Goal: Task Accomplishment & Management: Manage account settings

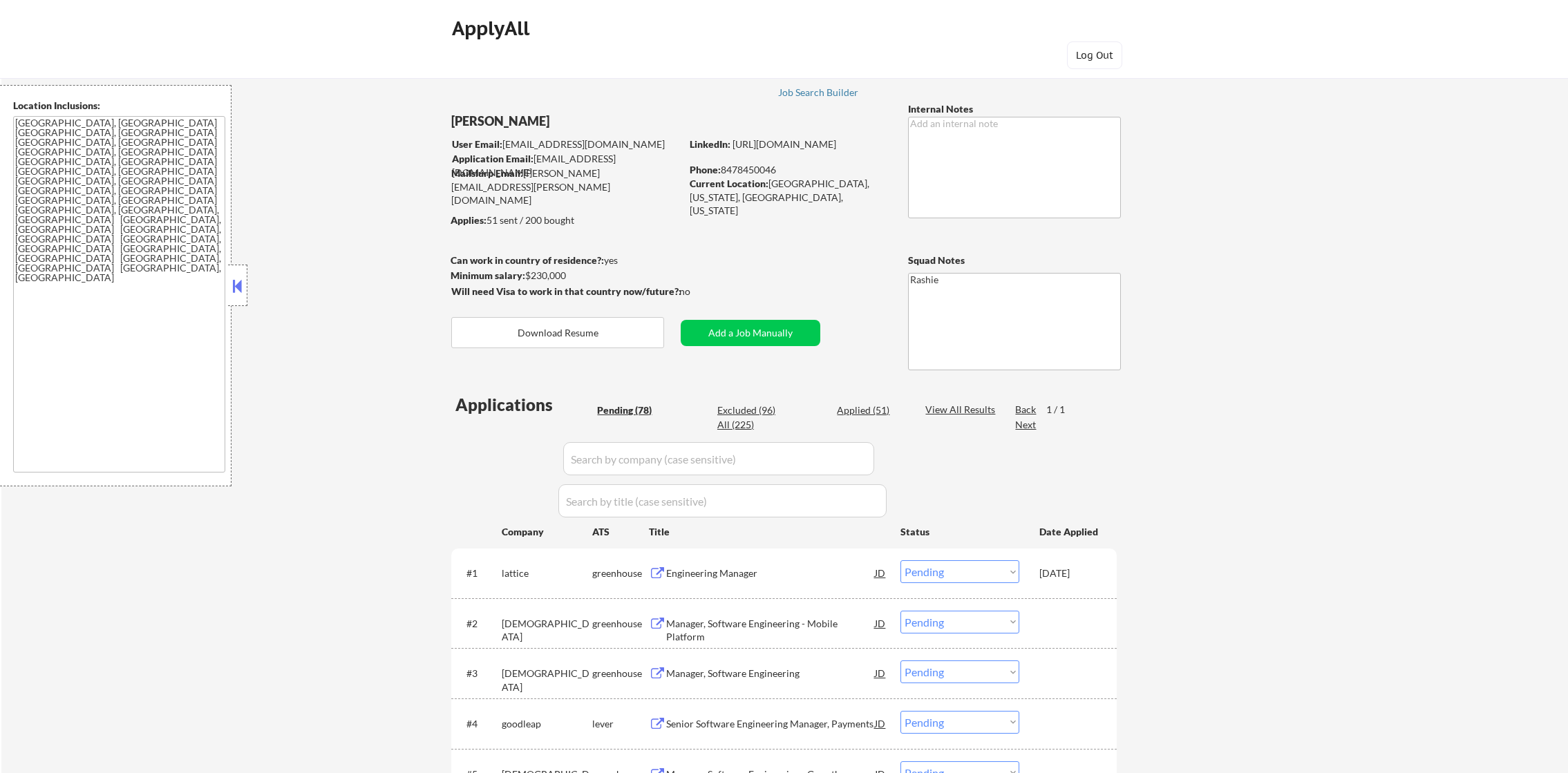
select select ""pending""
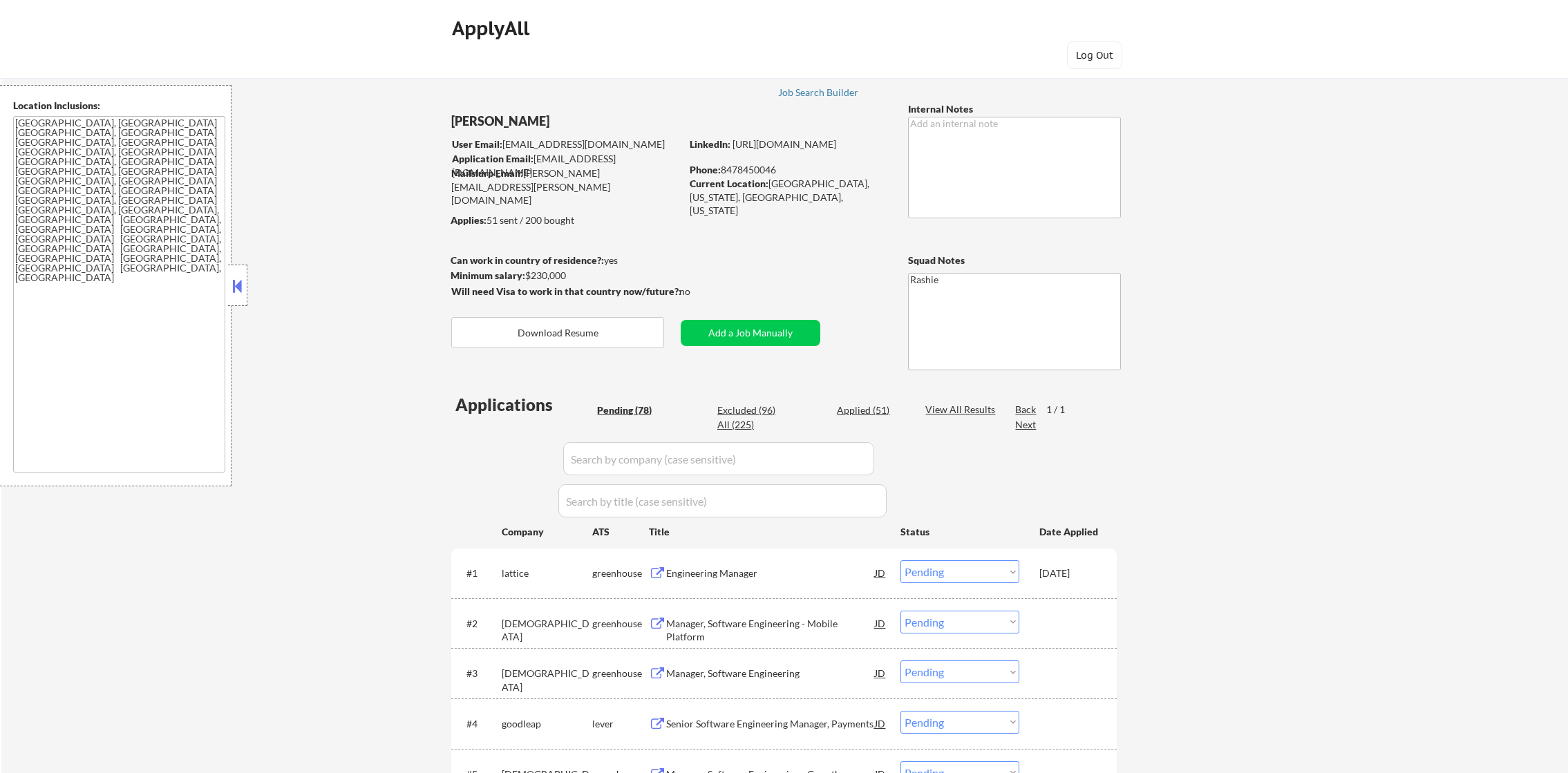
select select ""pending""
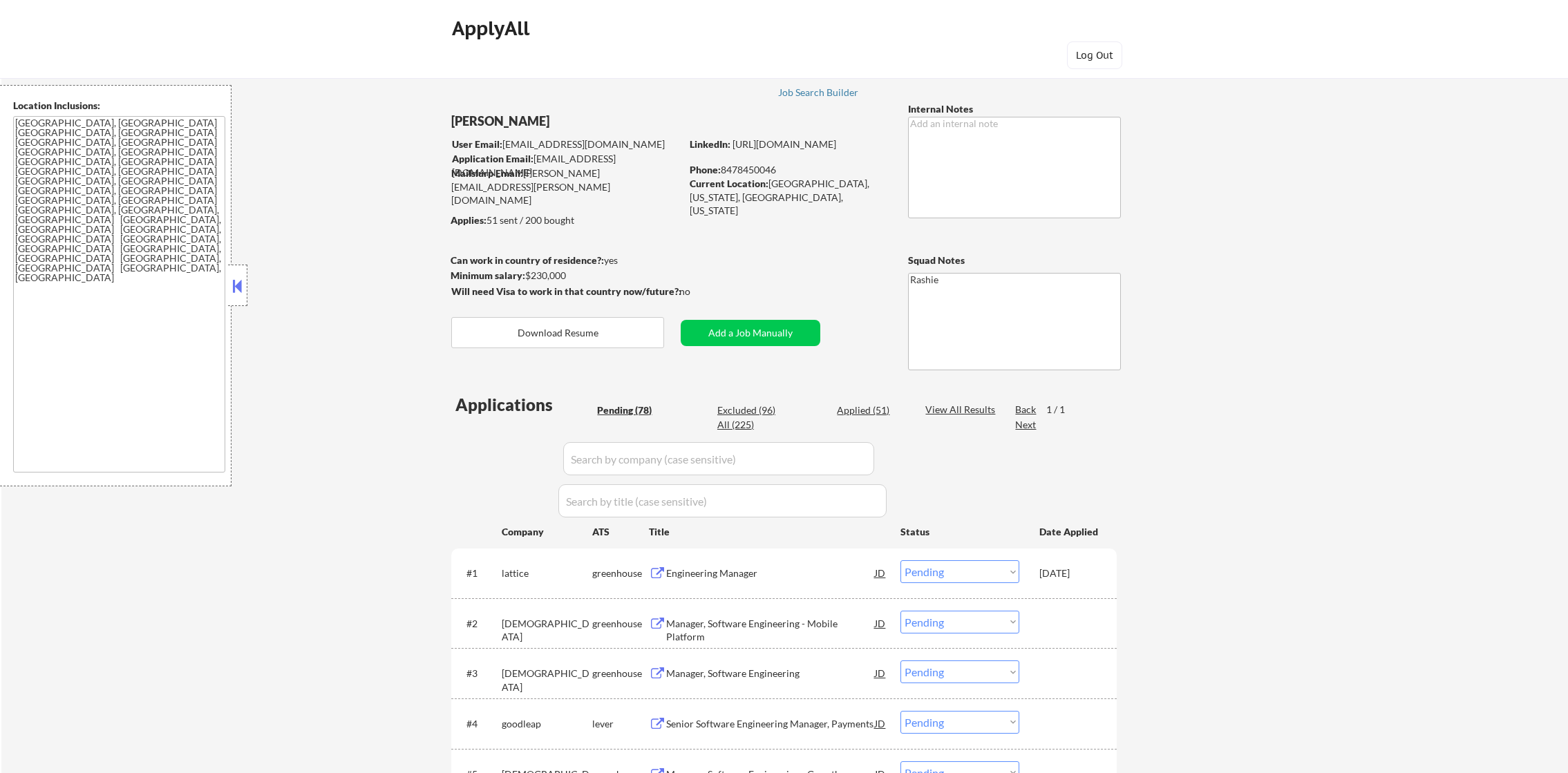
select select ""pending""
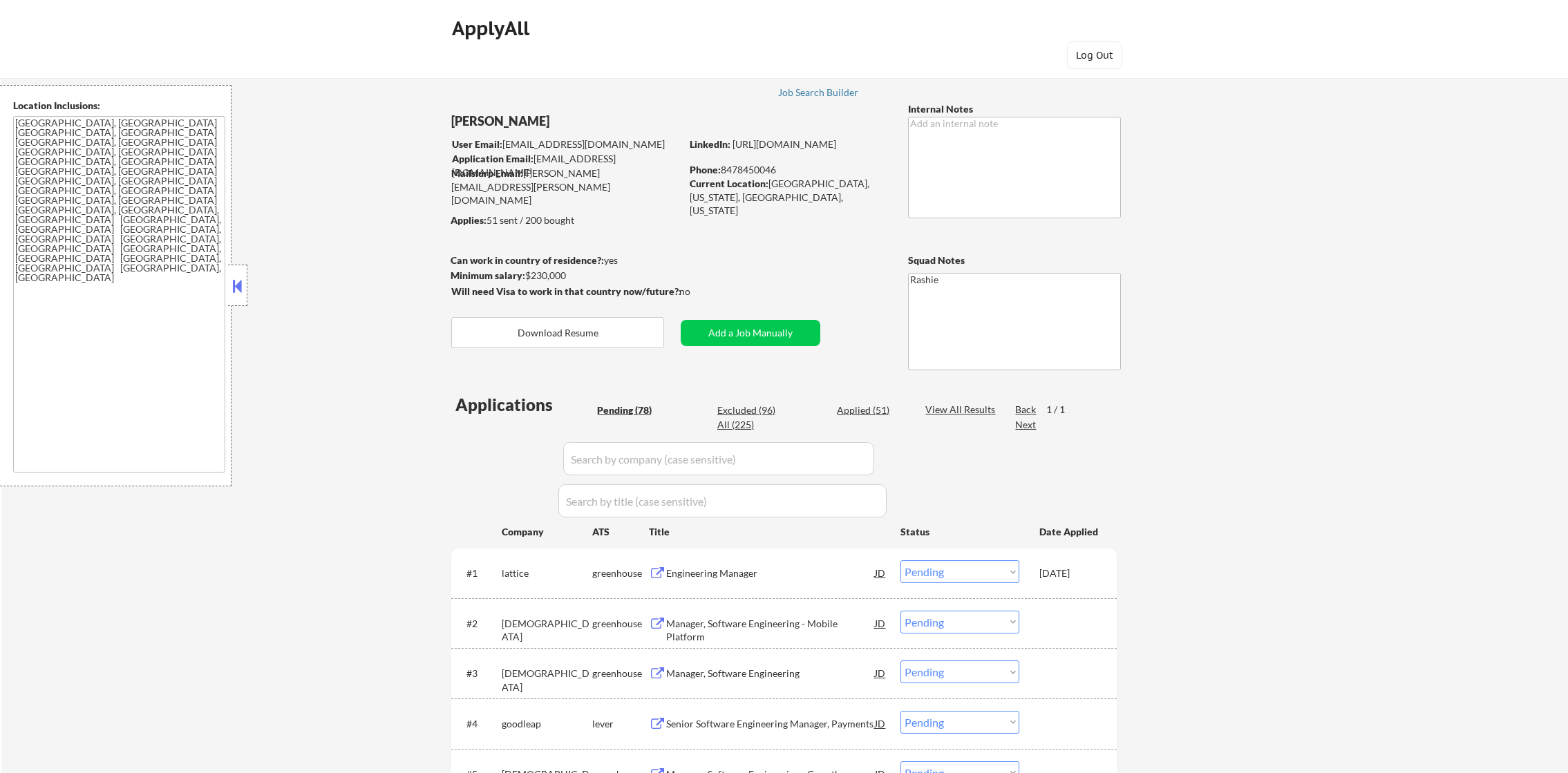
select select ""pending""
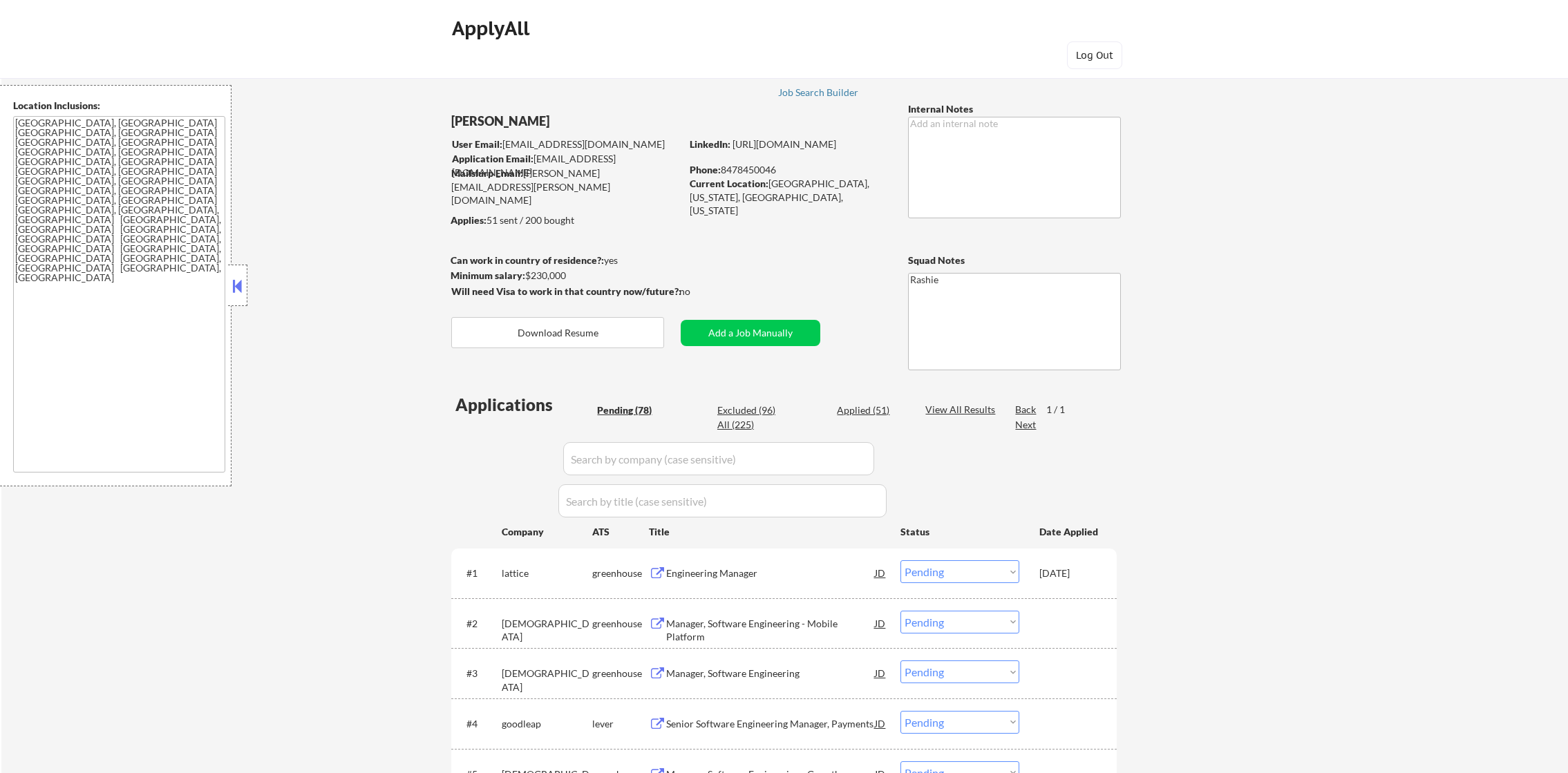
select select ""pending""
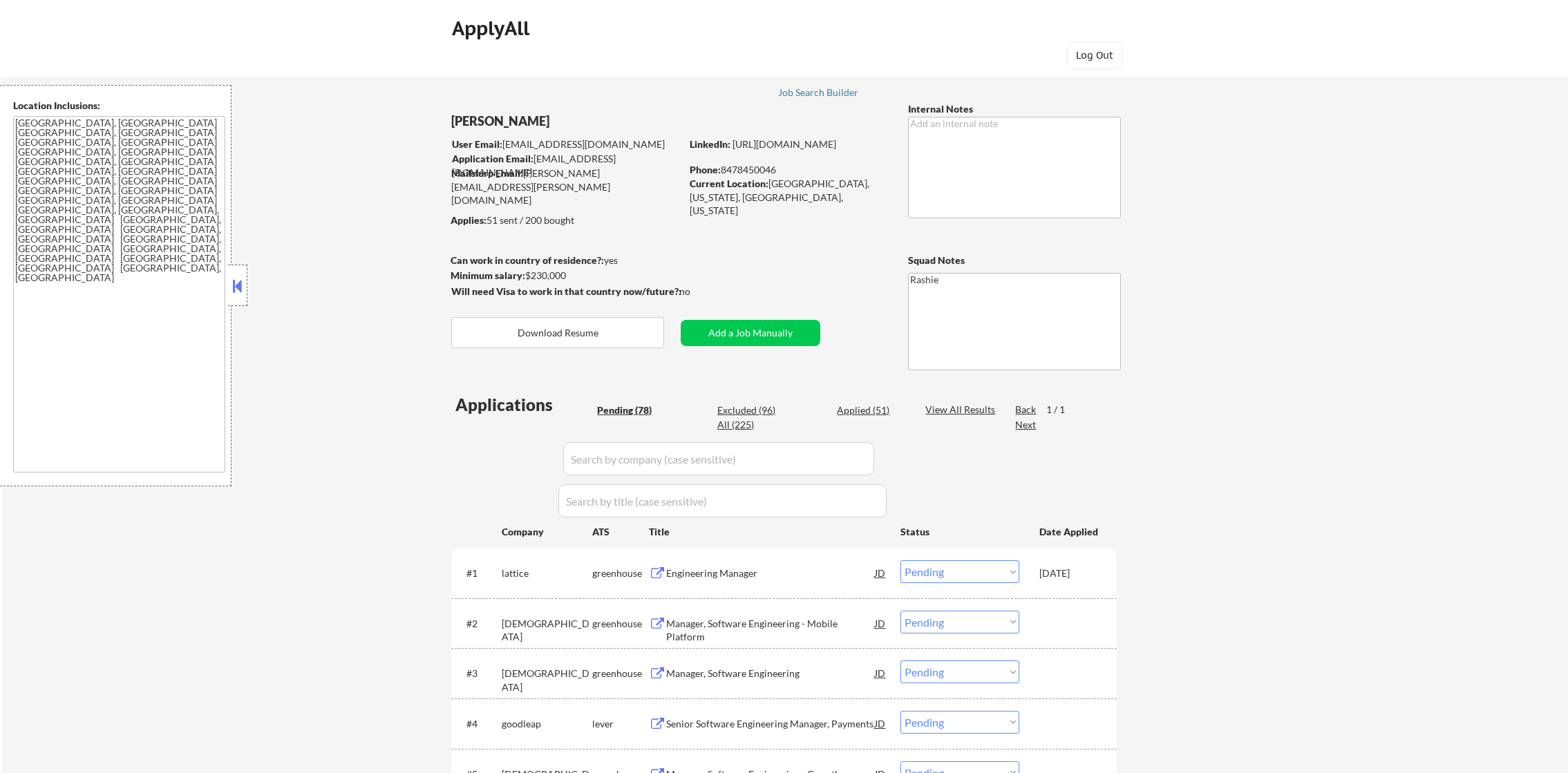
select select ""pending""
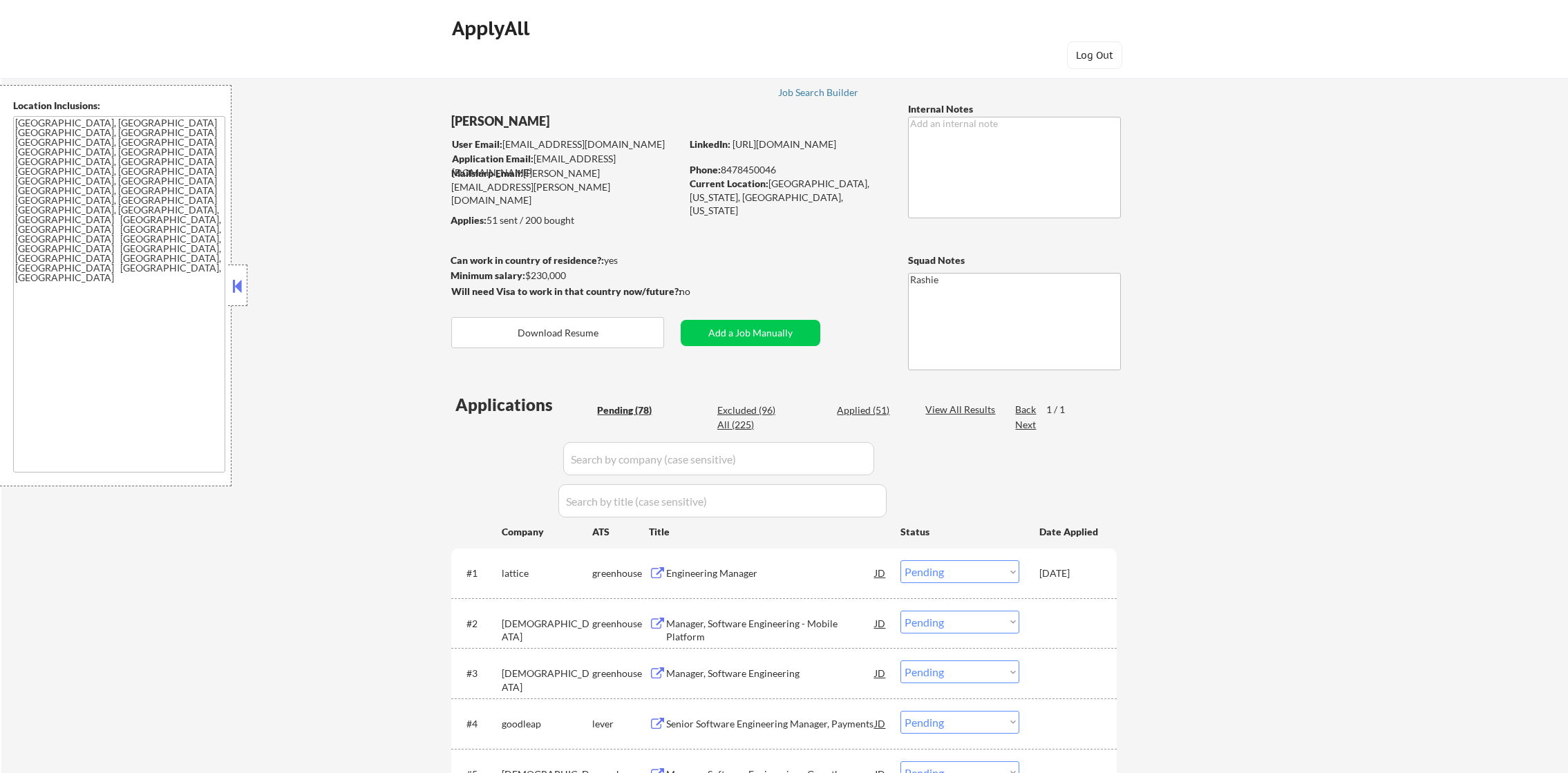
select select ""pending""
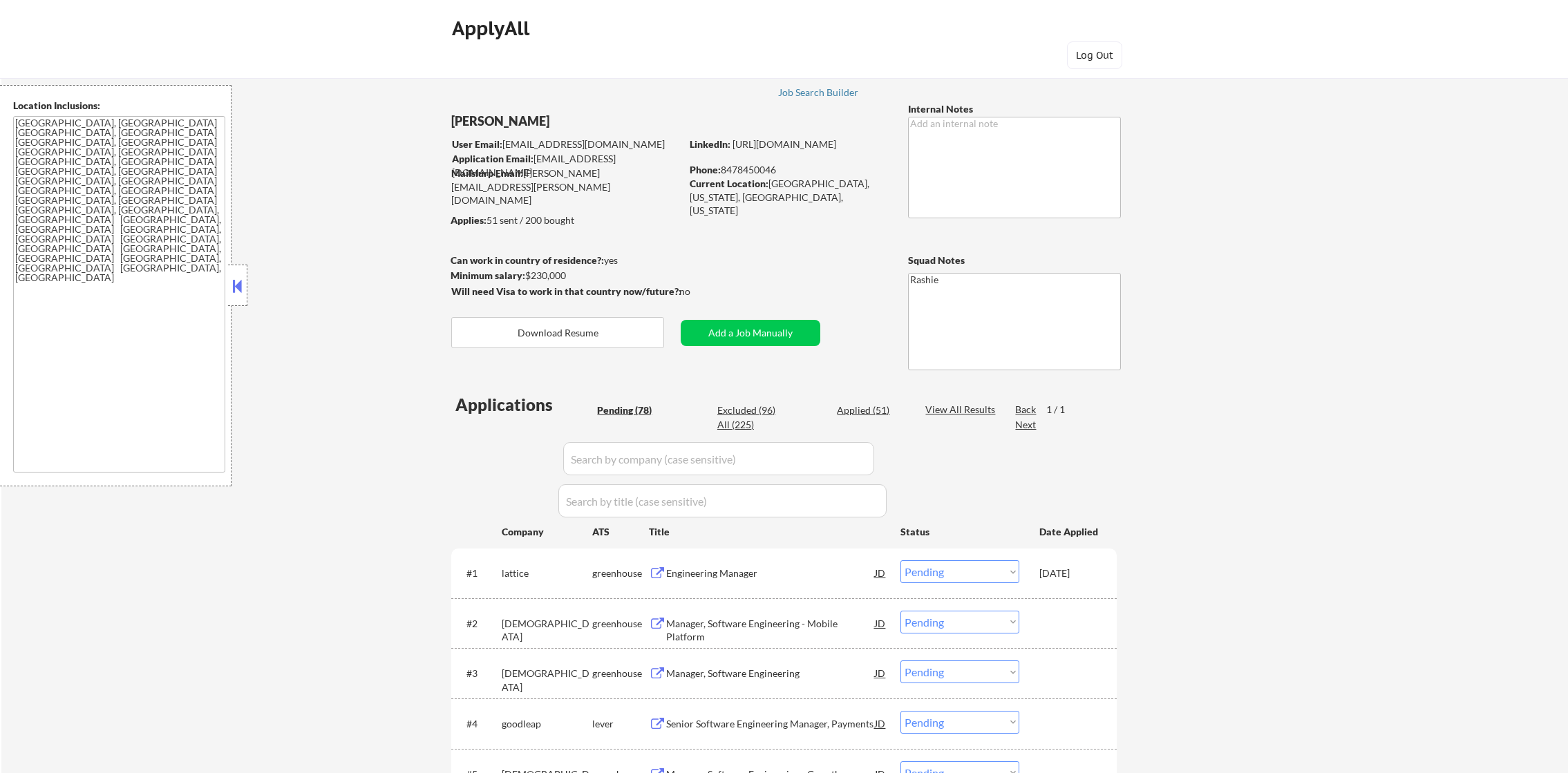
select select ""pending""
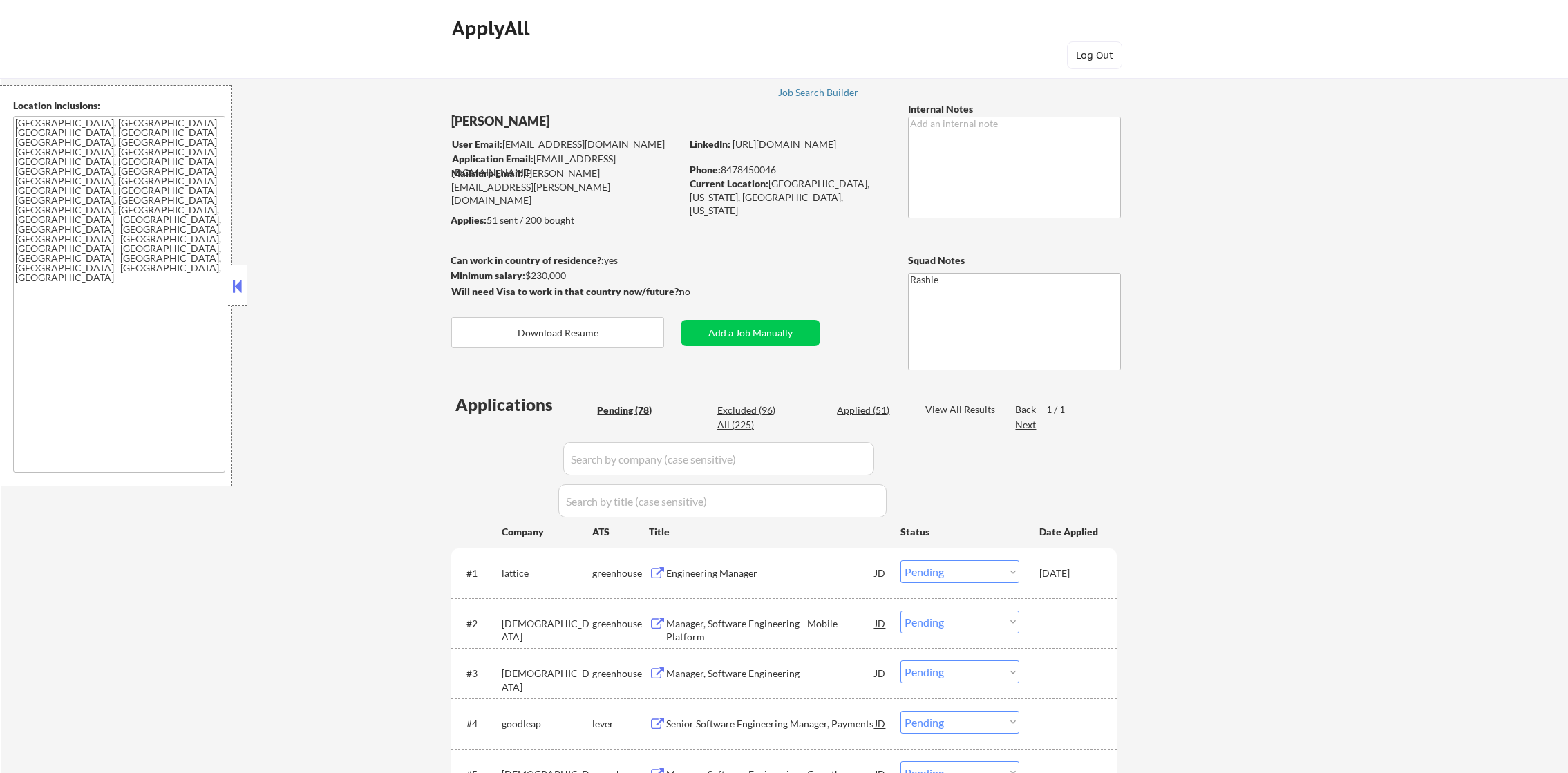
select select ""pending""
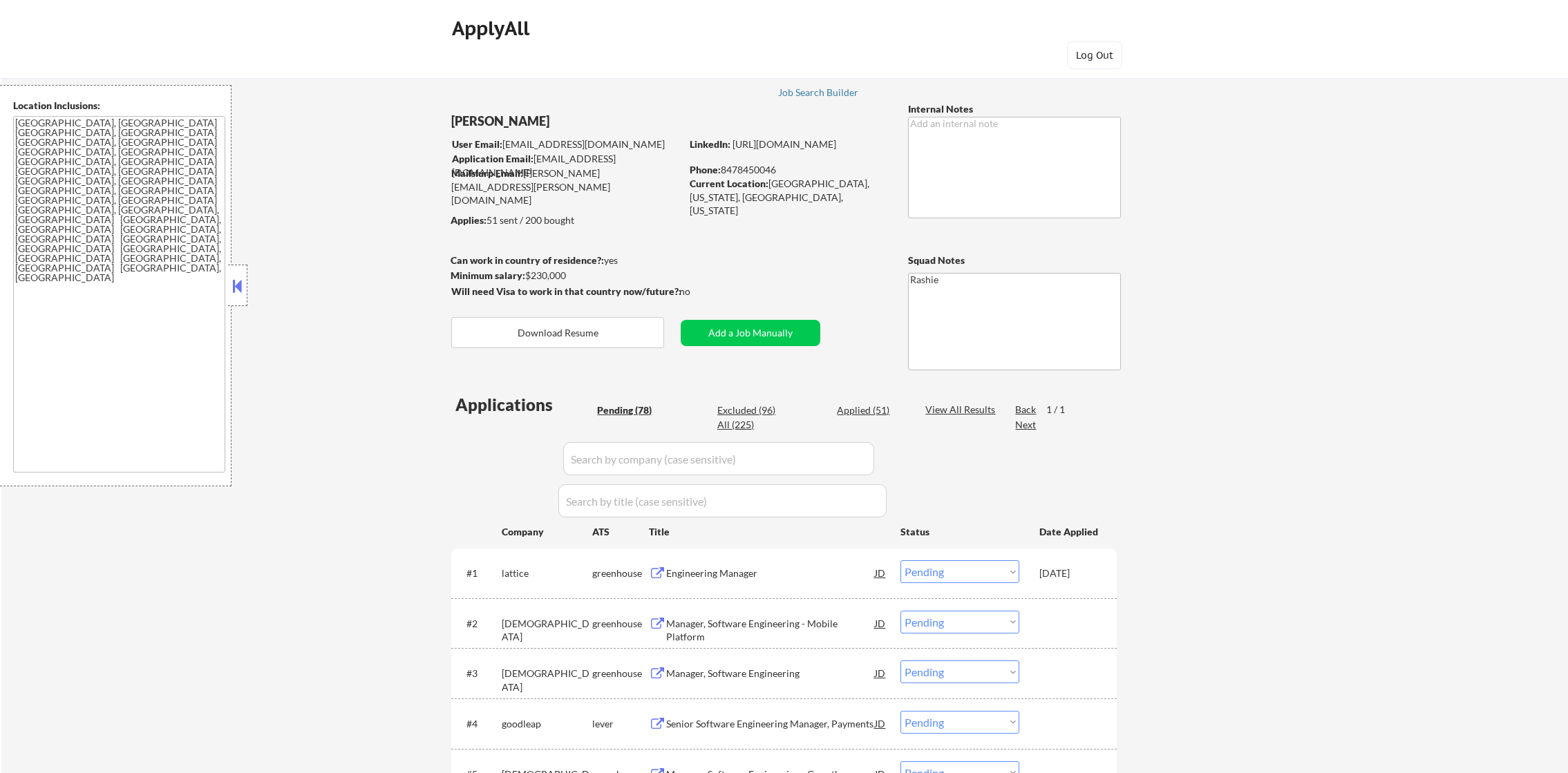
select select ""pending""
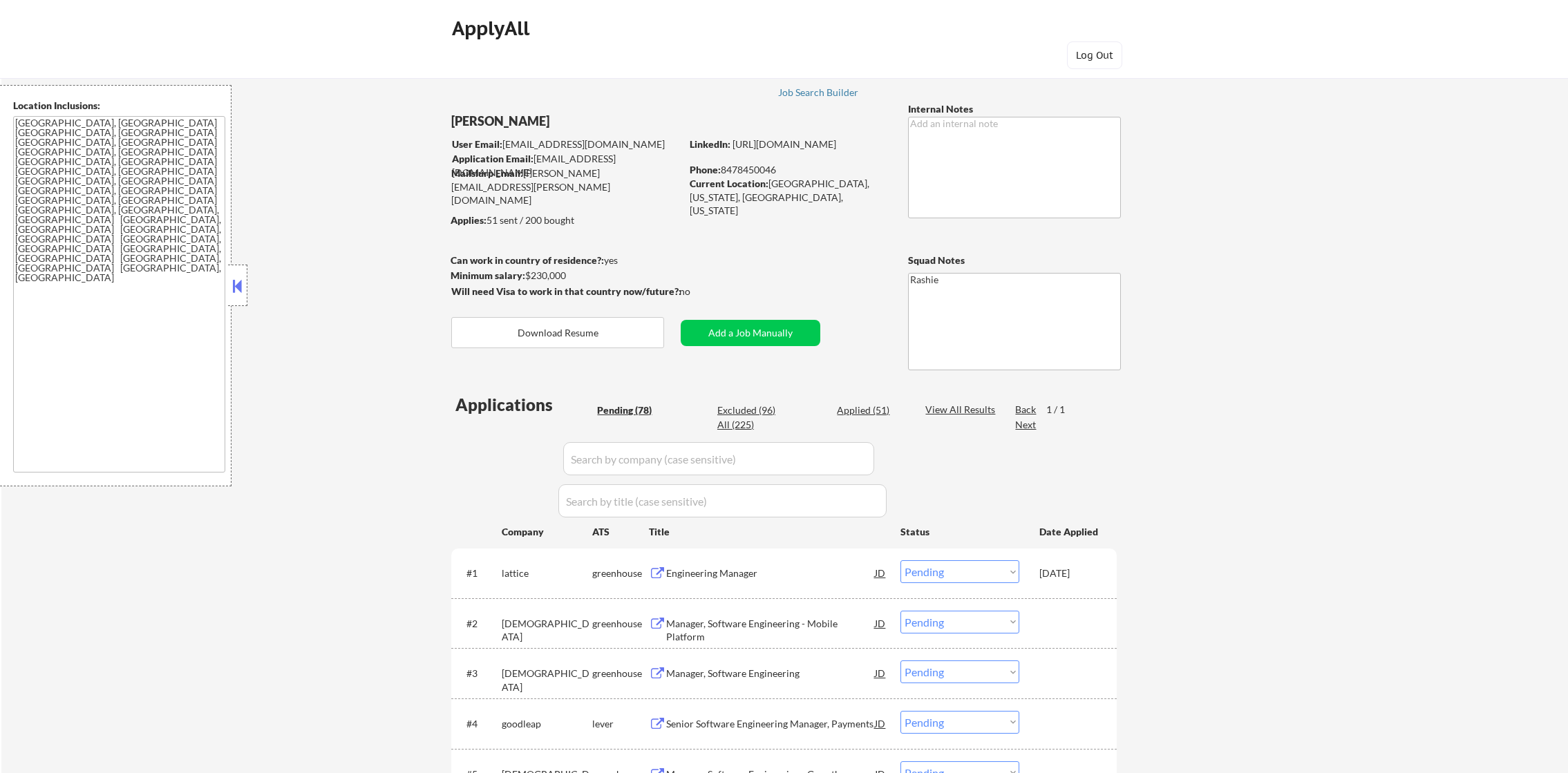
select select ""pending""
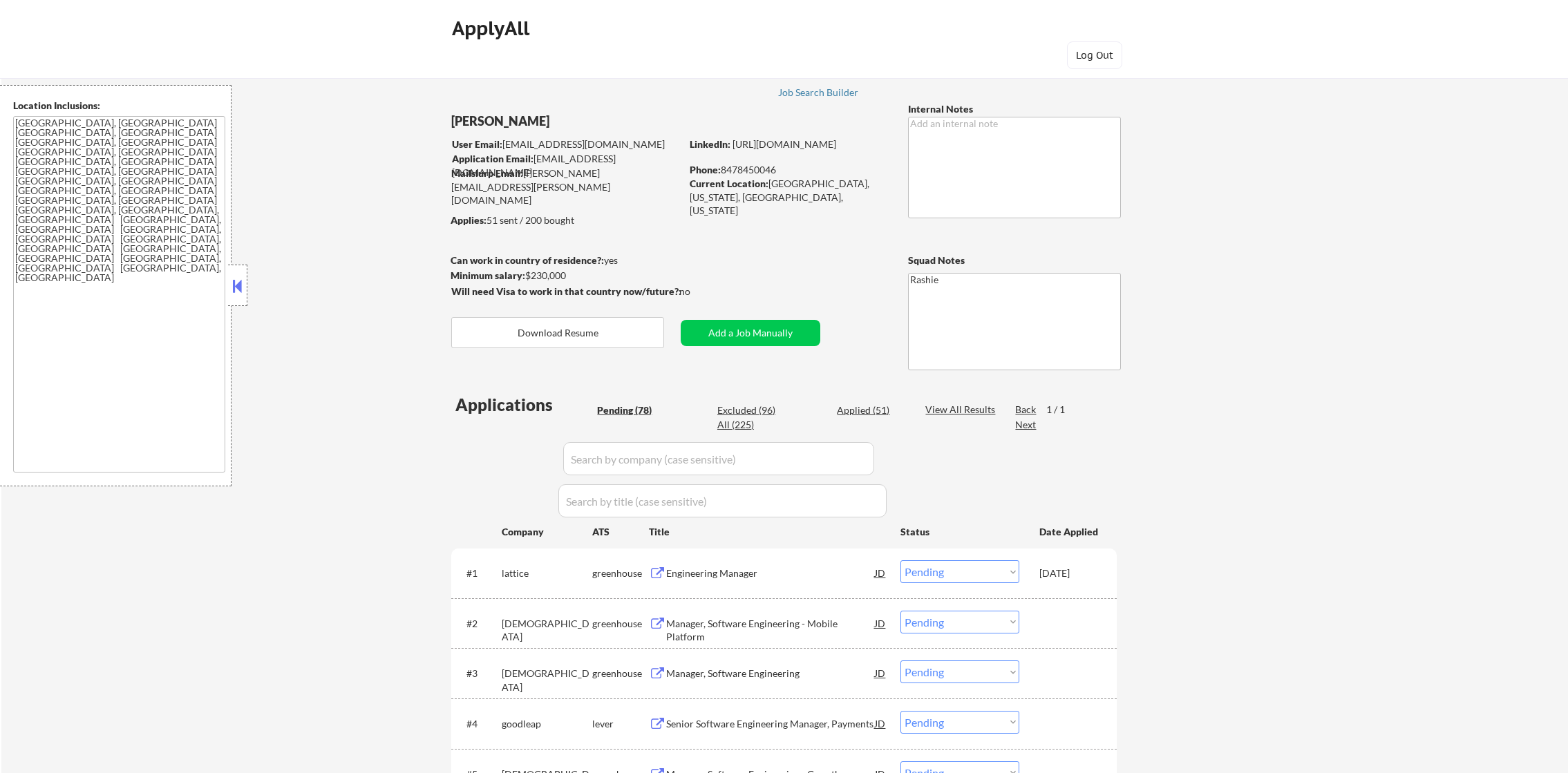
select select ""pending""
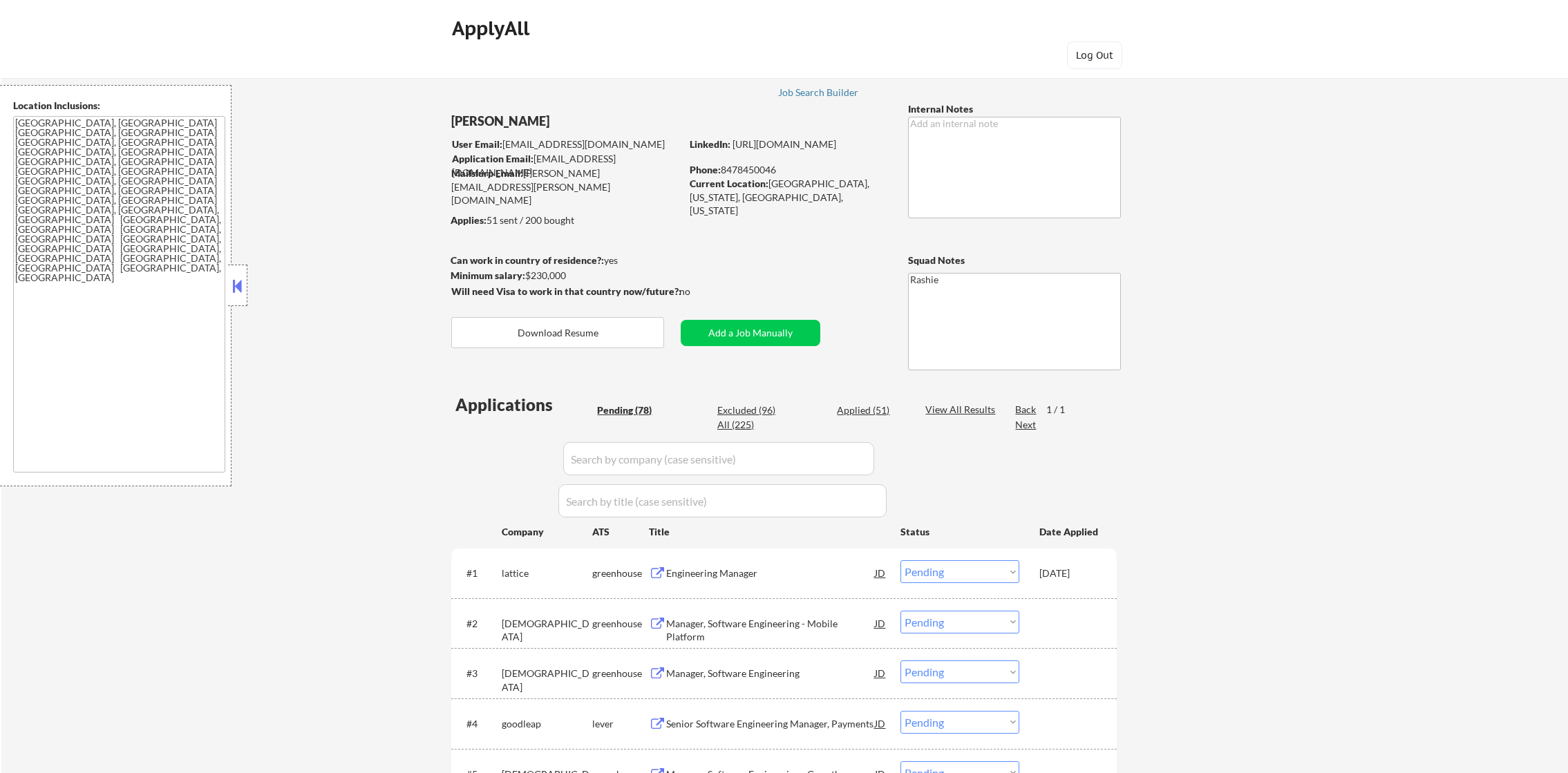
select select ""pending""
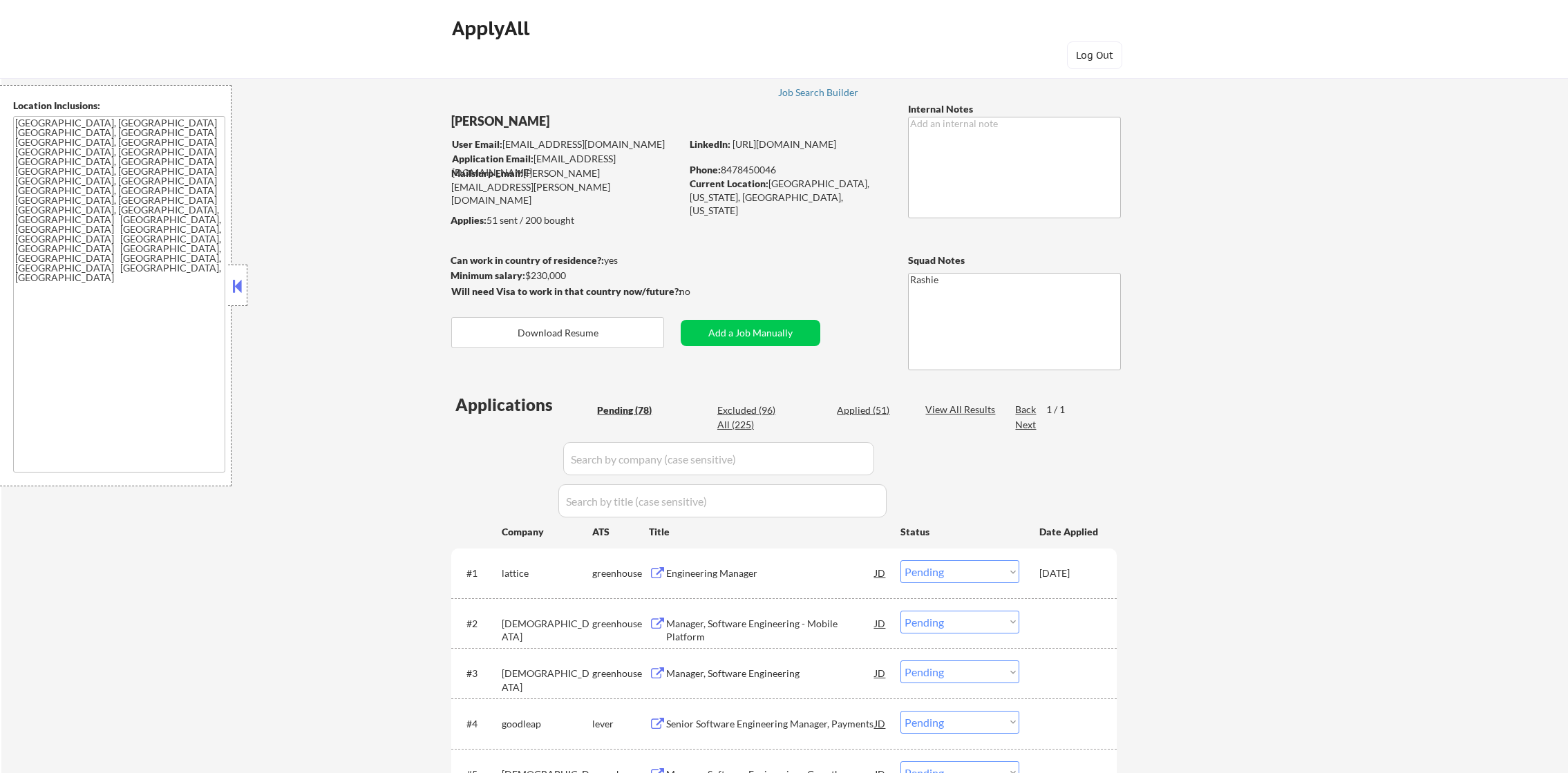
select select ""pending""
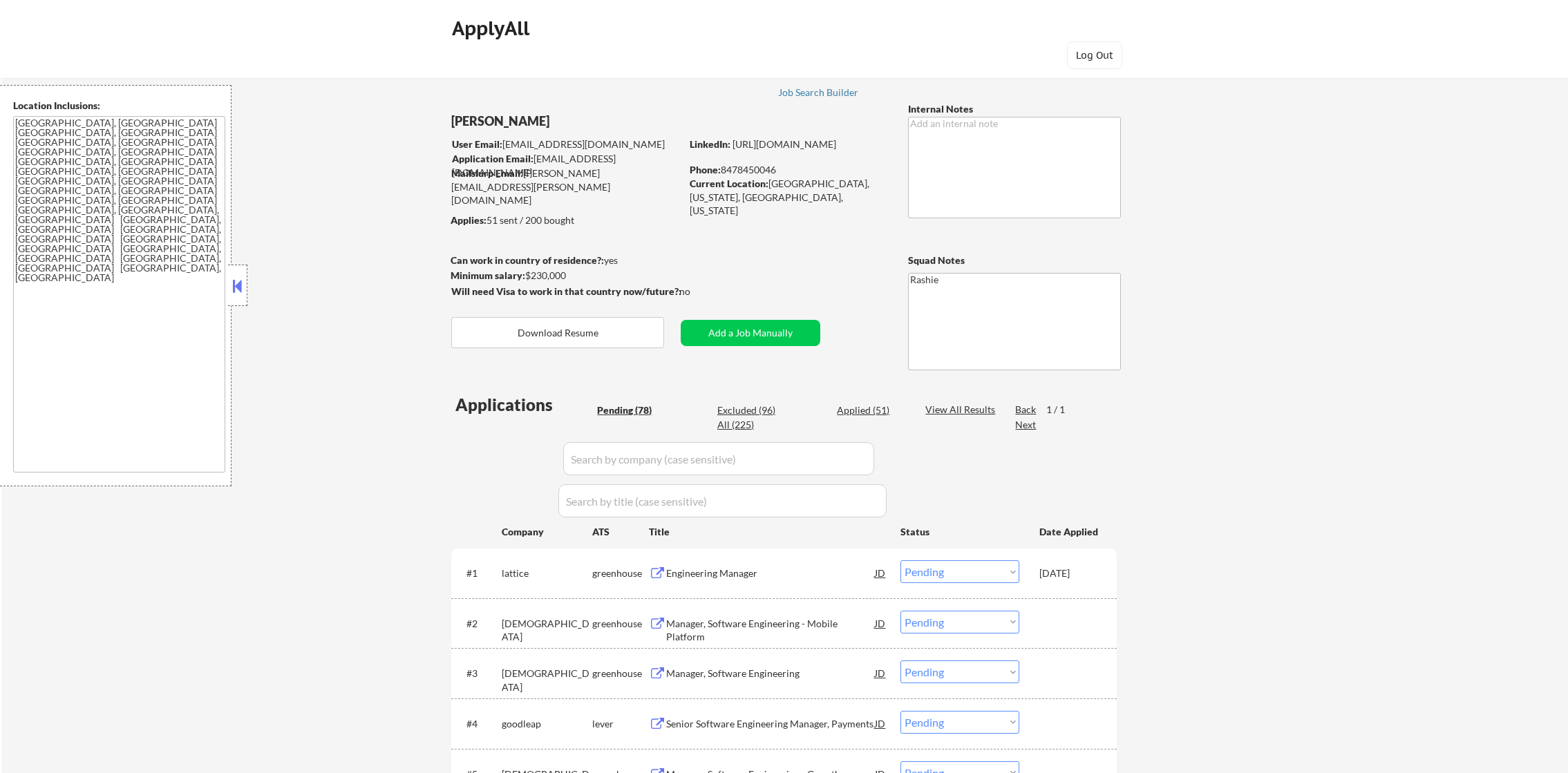
select select ""pending""
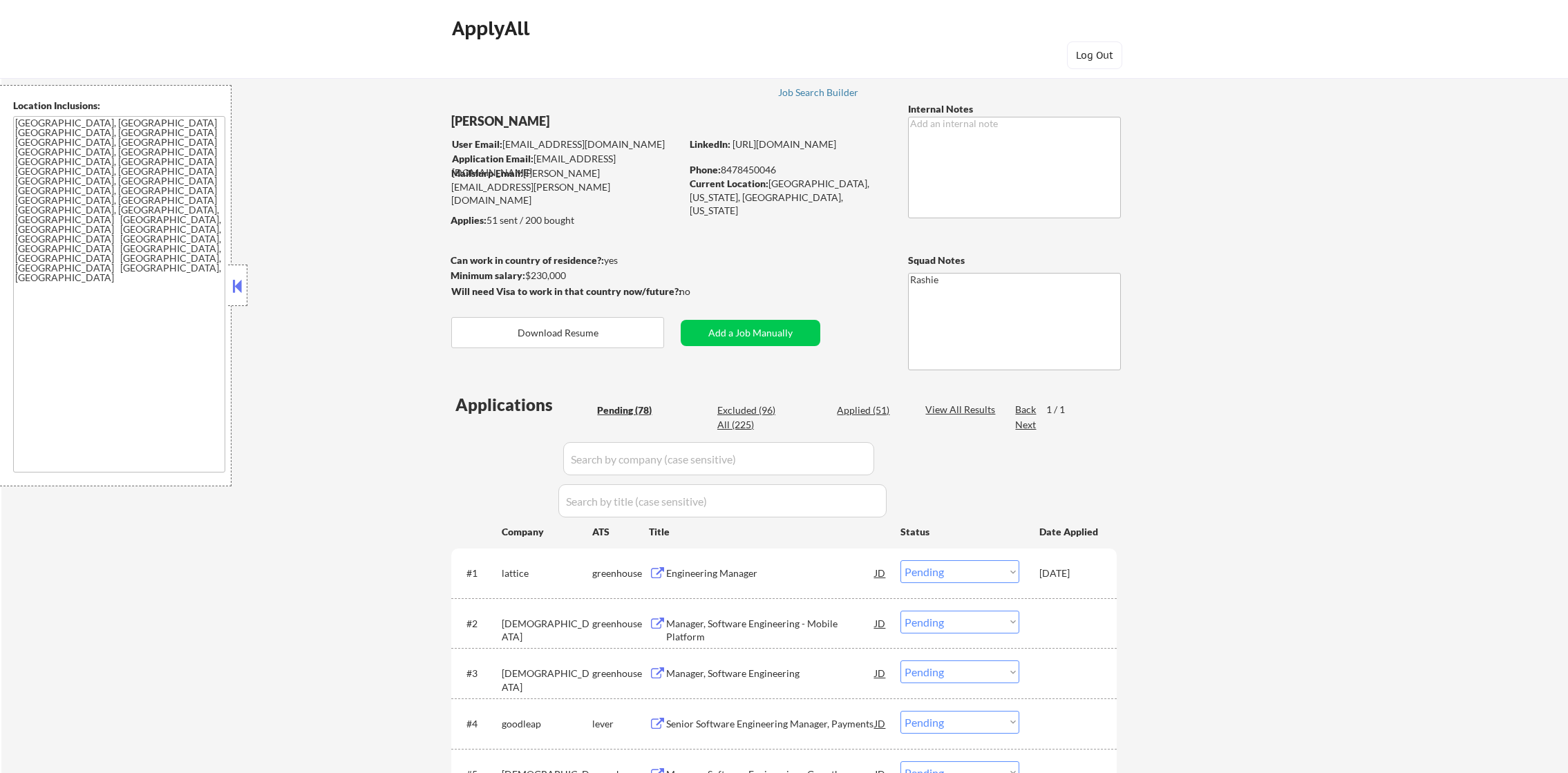
select select ""pending""
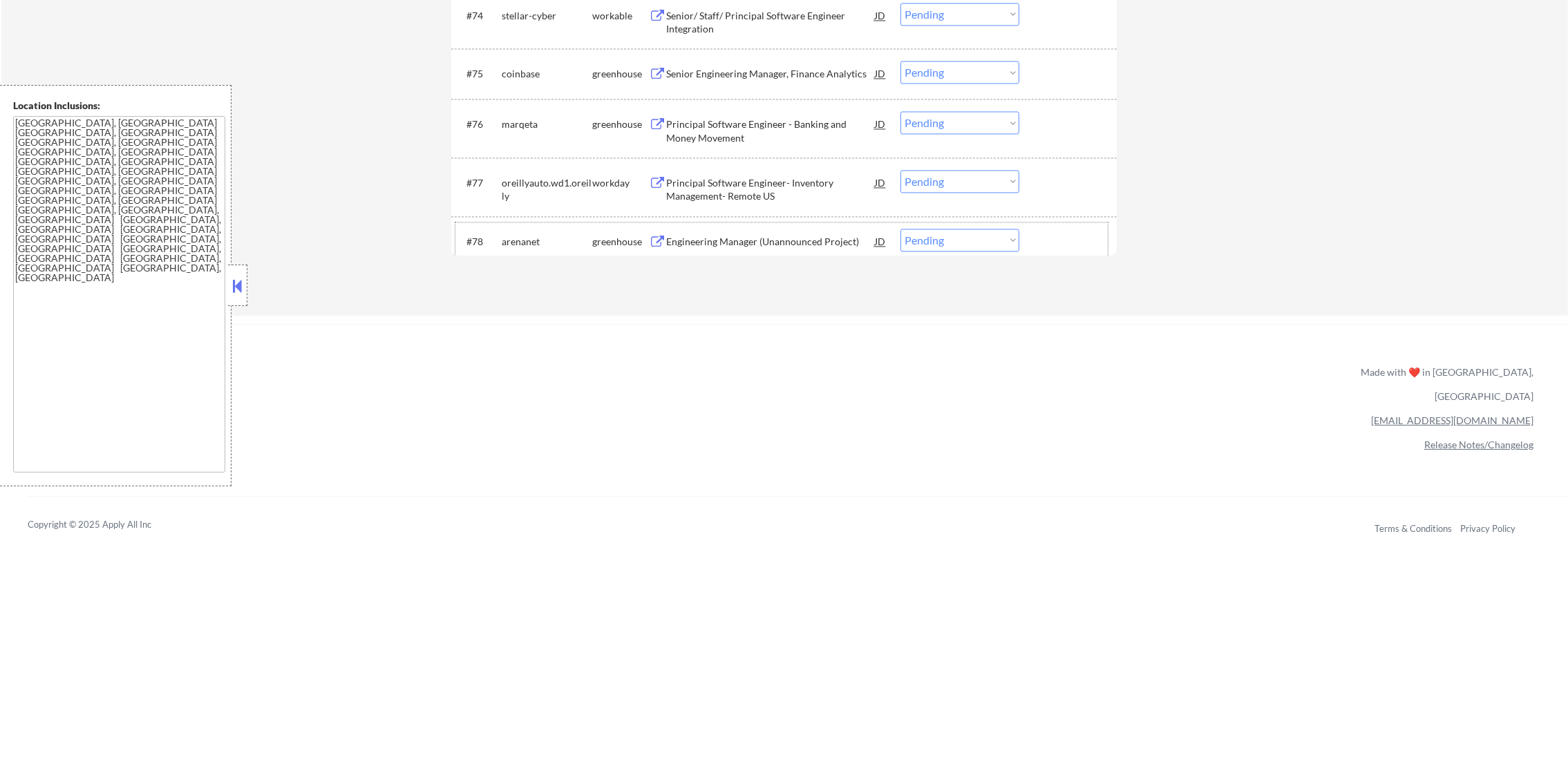
scroll to position [4362, 0]
click at [932, 241] on select "Choose an option... Pending Applied Excluded (Questions) Excluded (Expired) Exc…" at bounding box center [960, 240] width 119 height 23
select select ""excluded""
click at [900, 229] on select "Choose an option... Pending Applied Excluded (Questions) Excluded (Expired) Exc…" at bounding box center [960, 240] width 119 height 23
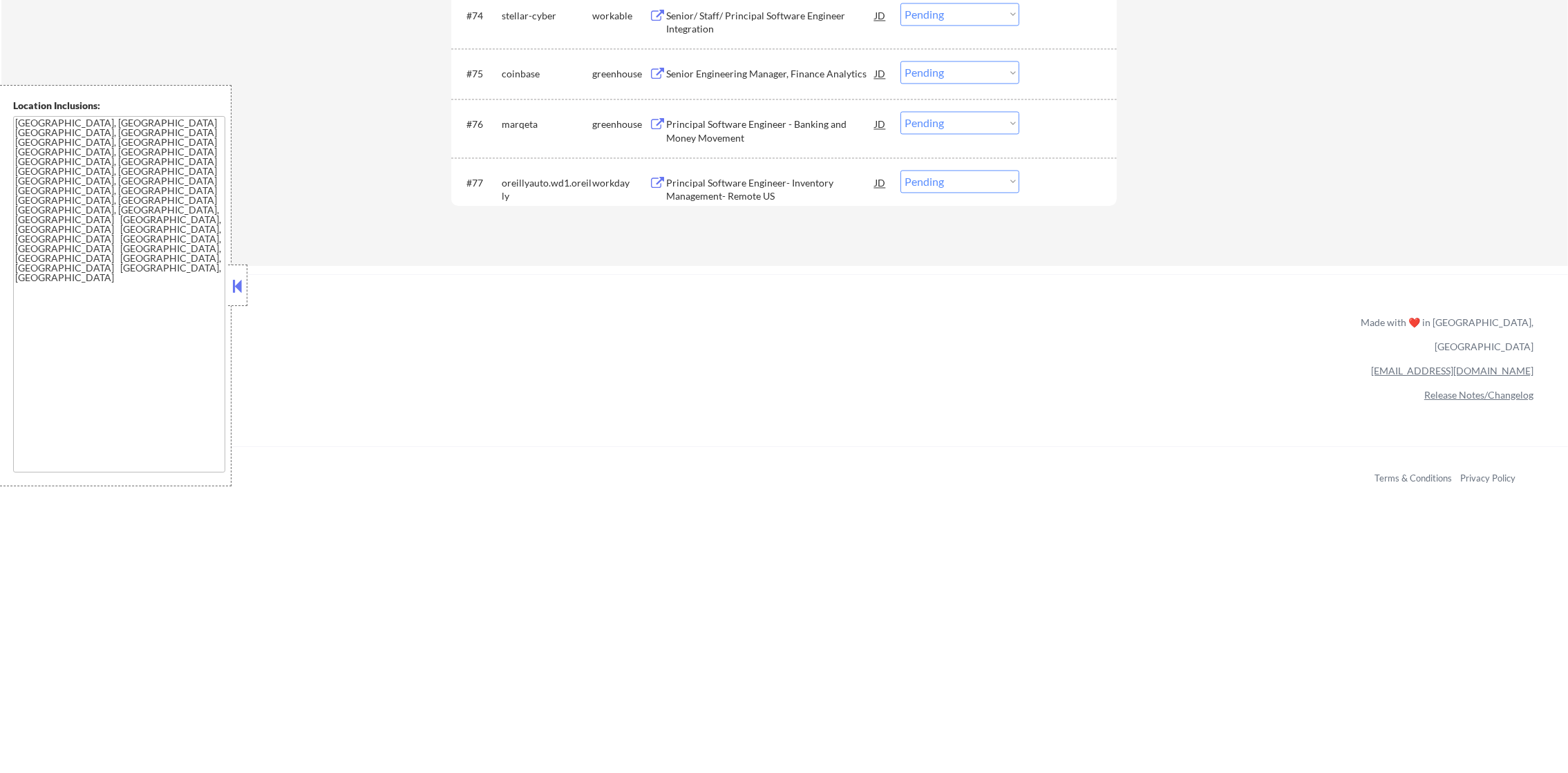
click at [752, 119] on div "Principal Software Engineer - Banking and Money Movement" at bounding box center [770, 130] width 209 height 27
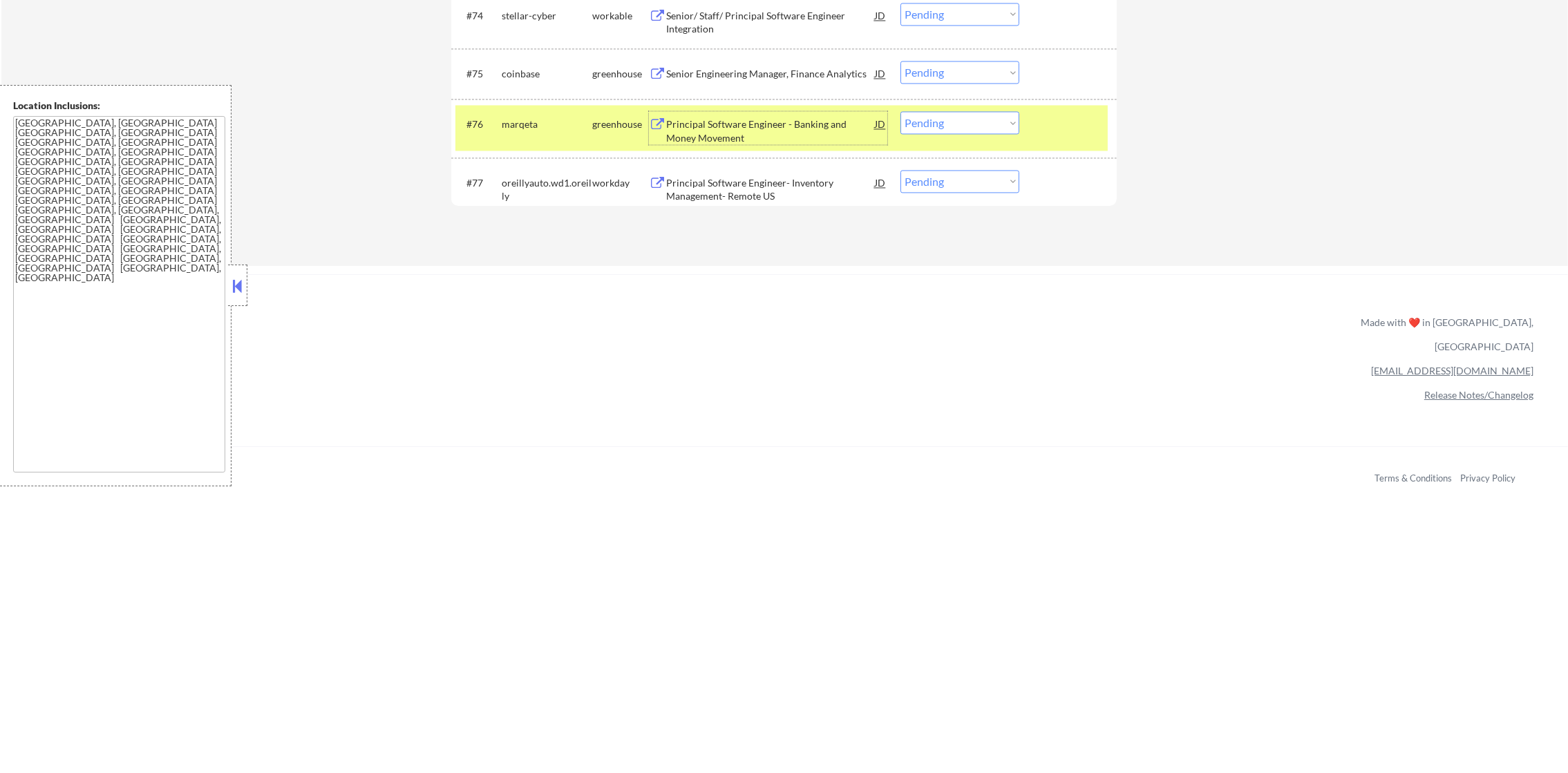
click at [988, 124] on select "Choose an option... Pending Applied Excluded (Questions) Excluded (Expired) Exc…" at bounding box center [960, 123] width 119 height 23
click at [900, 111] on select "Choose an option... Pending Applied Excluded (Questions) Excluded (Expired) Exc…" at bounding box center [960, 123] width 119 height 23
click at [529, 112] on div "marqeta" at bounding box center [547, 124] width 90 height 25
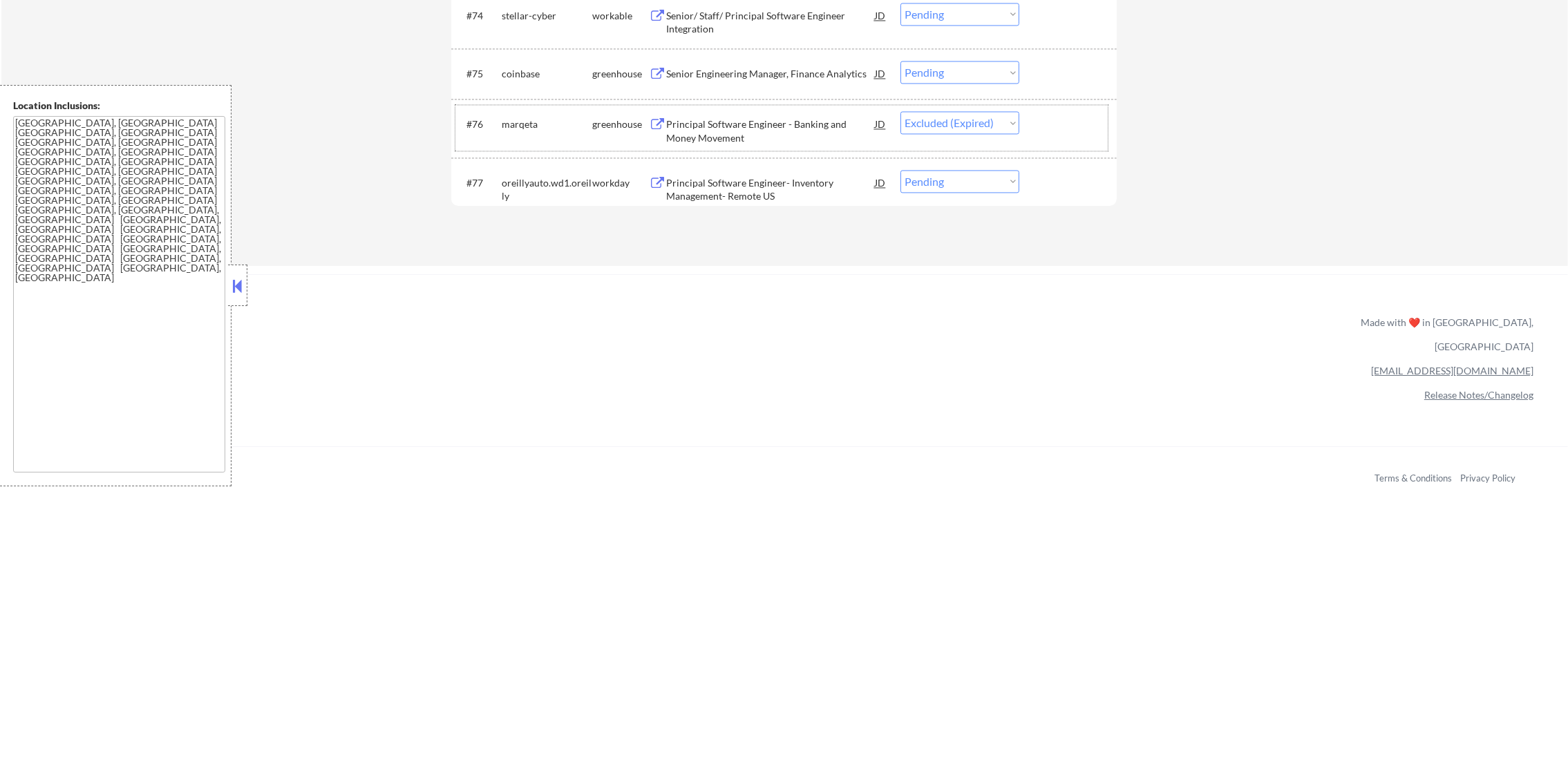
select select ""pending""
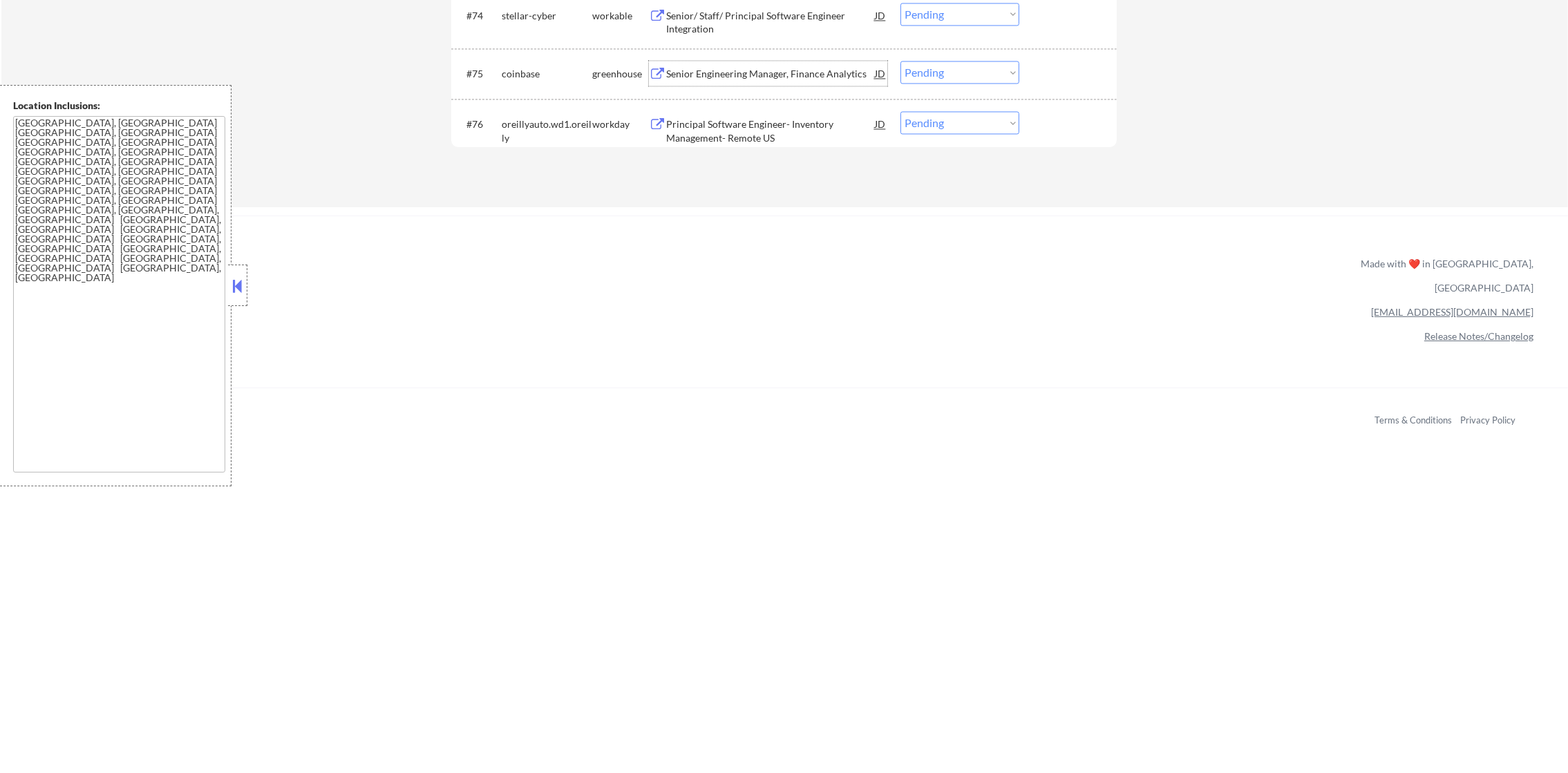
click at [743, 73] on div "Senior Engineering Manager, Finance Analytics" at bounding box center [770, 74] width 209 height 14
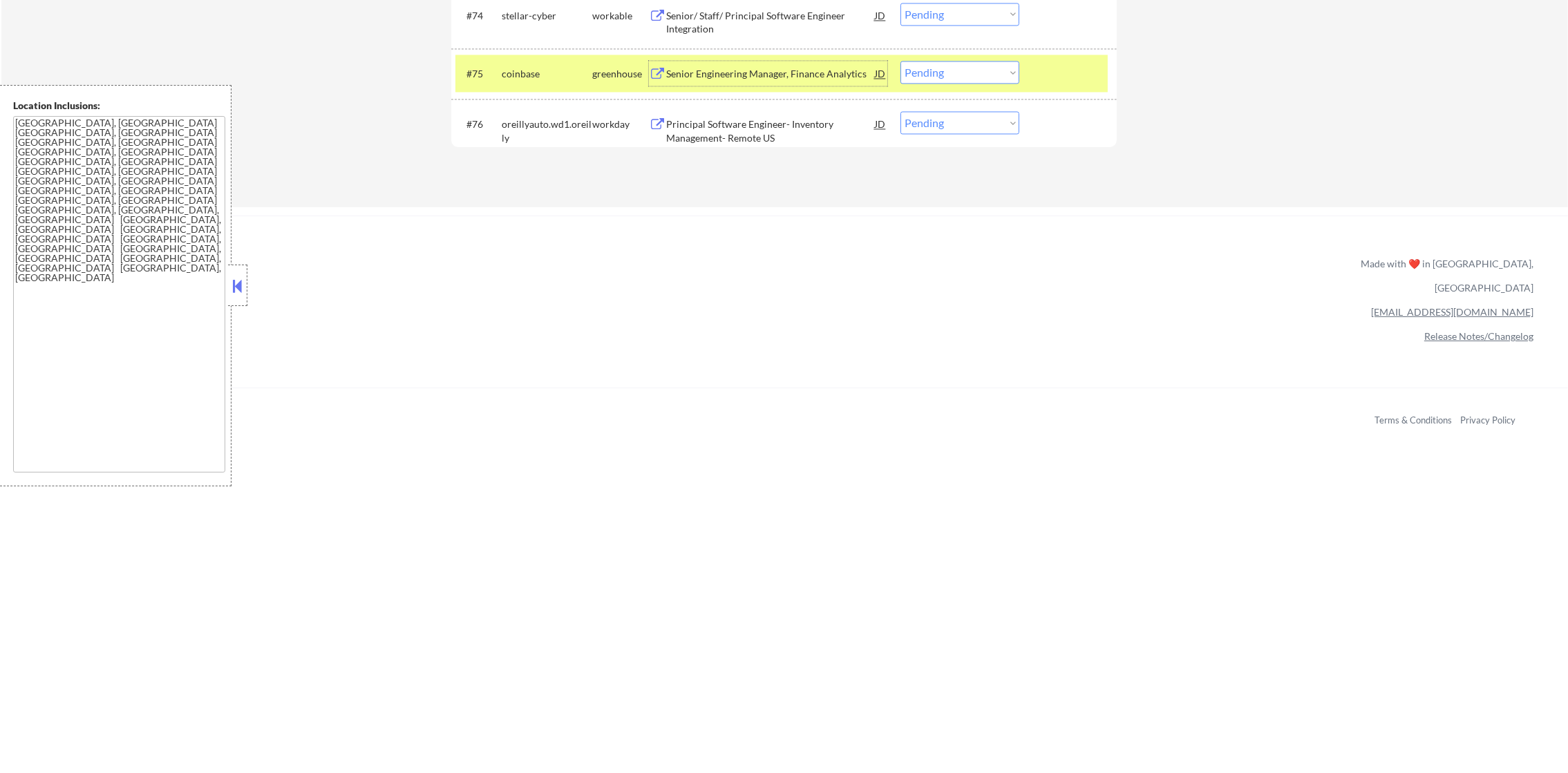
click at [925, 69] on select "Choose an option... Pending Applied Excluded (Questions) Excluded (Expired) Exc…" at bounding box center [960, 72] width 119 height 23
click at [900, 61] on select "Choose an option... Pending Applied Excluded (Questions) Excluded (Expired) Exc…" at bounding box center [960, 72] width 119 height 23
click at [540, 73] on div "coinbase" at bounding box center [547, 74] width 90 height 14
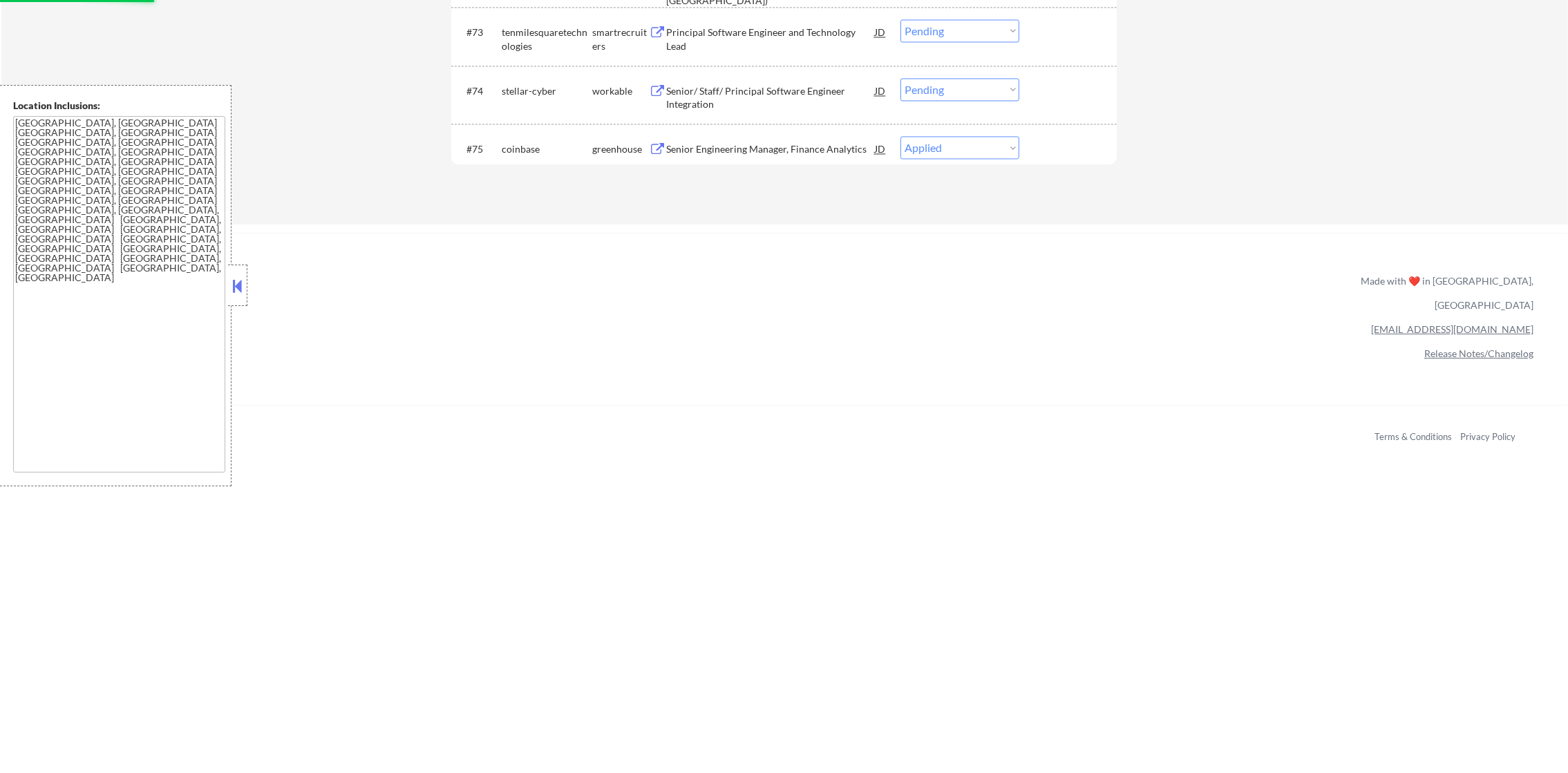
scroll to position [4259, 0]
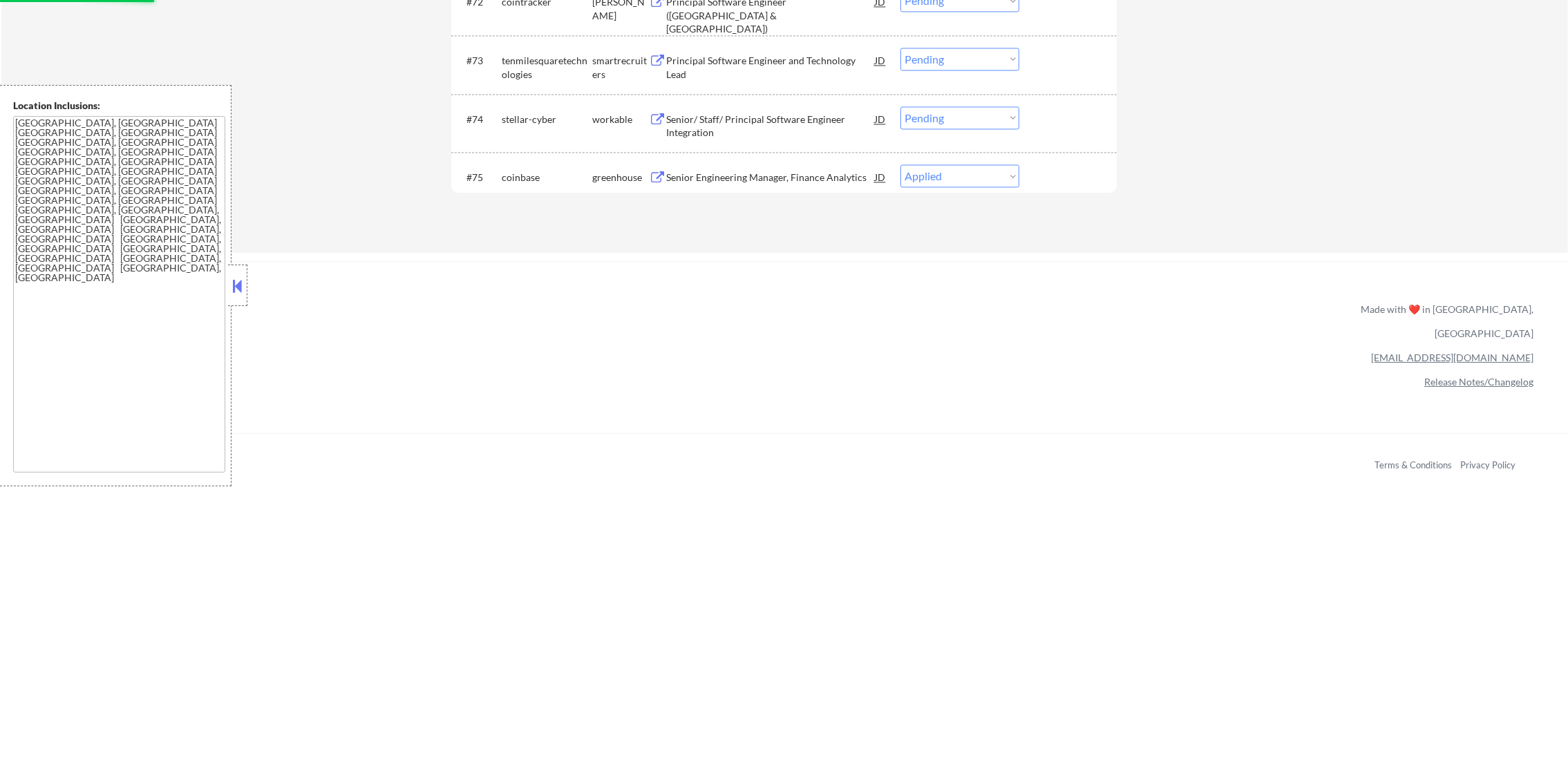
select select ""pending""
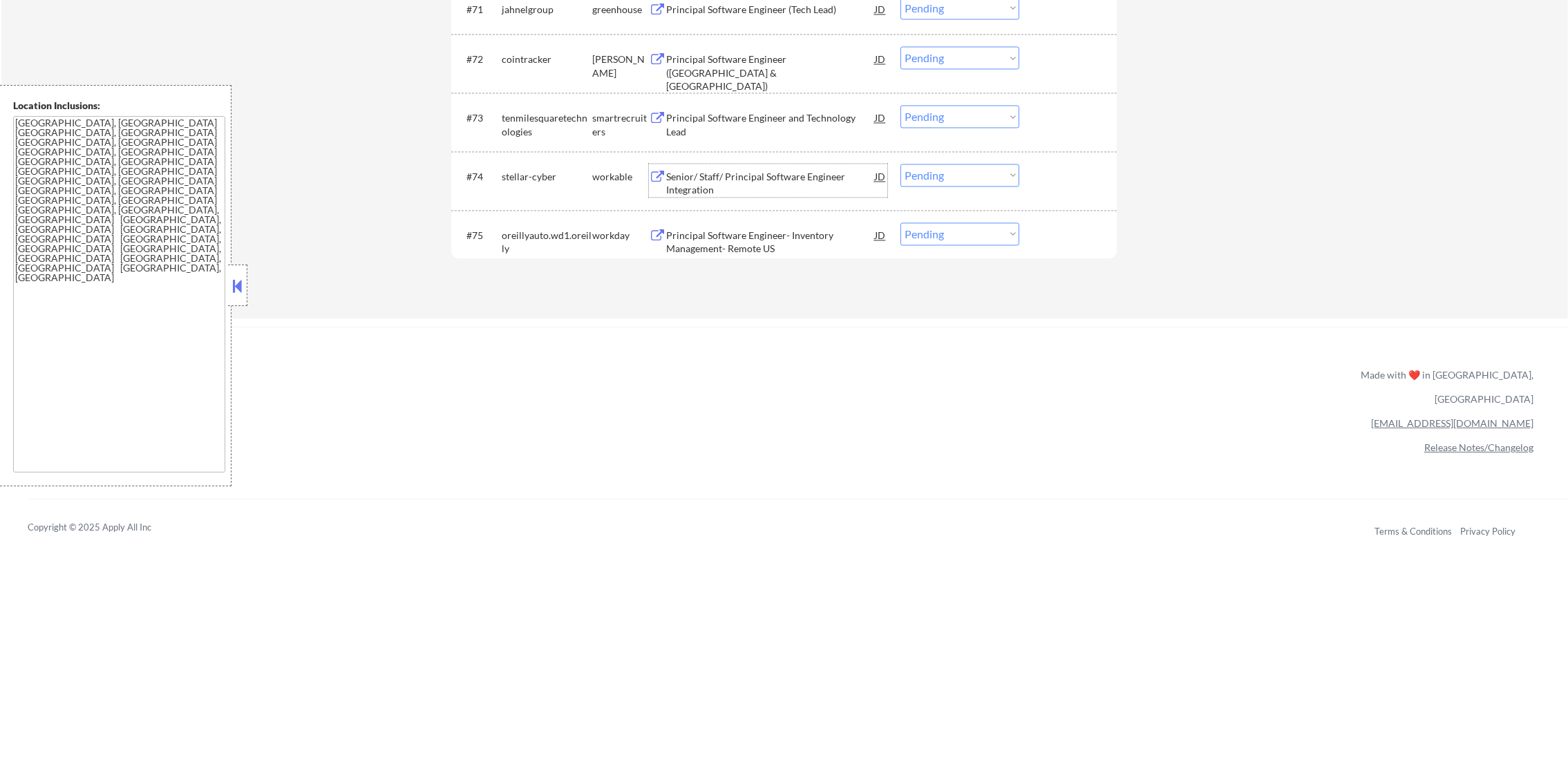
click at [706, 177] on div "Senior/ Staff/ Principal Software Engineer Integration" at bounding box center [770, 183] width 209 height 27
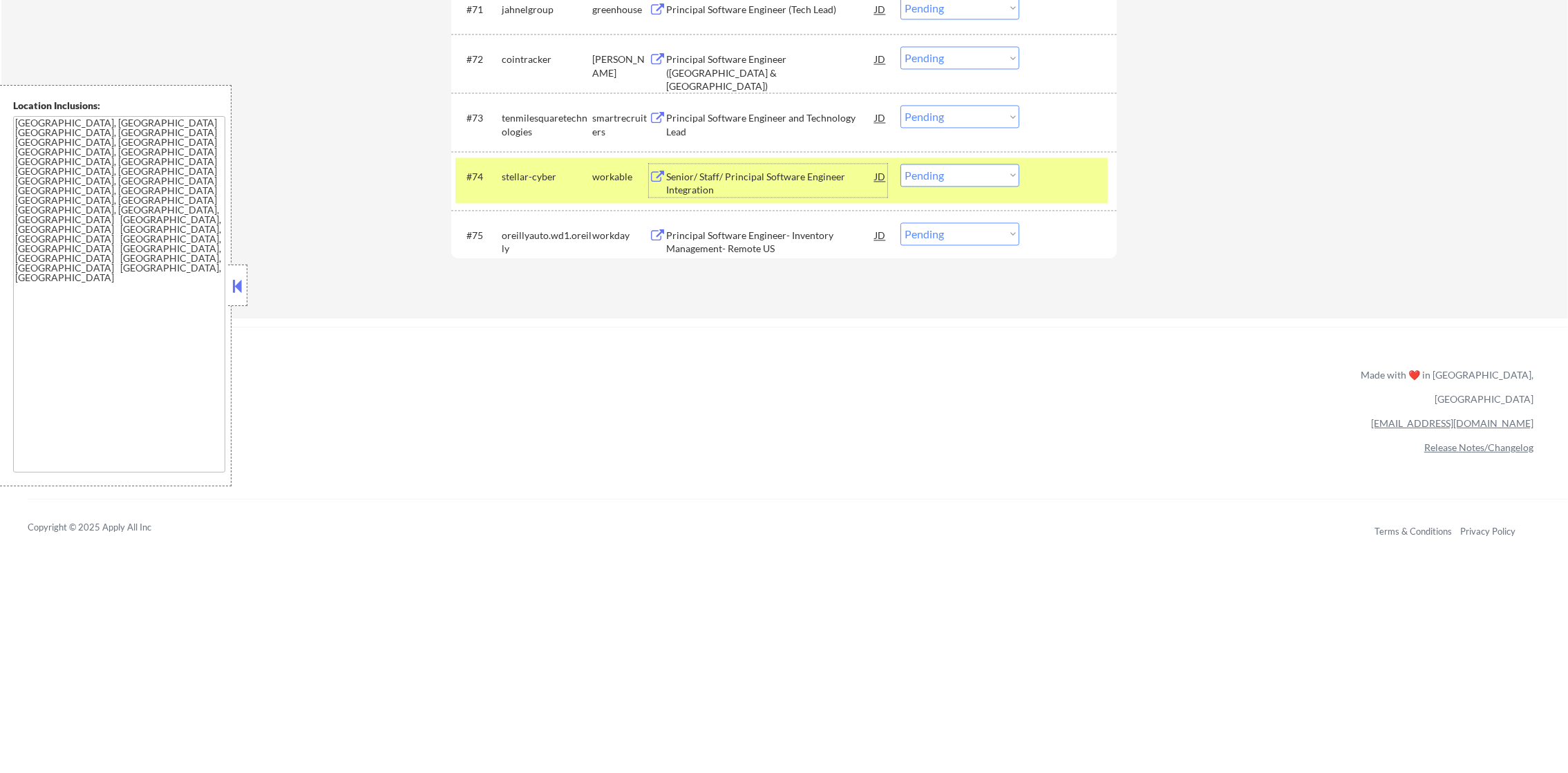
click at [916, 163] on select "Choose an option... Pending Applied Excluded (Questions) Excluded (Expired) Exc…" at bounding box center [960, 175] width 119 height 23
click at [900, 163] on select "Choose an option... Pending Applied Excluded (Questions) Excluded (Expired) Exc…" at bounding box center [960, 175] width 119 height 23
click at [537, 182] on div "stellar-cyber" at bounding box center [547, 176] width 90 height 14
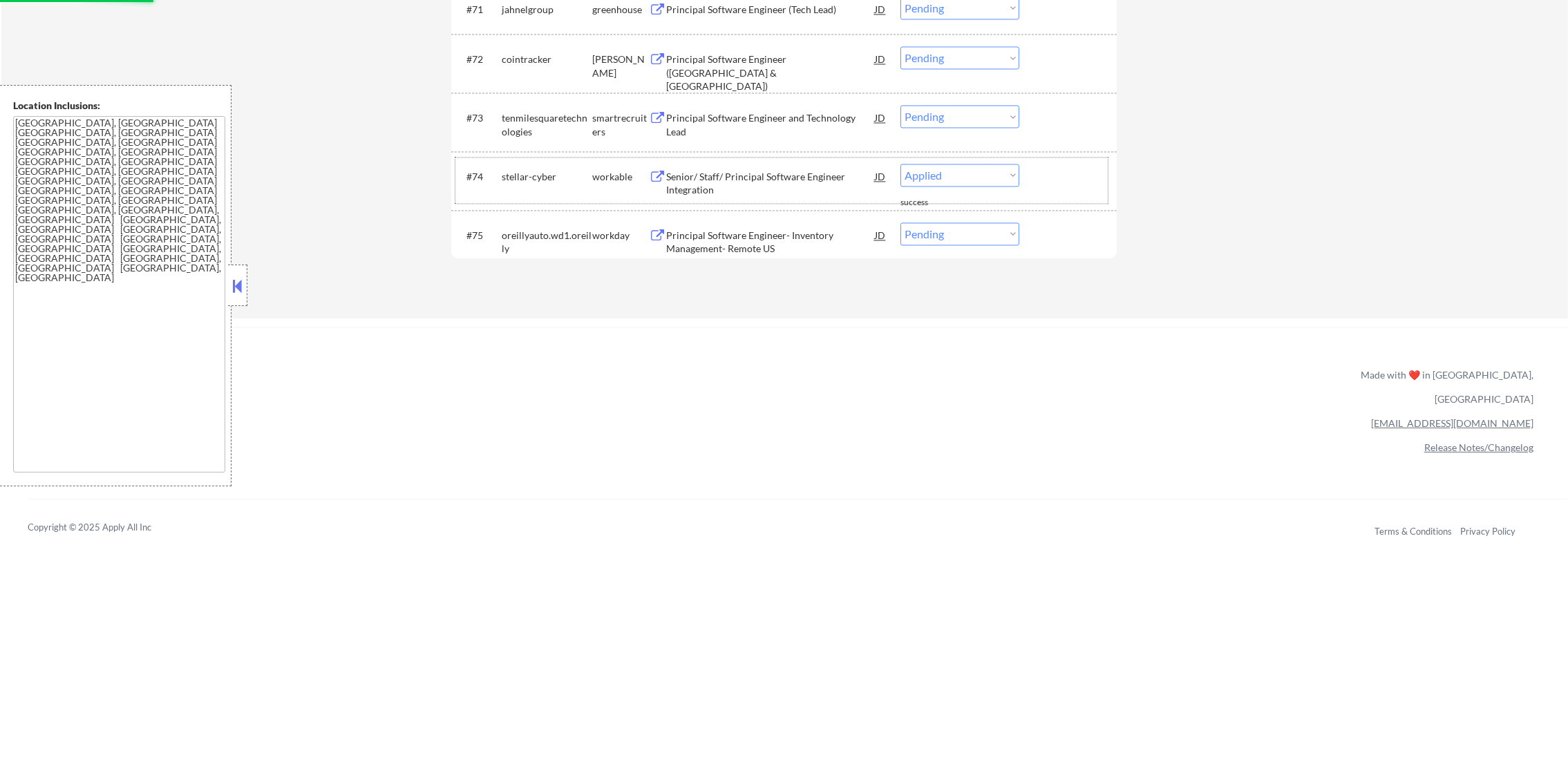
select select ""pending""
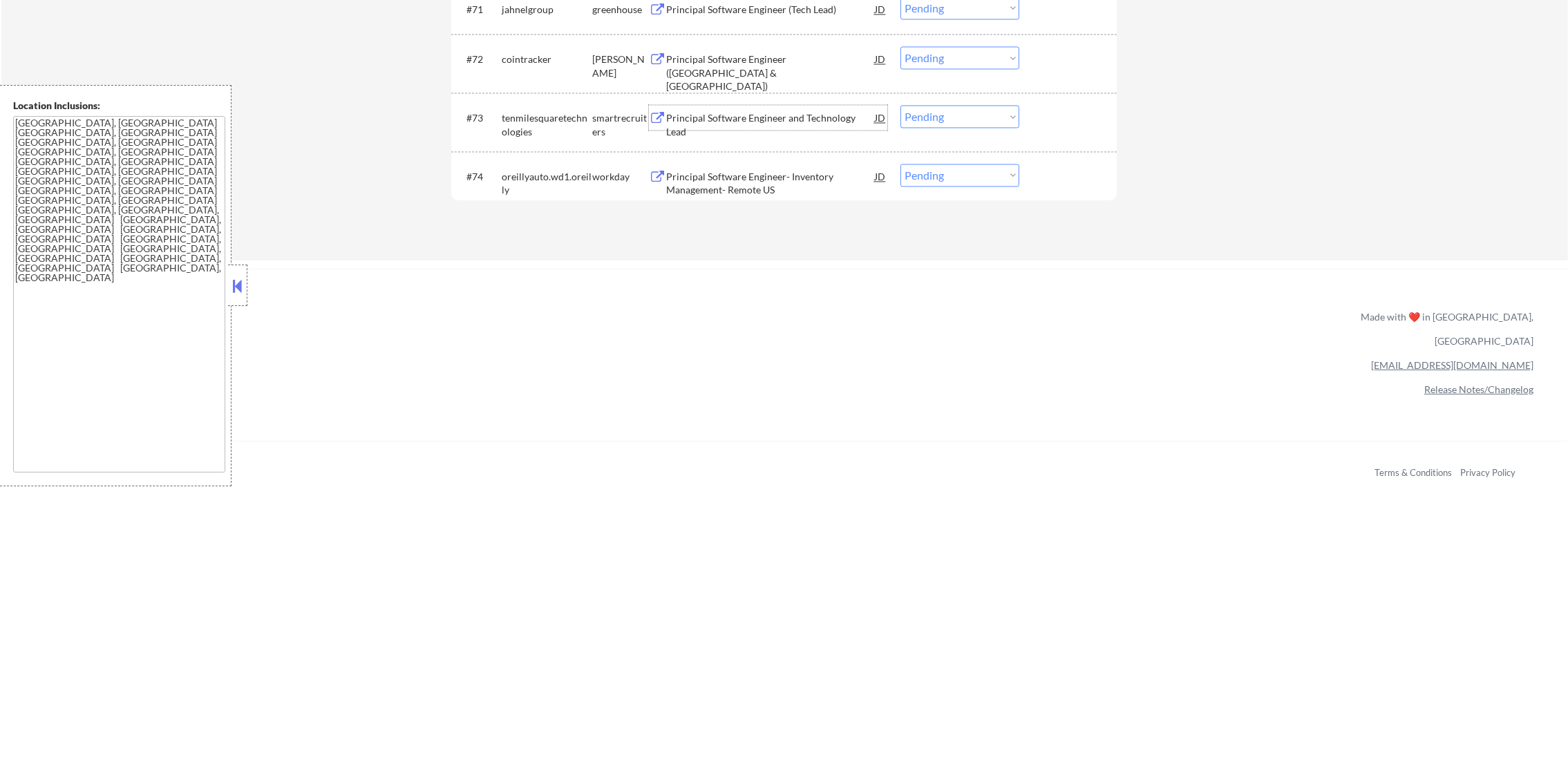
click at [749, 128] on div "Principal Software Engineer and Technology Lead" at bounding box center [770, 117] width 209 height 25
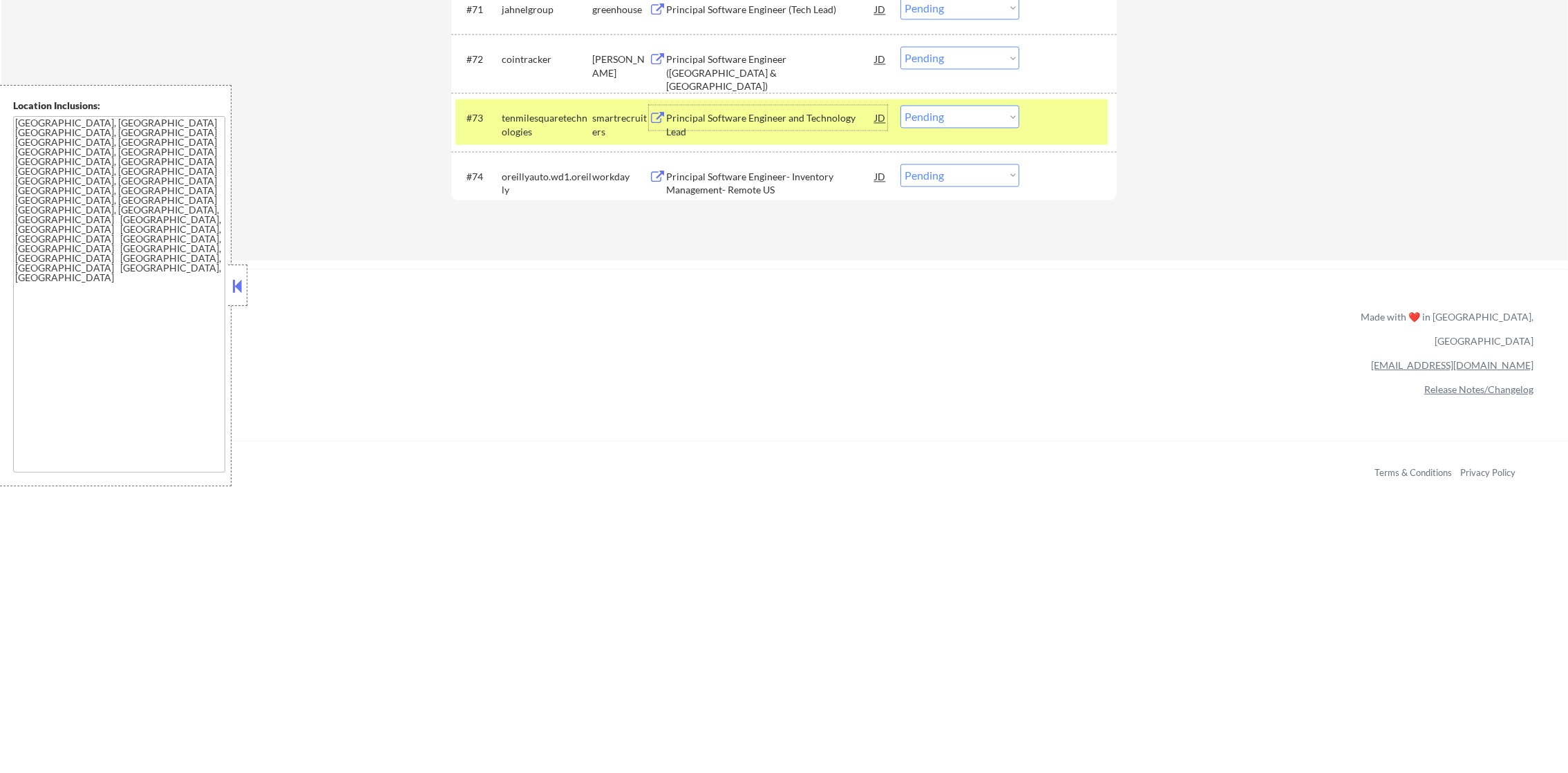
click at [952, 111] on select "Choose an option... Pending Applied Excluded (Questions) Excluded (Expired) Exc…" at bounding box center [960, 116] width 119 height 23
click at [900, 105] on select "Choose an option... Pending Applied Excluded (Questions) Excluded (Expired) Exc…" at bounding box center [960, 116] width 119 height 23
click at [544, 135] on div "tenmilesquaretechnologies" at bounding box center [547, 124] width 90 height 27
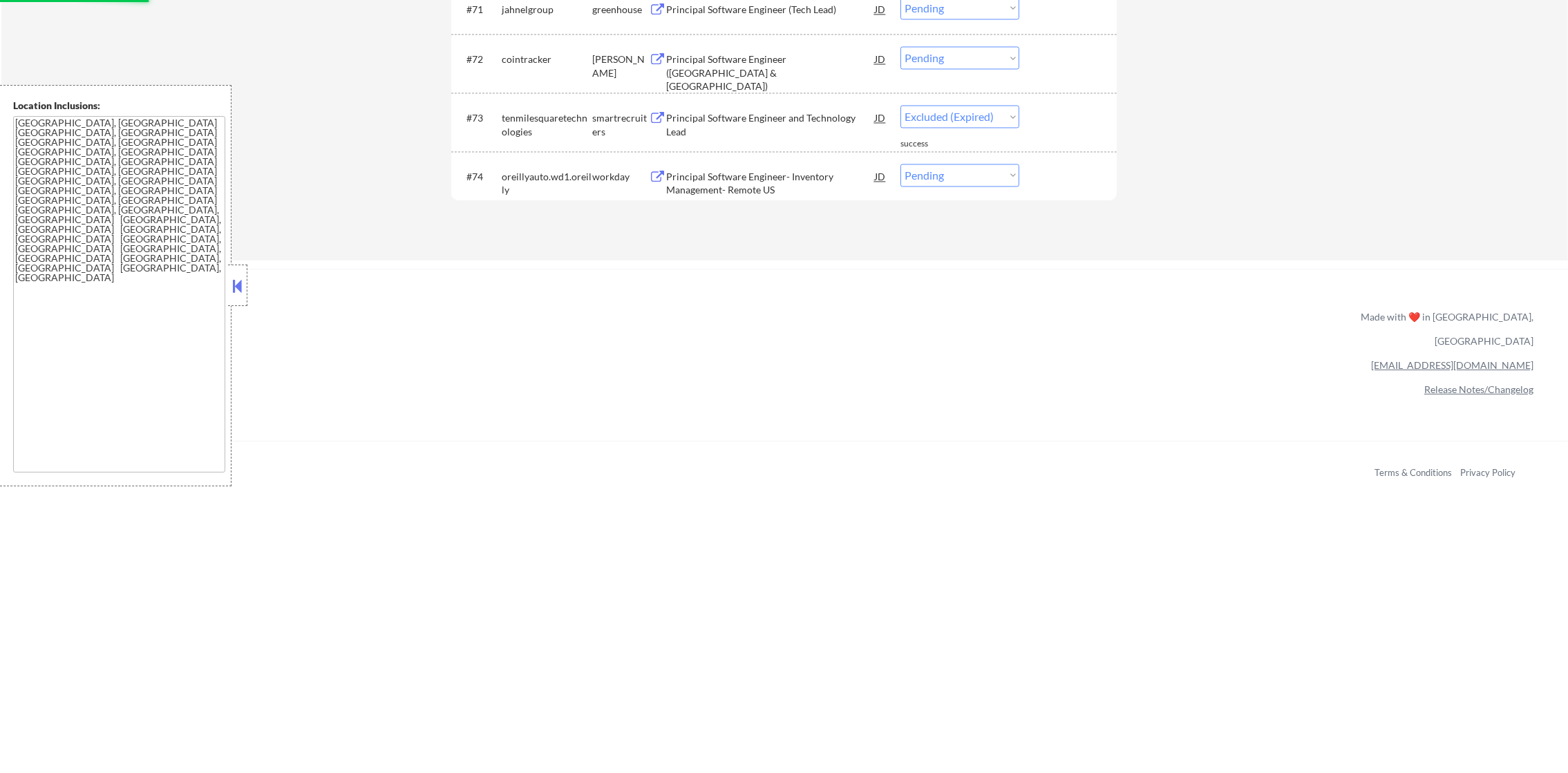
select select ""pending""
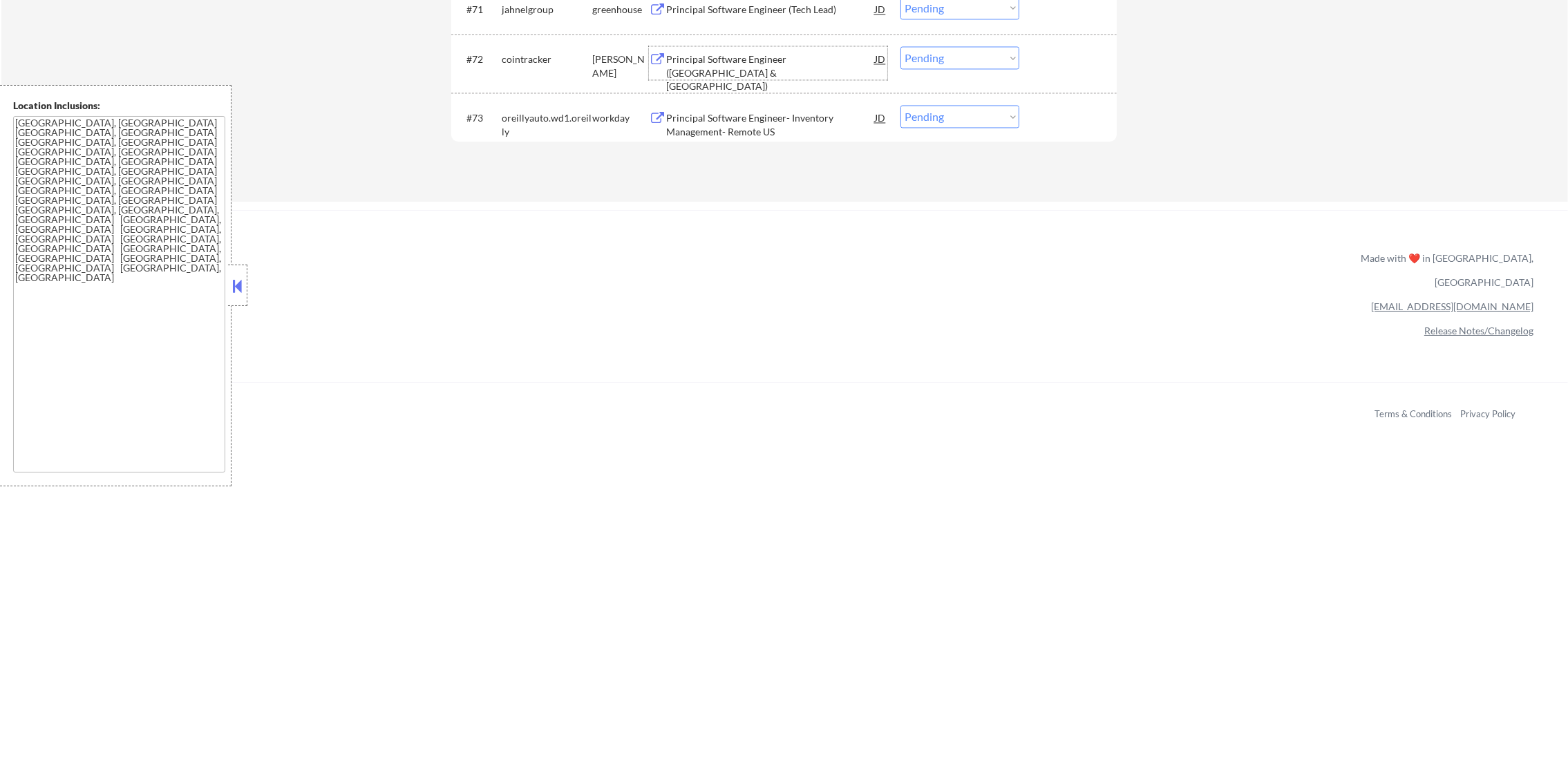
click at [751, 67] on div "Principal Software Engineer ([GEOGRAPHIC_DATA] & [GEOGRAPHIC_DATA])" at bounding box center [770, 73] width 209 height 40
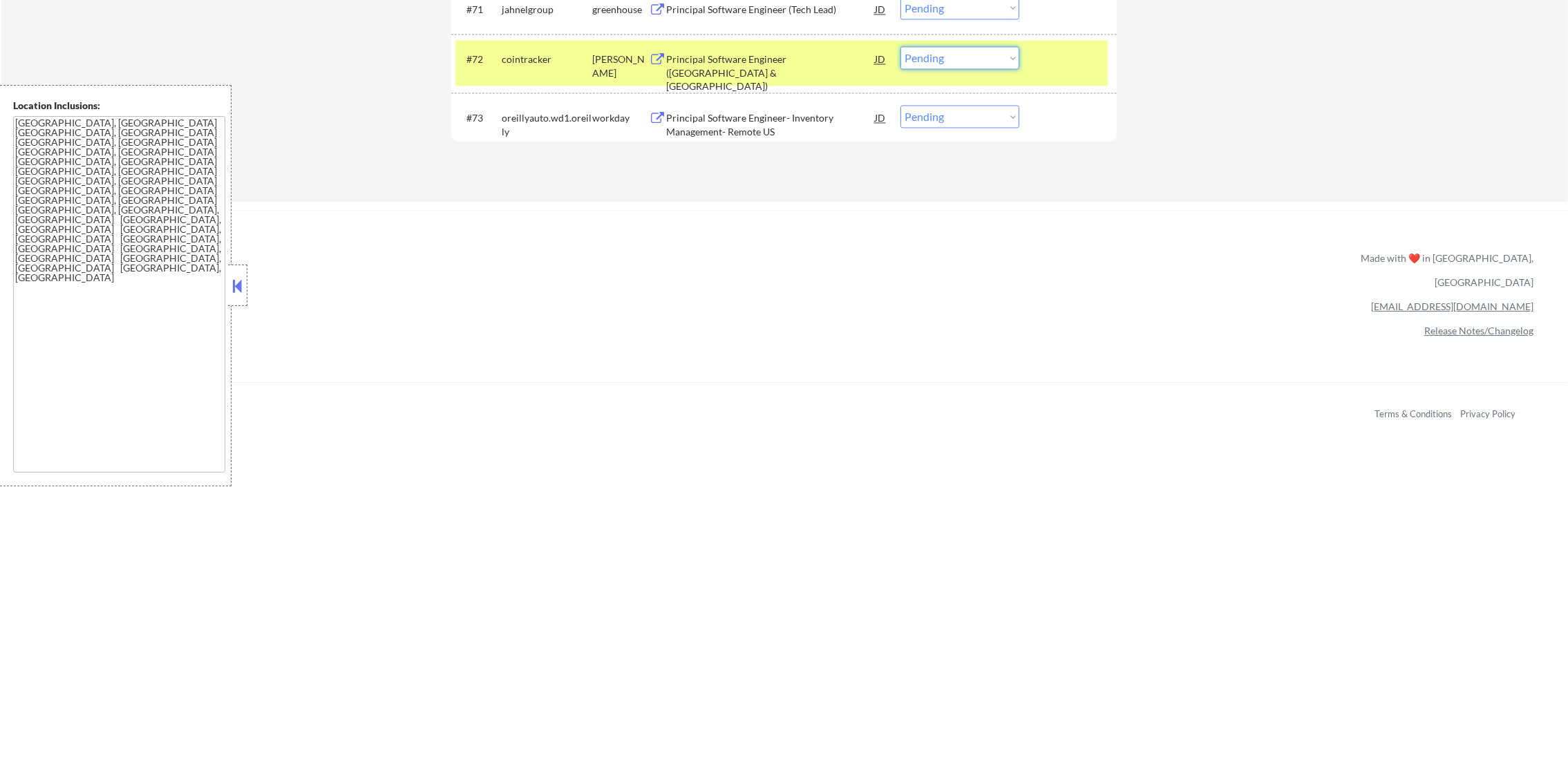
click at [924, 57] on select "Choose an option... Pending Applied Excluded (Questions) Excluded (Expired) Exc…" at bounding box center [960, 58] width 119 height 23
click at [900, 46] on select "Choose an option... Pending Applied Excluded (Questions) Excluded (Expired) Exc…" at bounding box center [960, 58] width 119 height 23
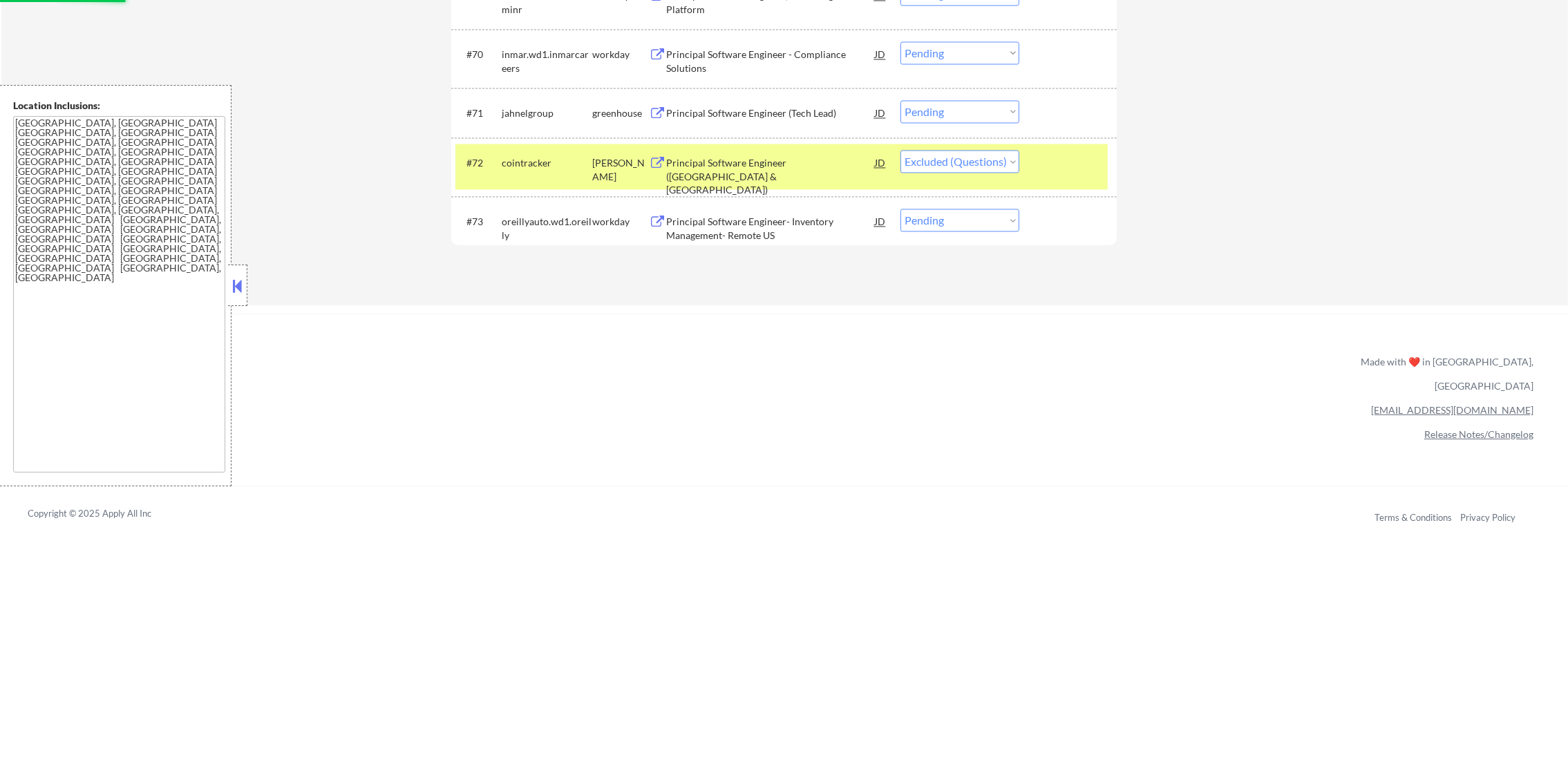
click at [518, 173] on div "cointracker" at bounding box center [547, 162] width 90 height 25
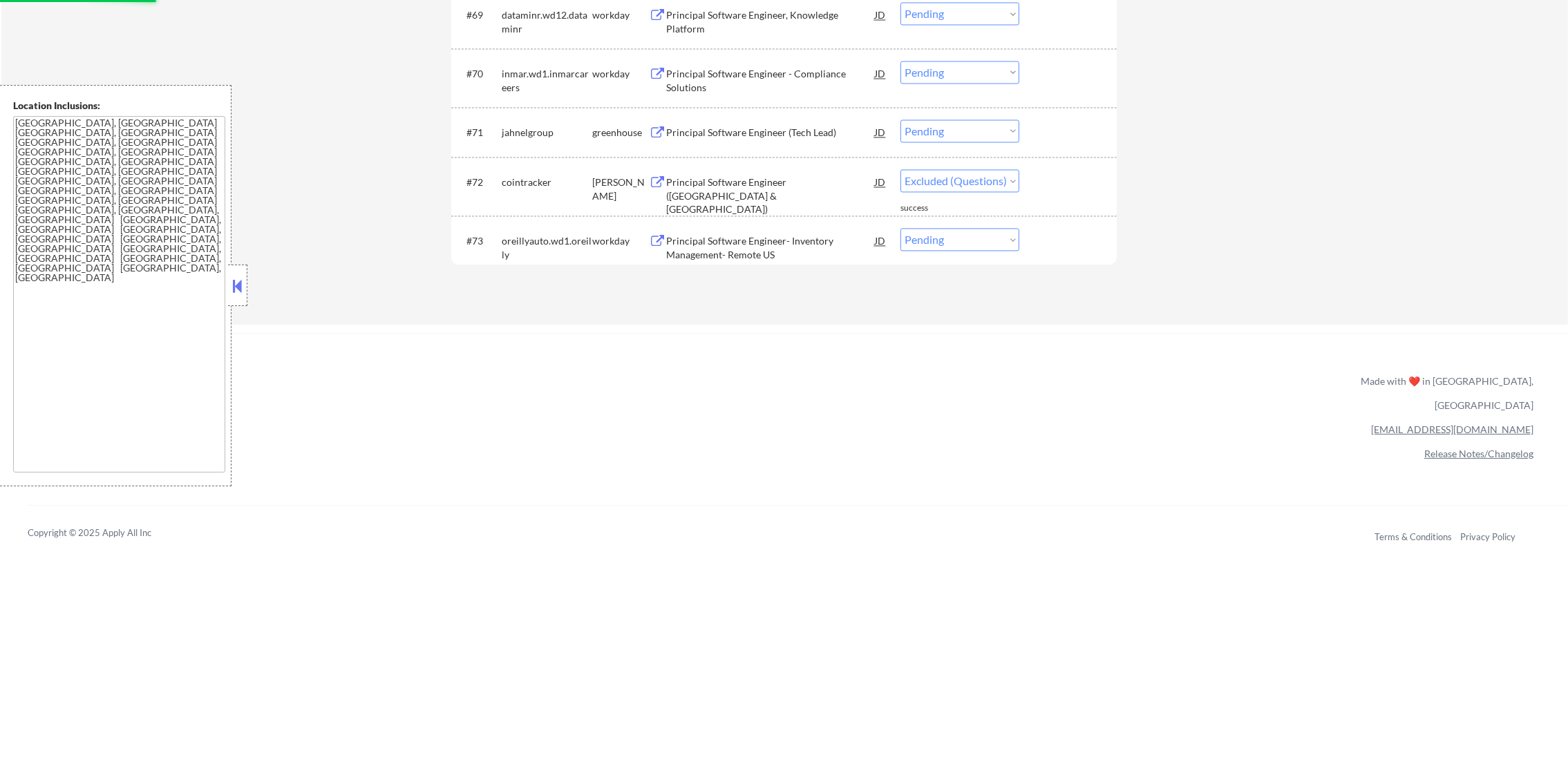
scroll to position [4120, 0]
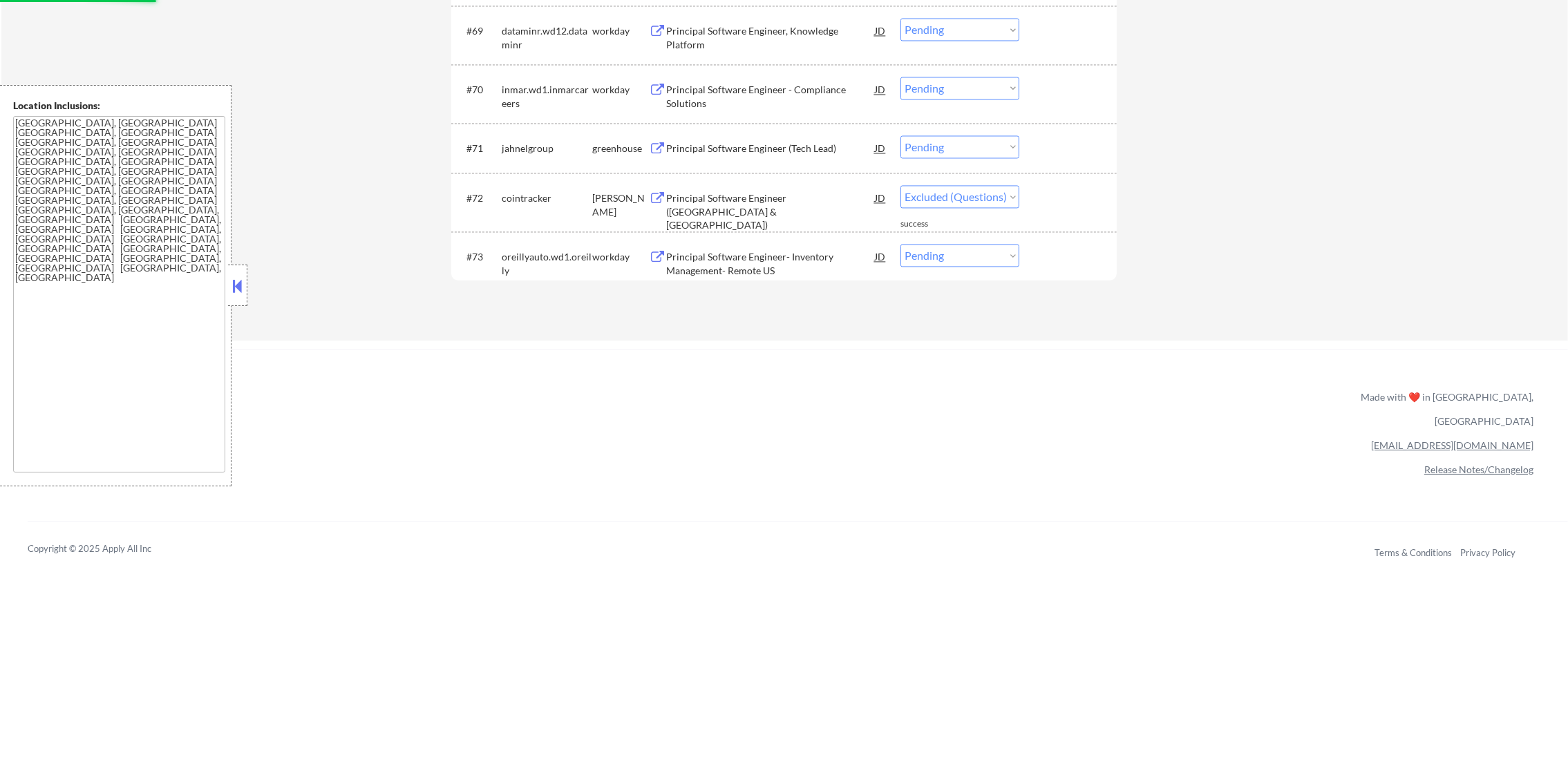
select select ""pending""
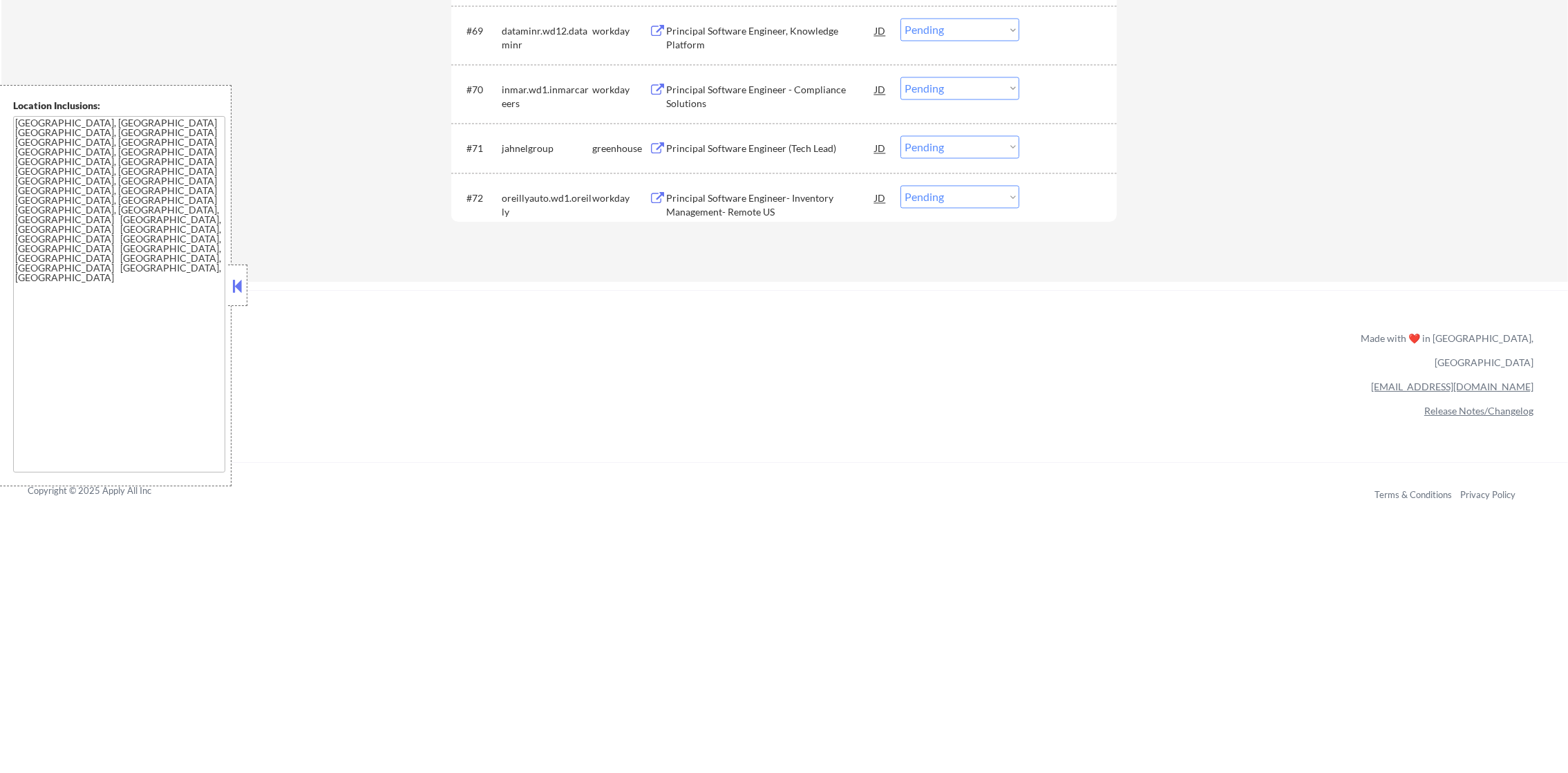
click at [724, 148] on div "Principal Software Engineer (Tech Lead)" at bounding box center [770, 148] width 209 height 14
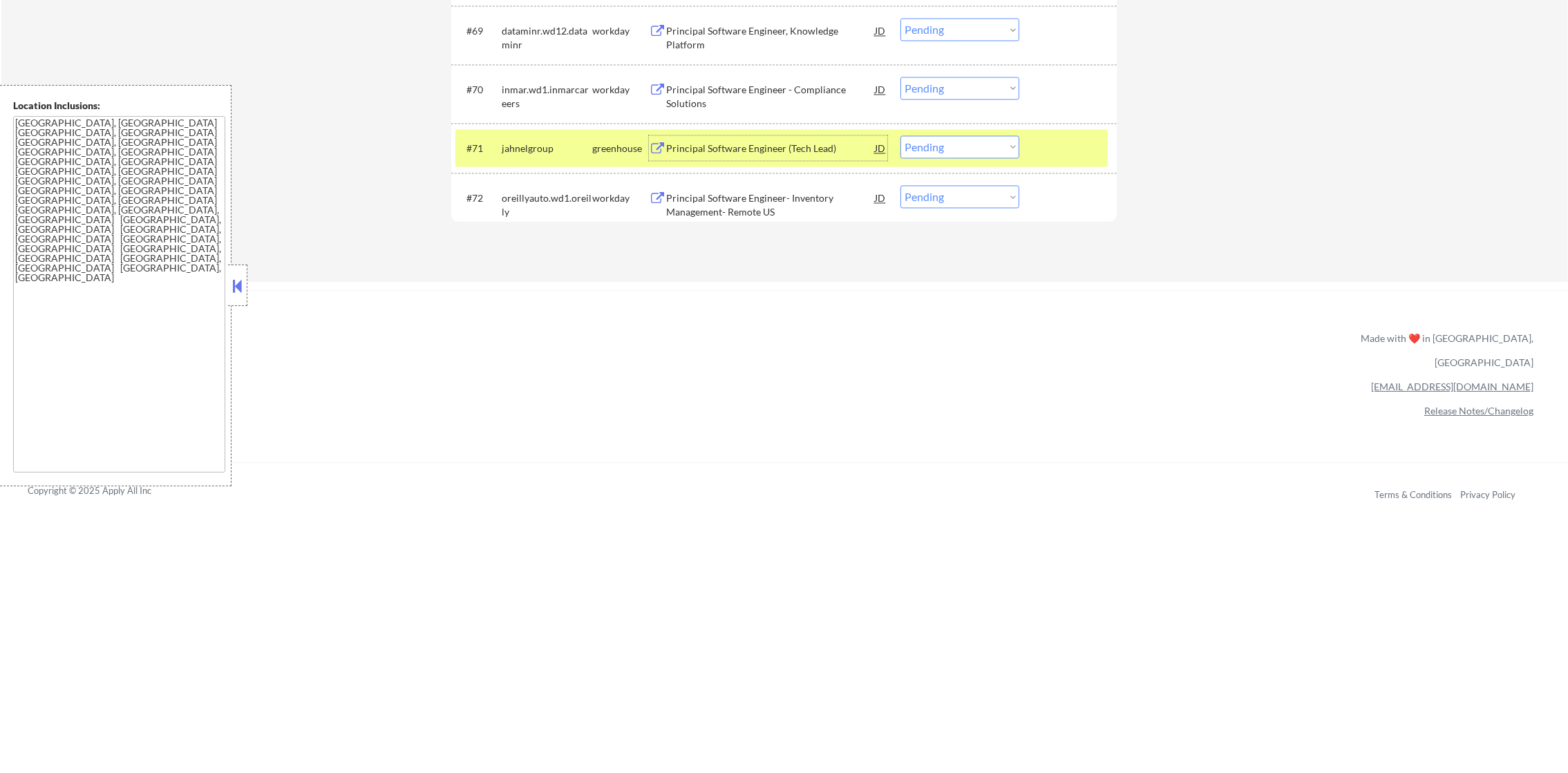
click at [939, 142] on select "Choose an option... Pending Applied Excluded (Questions) Excluded (Expired) Exc…" at bounding box center [960, 147] width 119 height 23
click at [900, 135] on select "Choose an option... Pending Applied Excluded (Questions) Excluded (Expired) Exc…" at bounding box center [960, 147] width 119 height 23
click at [529, 166] on div "#71 jahnelgroup greenhouse Principal Software Engineer (Tech Lead) JD Choose an…" at bounding box center [784, 148] width 665 height 51
select select ""pending""
click at [573, 144] on div "jahnelgroup" at bounding box center [547, 148] width 90 height 14
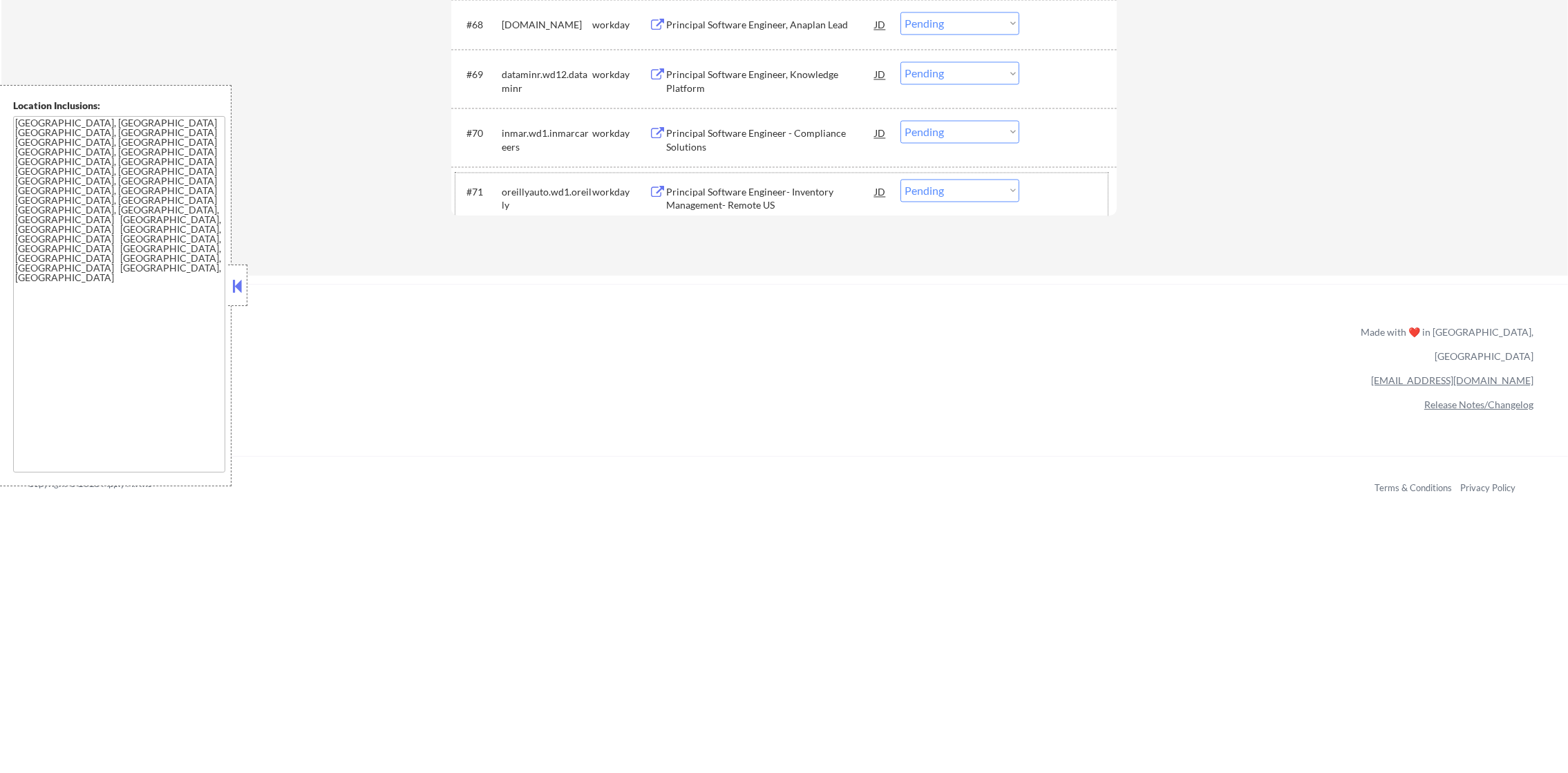
scroll to position [4017, 0]
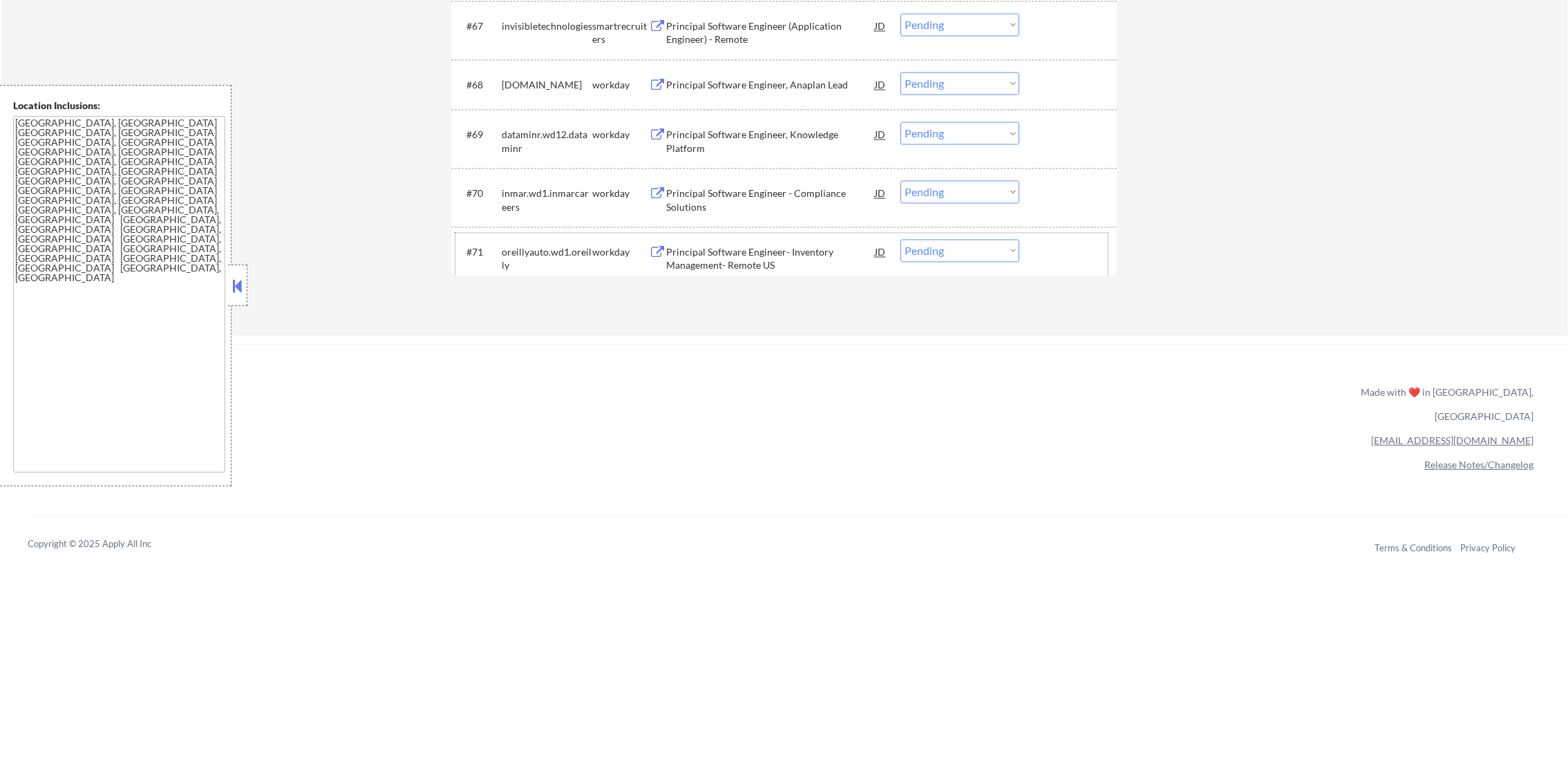
click at [777, 25] on div "Principal Software Engineer (Application Engineer) - Remote" at bounding box center [770, 33] width 209 height 27
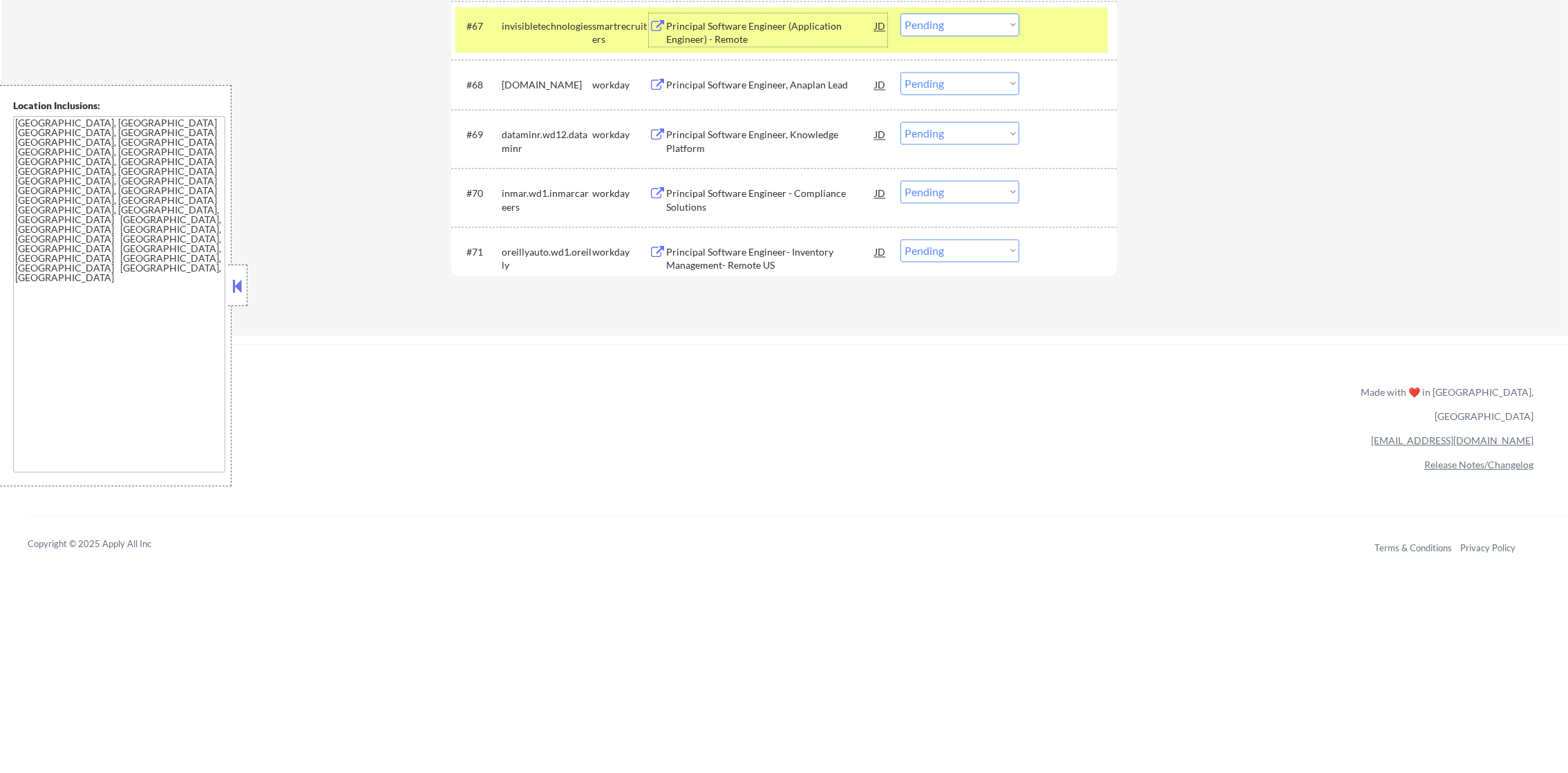
click at [970, 18] on select "Choose an option... Pending Applied Excluded (Questions) Excluded (Expired) Exc…" at bounding box center [960, 25] width 119 height 23
click at [900, 13] on select "Choose an option... Pending Applied Excluded (Questions) Excluded (Expired) Exc…" at bounding box center [960, 25] width 119 height 23
click at [559, 47] on div "#67 invisibletechnologies smartrecruiters Principal Software Engineer (Applicat…" at bounding box center [782, 30] width 652 height 46
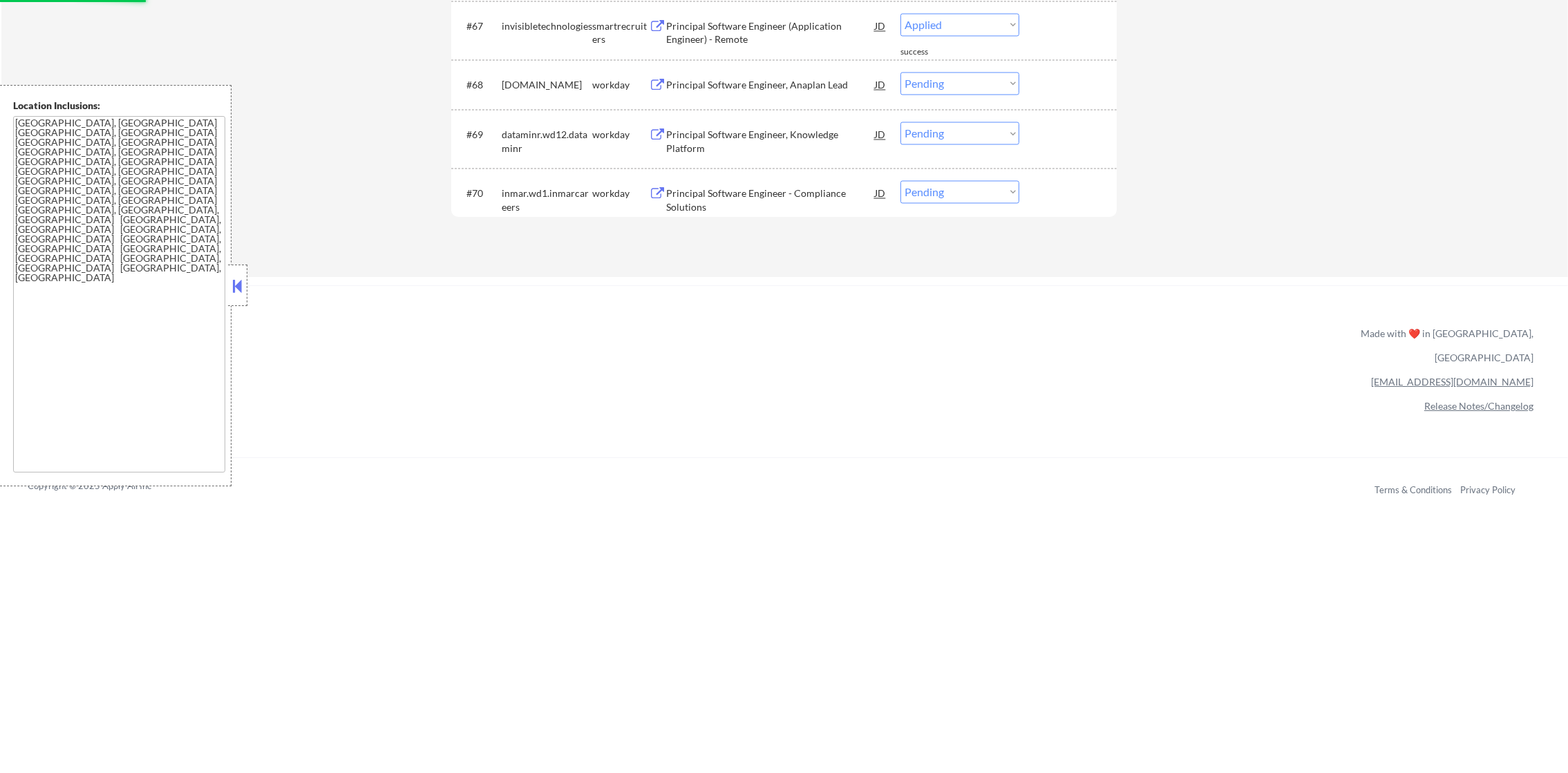
select select ""pending""
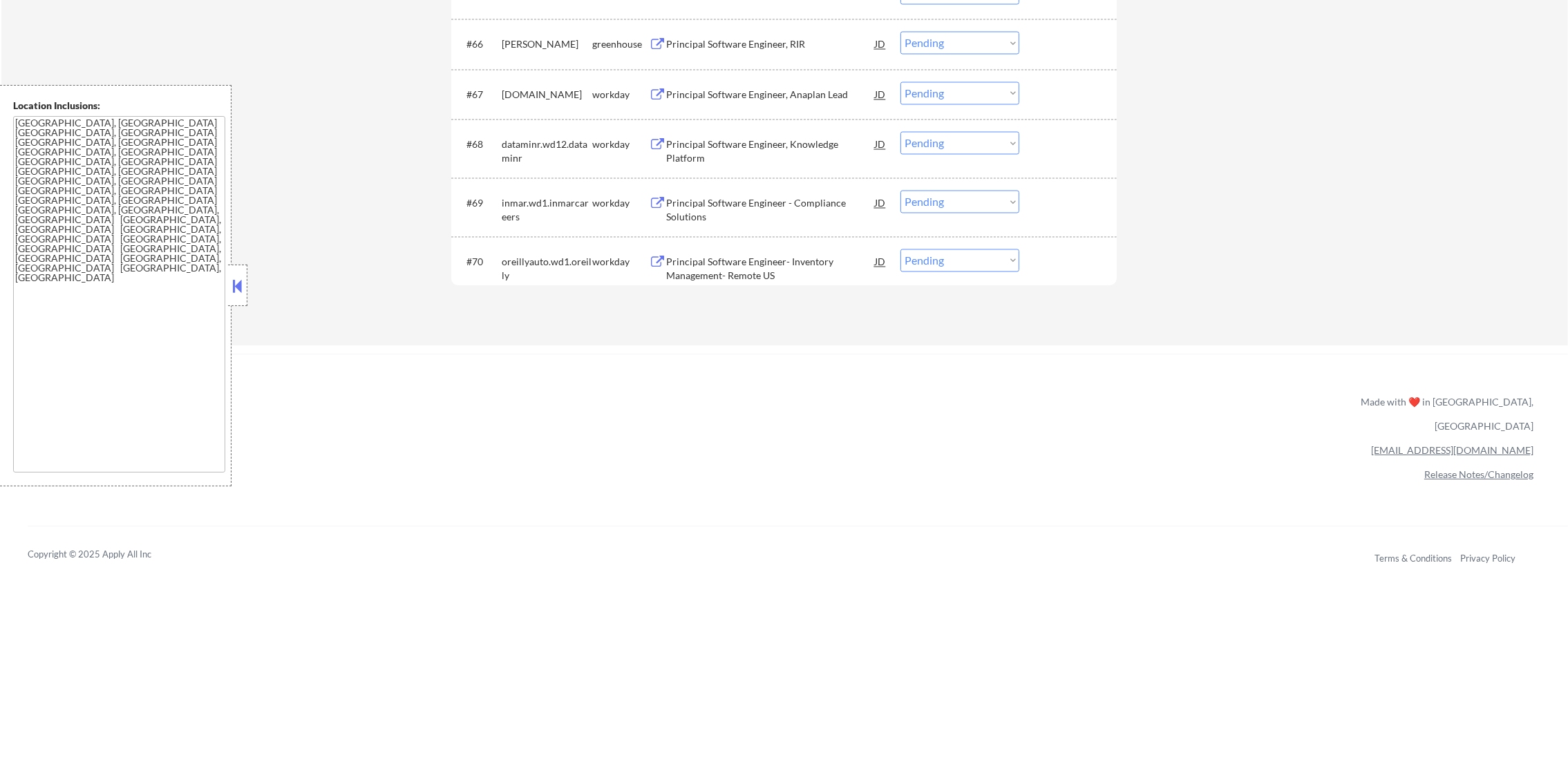
click at [752, 38] on div "Principal Software Engineer, RIR" at bounding box center [770, 44] width 209 height 14
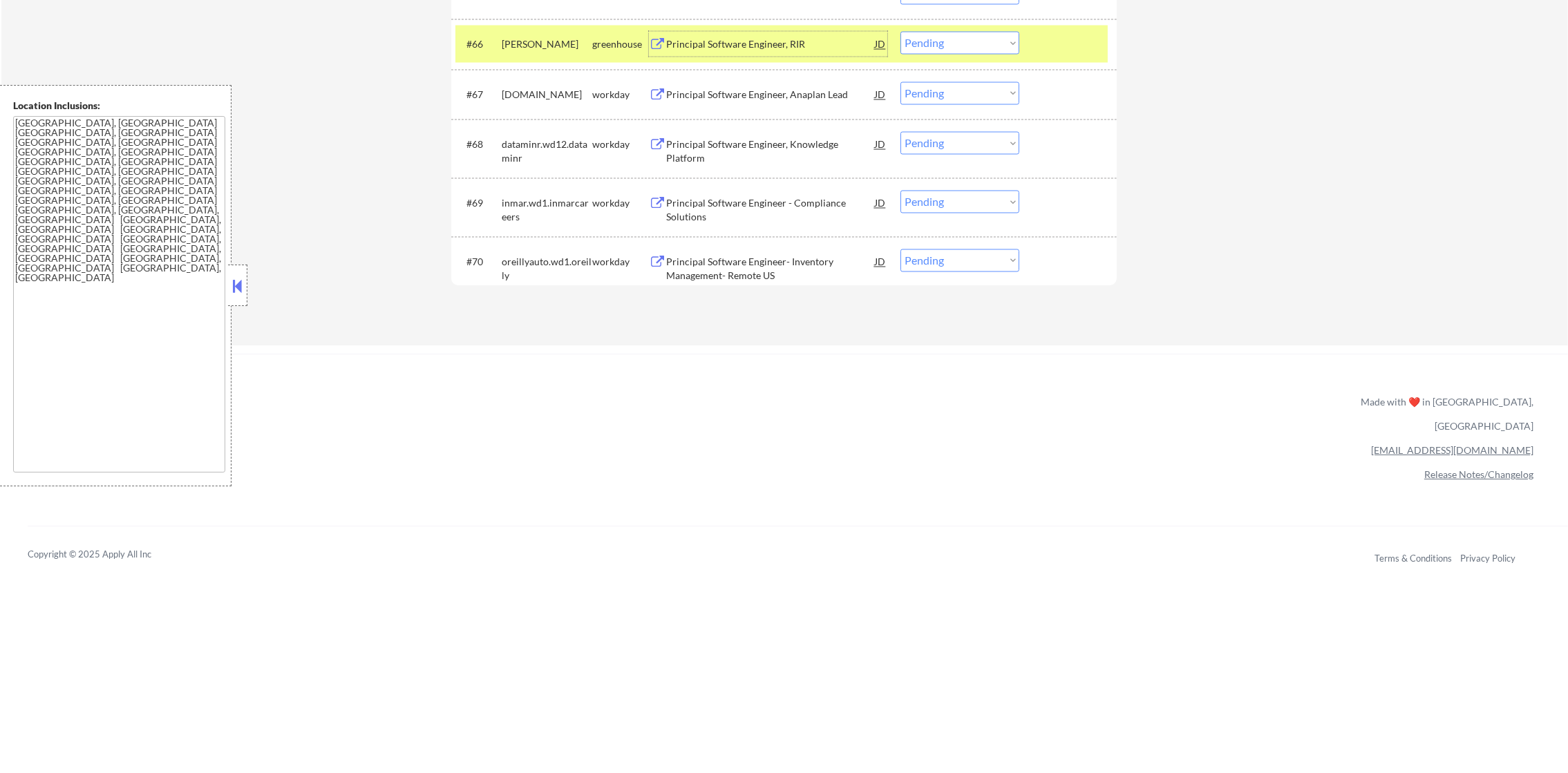
click at [929, 46] on select "Choose an option... Pending Applied Excluded (Questions) Excluded (Expired) Exc…" at bounding box center [960, 43] width 119 height 23
click at [900, 31] on select "Choose an option... Pending Applied Excluded (Questions) Excluded (Expired) Exc…" at bounding box center [960, 43] width 119 height 23
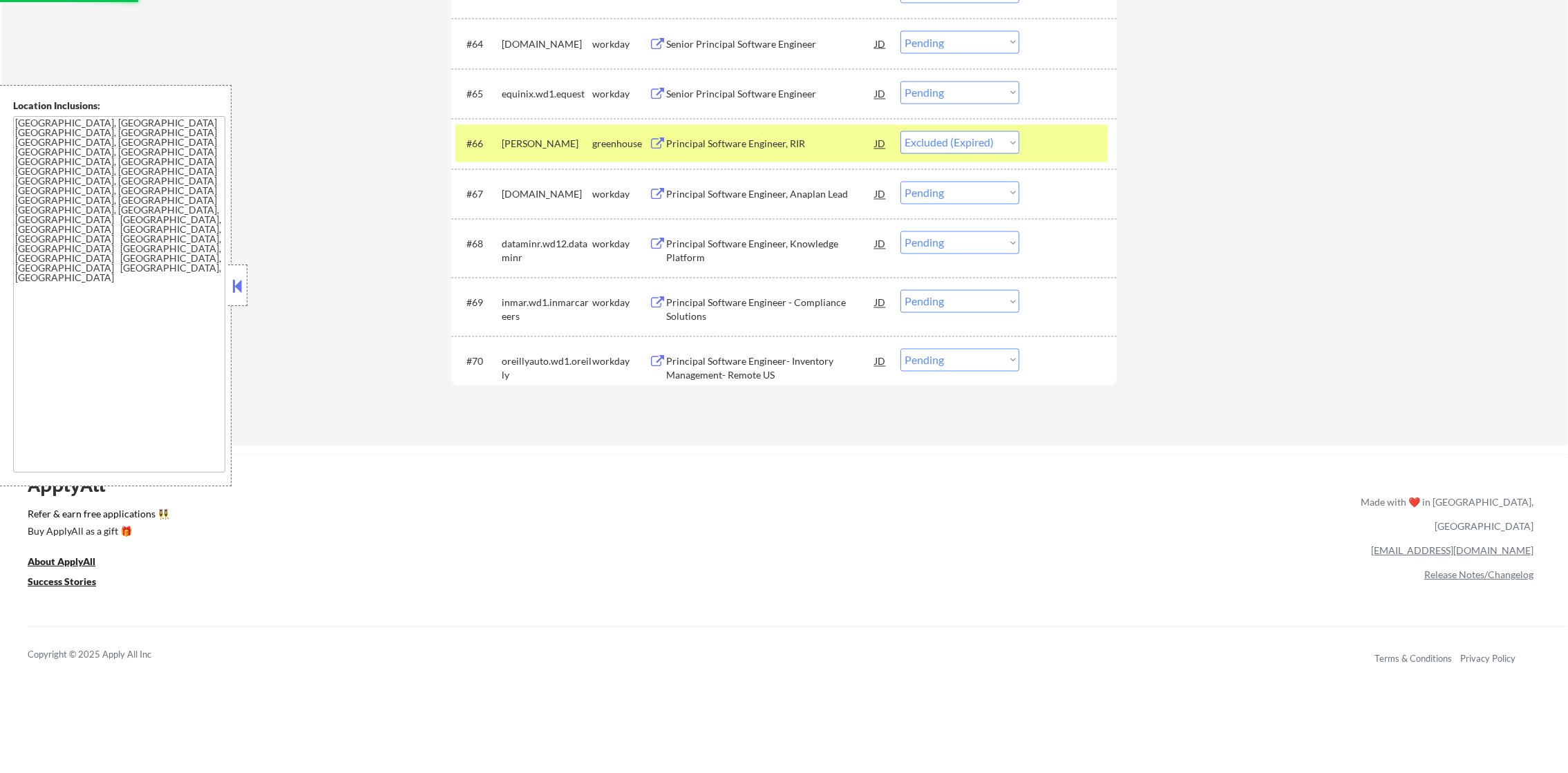
scroll to position [3845, 0]
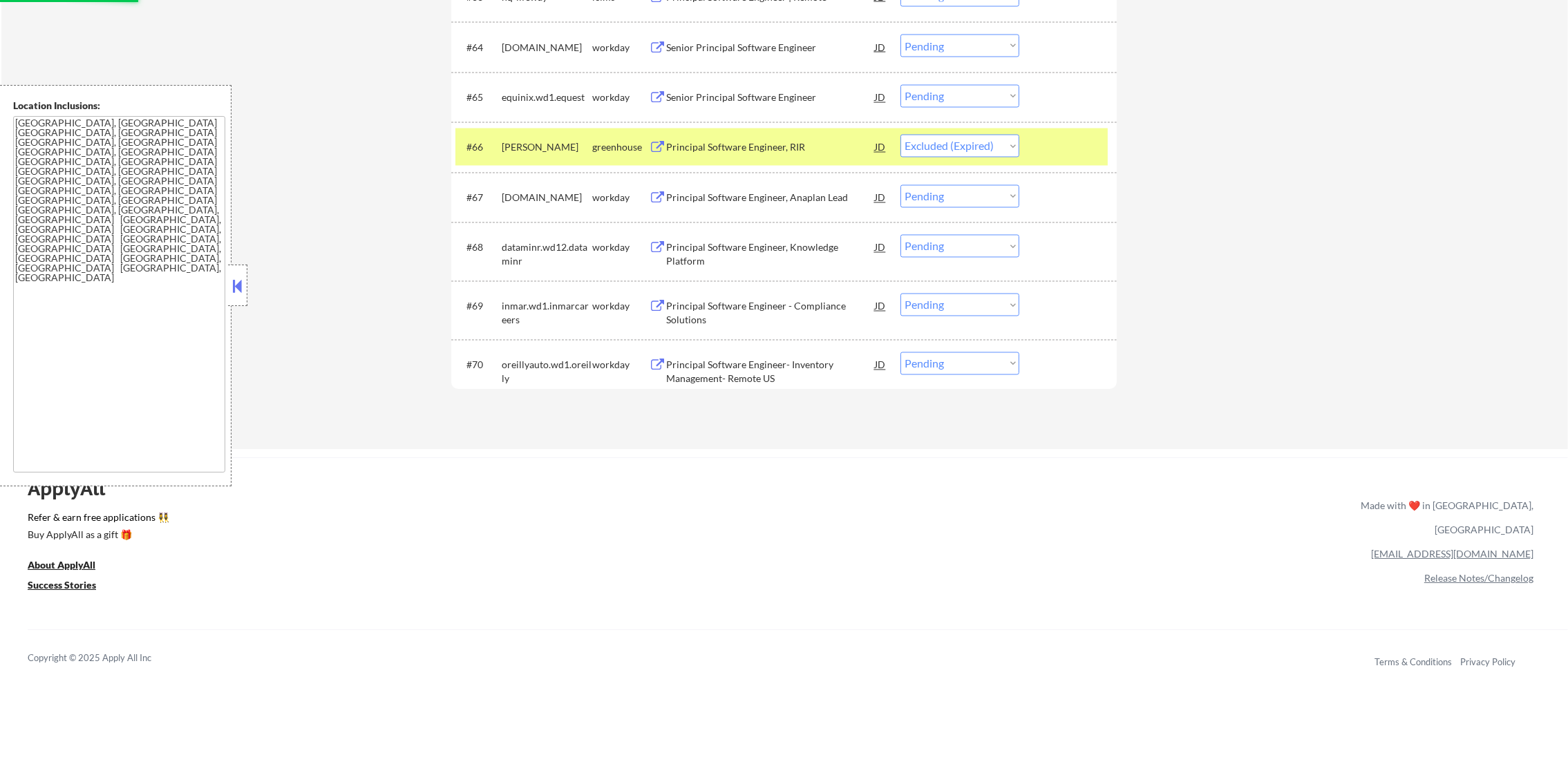
click at [529, 141] on div "[PERSON_NAME]" at bounding box center [547, 148] width 90 height 14
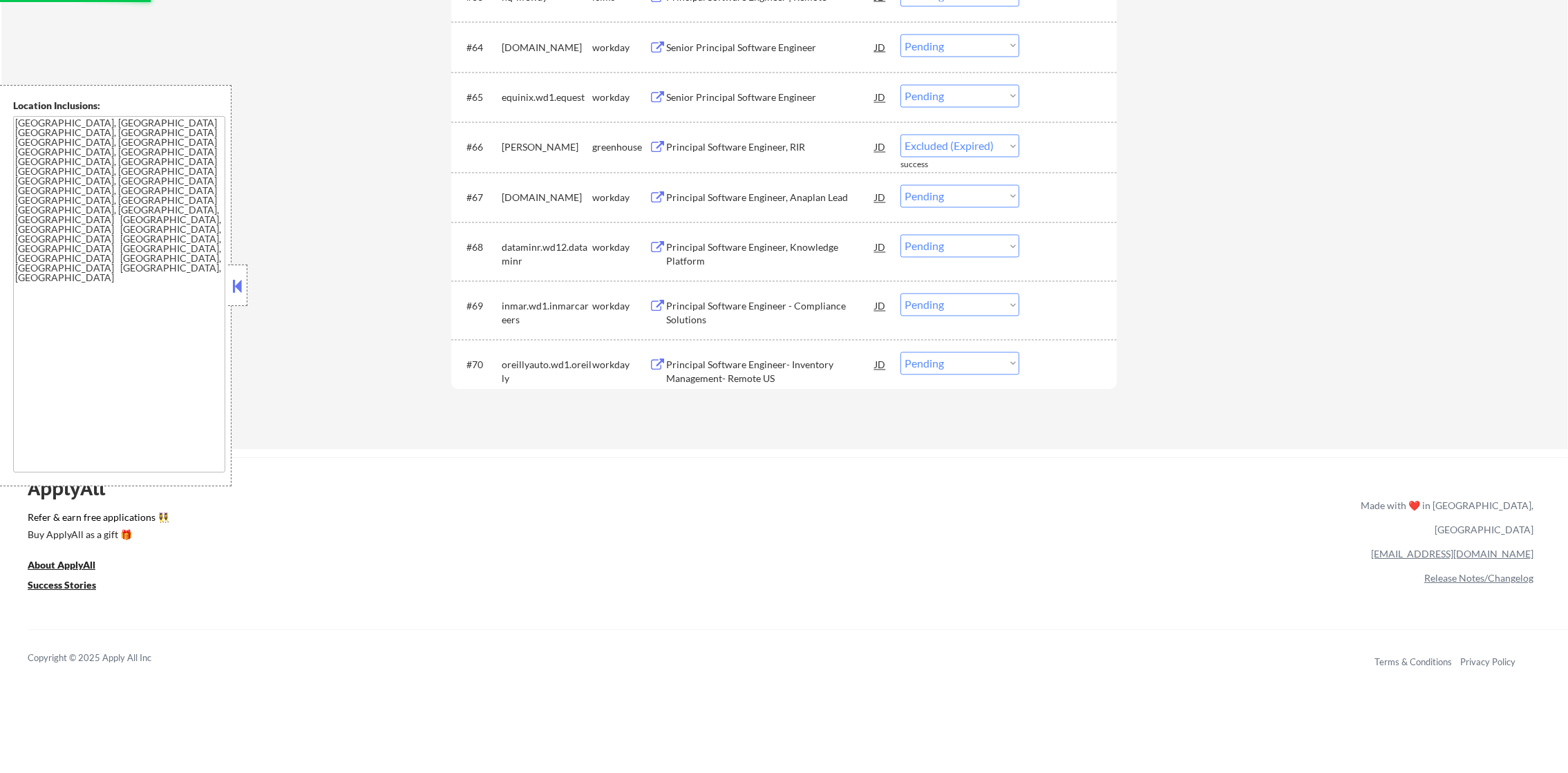
select select ""pending""
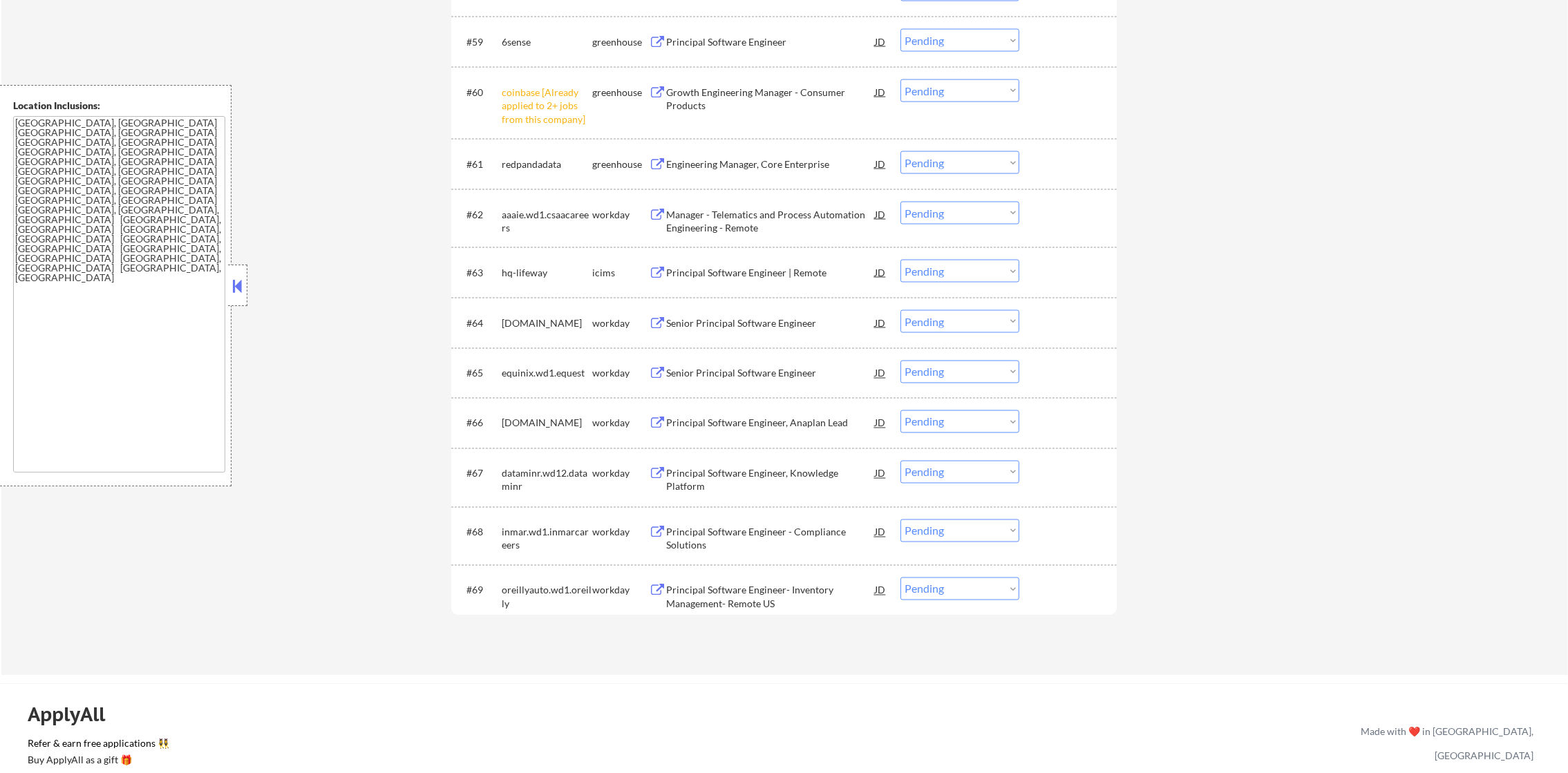
scroll to position [3568, 0]
click at [942, 88] on select "Choose an option... Pending Applied Excluded (Questions) Excluded (Expired) Exc…" at bounding box center [960, 93] width 119 height 23
click at [900, 81] on select "Choose an option... Pending Applied Excluded (Questions) Excluded (Expired) Exc…" at bounding box center [960, 93] width 119 height 23
click at [717, 169] on div "Engineering Manager, Core Enterprise" at bounding box center [770, 166] width 209 height 14
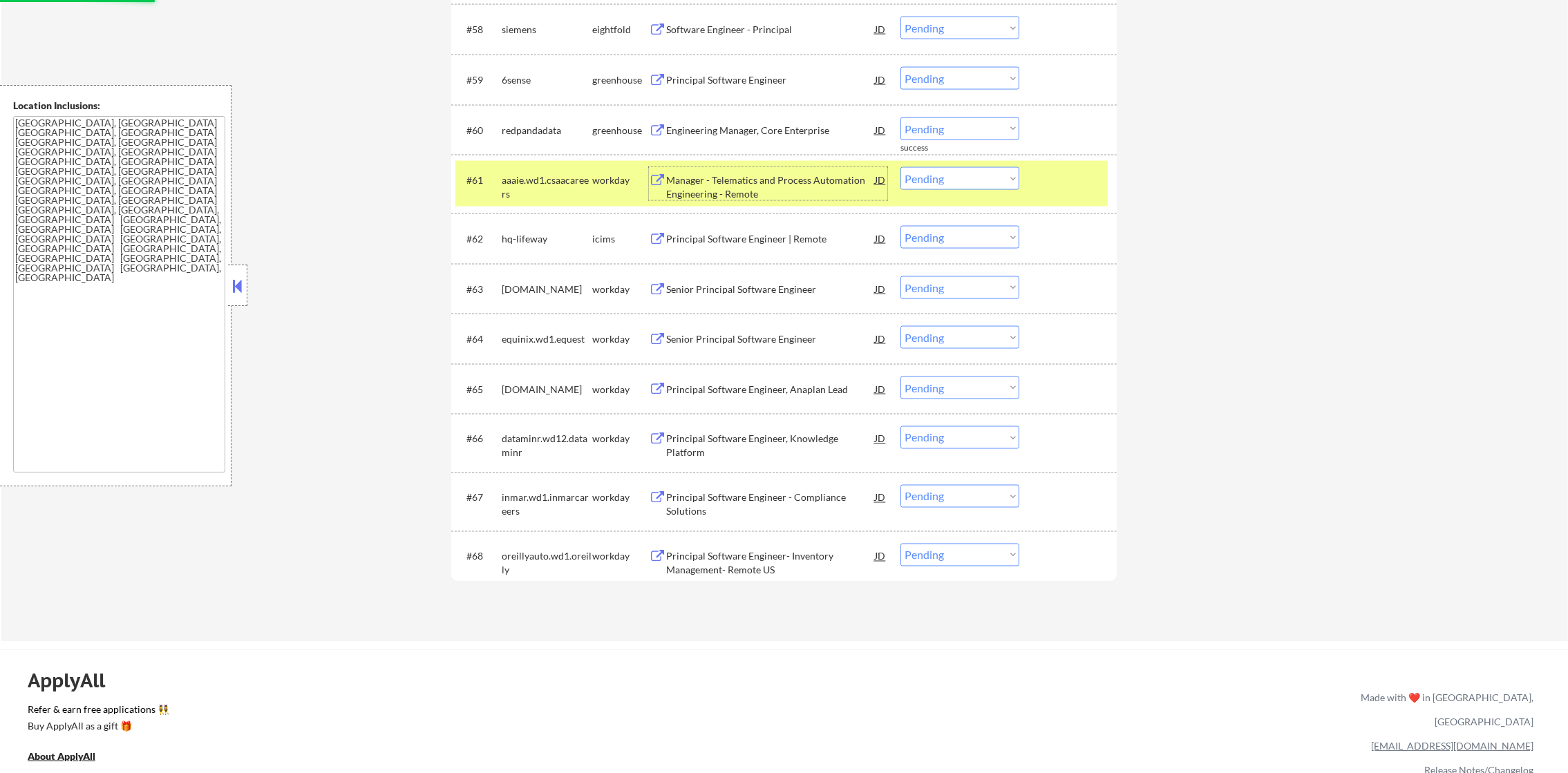
scroll to position [3499, 0]
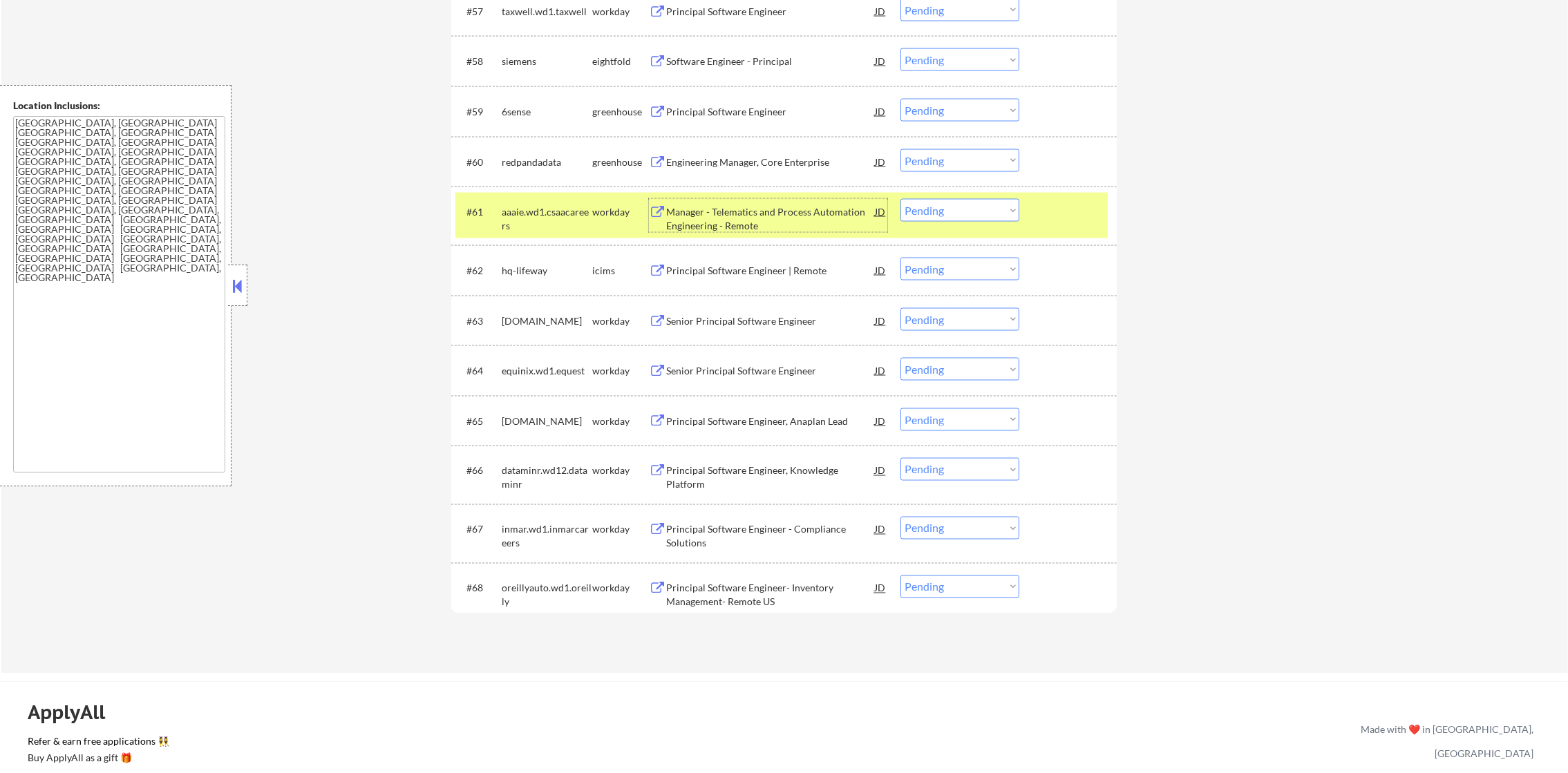
click at [936, 161] on select "Choose an option... Pending Applied Excluded (Questions) Excluded (Expired) Exc…" at bounding box center [960, 161] width 119 height 23
click at [900, 149] on select "Choose an option... Pending Applied Excluded (Questions) Excluded (Expired) Exc…" at bounding box center [960, 161] width 119 height 23
click at [550, 211] on div "aaaie.wd1.csaacareers" at bounding box center [547, 218] width 90 height 27
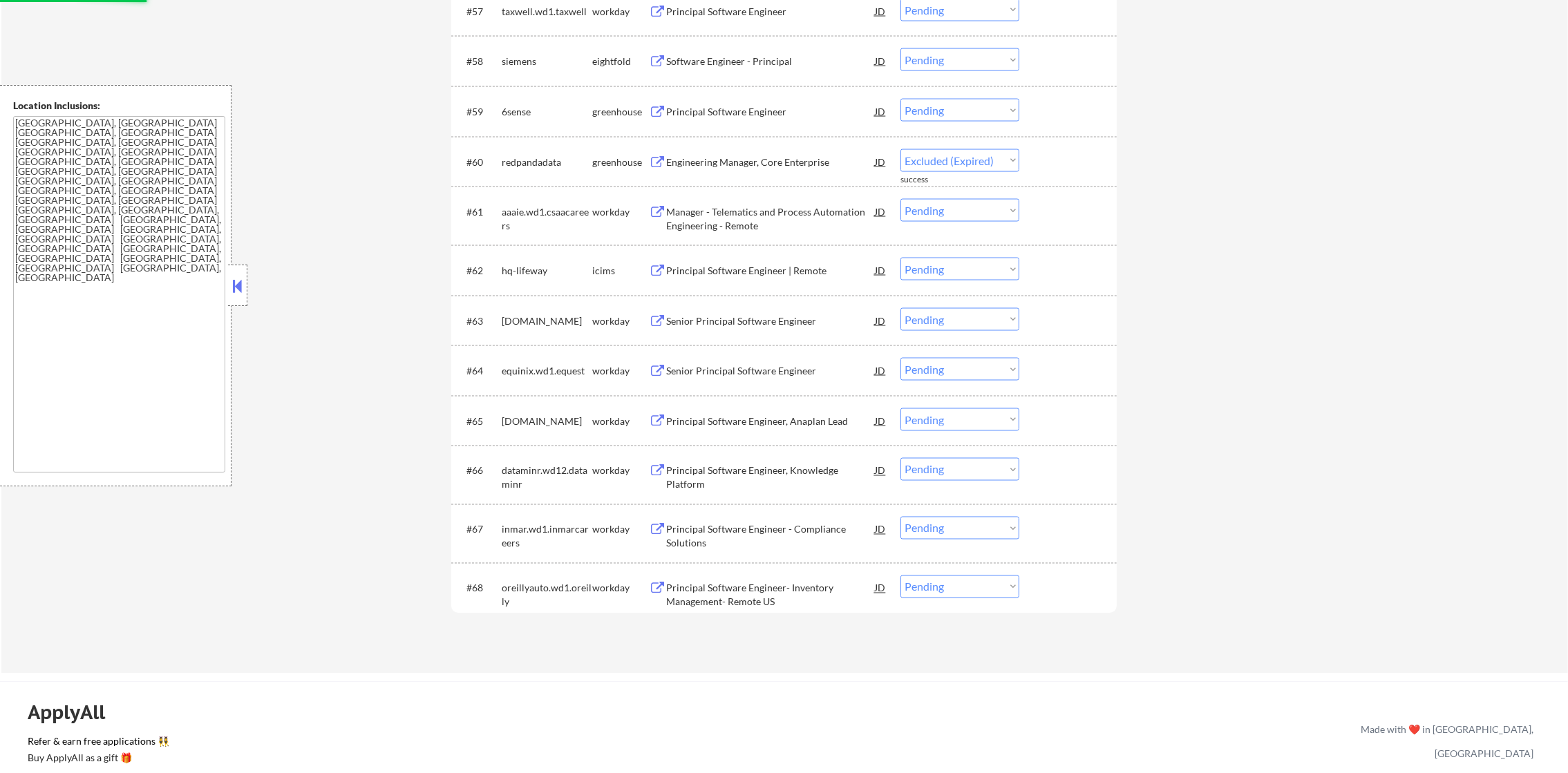
select select ""pending""
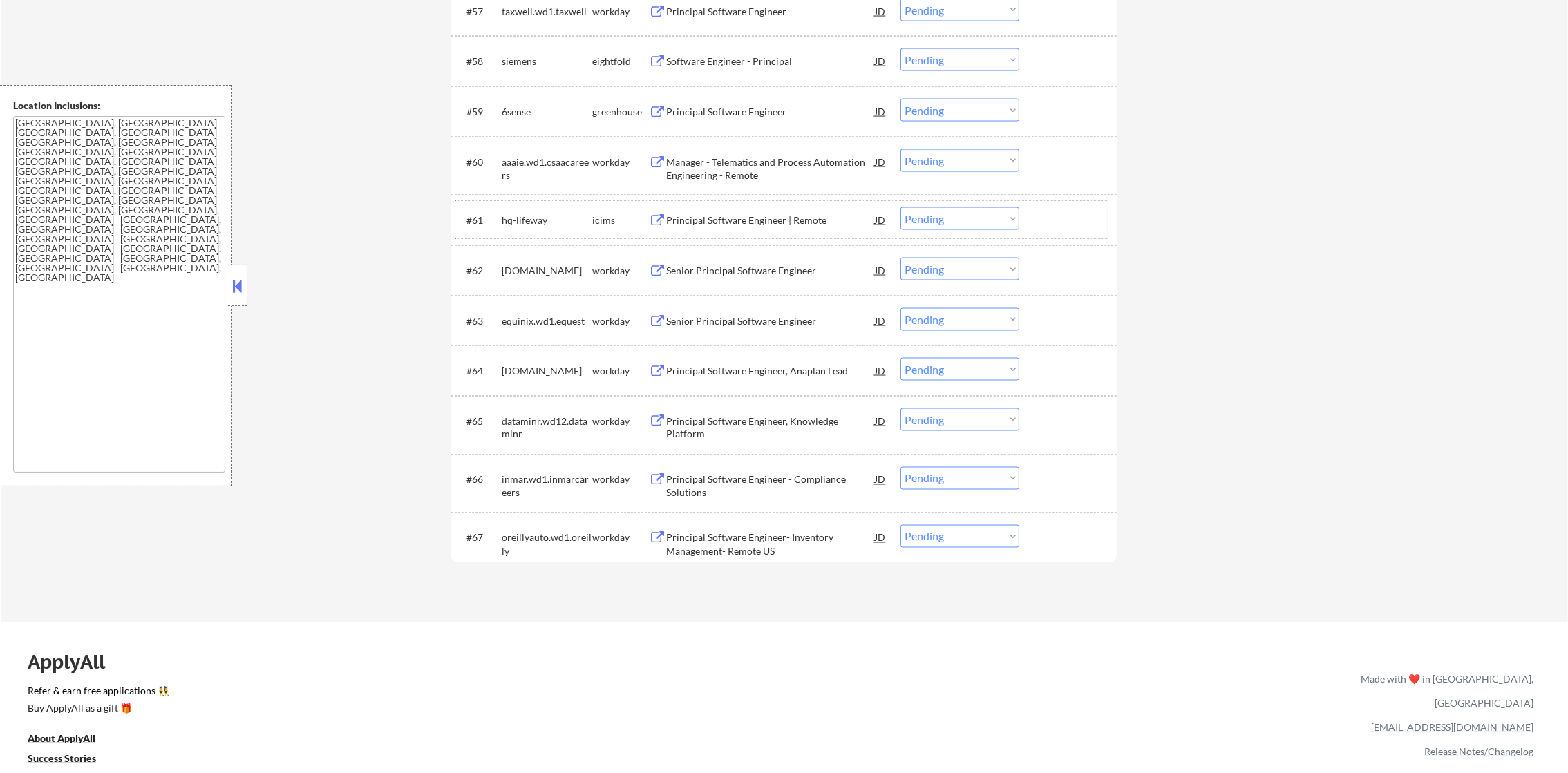
click at [740, 105] on div "Principal Software Engineer" at bounding box center [770, 111] width 209 height 14
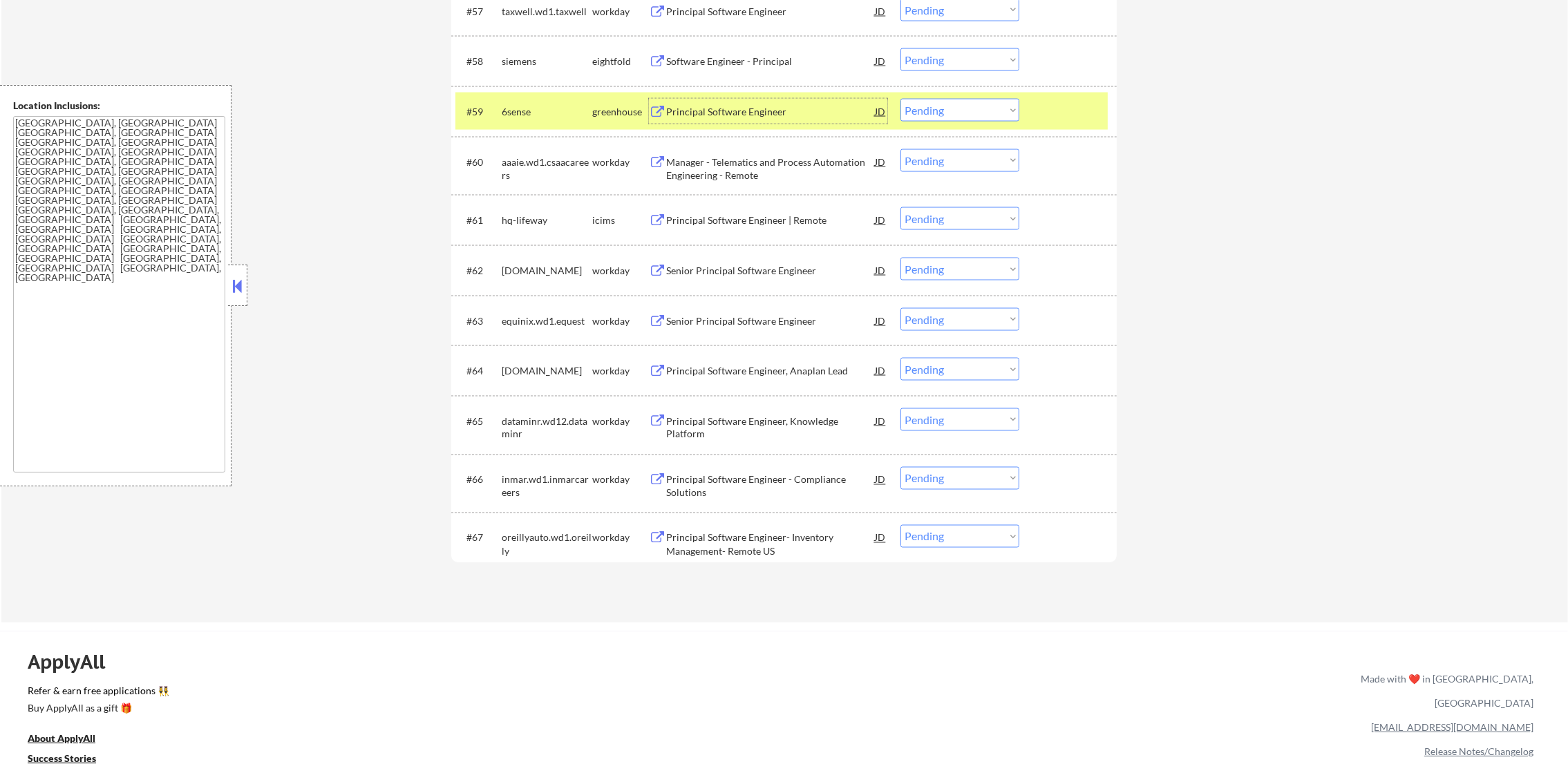
click at [972, 108] on select "Choose an option... Pending Applied Excluded (Questions) Excluded (Expired) Exc…" at bounding box center [960, 111] width 119 height 23
click at [900, 99] on select "Choose an option... Pending Applied Excluded (Questions) Excluded (Expired) Exc…" at bounding box center [960, 111] width 119 height 23
click at [541, 105] on div "6sense" at bounding box center [547, 111] width 90 height 14
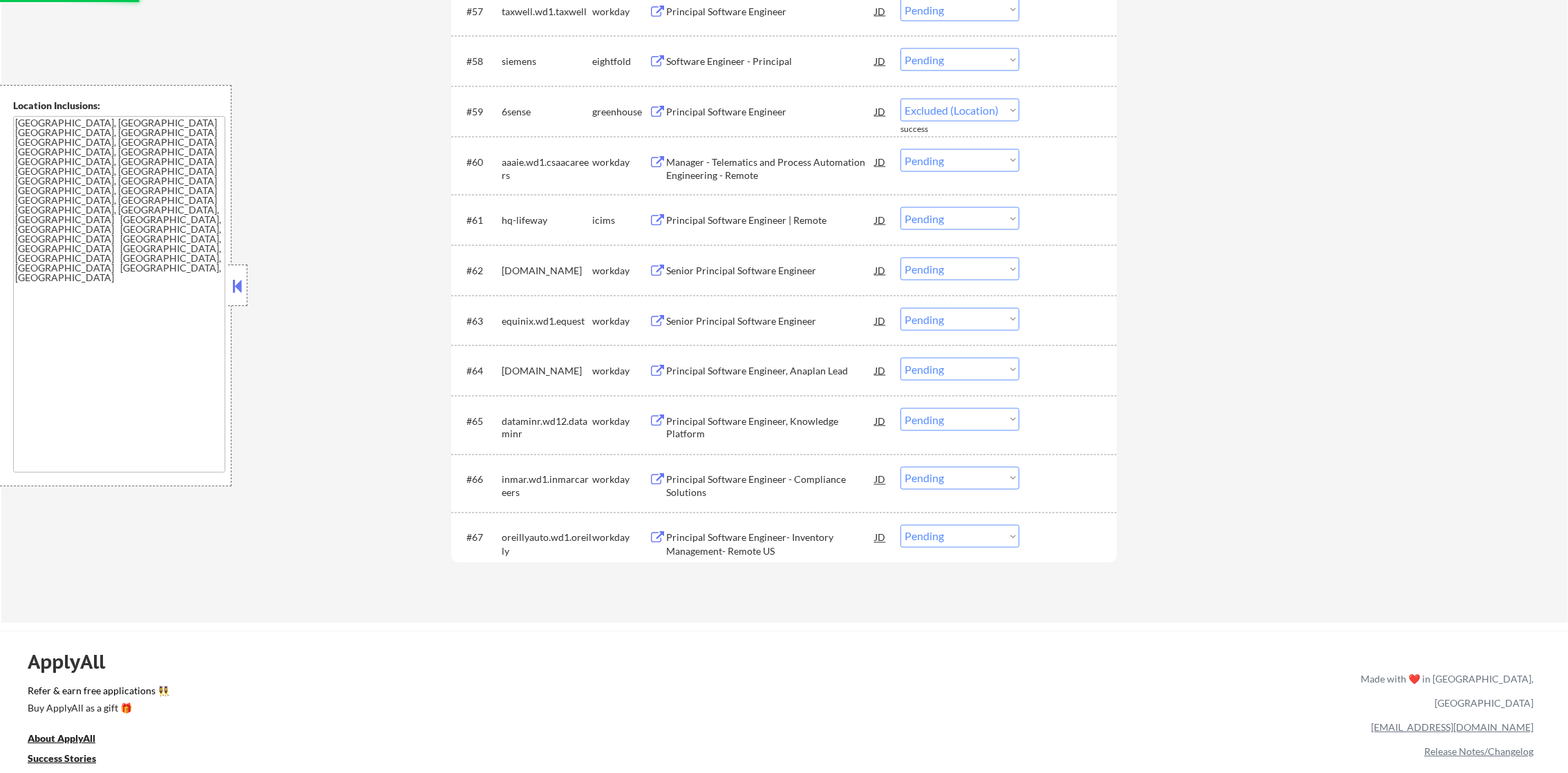
select select ""pending""
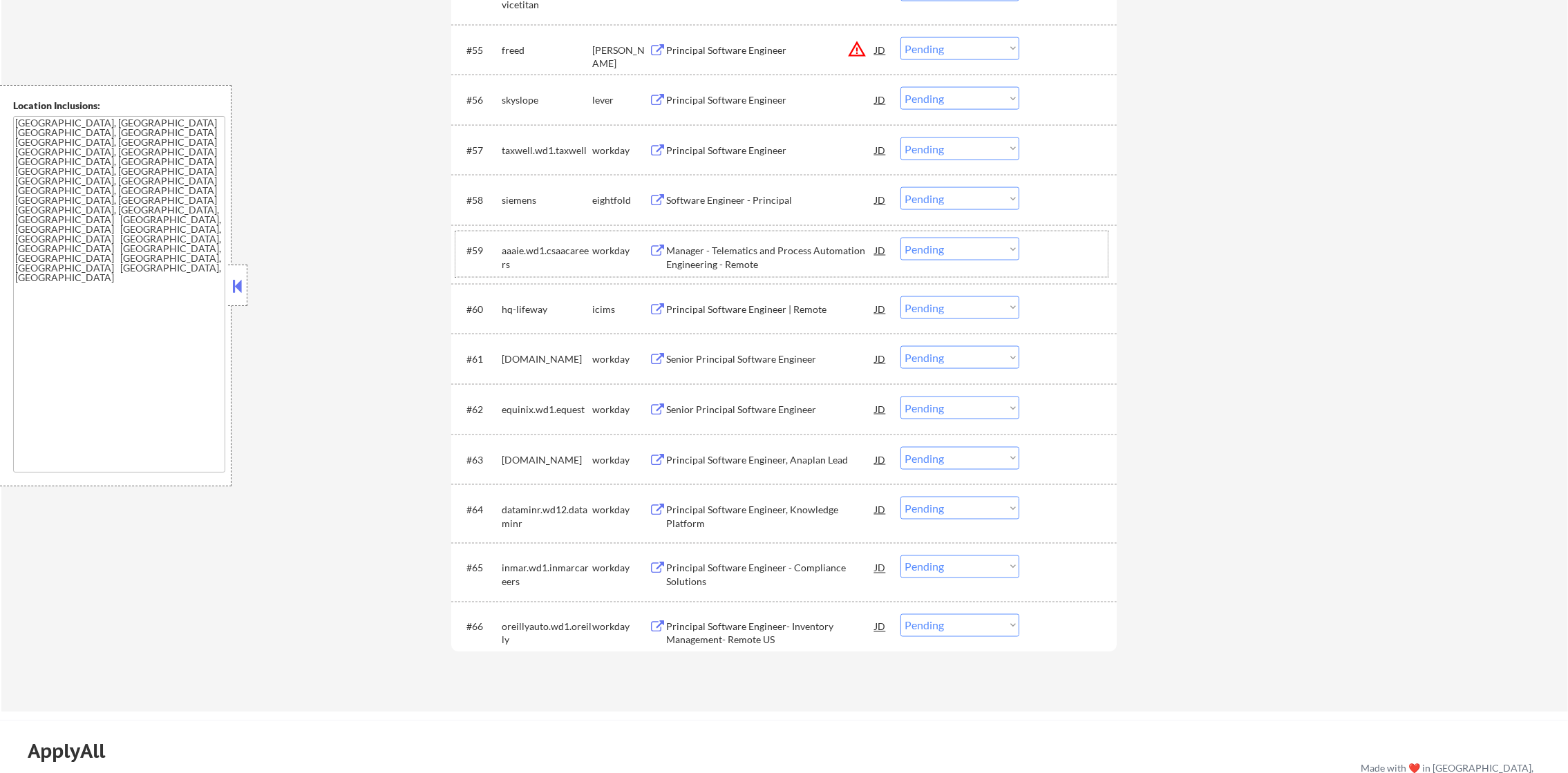
scroll to position [3326, 0]
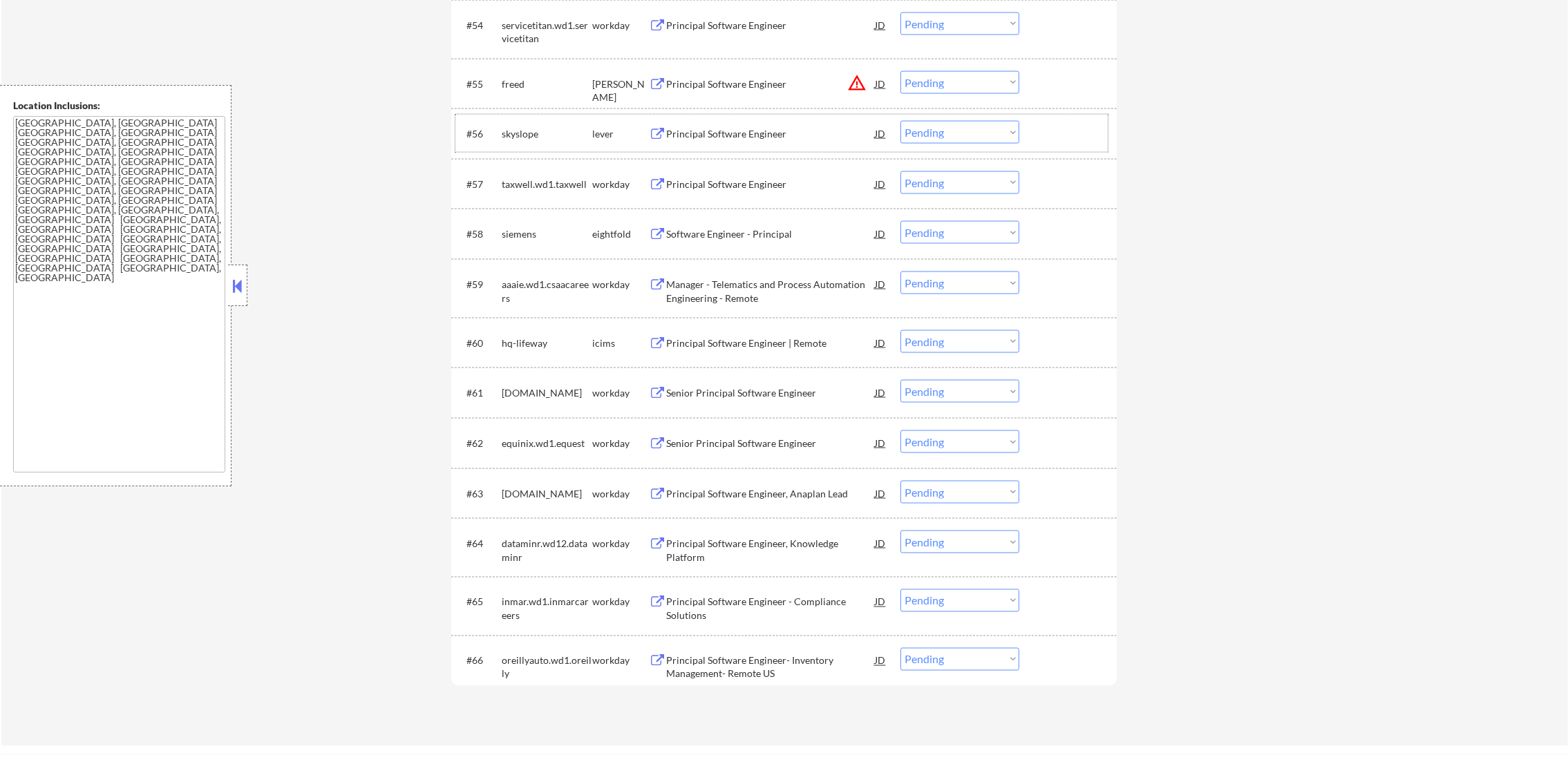
click at [747, 119] on div "#56 skyslope lever Principal Software Engineer JD Choose an option... Pending A…" at bounding box center [782, 134] width 652 height 38
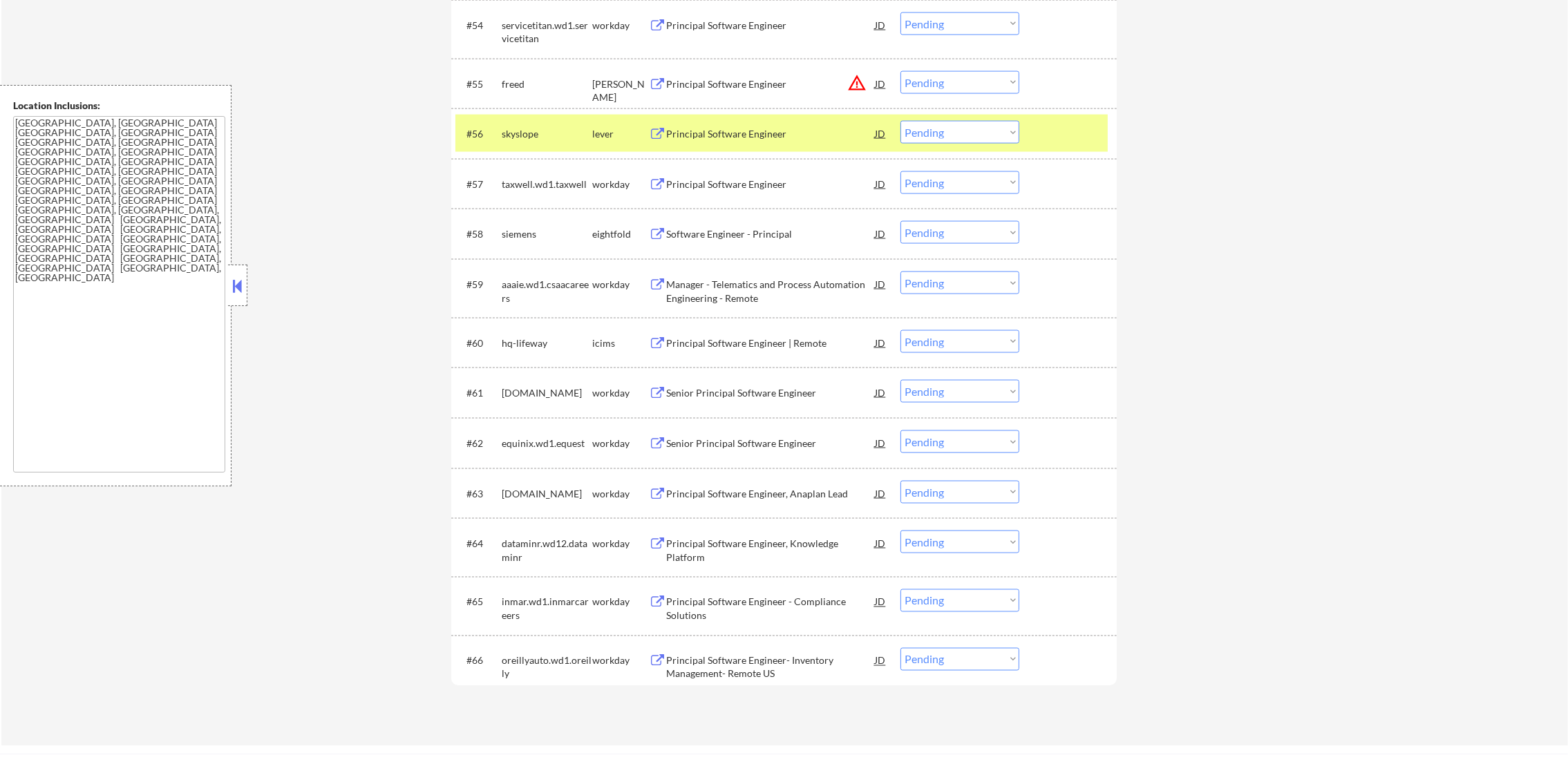
click at [732, 145] on div "Principal Software Engineer" at bounding box center [770, 133] width 209 height 25
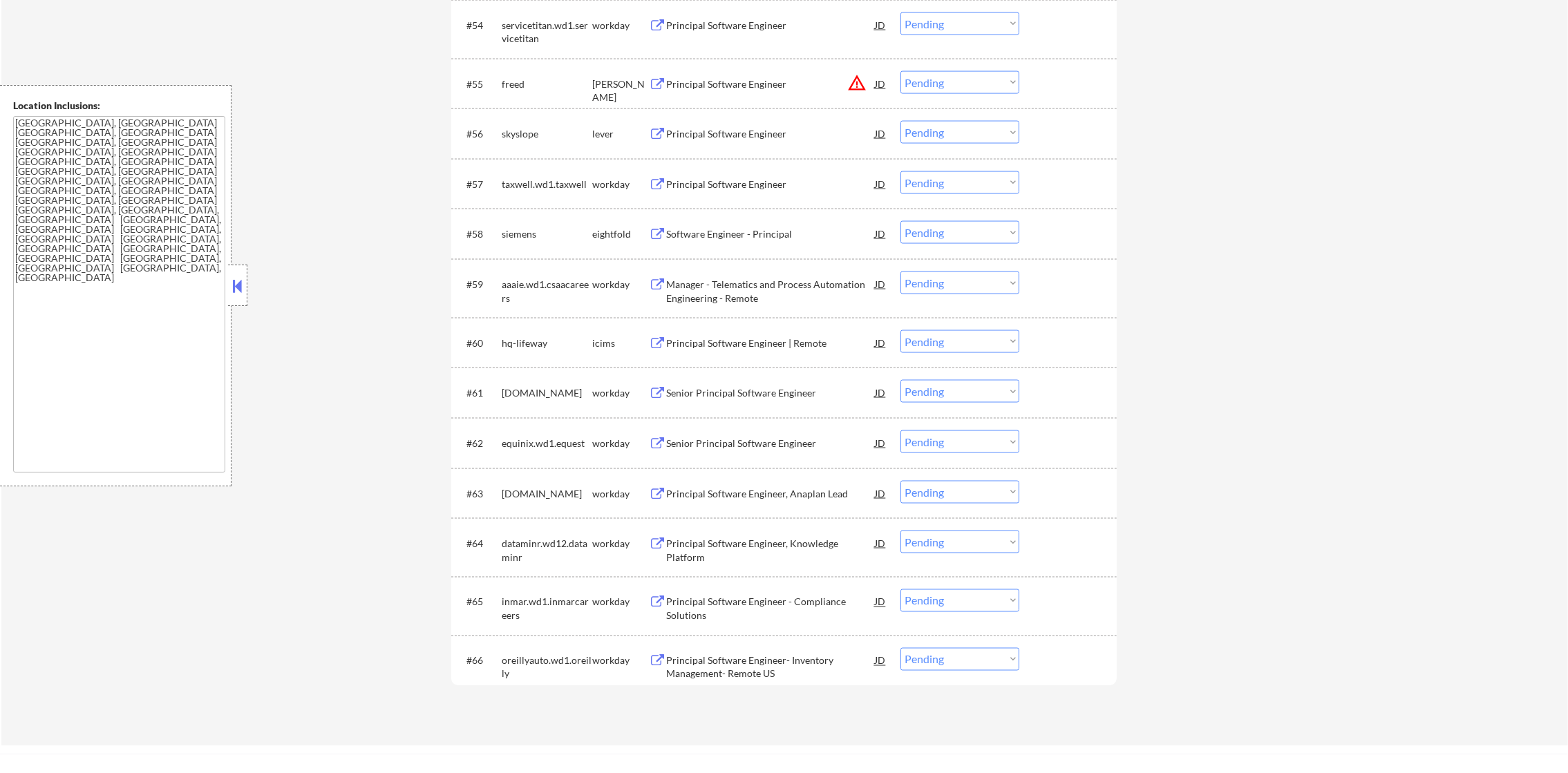
click at [924, 135] on select "Choose an option... Pending Applied Excluded (Questions) Excluded (Expired) Exc…" at bounding box center [960, 132] width 119 height 23
click at [900, 121] on select "Choose an option... Pending Applied Excluded (Questions) Excluded (Expired) Exc…" at bounding box center [960, 132] width 119 height 23
select select ""pending""
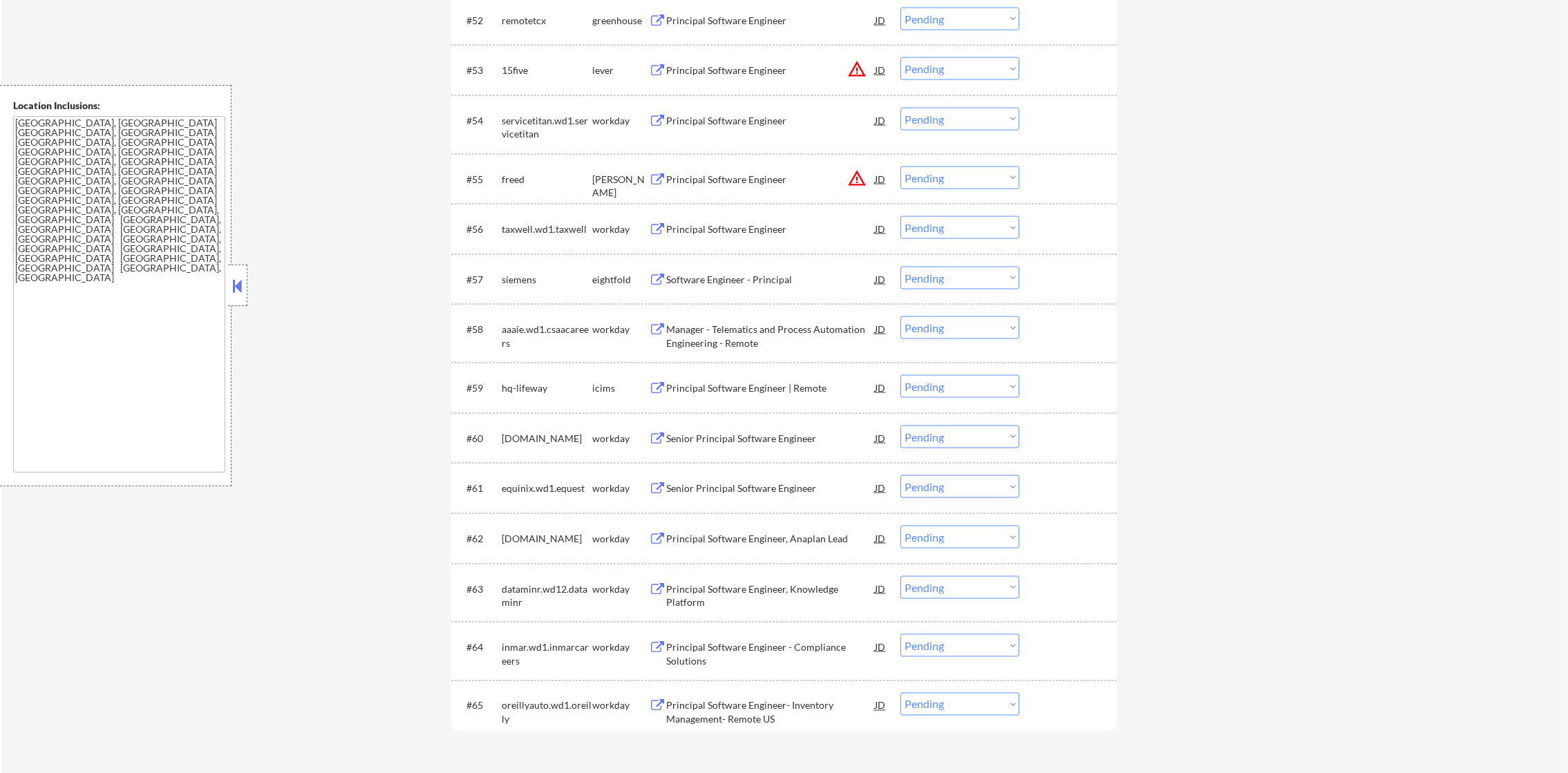
scroll to position [3188, 0]
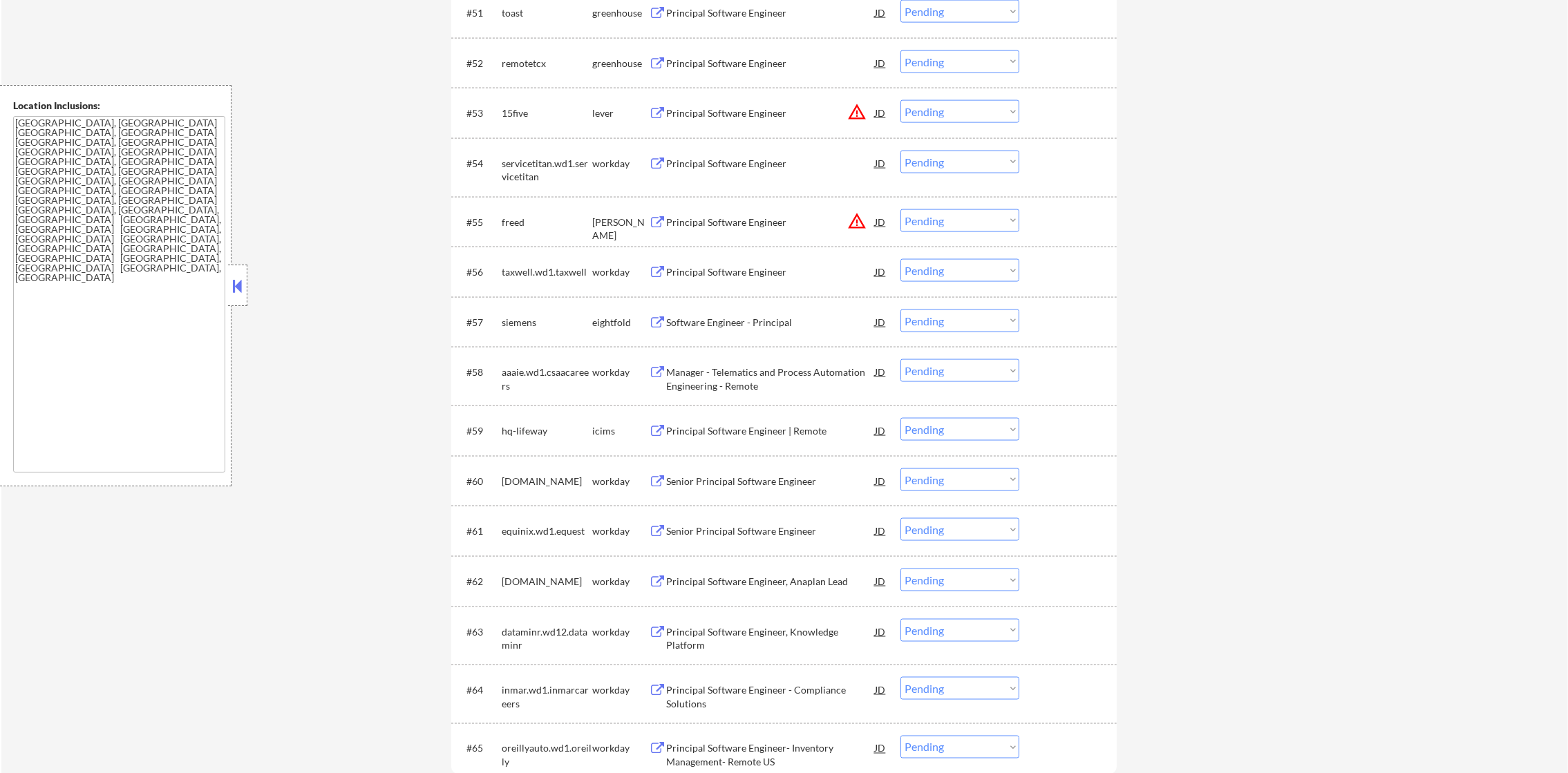
click at [849, 218] on button "warning_amber" at bounding box center [857, 221] width 20 height 20
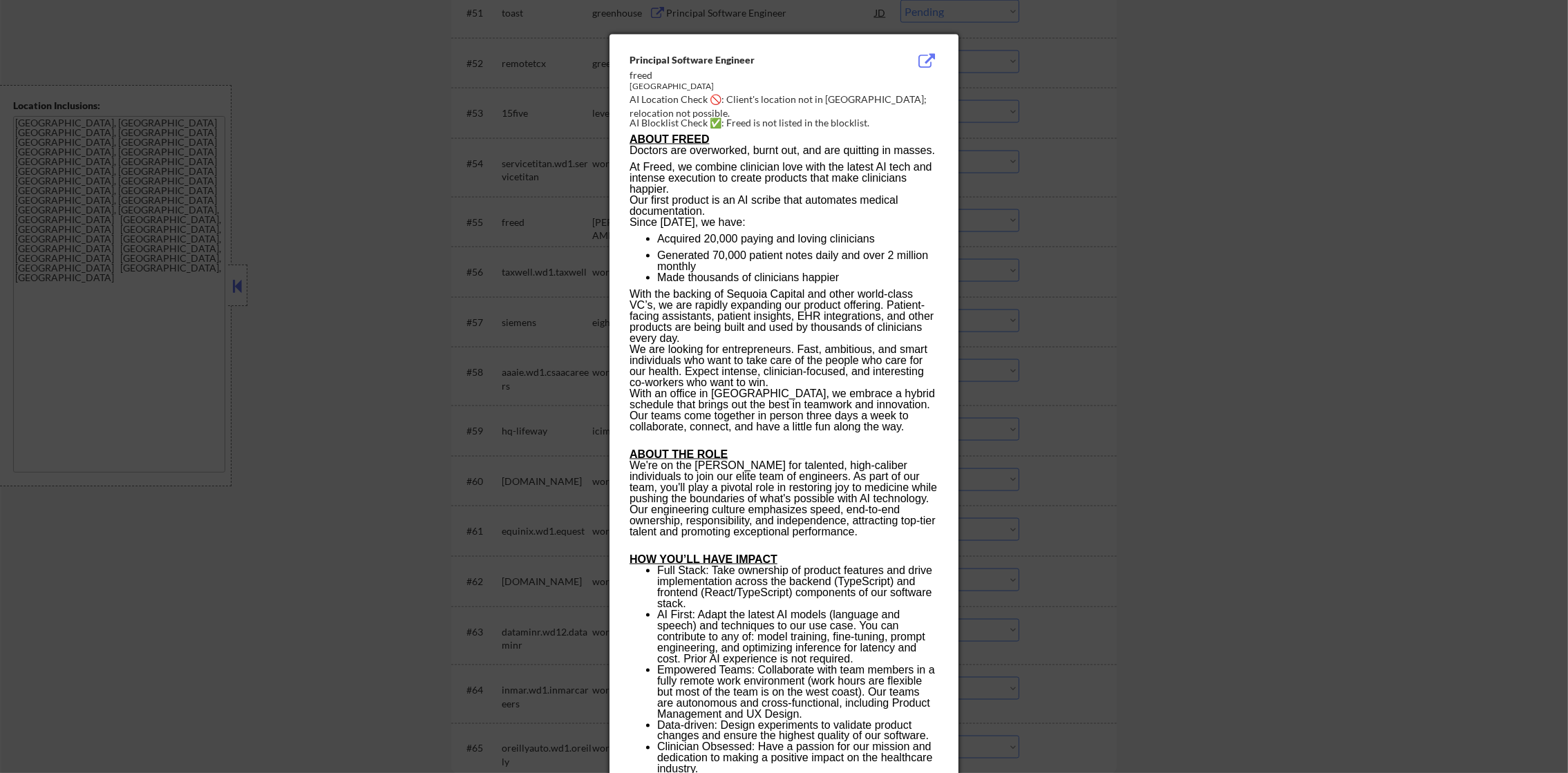
click at [988, 228] on div at bounding box center [784, 386] width 1568 height 773
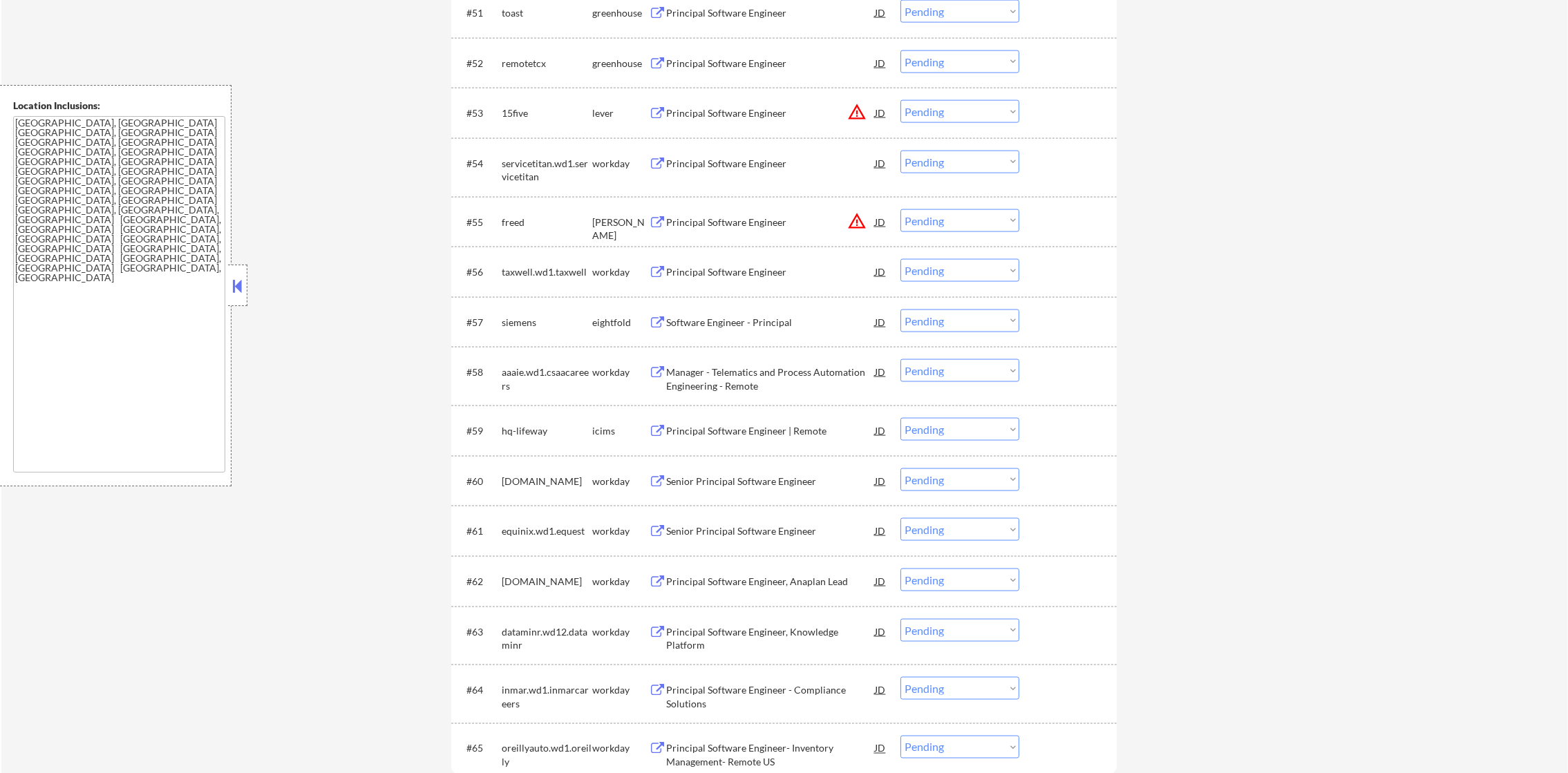
click at [967, 224] on select "Choose an option... Pending Applied Excluded (Questions) Excluded (Expired) Exc…" at bounding box center [960, 221] width 119 height 23
click at [900, 210] on select "Choose an option... Pending Applied Excluded (Questions) Excluded (Expired) Exc…" at bounding box center [960, 221] width 119 height 23
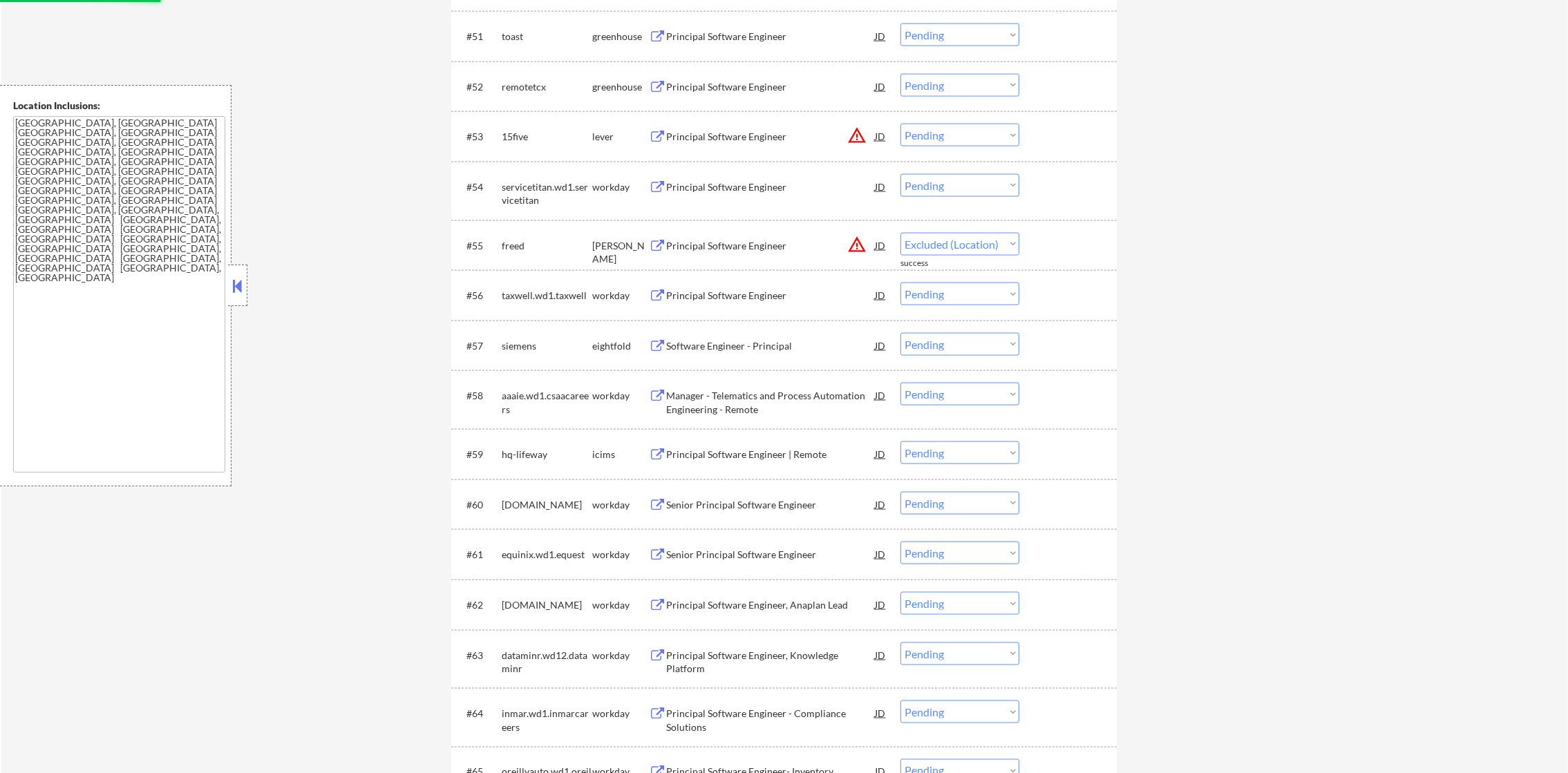
select select ""pending""
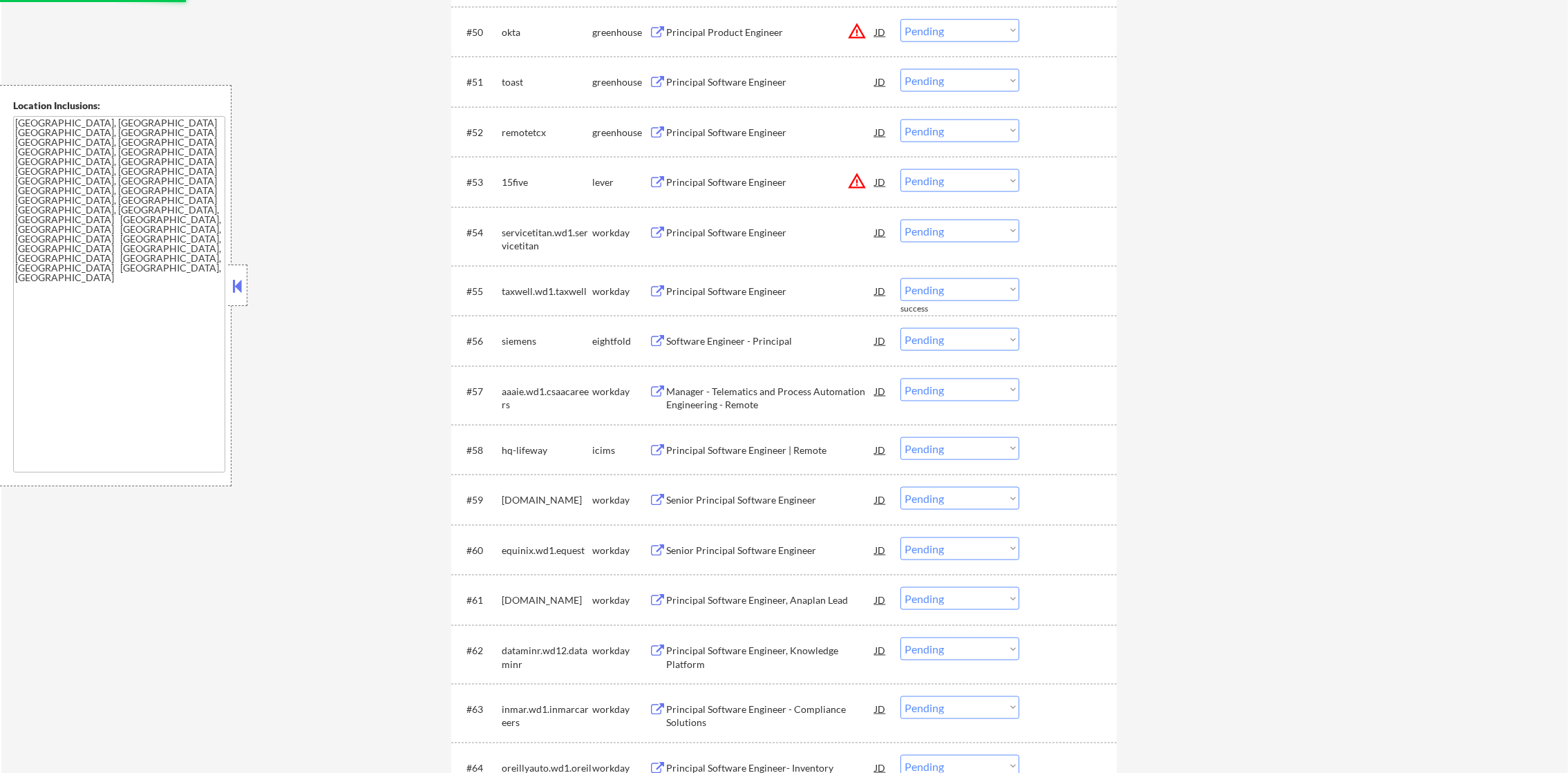
click at [858, 186] on button "warning_amber" at bounding box center [857, 181] width 20 height 20
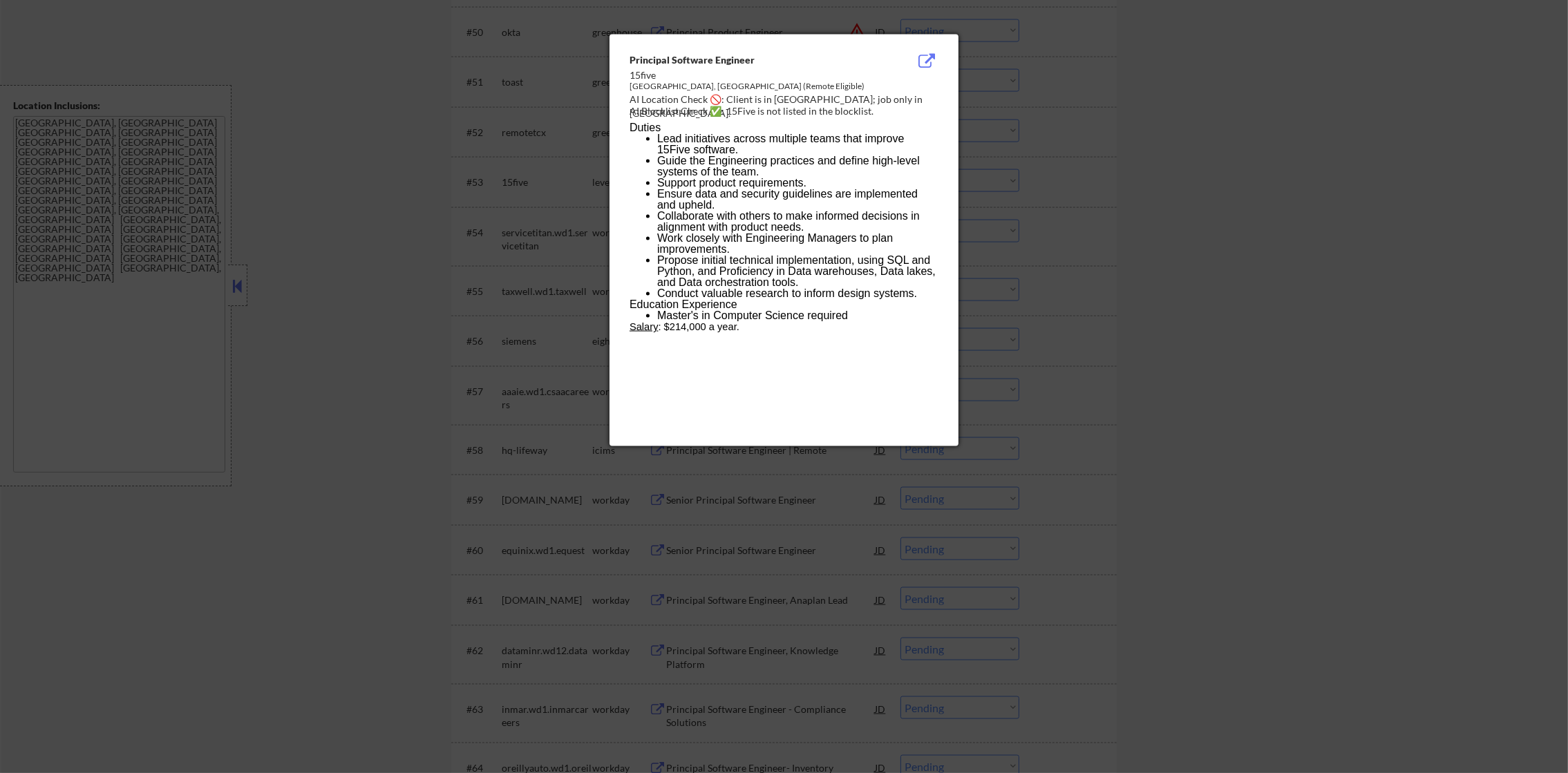
click at [1076, 174] on div at bounding box center [784, 386] width 1568 height 773
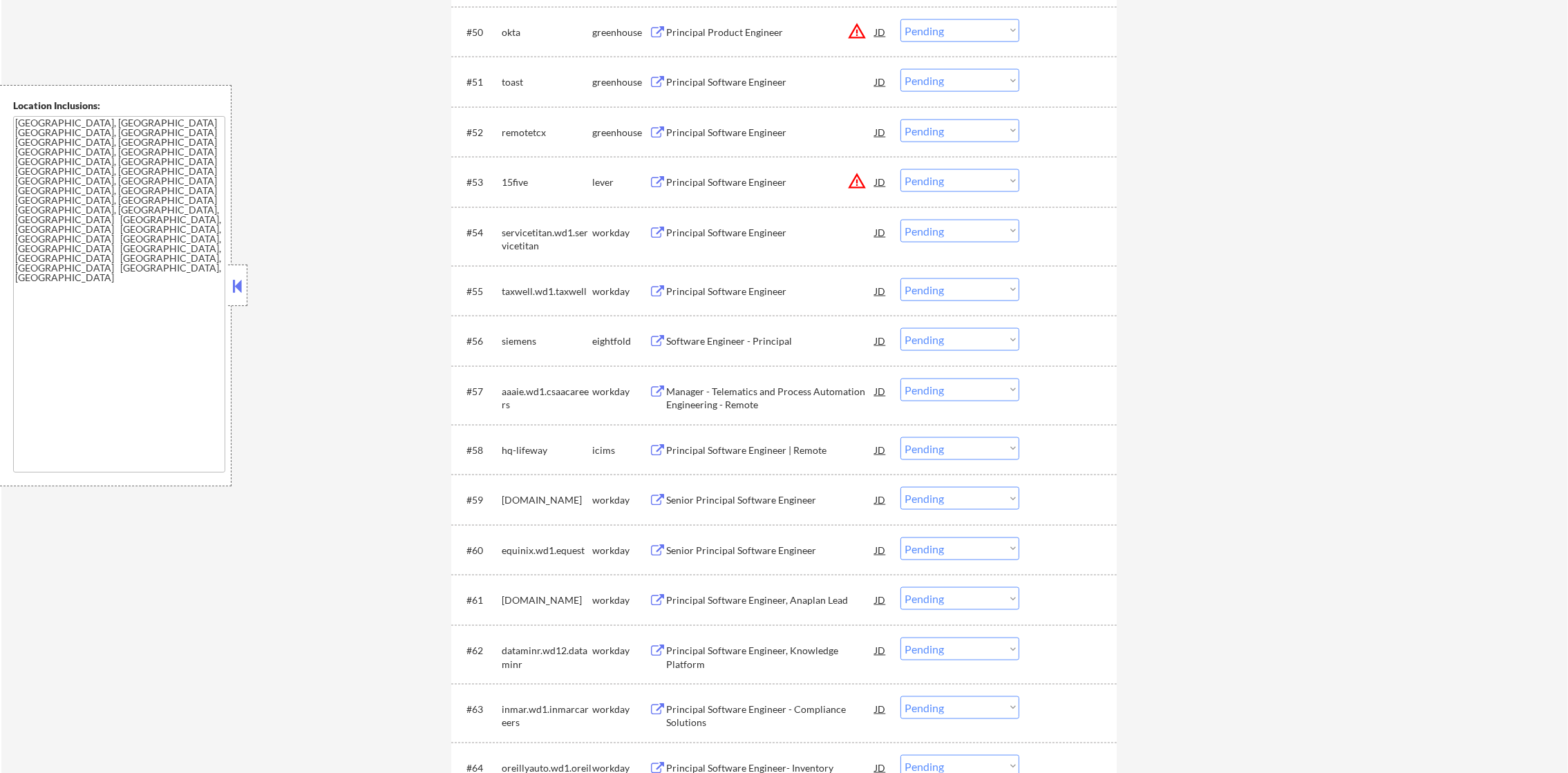
click at [940, 182] on select "Choose an option... Pending Applied Excluded (Questions) Excluded (Expired) Exc…" at bounding box center [960, 181] width 119 height 23
click at [900, 169] on select "Choose an option... Pending Applied Excluded (Questions) Excluded (Expired) Exc…" at bounding box center [960, 181] width 119 height 23
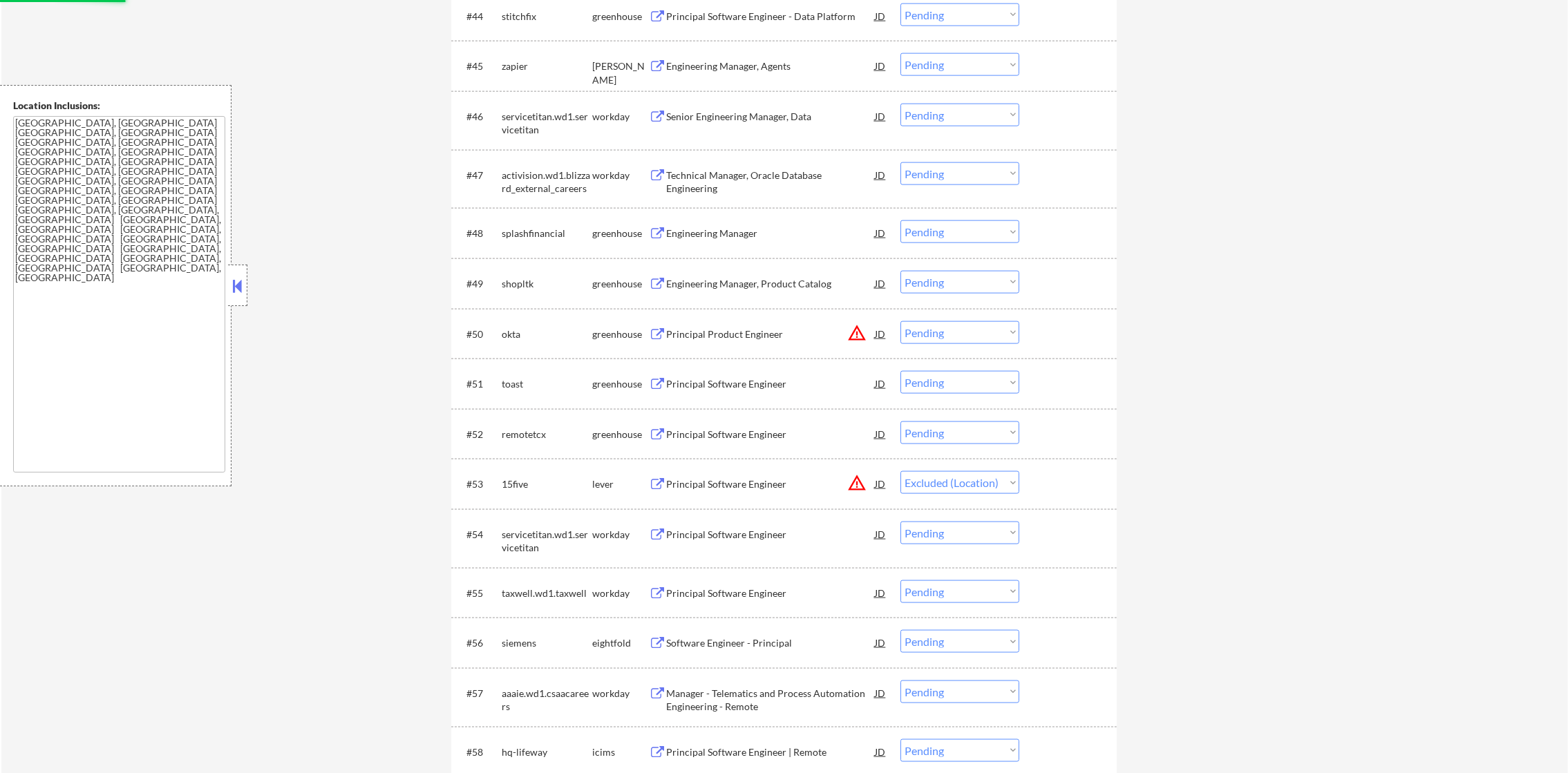
scroll to position [2808, 0]
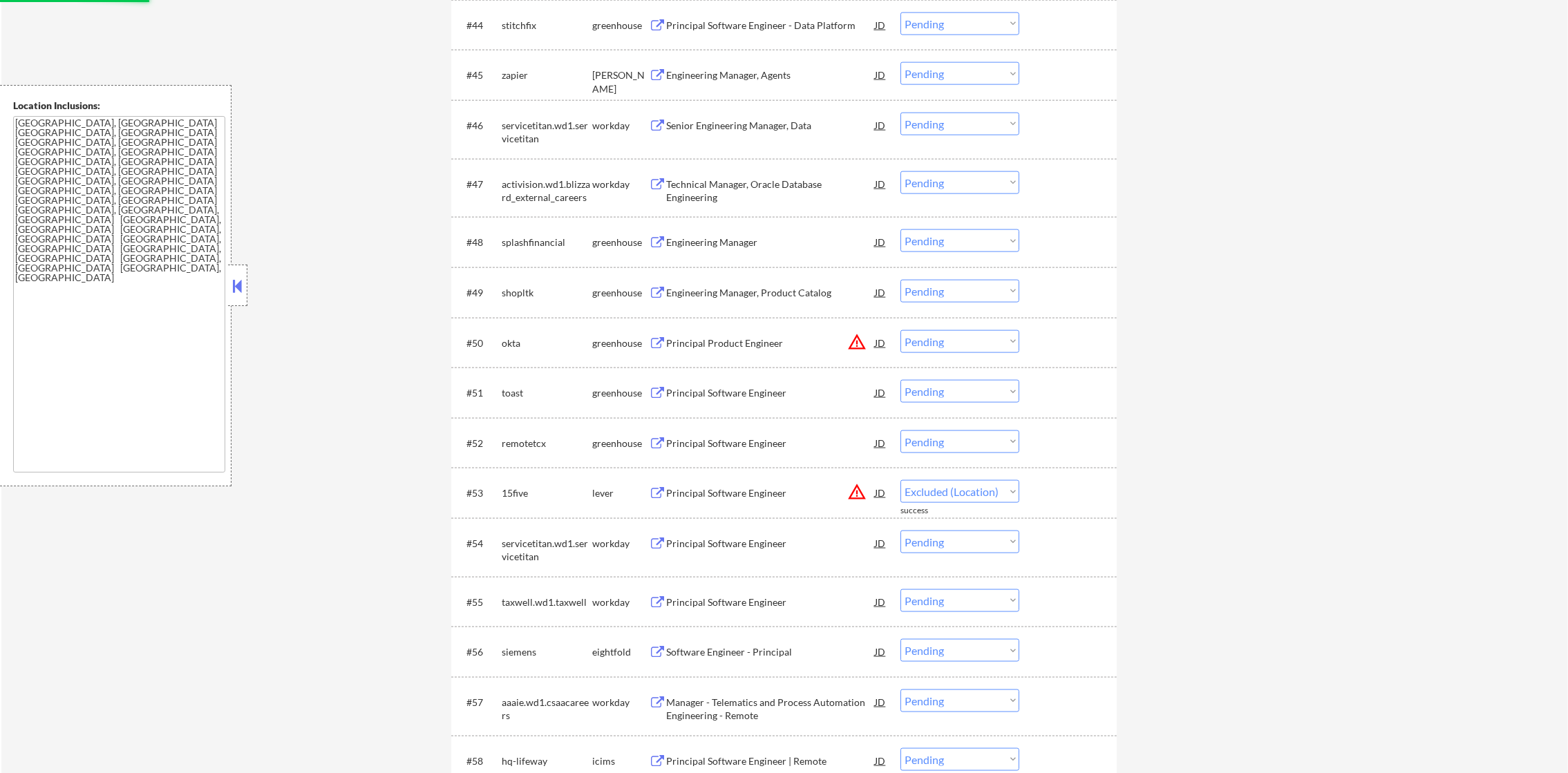
click at [851, 343] on button "warning_amber" at bounding box center [857, 342] width 20 height 20
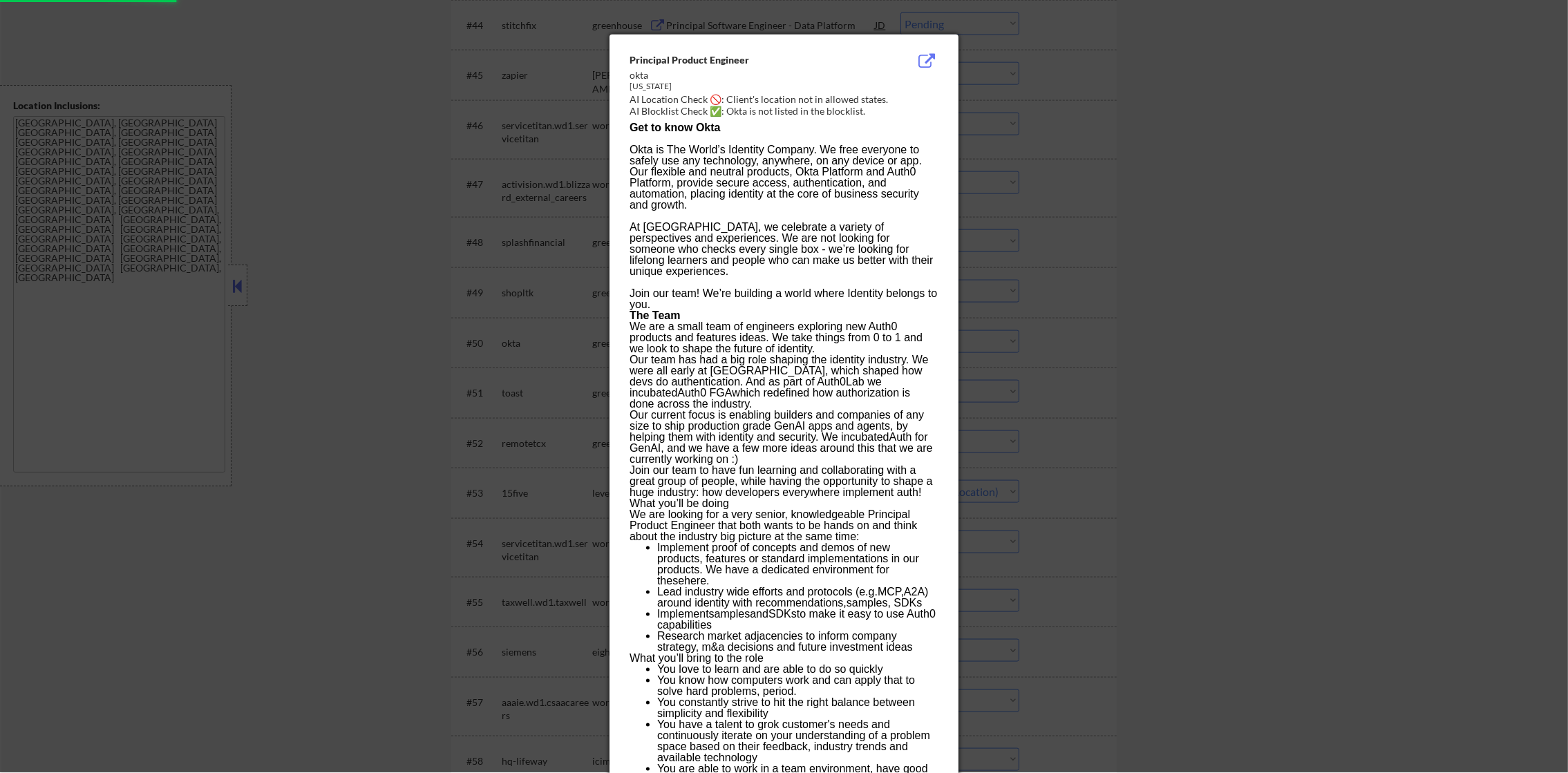
select select ""pending""
drag, startPoint x: 1232, startPoint y: 282, endPoint x: 1189, endPoint y: 305, distance: 48.8
click at [1227, 288] on div at bounding box center [784, 386] width 1568 height 773
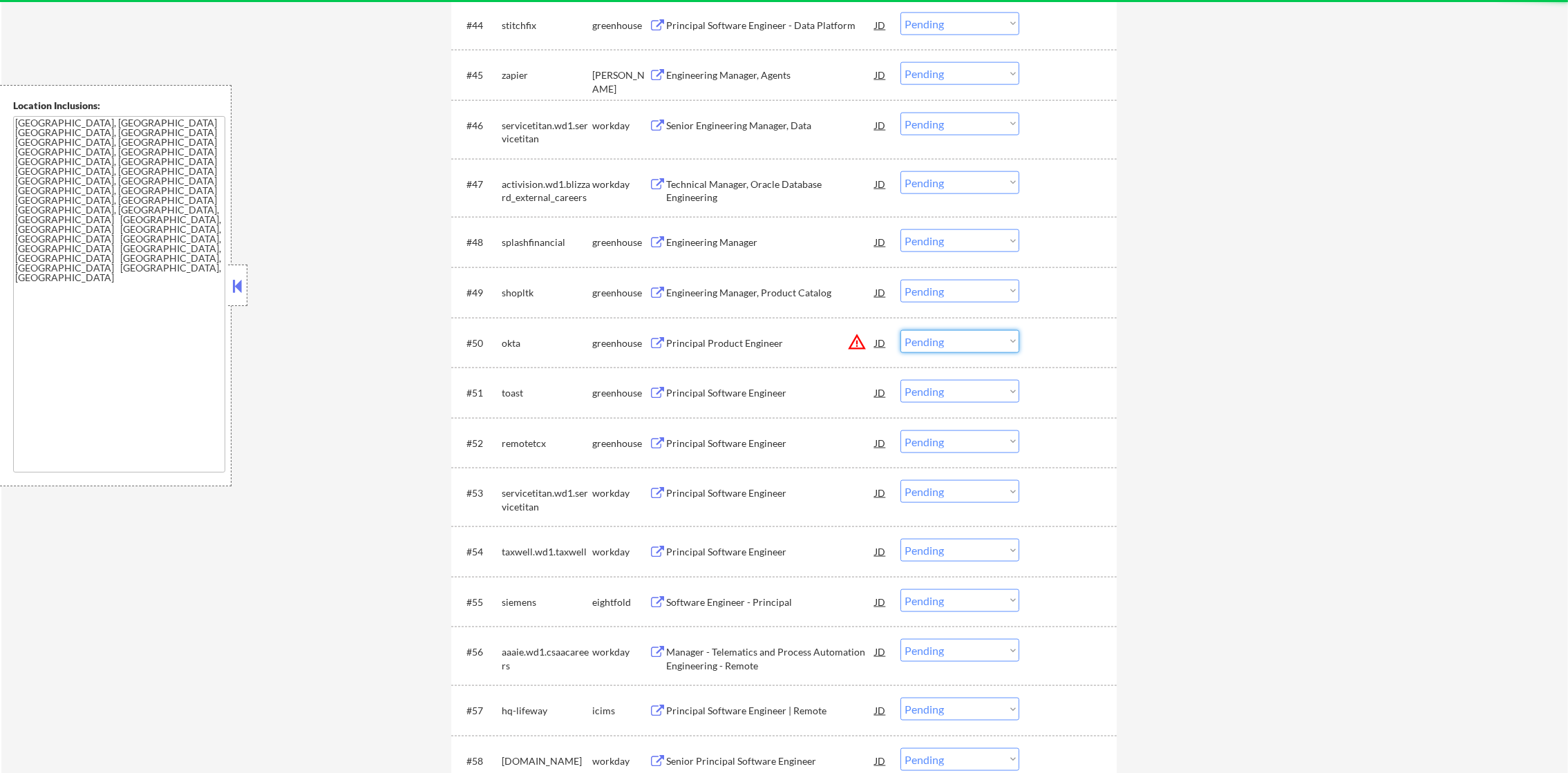
click at [963, 343] on select "Choose an option... Pending Applied Excluded (Questions) Excluded (Expired) Exc…" at bounding box center [960, 342] width 119 height 23
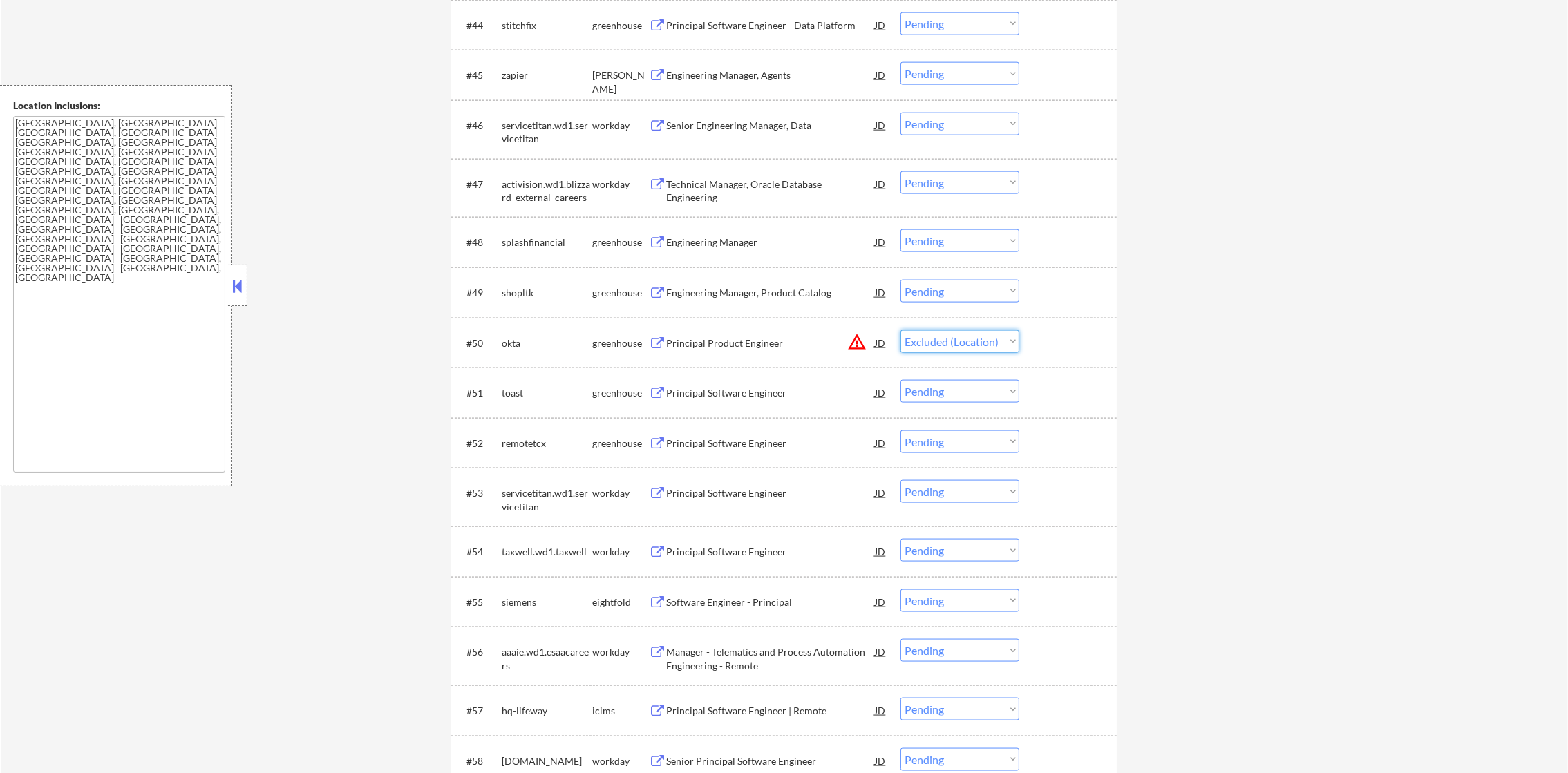
click at [900, 330] on select "Choose an option... Pending Applied Excluded (Questions) Excluded (Expired) Exc…" at bounding box center [960, 342] width 119 height 23
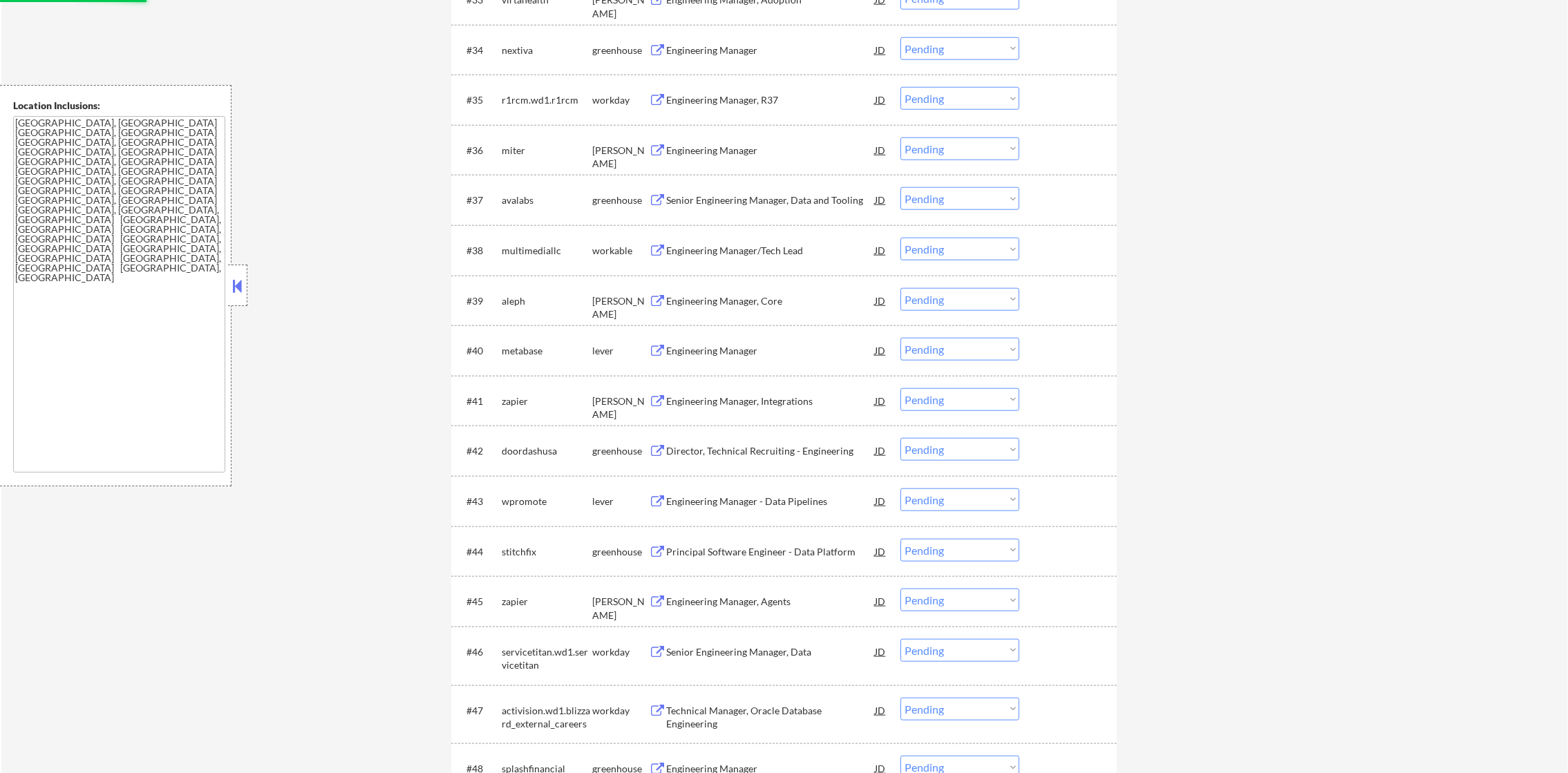
select select ""pending""
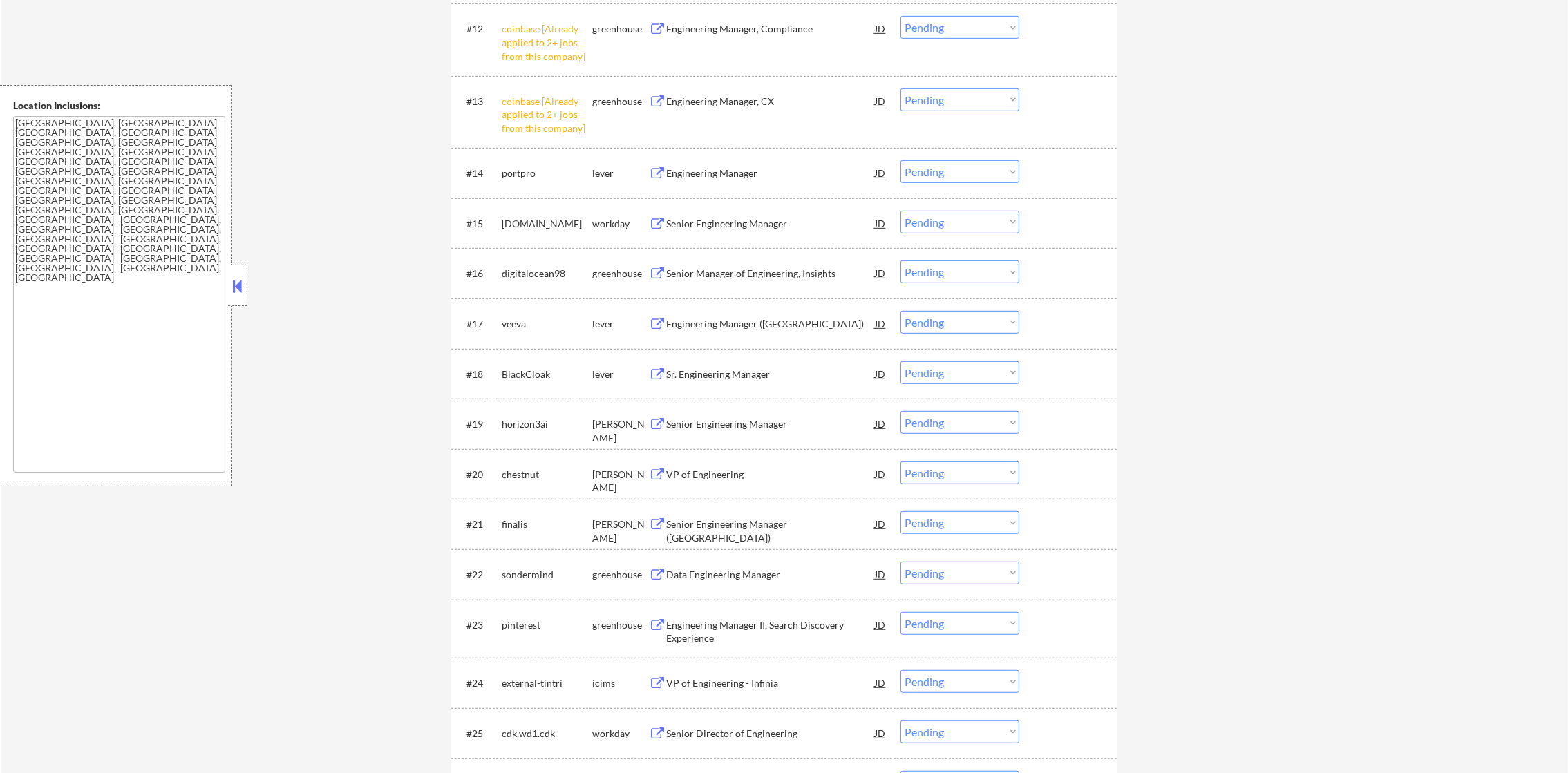
scroll to position [990, 0]
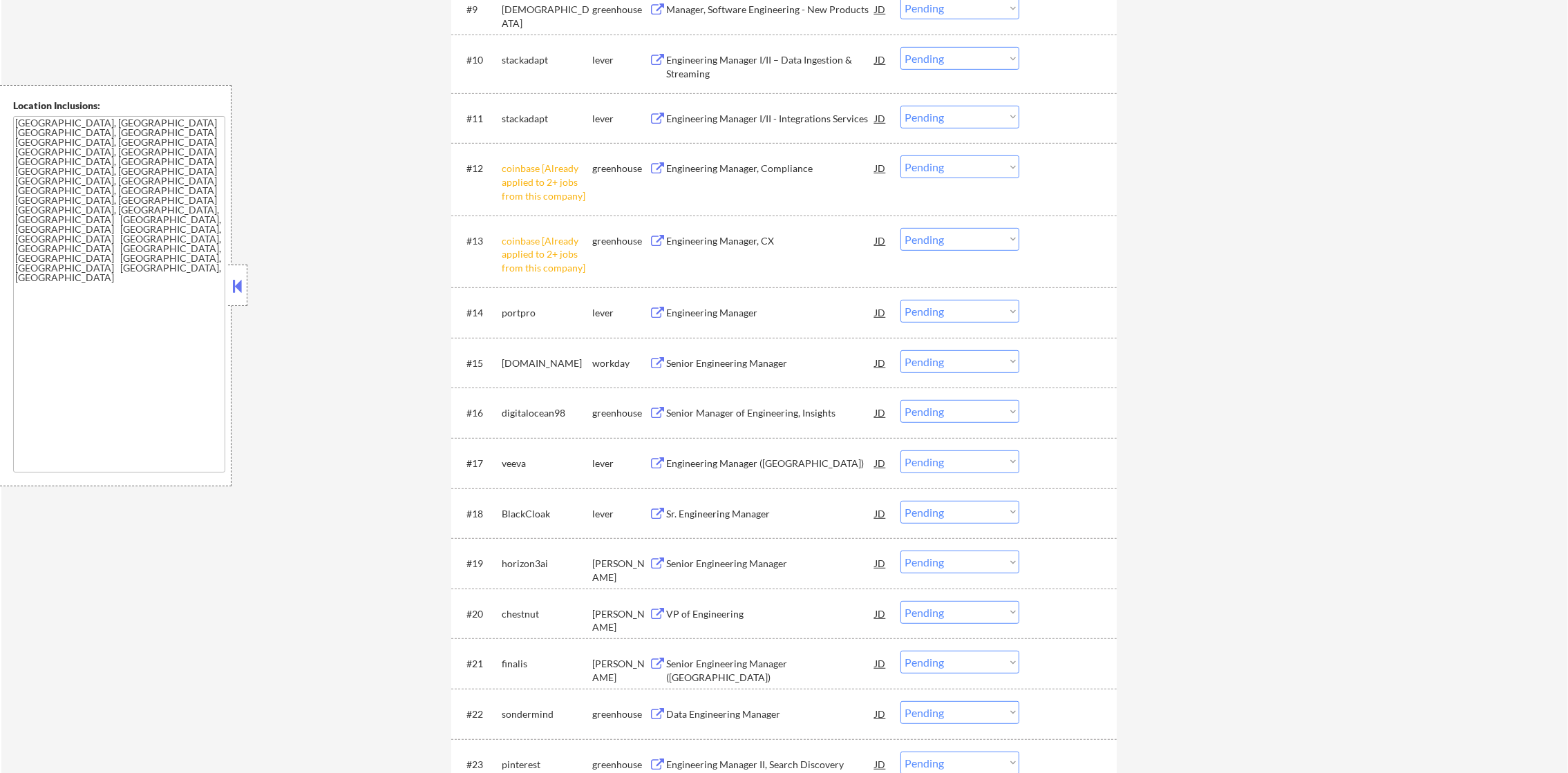
click at [968, 168] on select "Choose an option... Pending Applied Excluded (Questions) Excluded (Expired) Exc…" at bounding box center [960, 167] width 119 height 23
click at [900, 155] on select "Choose an option... Pending Applied Excluded (Questions) Excluded (Expired) Exc…" at bounding box center [960, 167] width 119 height 23
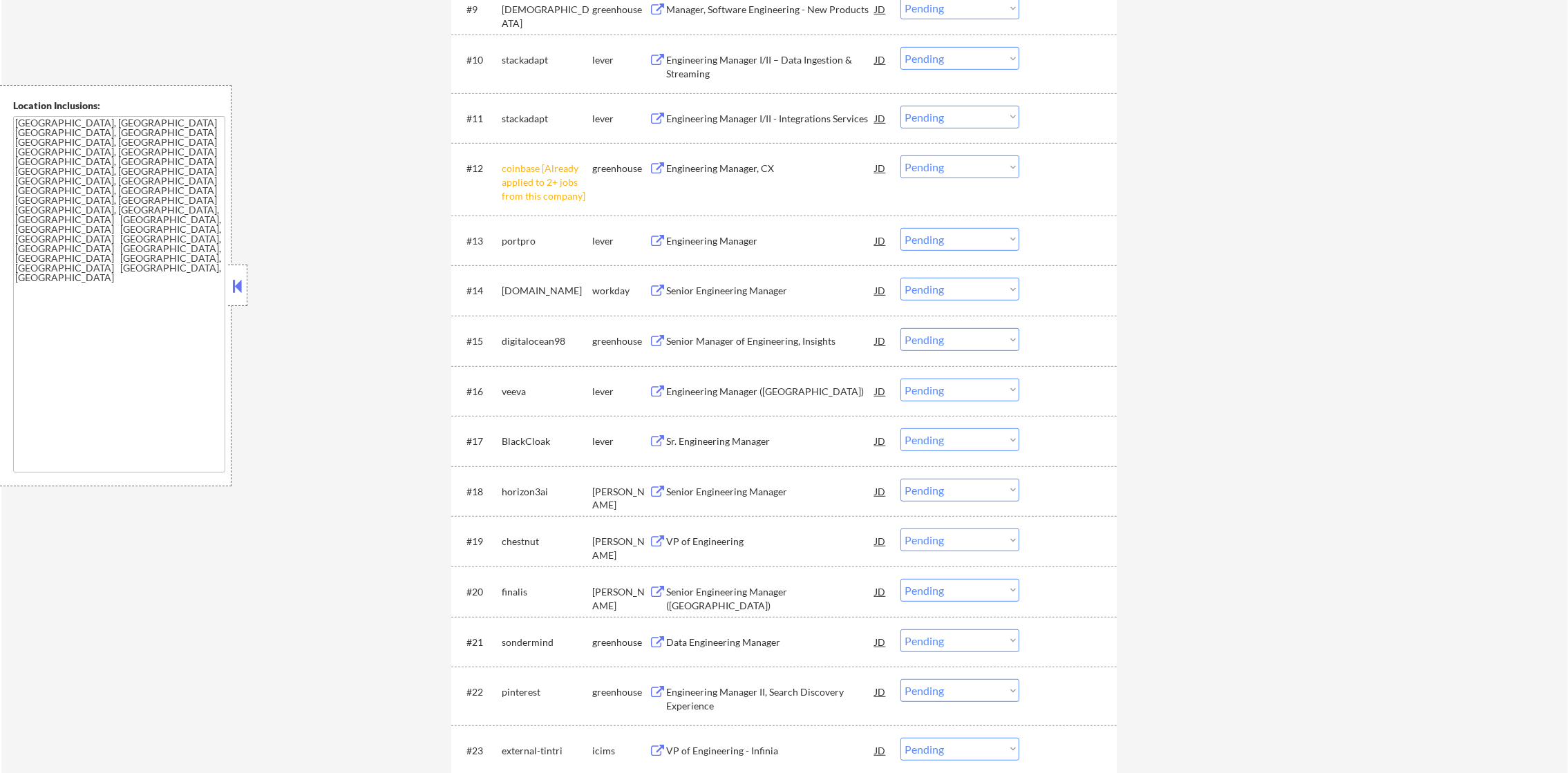
click at [943, 162] on select "Choose an option... Pending Applied Excluded (Questions) Excluded (Expired) Exc…" at bounding box center [960, 167] width 119 height 23
click at [900, 155] on select "Choose an option... Pending Applied Excluded (Questions) Excluded (Expired) Exc…" at bounding box center [960, 167] width 119 height 23
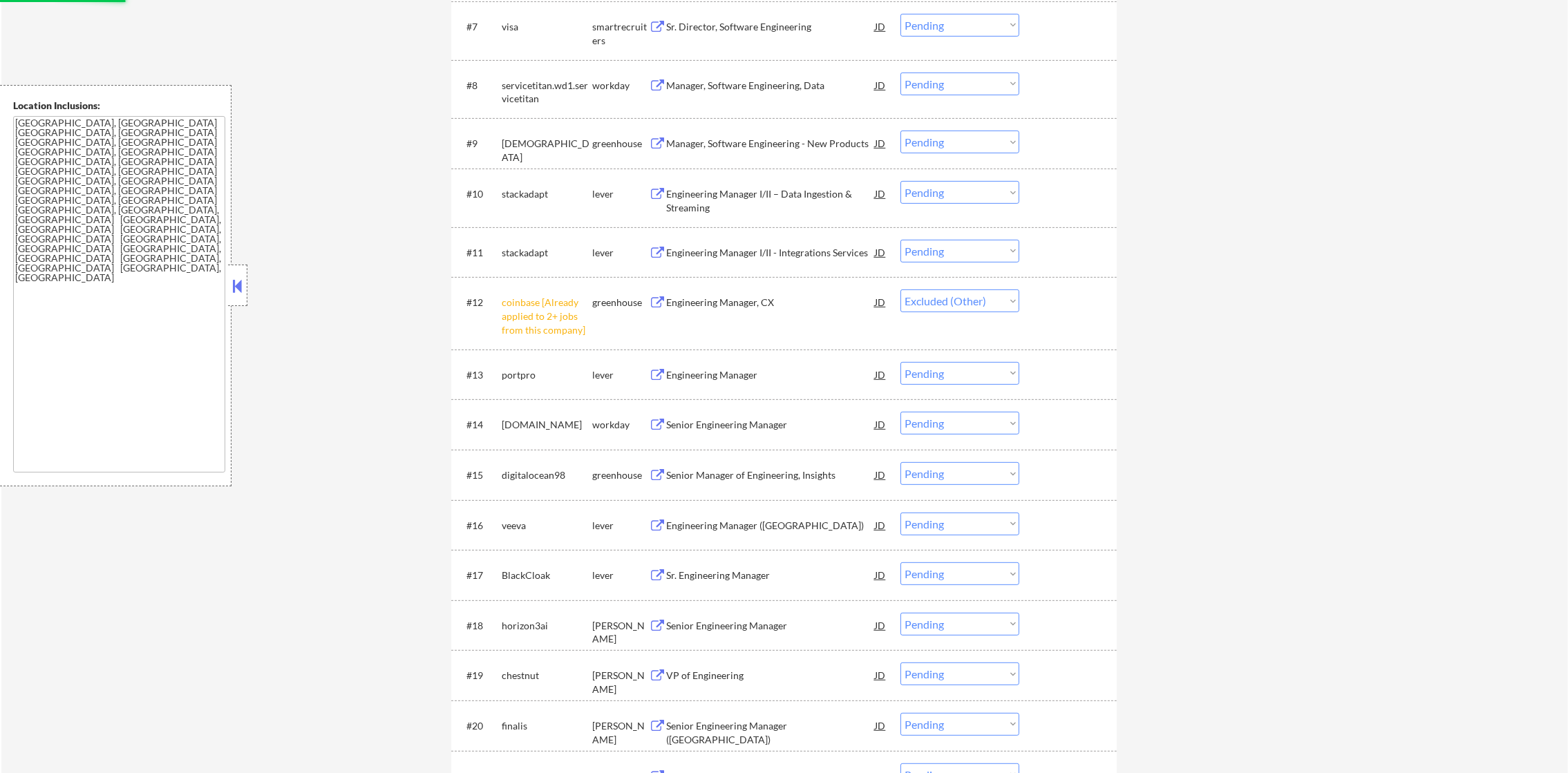
scroll to position [817, 0]
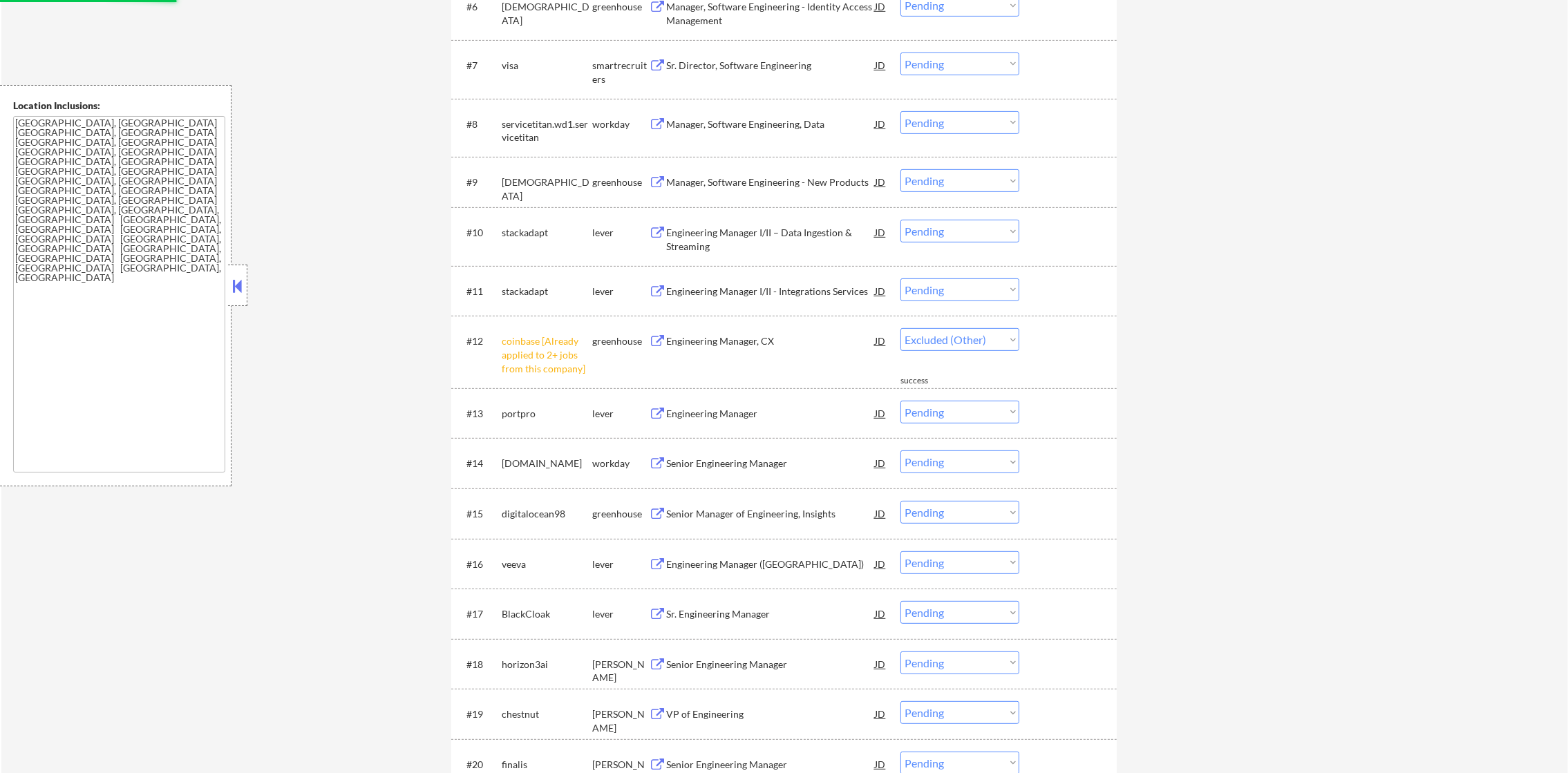
select select ""pending""
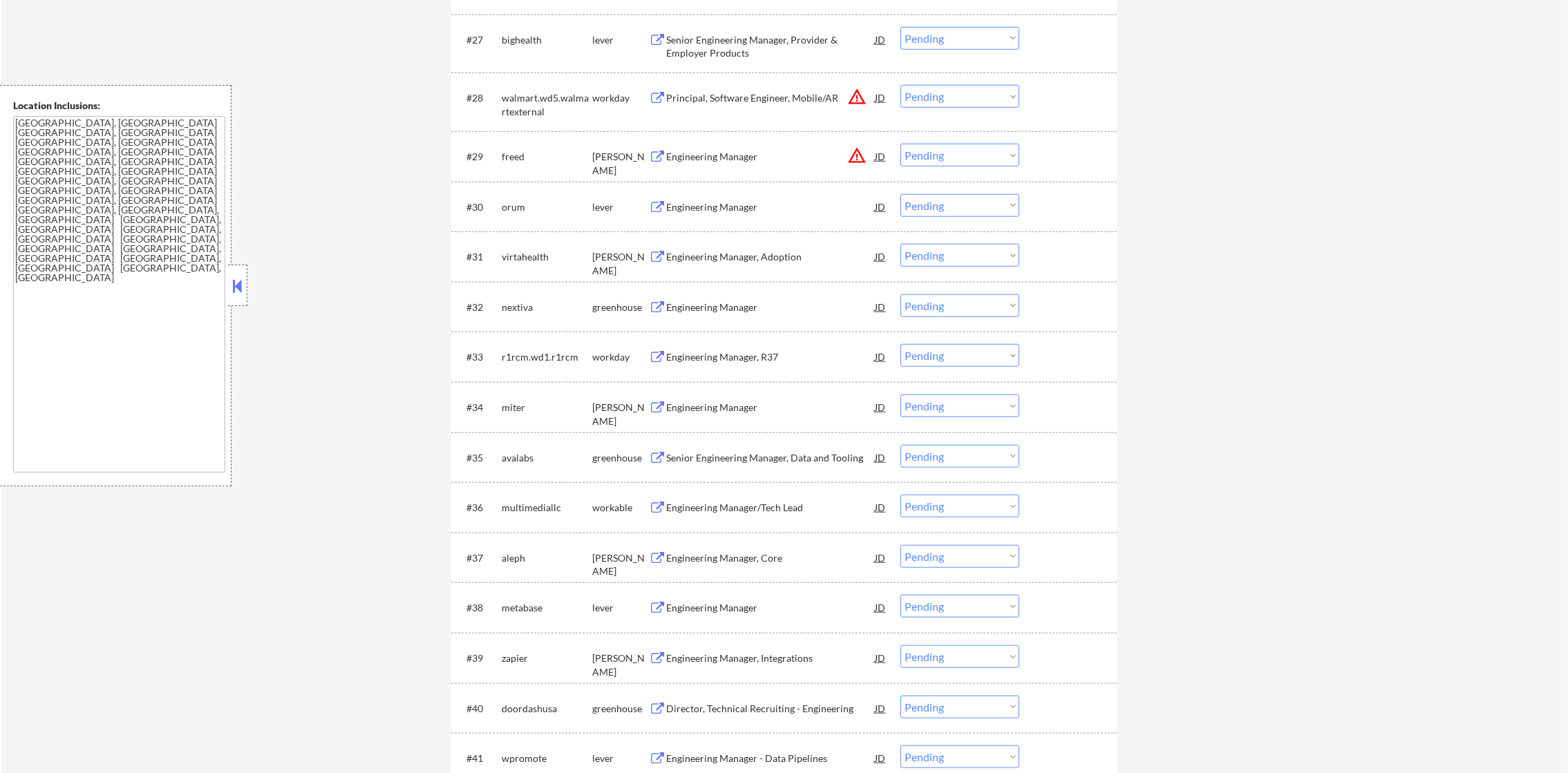
scroll to position [1780, 0]
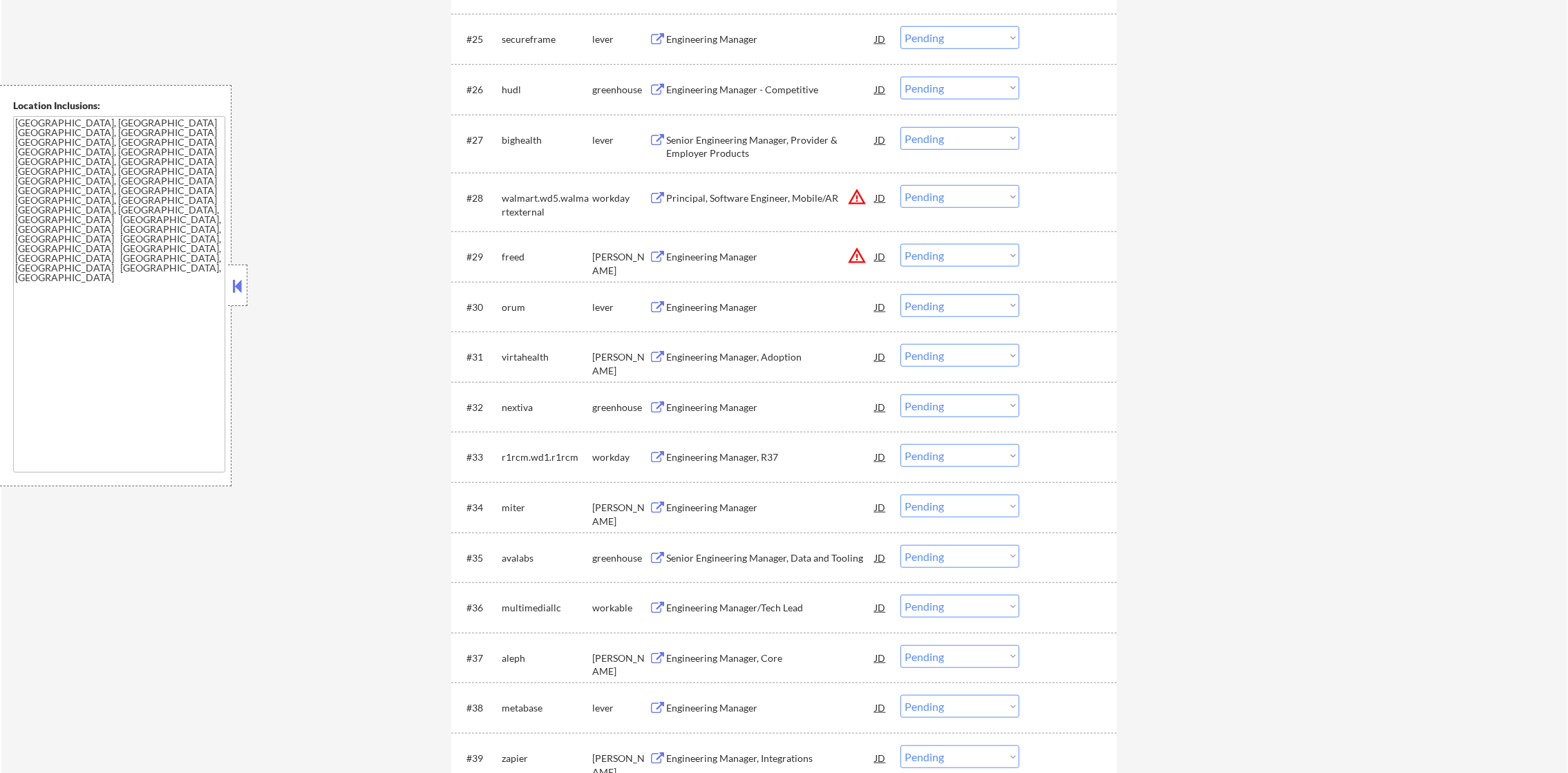
click at [947, 196] on select "Choose an option... Pending Applied Excluded (Questions) Excluded (Expired) Exc…" at bounding box center [960, 197] width 119 height 23
click at [900, 185] on select "Choose an option... Pending Applied Excluded (Questions) Excluded (Expired) Exc…" at bounding box center [960, 197] width 119 height 23
click at [853, 253] on button "warning_amber" at bounding box center [857, 255] width 20 height 20
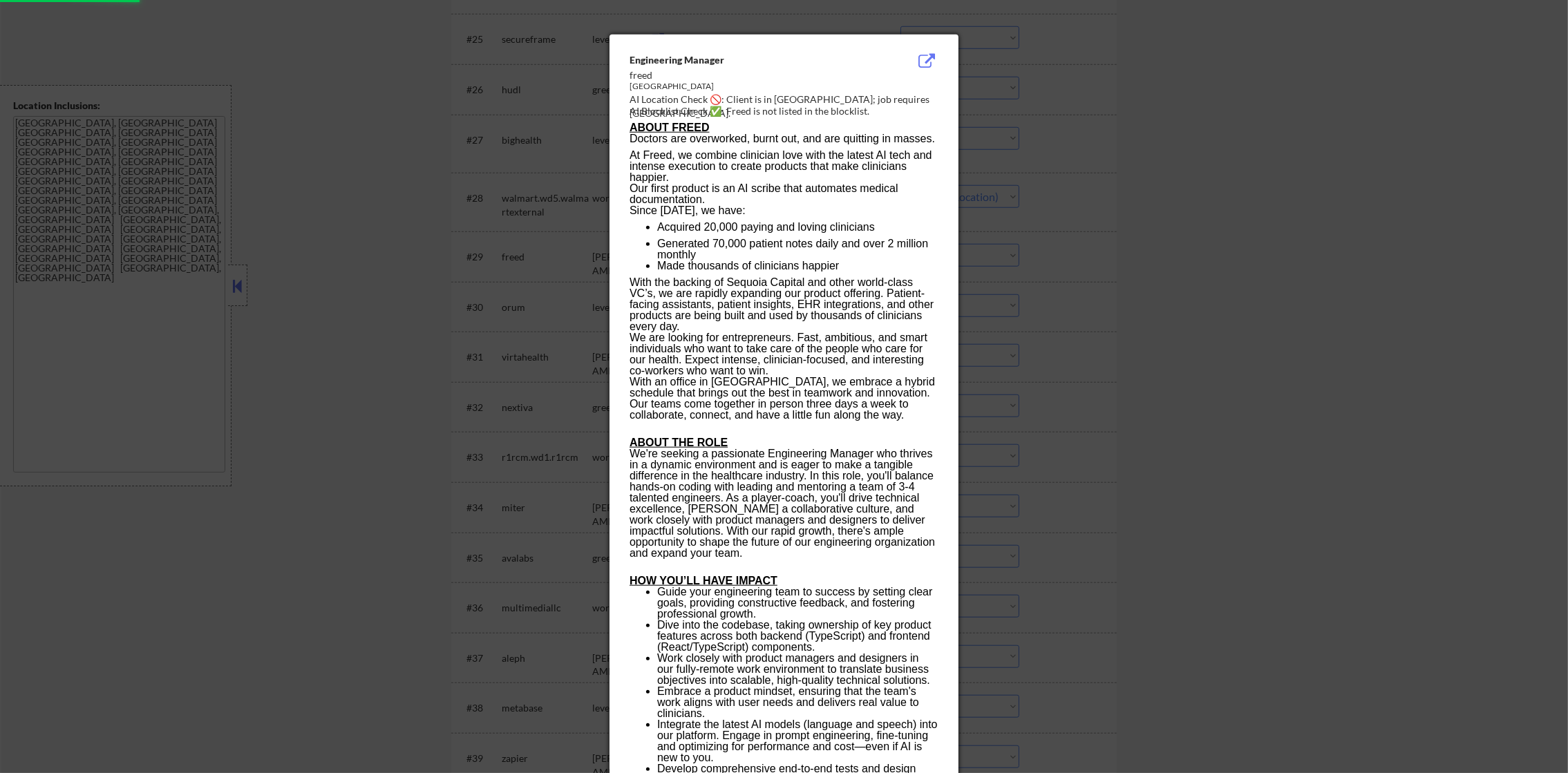
click at [1185, 152] on div at bounding box center [784, 386] width 1568 height 773
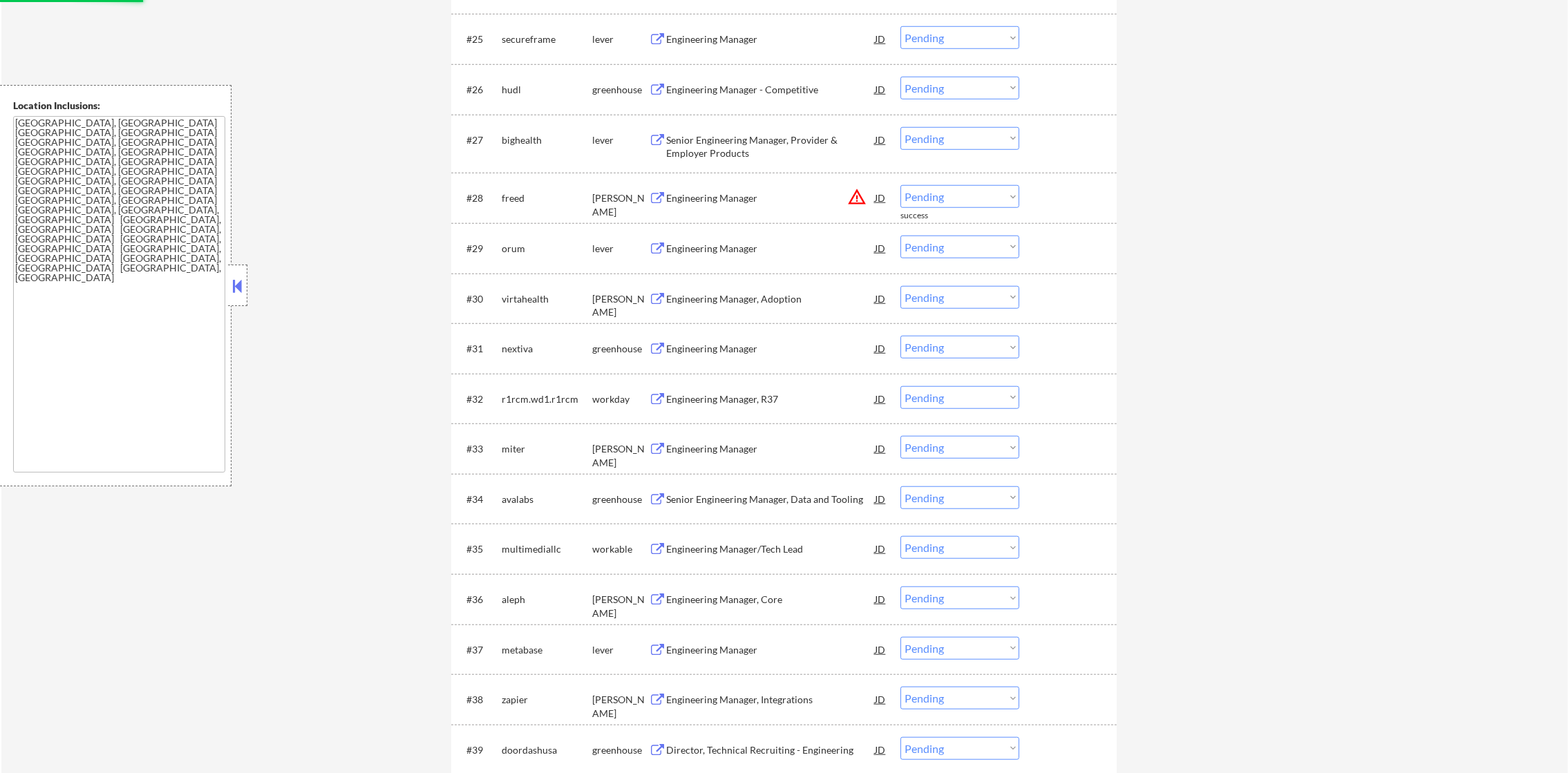
scroll to position [1746, 0]
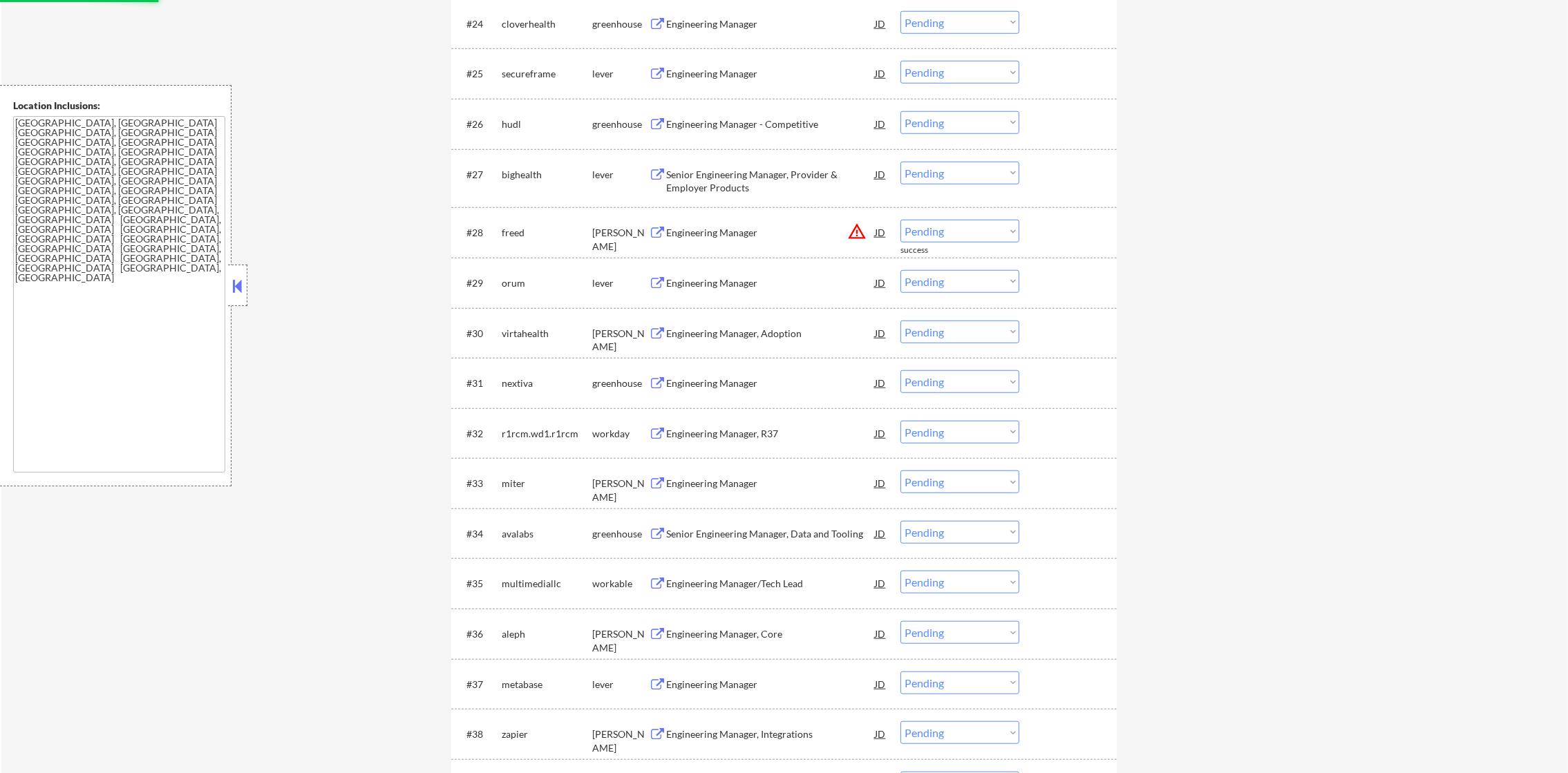
click at [955, 231] on select "Choose an option... Pending Applied Excluded (Questions) Excluded (Expired) Exc…" at bounding box center [960, 231] width 119 height 23
click at [900, 220] on select "Choose an option... Pending Applied Excluded (Questions) Excluded (Expired) Exc…" at bounding box center [960, 231] width 119 height 23
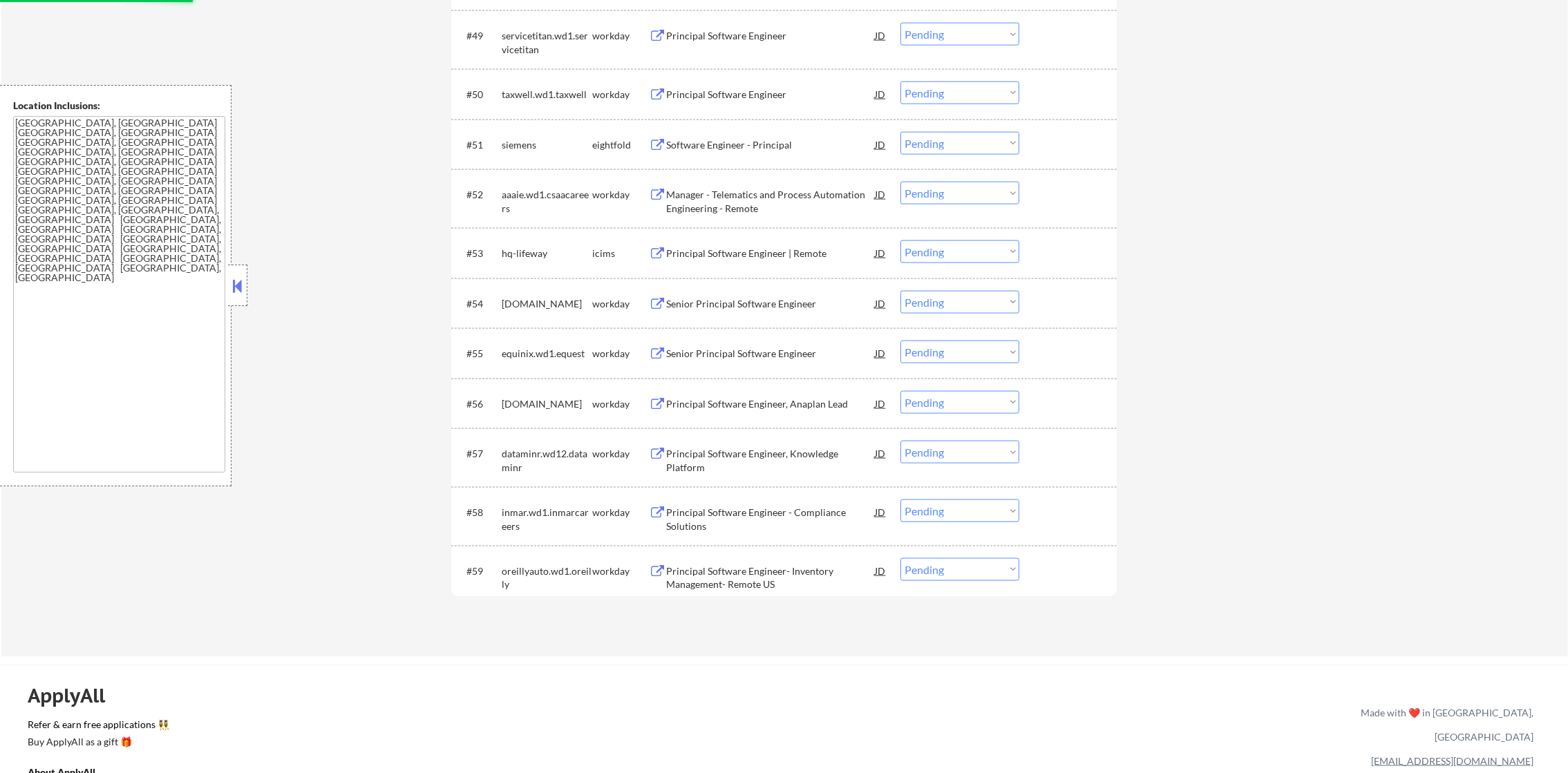
select select ""pending""
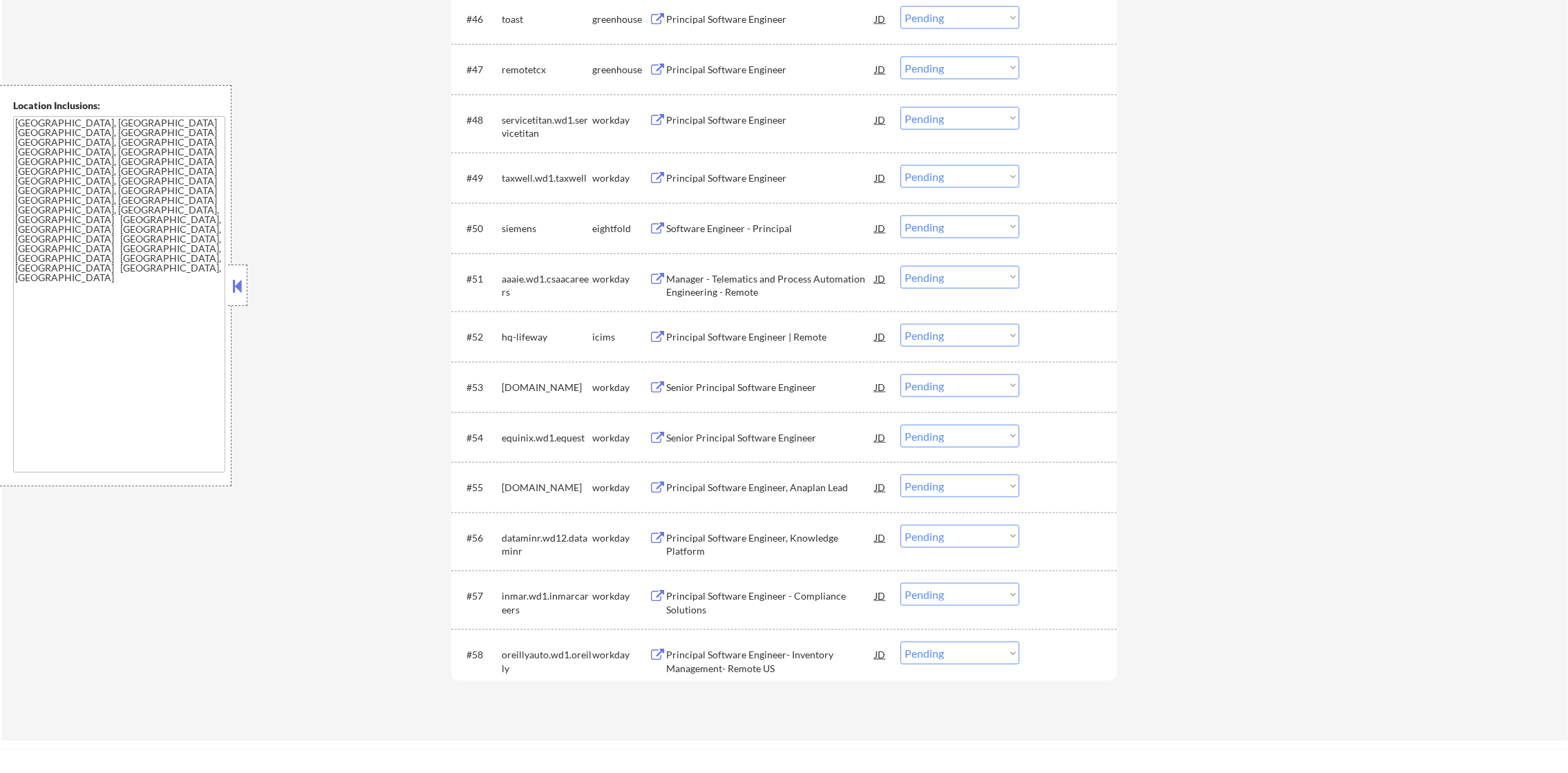
scroll to position [2913, 0]
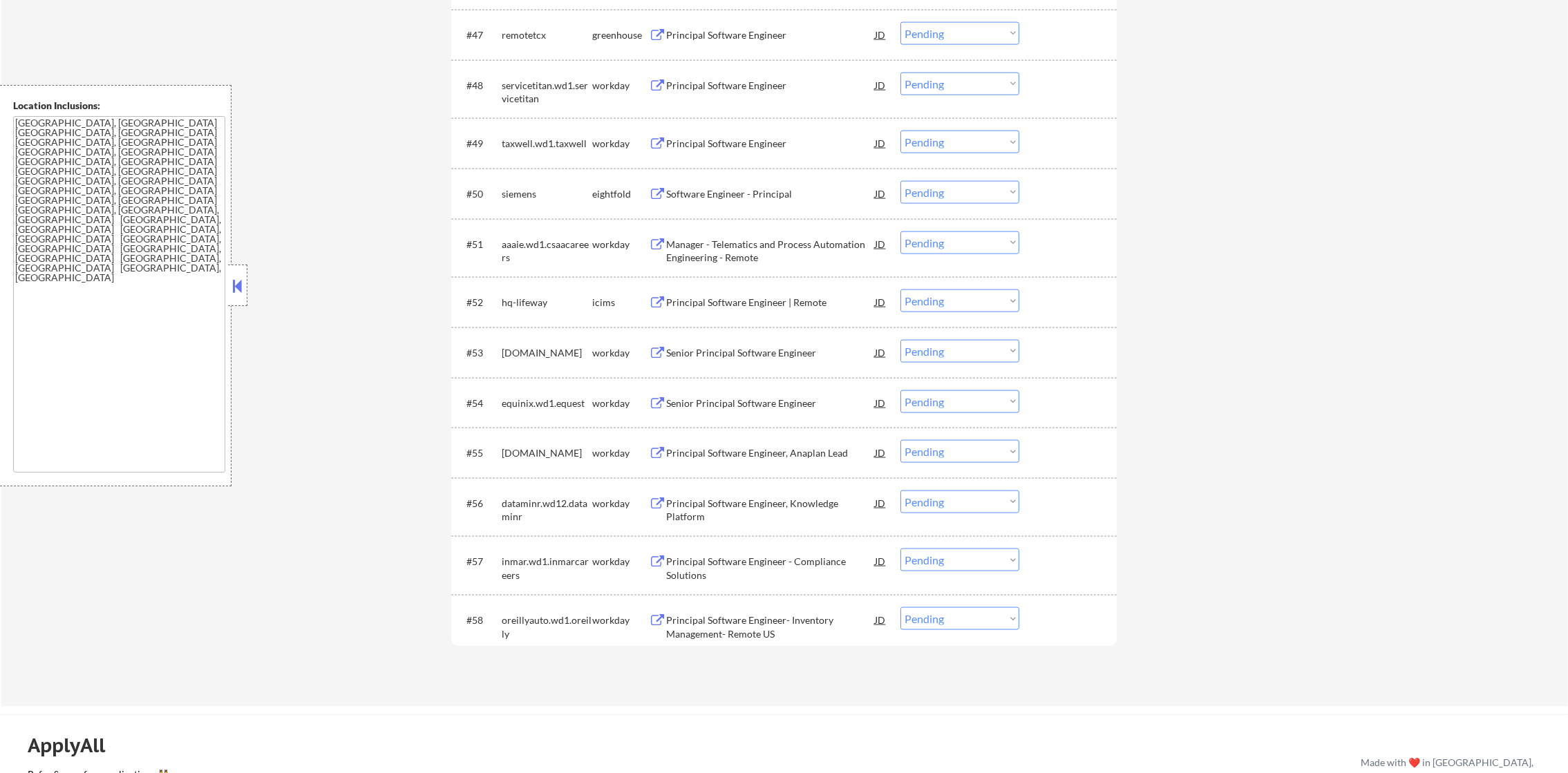
click at [945, 87] on select "Choose an option... Pending Applied Excluded (Questions) Excluded (Expired) Exc…" at bounding box center [960, 84] width 119 height 23
click at [900, 72] on select "Choose an option... Pending Applied Excluded (Questions) Excluded (Expired) Exc…" at bounding box center [960, 84] width 119 height 23
select select ""pending""
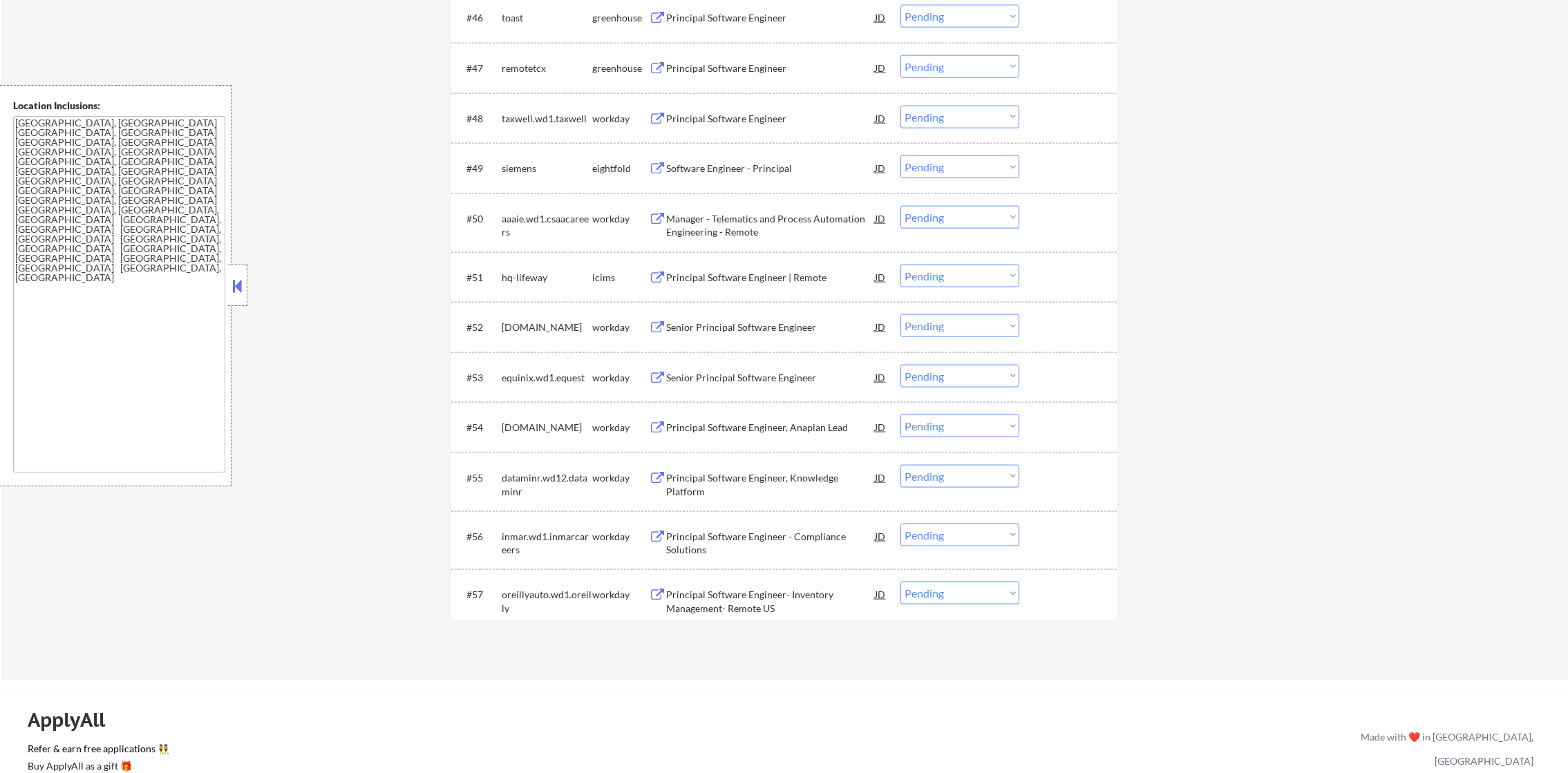
scroll to position [2844, 0]
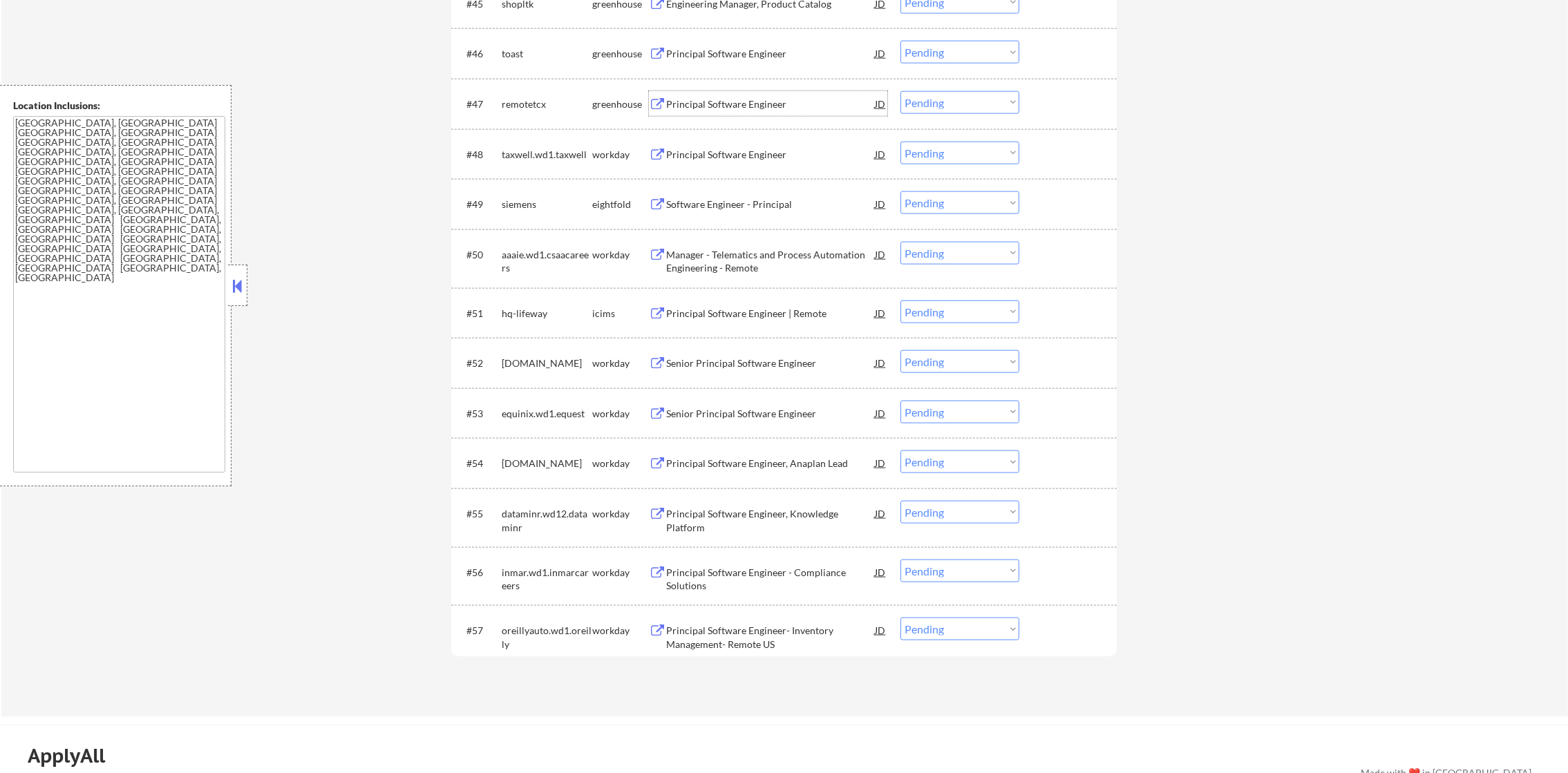
click at [720, 109] on div "Principal Software Engineer" at bounding box center [770, 104] width 209 height 14
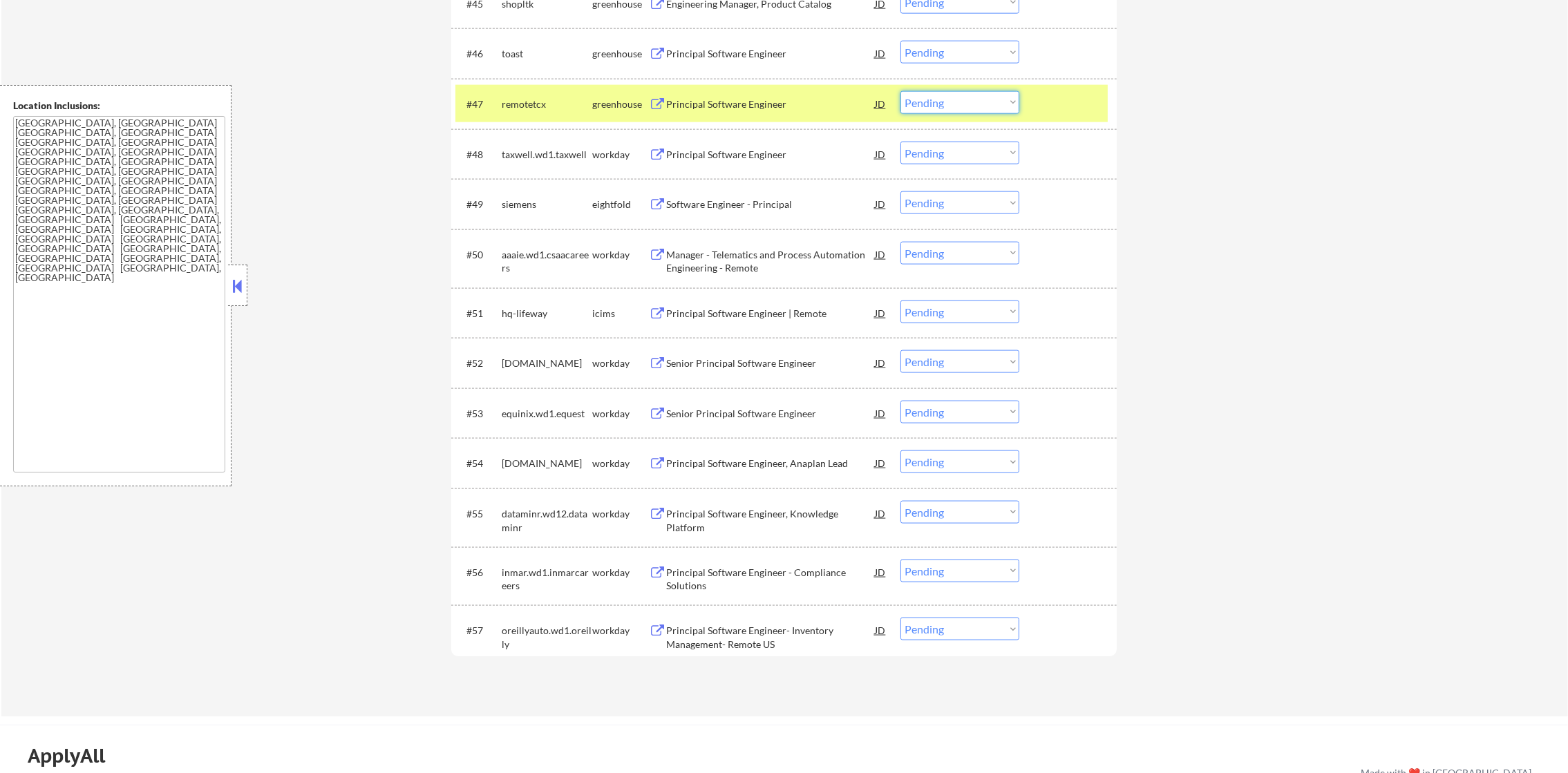
click at [947, 107] on select "Choose an option... Pending Applied Excluded (Questions) Excluded (Expired) Exc…" at bounding box center [960, 103] width 119 height 23
click at [900, 91] on select "Choose an option... Pending Applied Excluded (Questions) Excluded (Expired) Exc…" at bounding box center [960, 103] width 119 height 23
click at [520, 101] on div "remotetcx" at bounding box center [547, 104] width 90 height 14
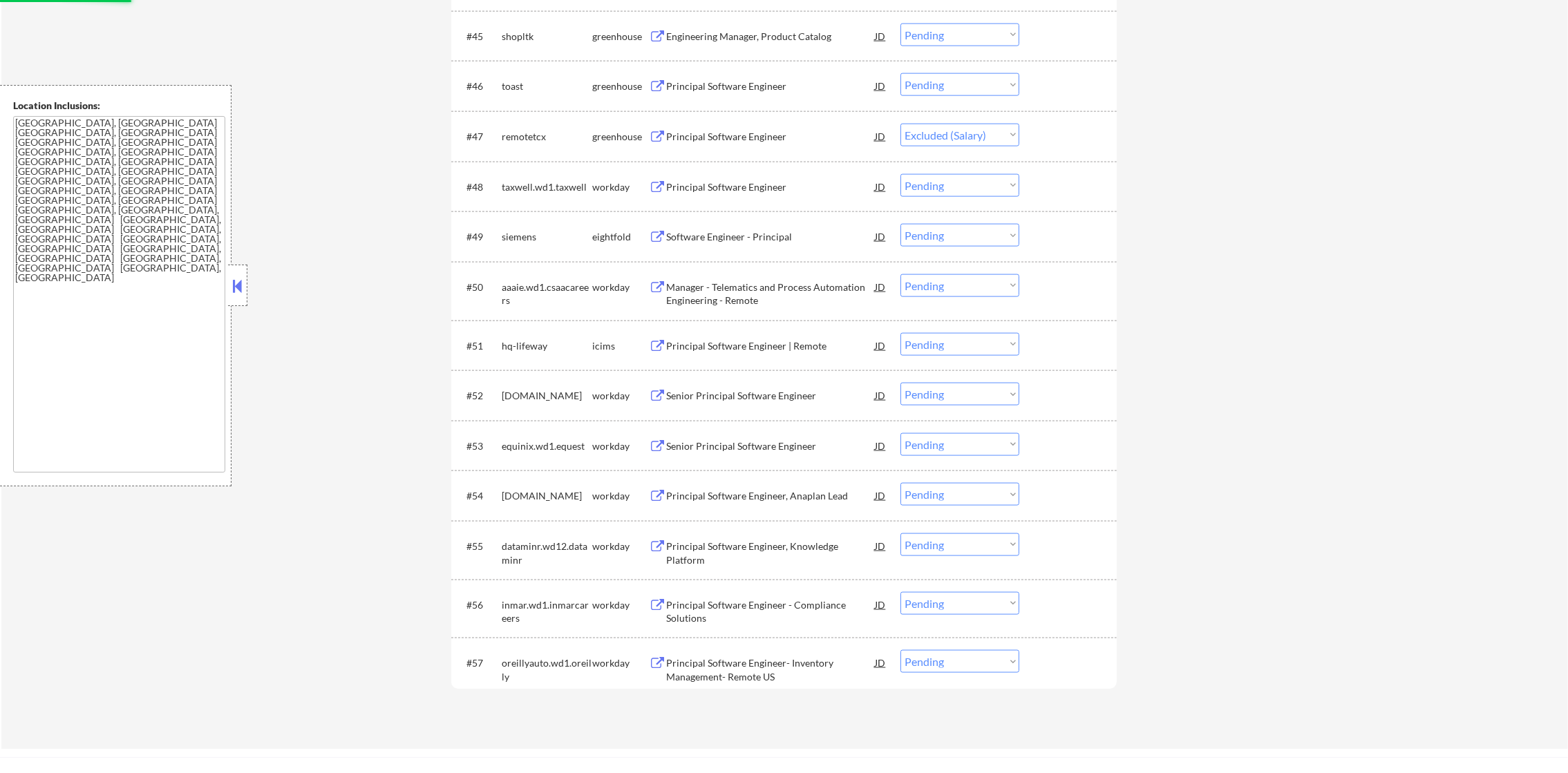
scroll to position [2775, 0]
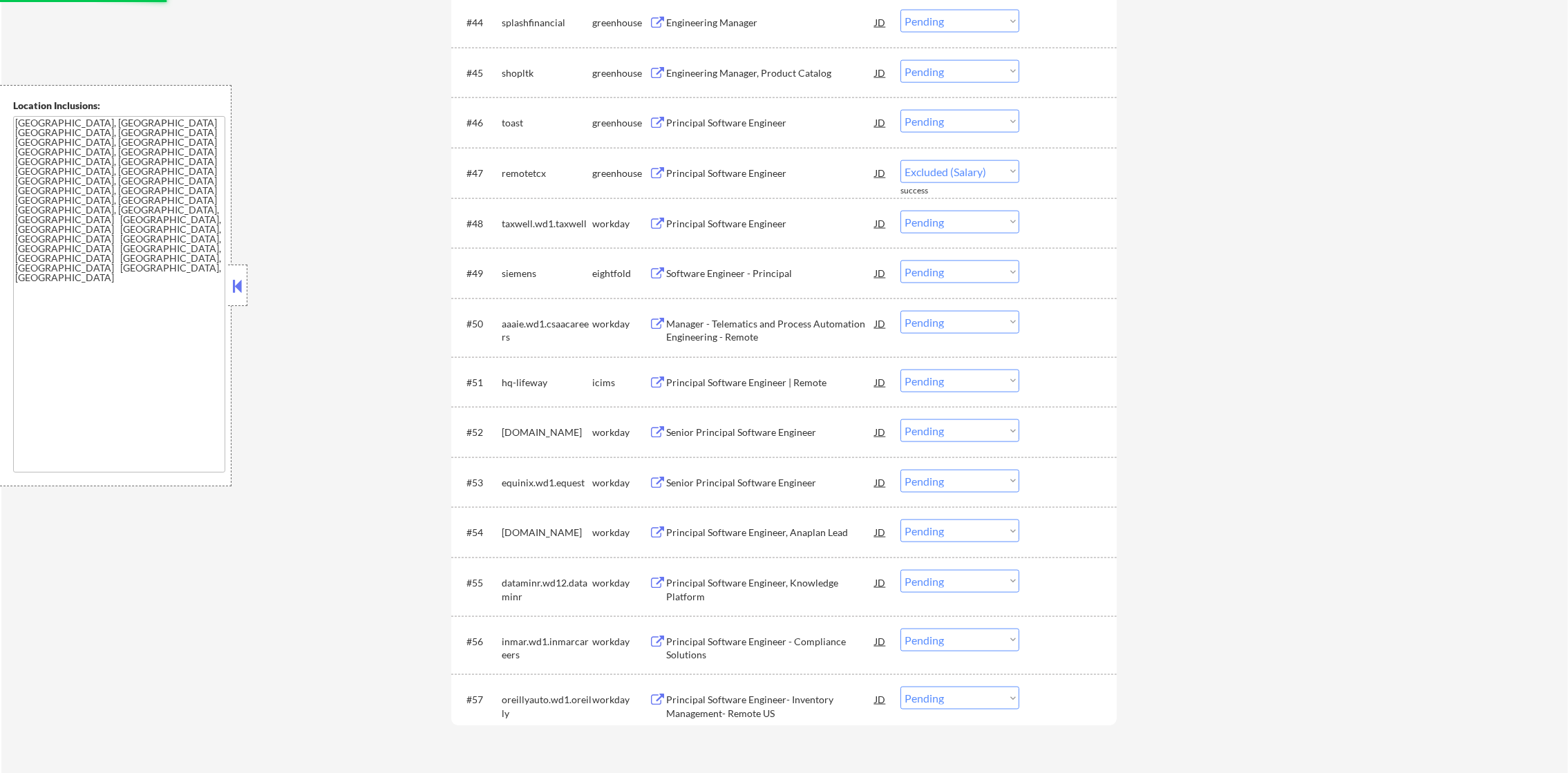
select select ""pending""
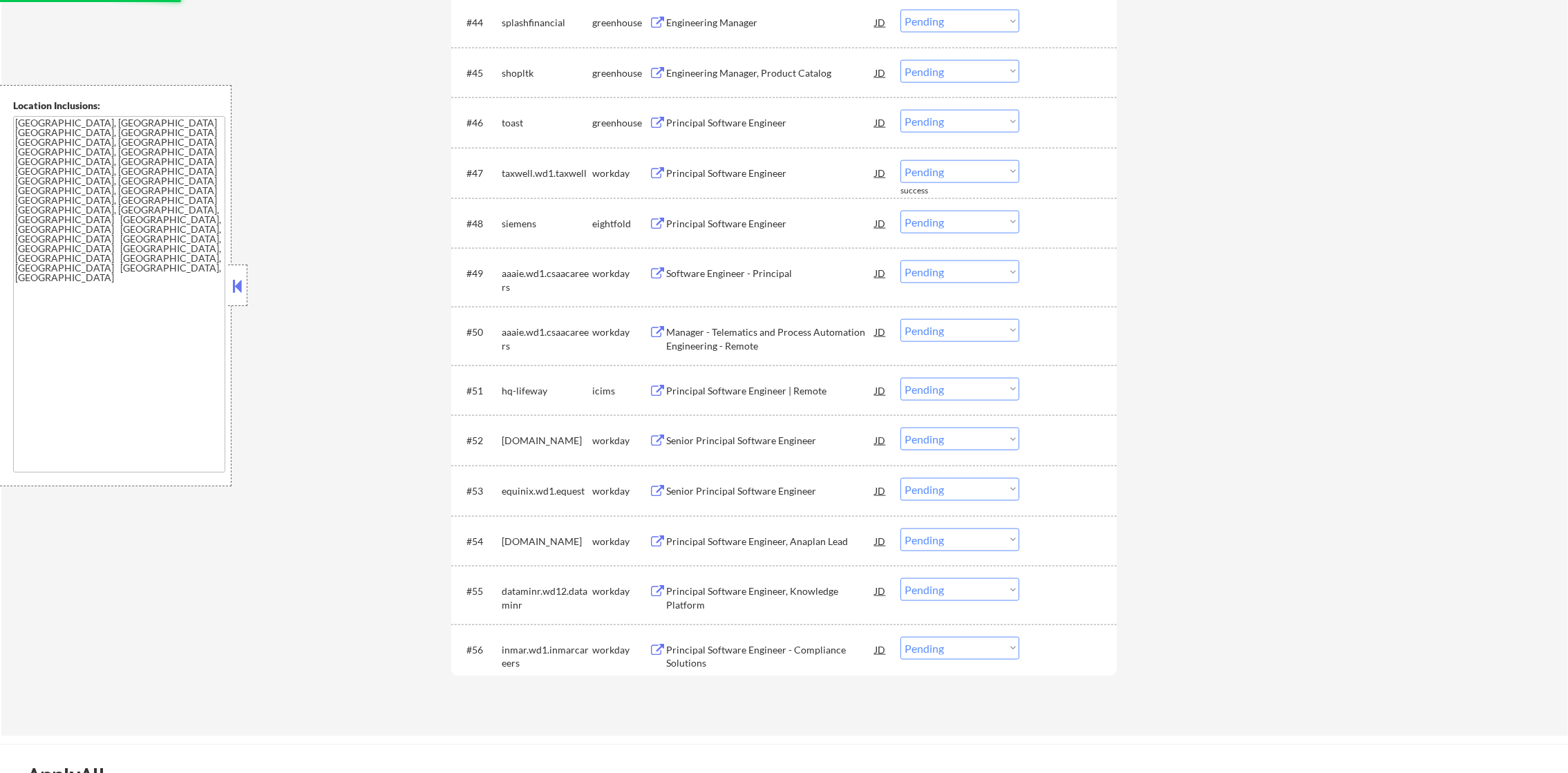
scroll to position [2740, 0]
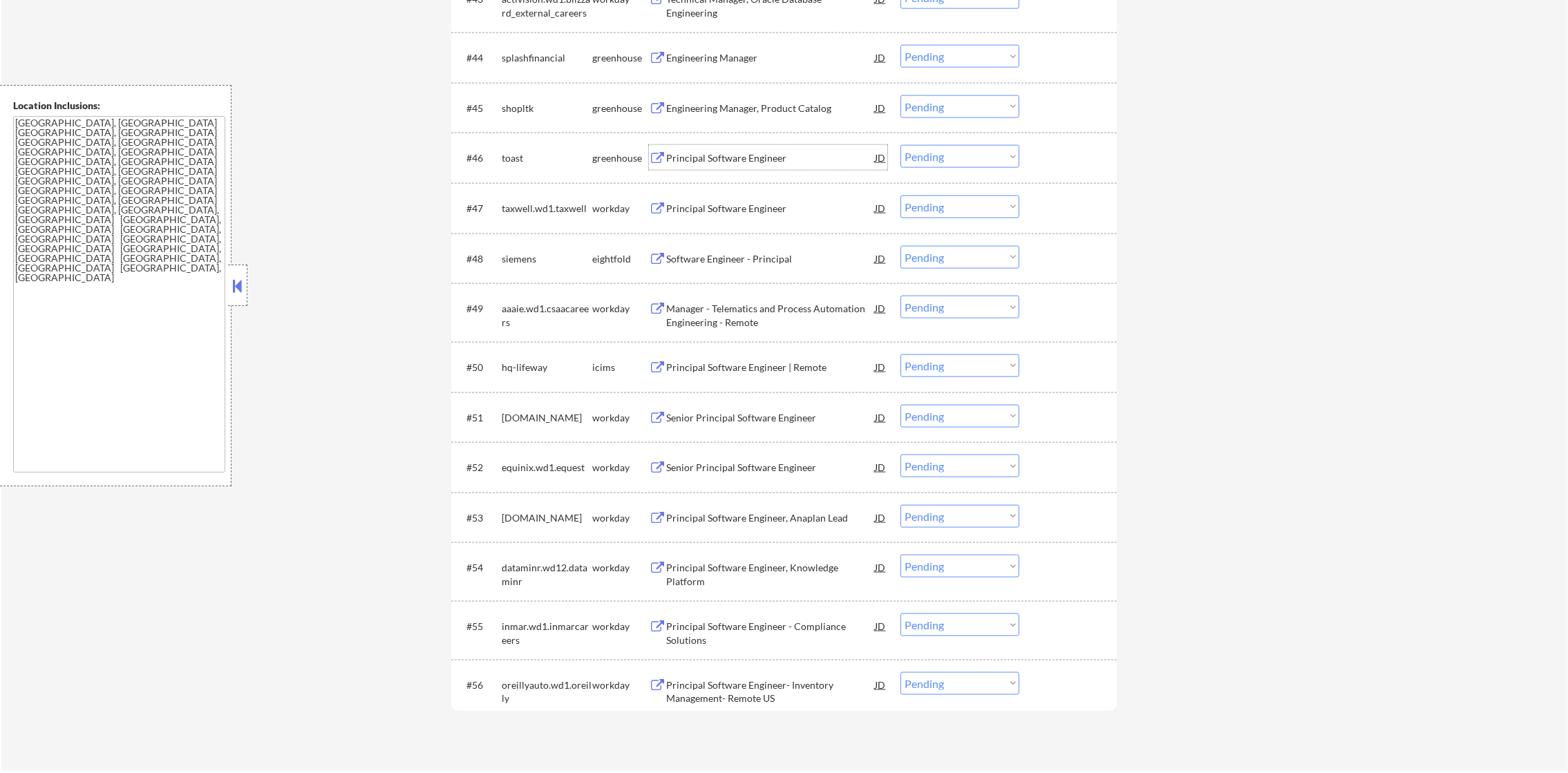
click at [755, 148] on div "Principal Software Engineer" at bounding box center [770, 158] width 209 height 25
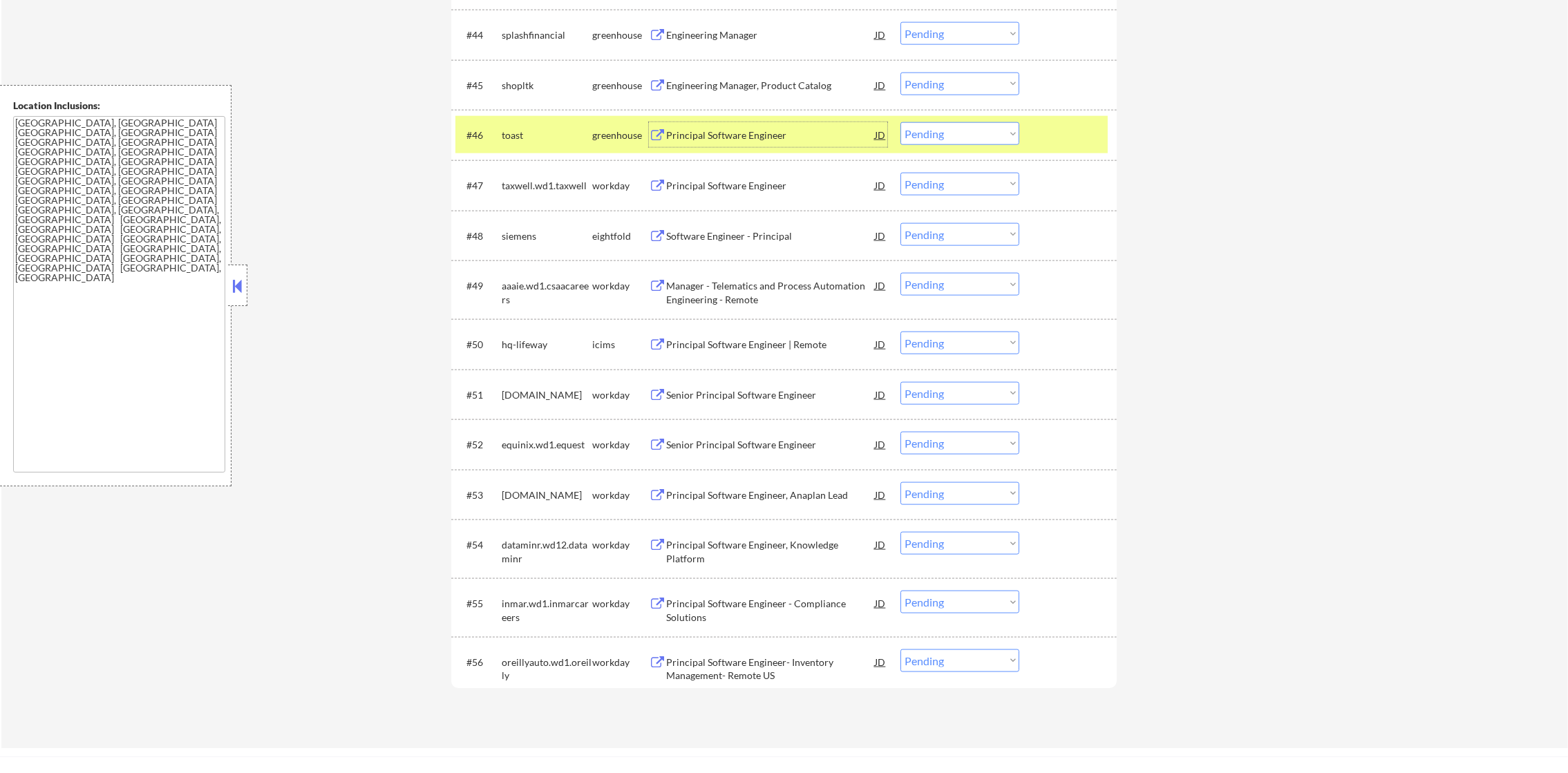
scroll to position [2775, 0]
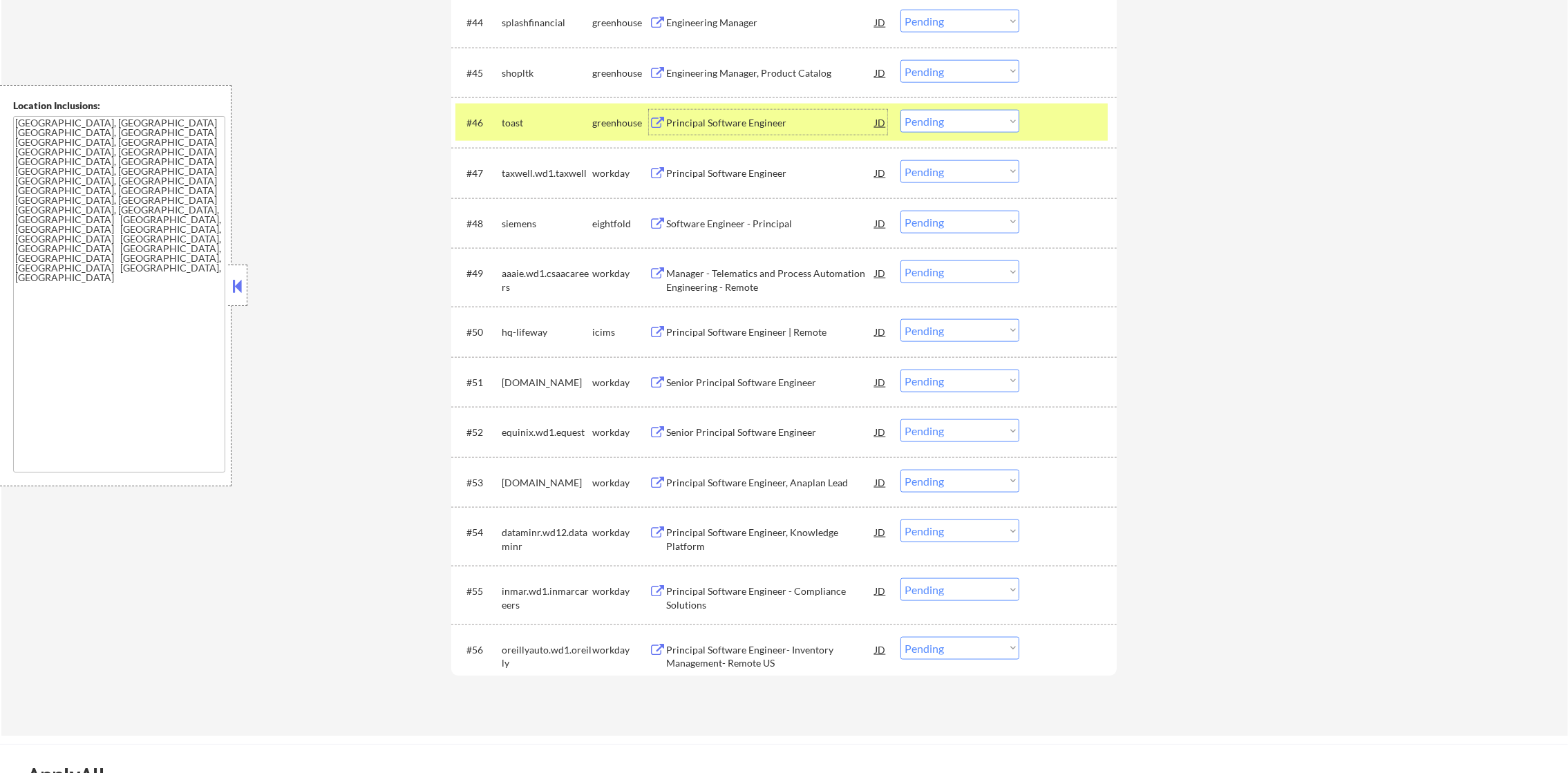
click at [775, 116] on div "Principal Software Engineer" at bounding box center [770, 123] width 209 height 14
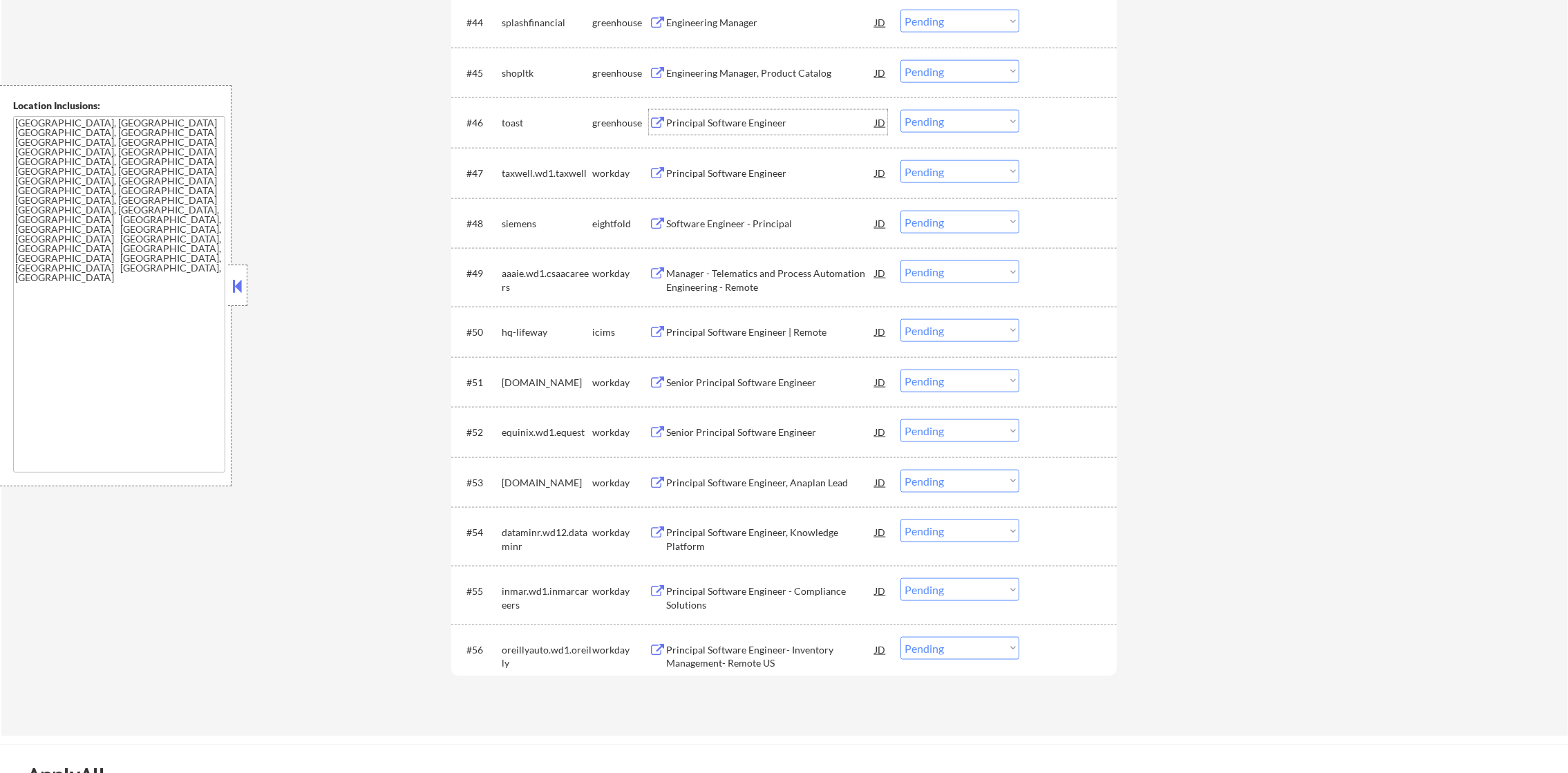
click at [942, 119] on select "Choose an option... Pending Applied Excluded (Questions) Excluded (Expired) Exc…" at bounding box center [960, 121] width 119 height 23
click at [900, 110] on select "Choose an option... Pending Applied Excluded (Questions) Excluded (Expired) Exc…" at bounding box center [960, 121] width 119 height 23
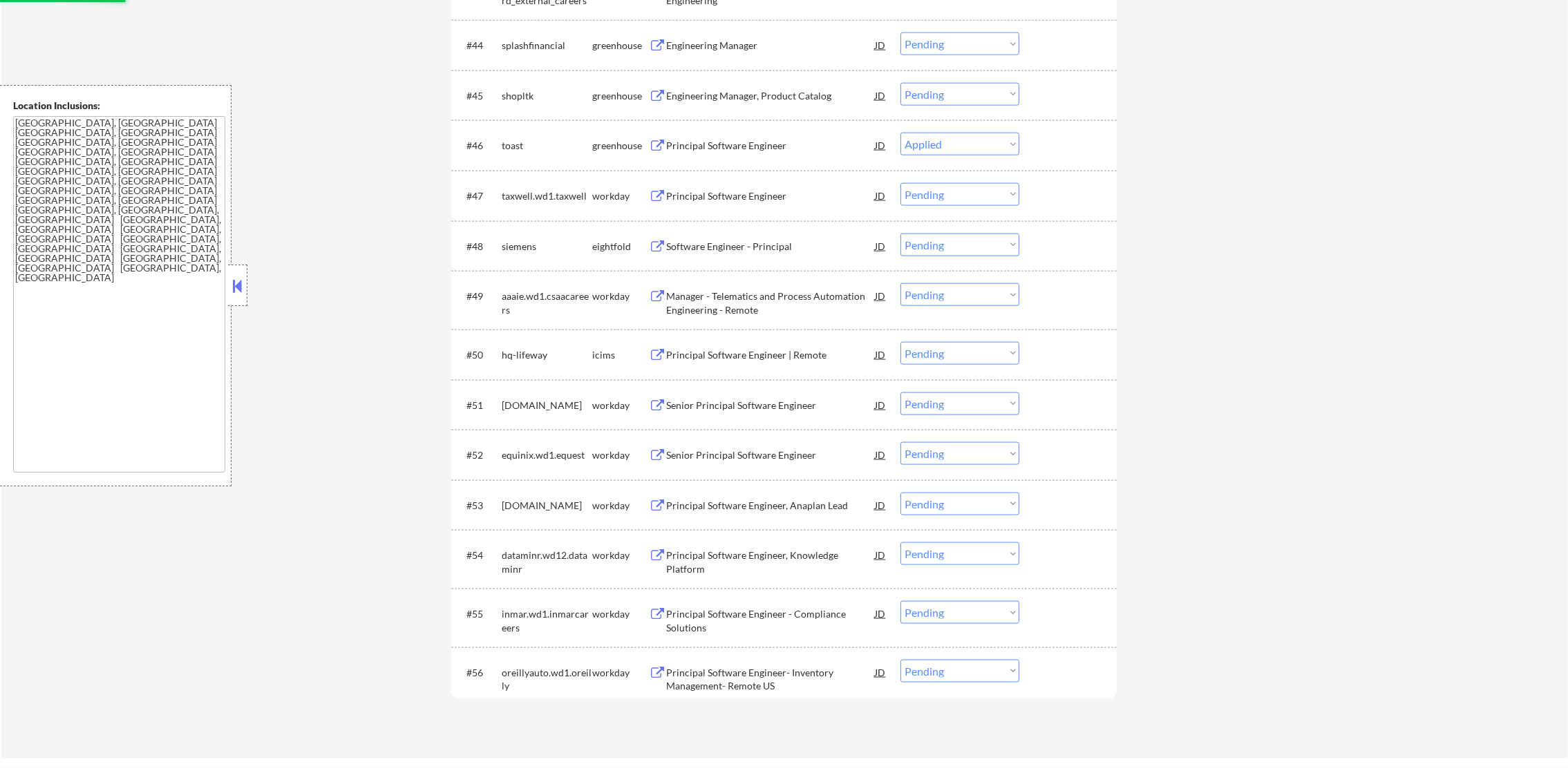
scroll to position [2740, 0]
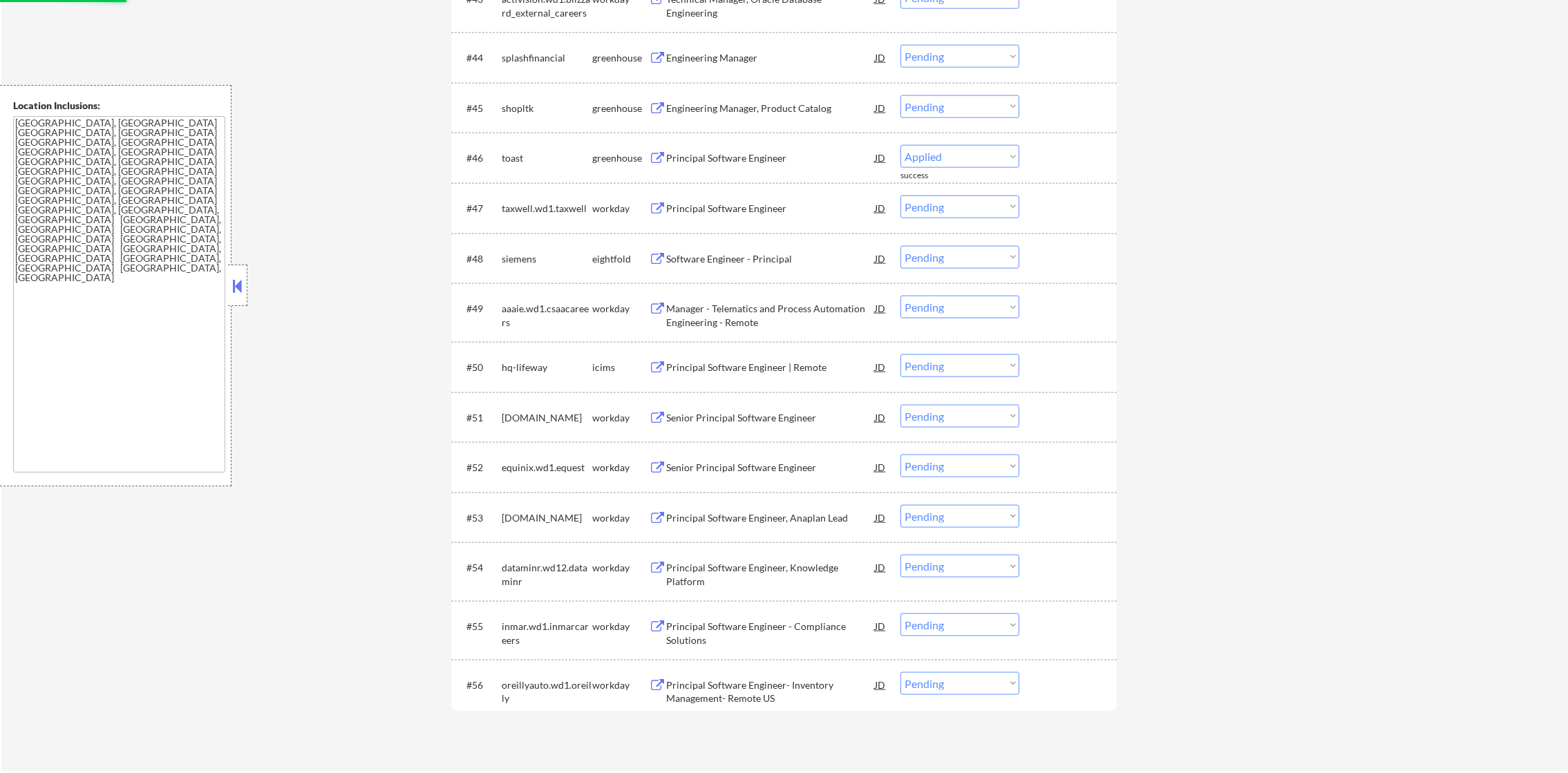
select select ""pending""
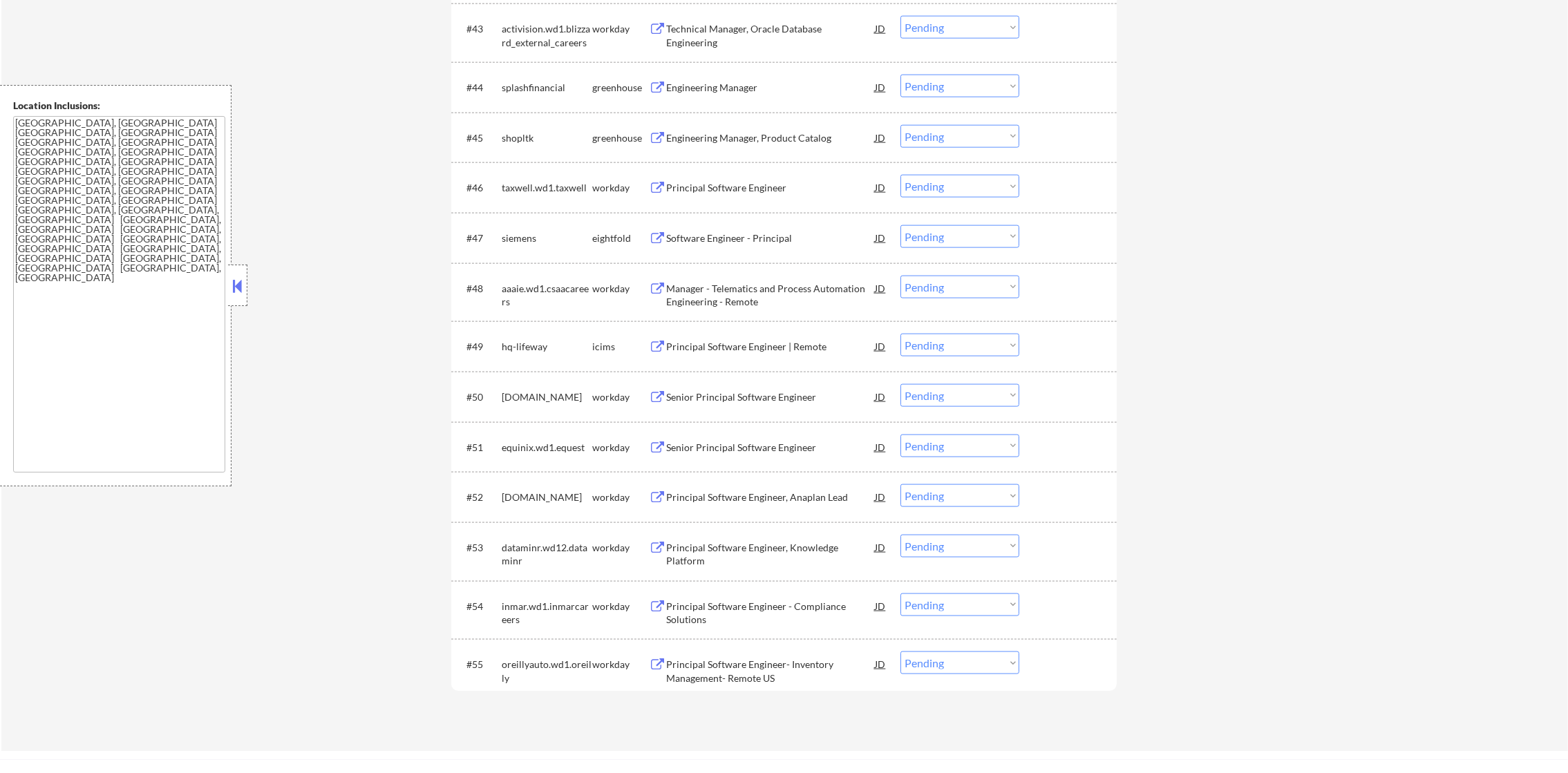
scroll to position [2706, 0]
click at [756, 140] on div "Engineering Manager, Product Catalog" at bounding box center [770, 142] width 209 height 14
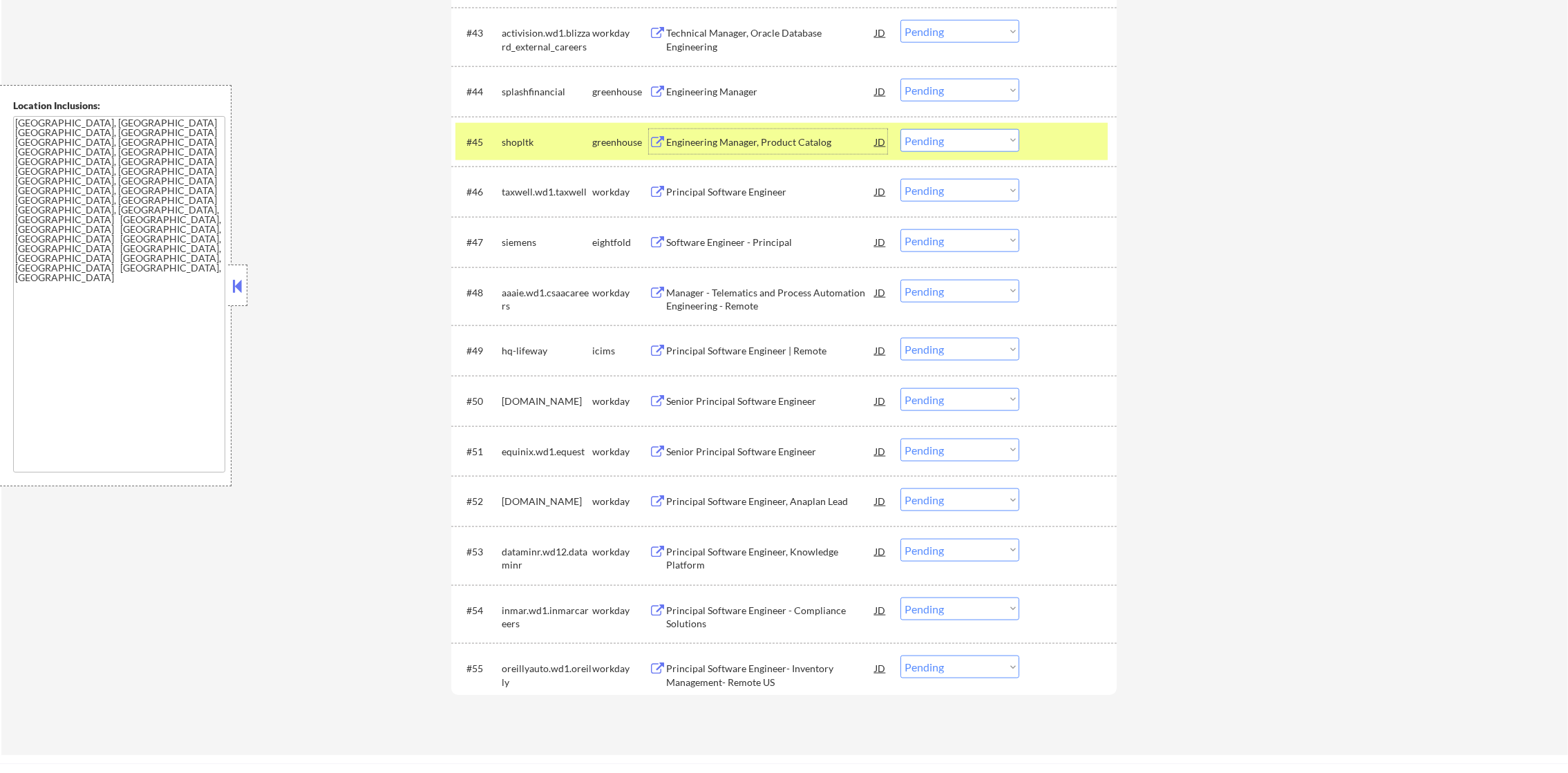
click at [942, 138] on select "Choose an option... Pending Applied Excluded (Questions) Excluded (Expired) Exc…" at bounding box center [960, 141] width 119 height 23
click at [900, 129] on select "Choose an option... Pending Applied Excluded (Questions) Excluded (Expired) Exc…" at bounding box center [960, 141] width 119 height 23
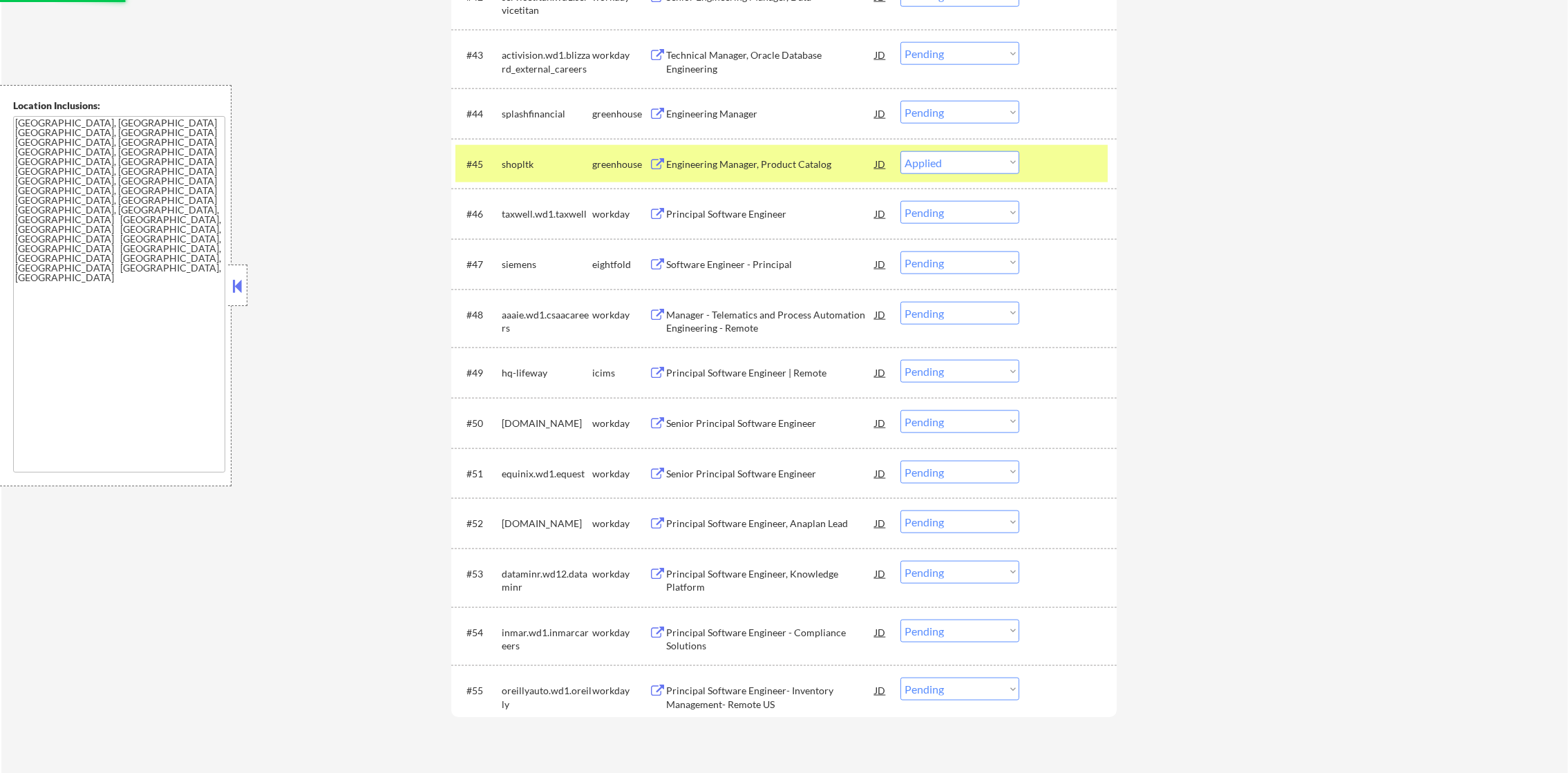
scroll to position [2671, 0]
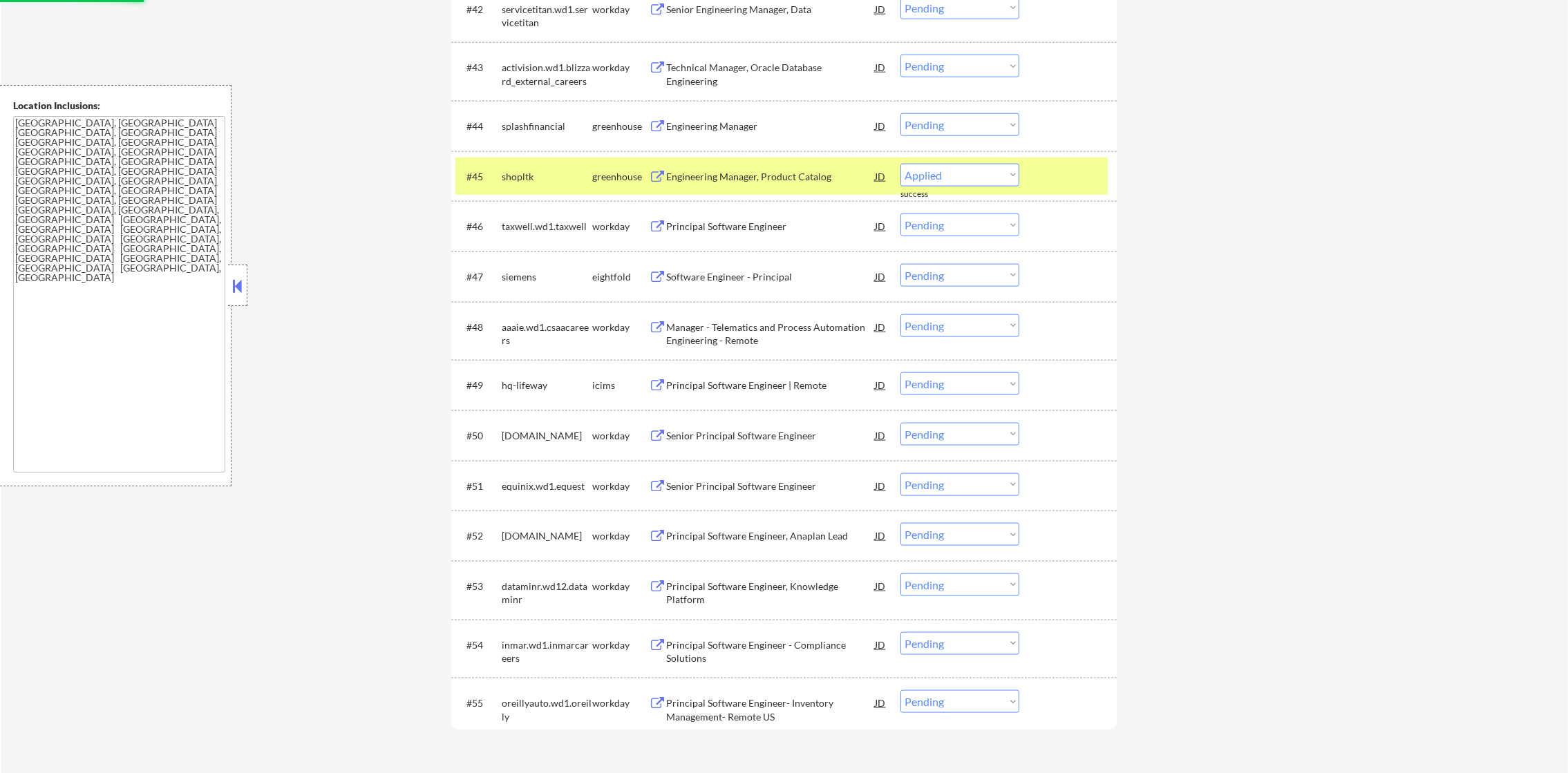
click at [503, 158] on div "#45 shopltk greenhouse Engineering Manager, Product Catalog JD Choose an option…" at bounding box center [782, 176] width 652 height 38
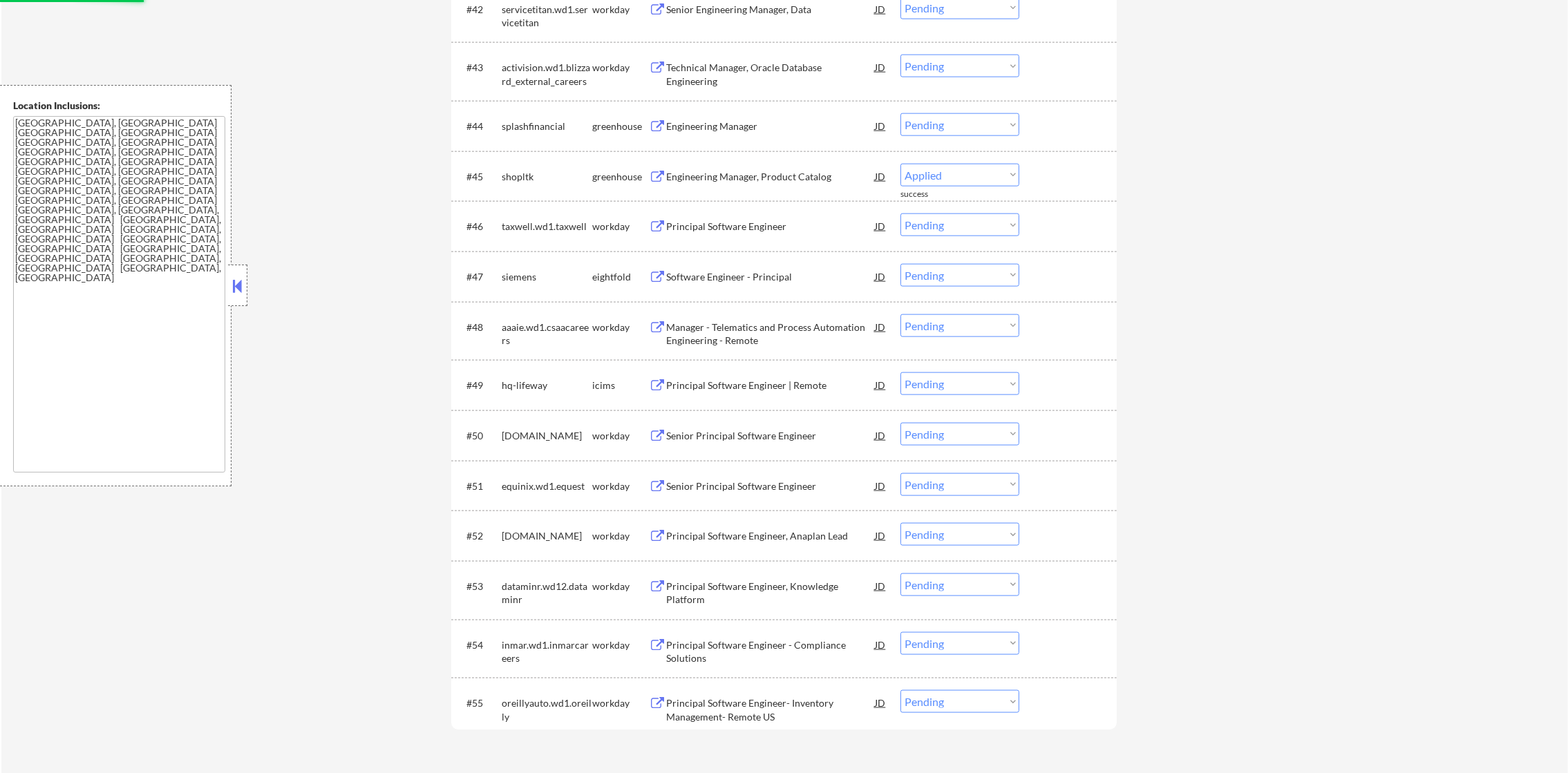
select select ""pending""
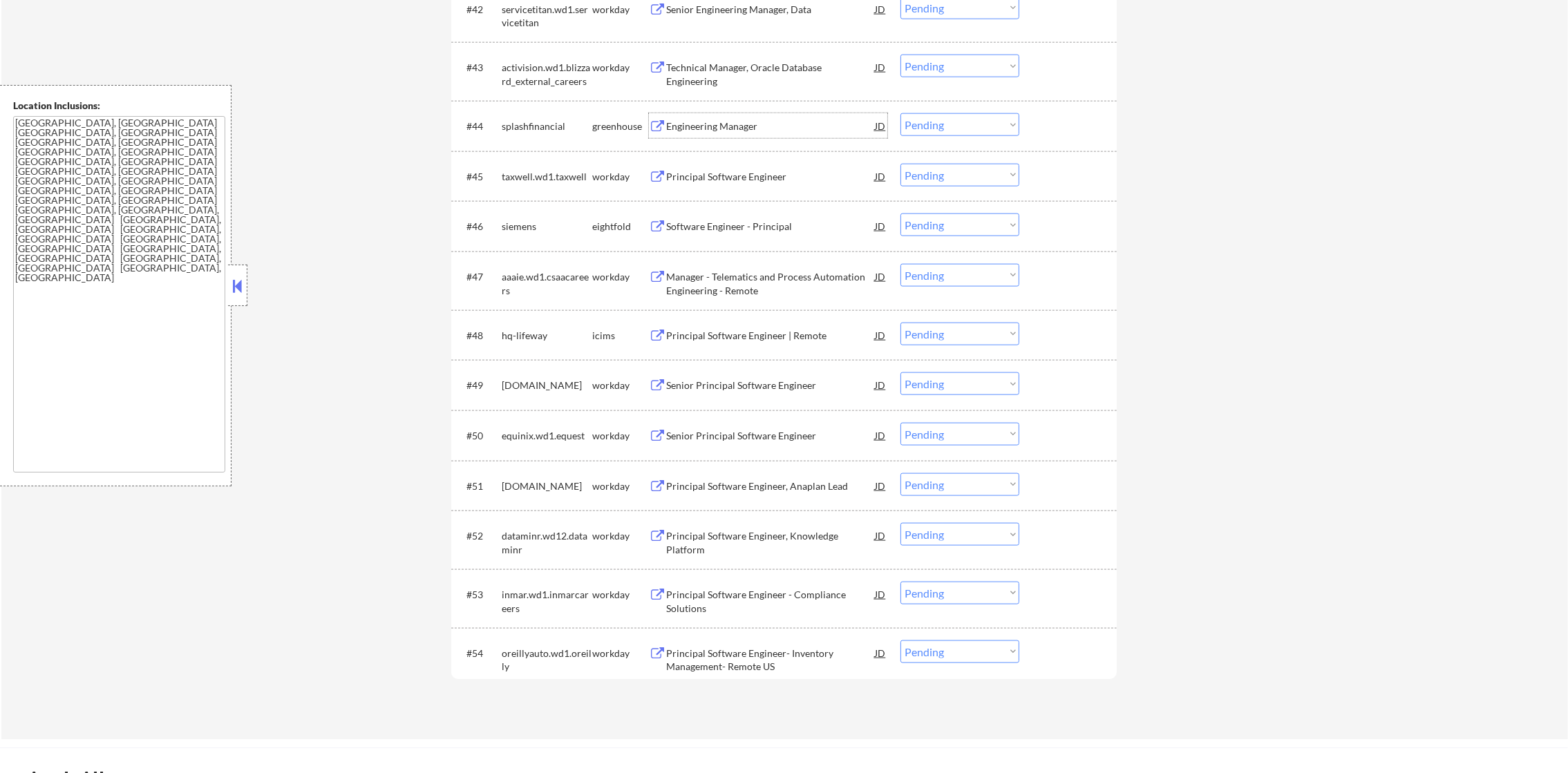
click at [740, 115] on div "Engineering Manager" at bounding box center [770, 126] width 209 height 25
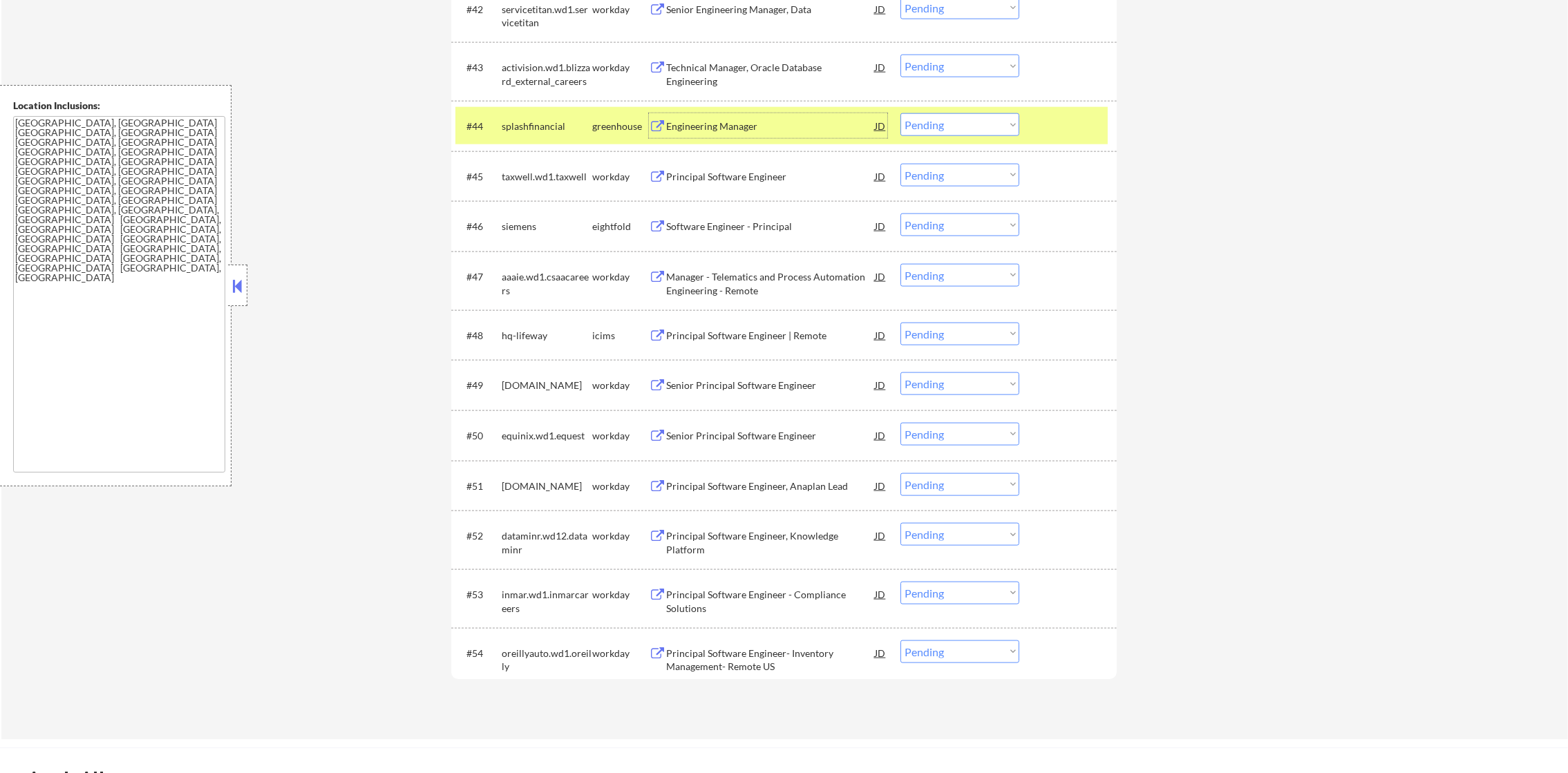
click at [919, 132] on select "Choose an option... Pending Applied Excluded (Questions) Excluded (Expired) Exc…" at bounding box center [960, 125] width 119 height 23
click at [900, 114] on select "Choose an option... Pending Applied Excluded (Questions) Excluded (Expired) Exc…" at bounding box center [960, 125] width 119 height 23
click at [516, 135] on div "splashfinancial" at bounding box center [547, 126] width 90 height 25
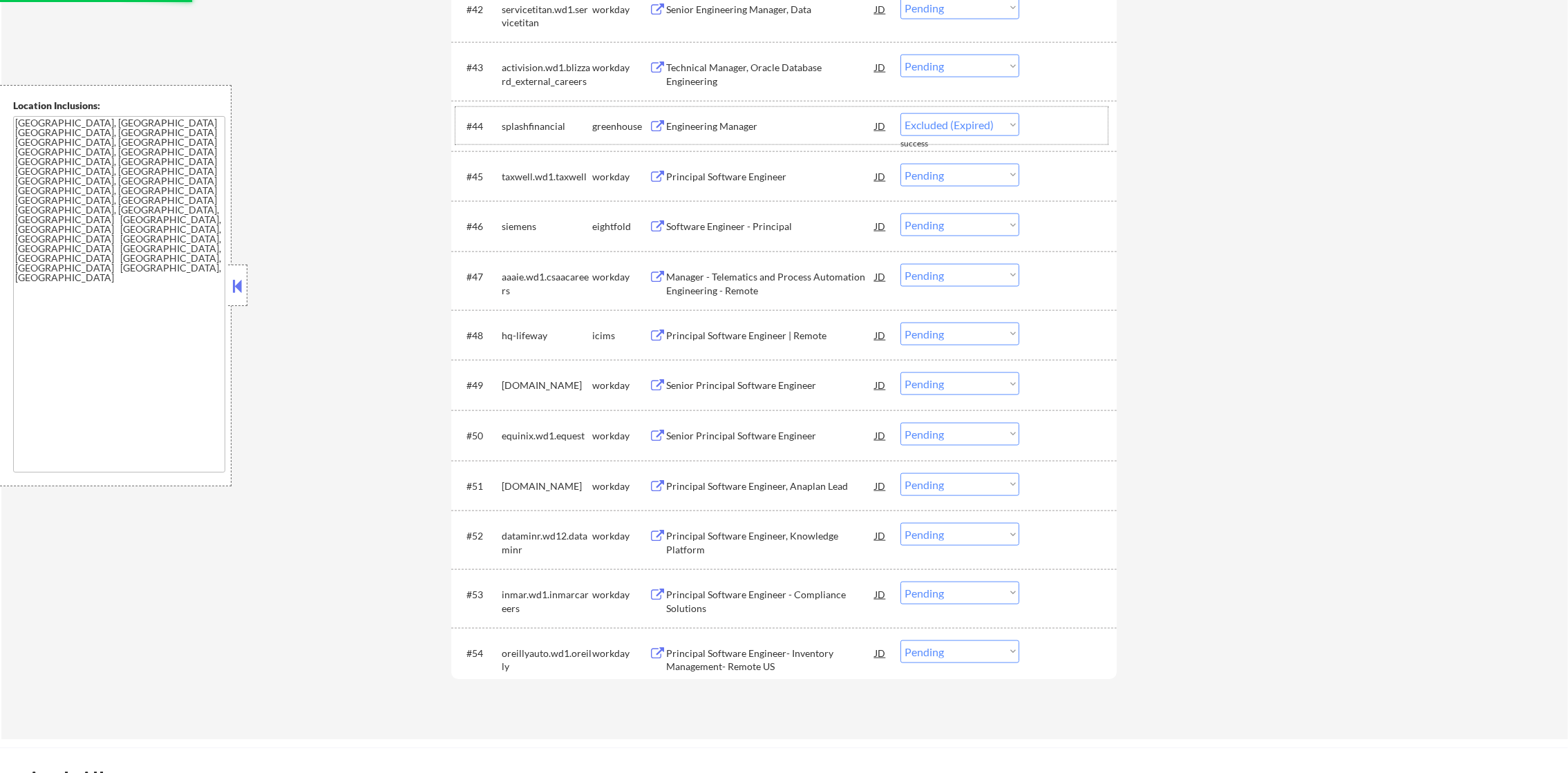
select select ""pending""
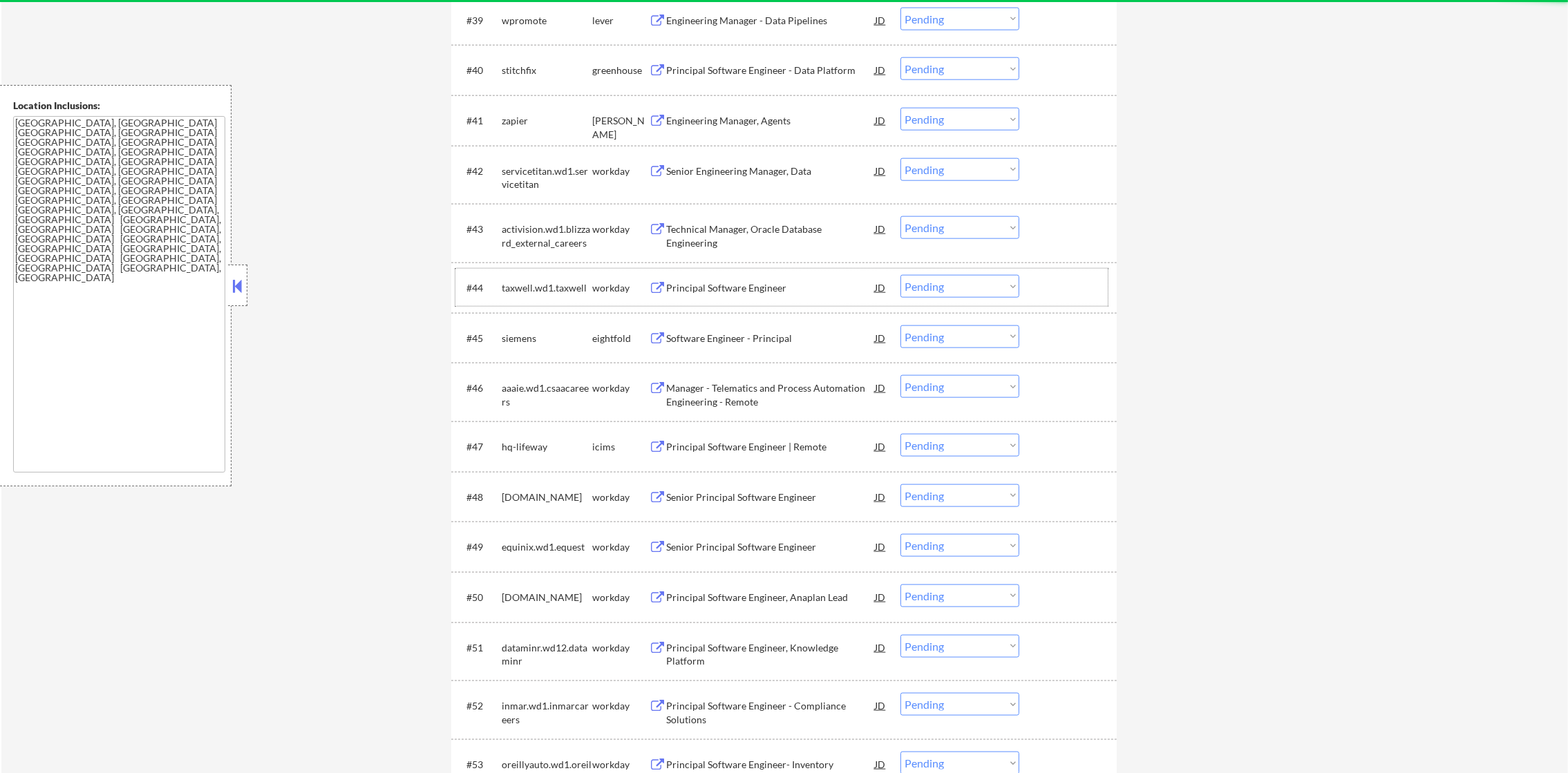
scroll to position [2498, 0]
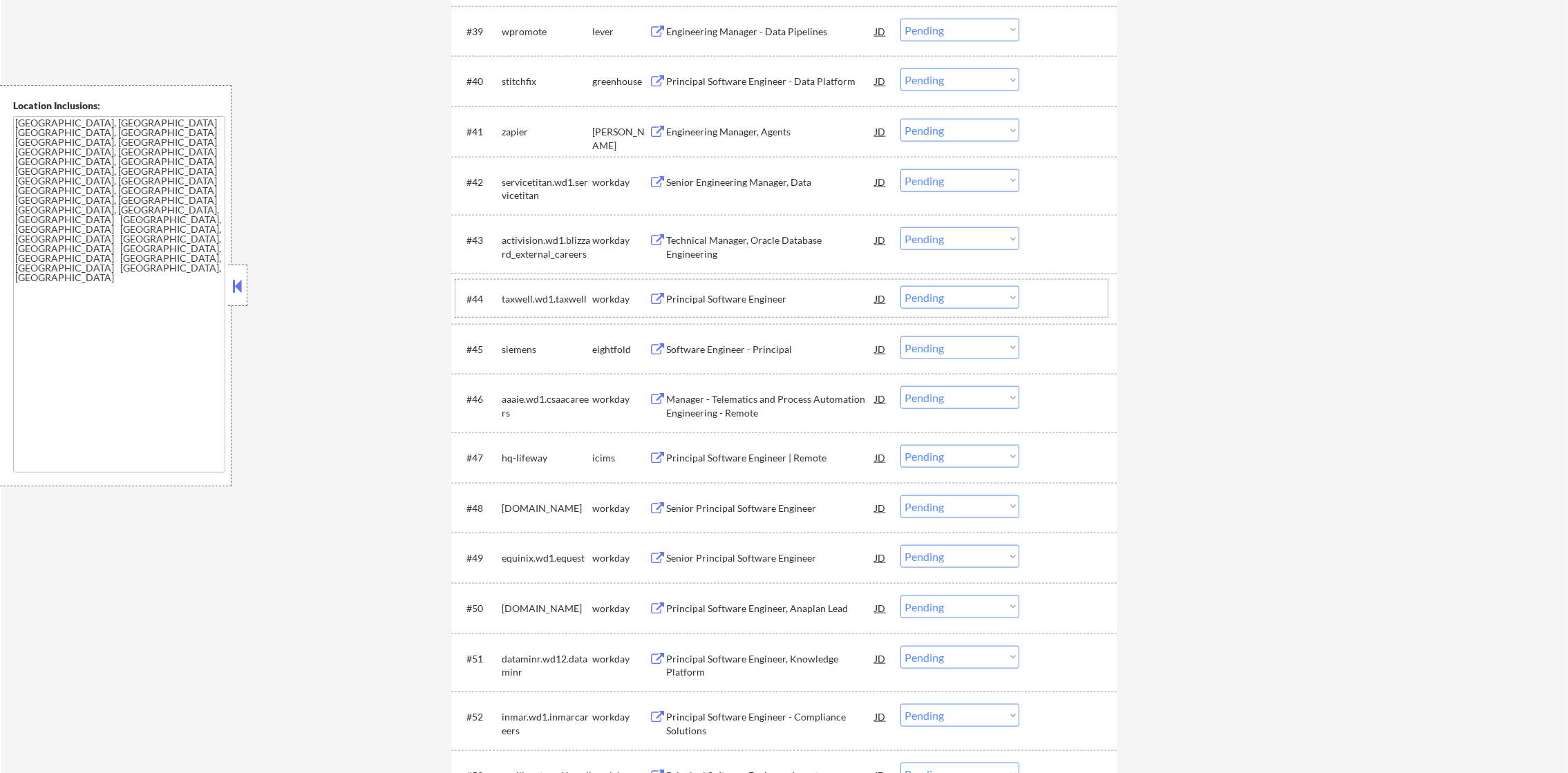
click at [728, 134] on div "Engineering Manager, Agents" at bounding box center [770, 132] width 209 height 14
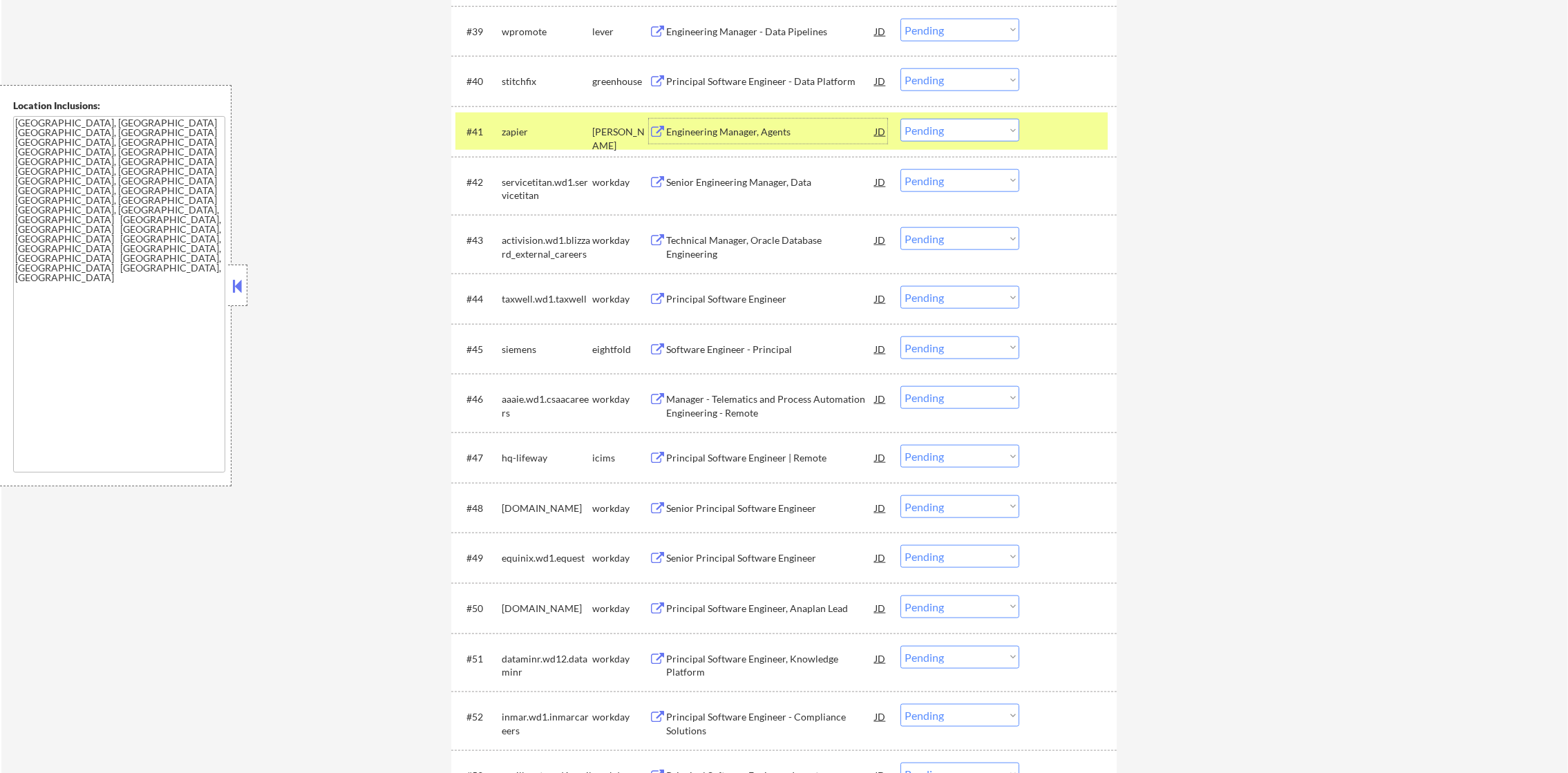
click at [923, 133] on select "Choose an option... Pending Applied Excluded (Questions) Excluded (Expired) Exc…" at bounding box center [960, 130] width 119 height 23
click at [900, 119] on select "Choose an option... Pending Applied Excluded (Questions) Excluded (Expired) Exc…" at bounding box center [960, 130] width 119 height 23
click at [527, 137] on div "zapier" at bounding box center [547, 132] width 90 height 14
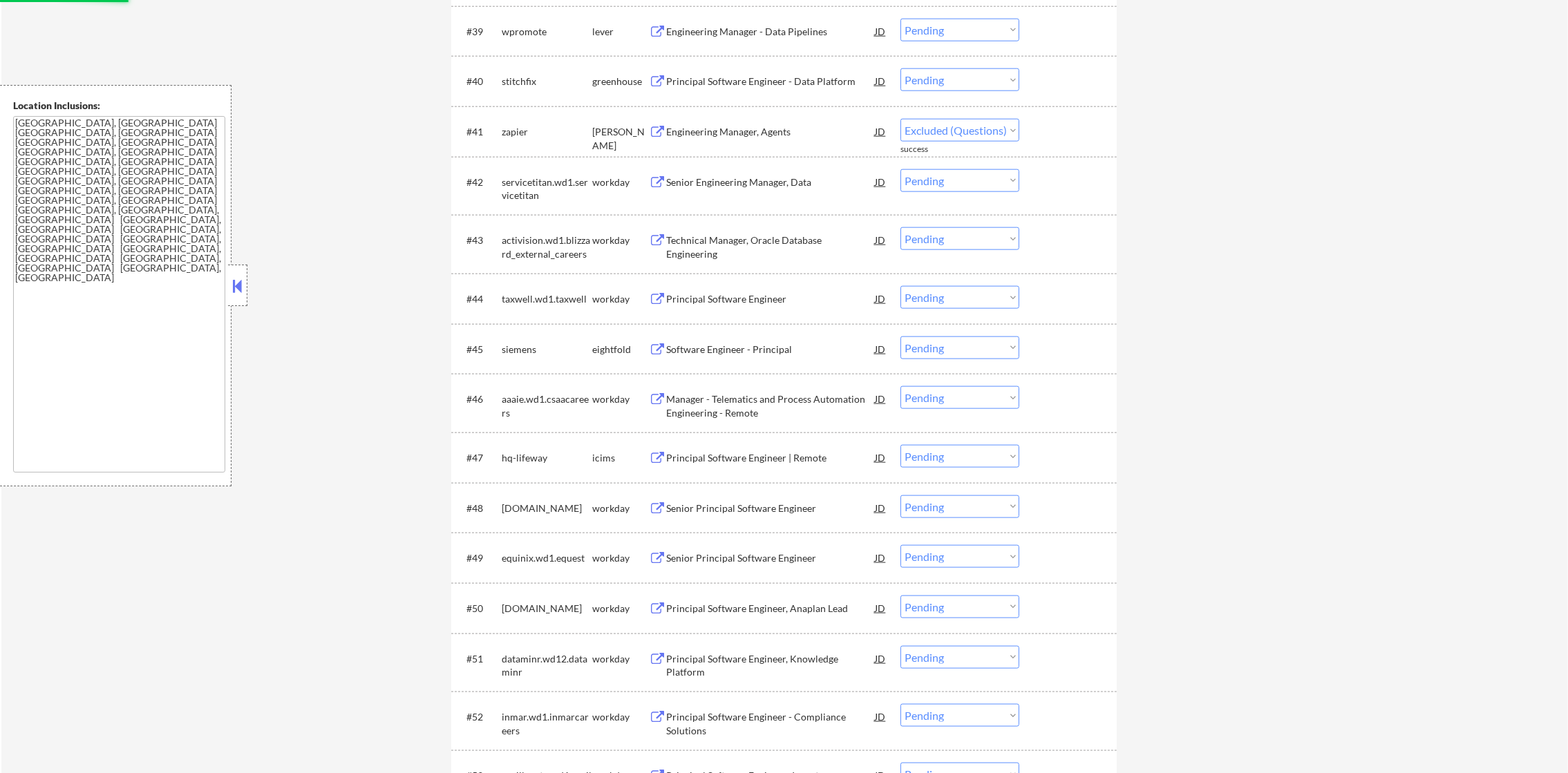
select select ""pending""
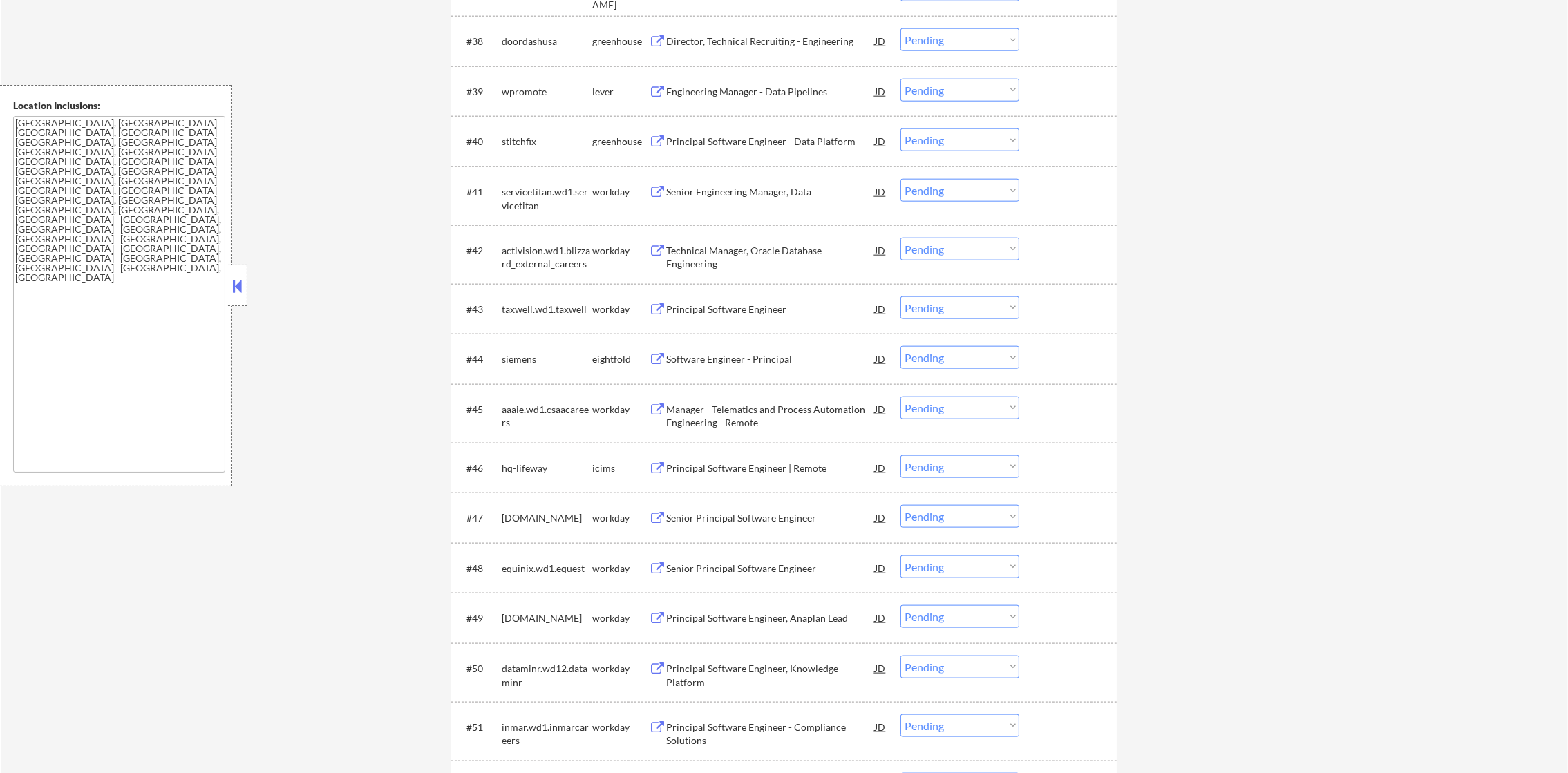
scroll to position [2429, 0]
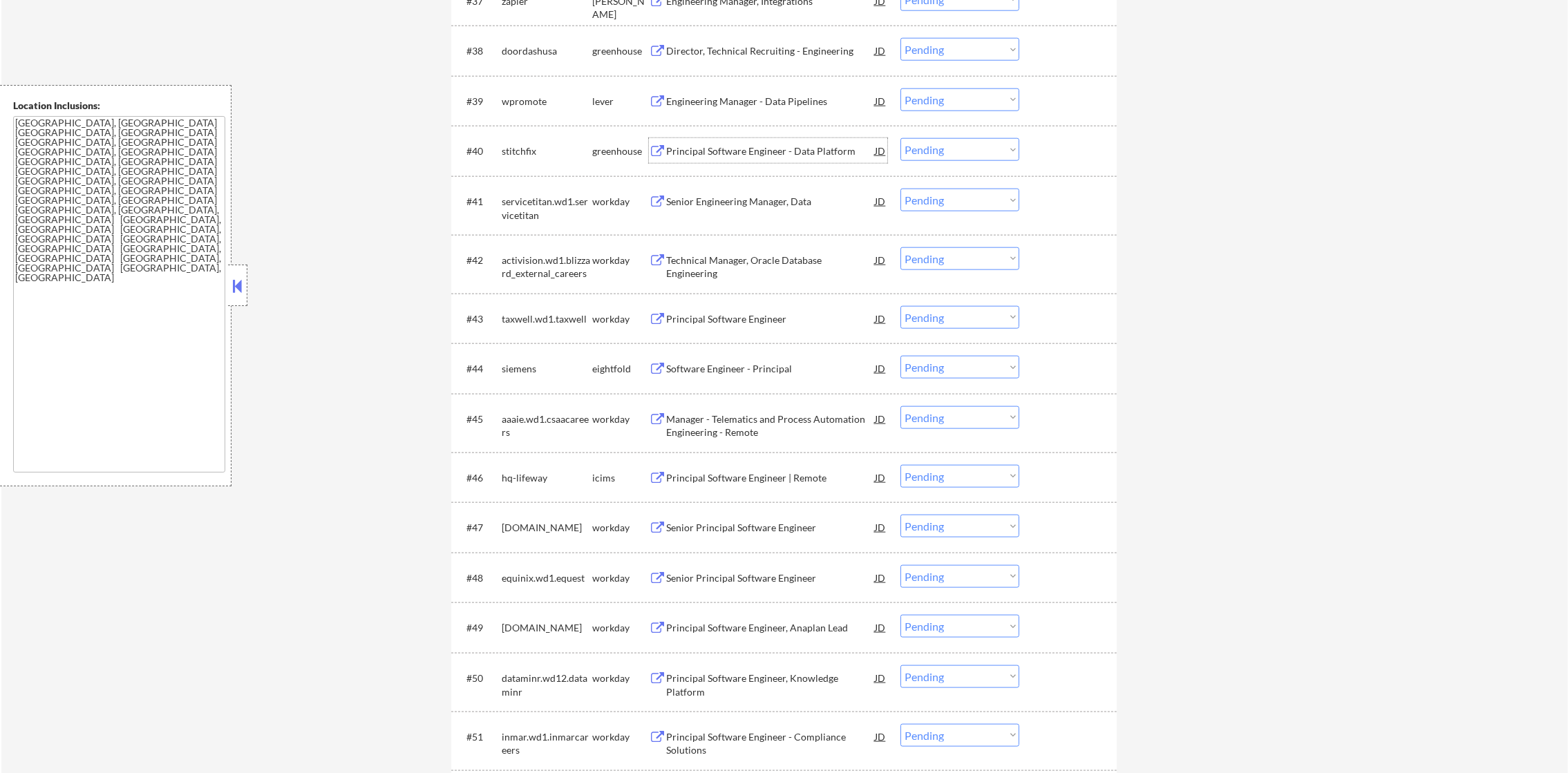
click at [741, 147] on div "Principal Software Engineer - Data Platform" at bounding box center [770, 151] width 209 height 14
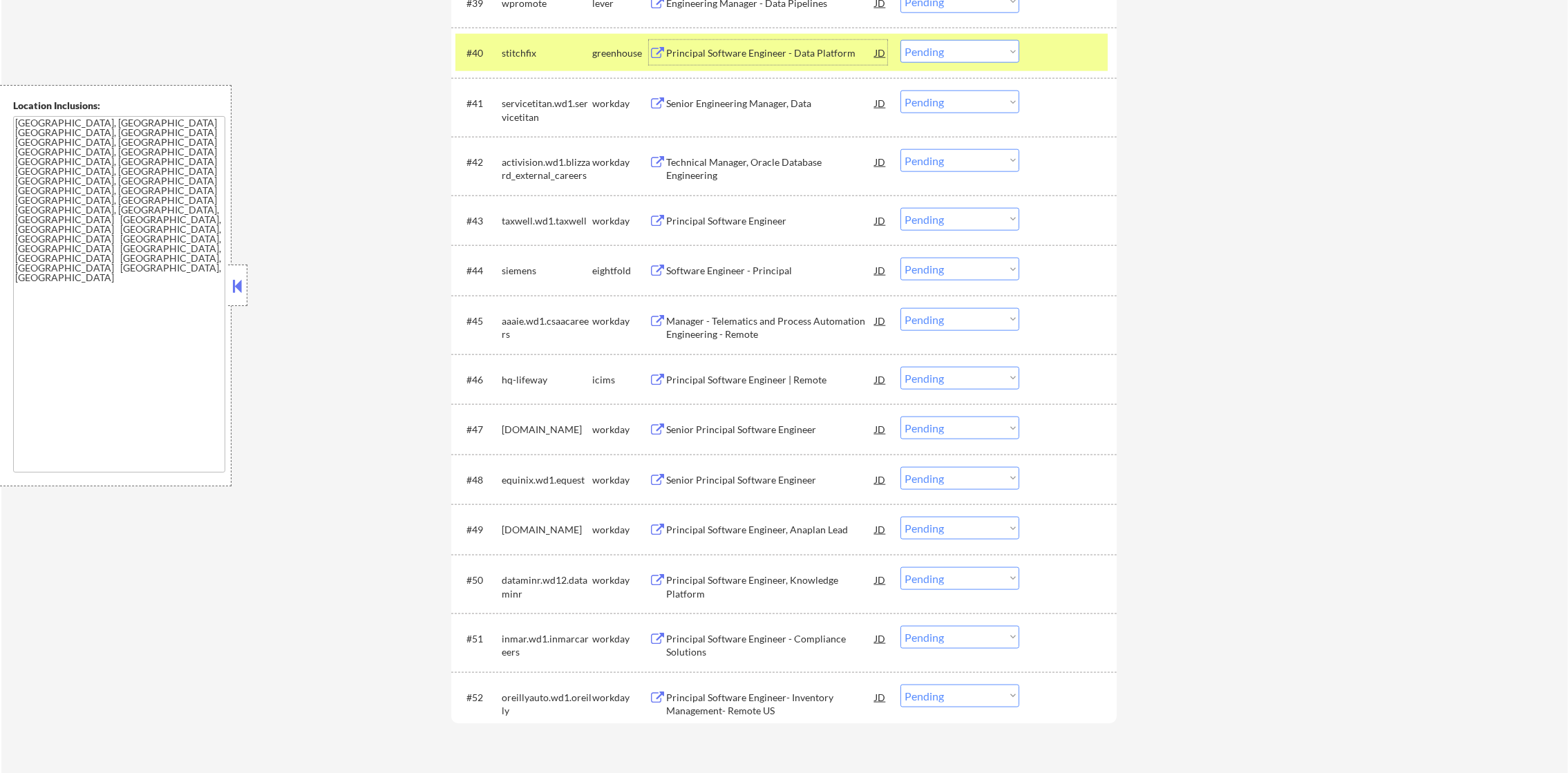
scroll to position [2532, 0]
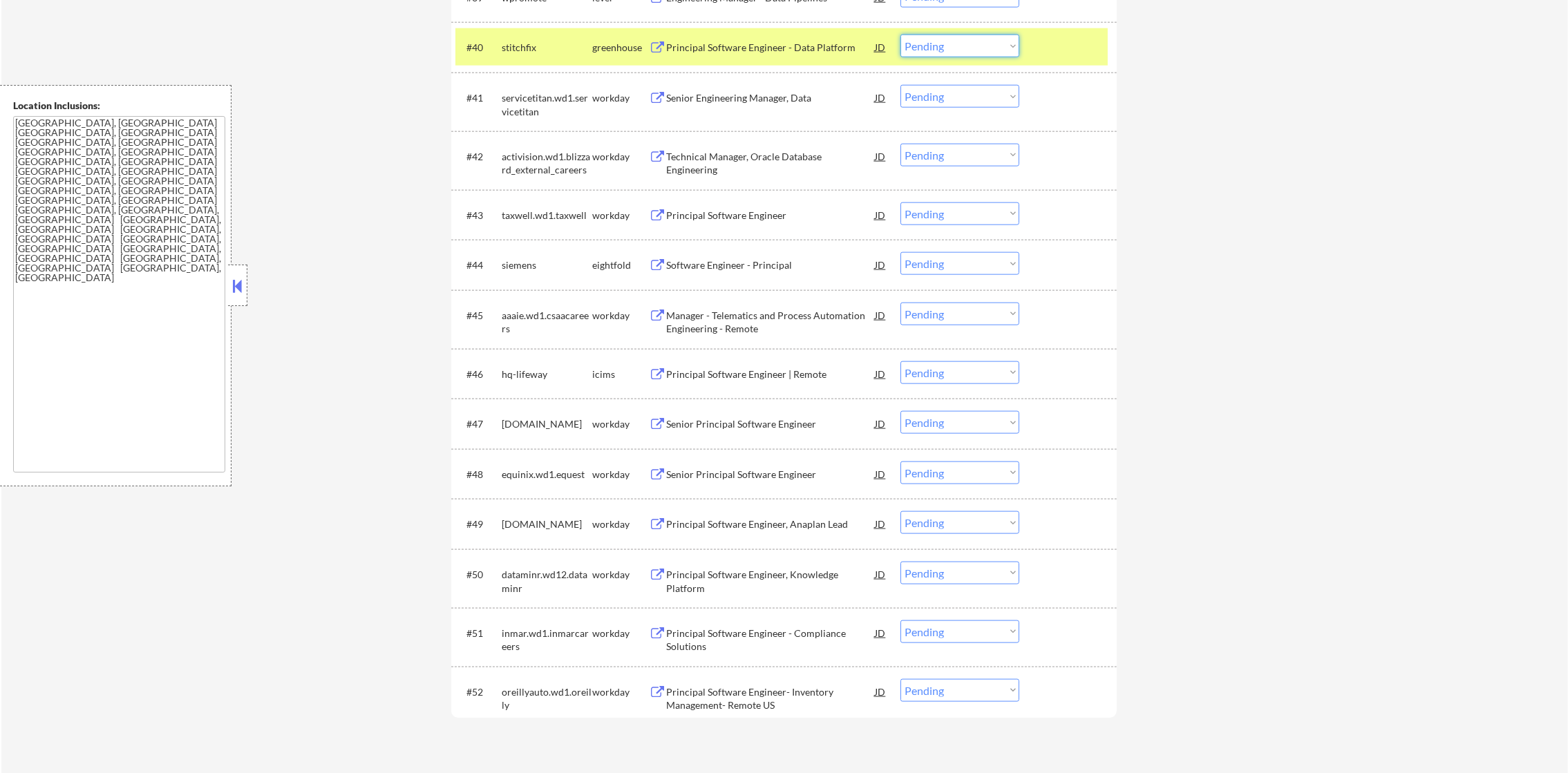
click at [949, 41] on select "Choose an option... Pending Applied Excluded (Questions) Excluded (Expired) Exc…" at bounding box center [960, 46] width 119 height 23
click at [900, 35] on select "Choose an option... Pending Applied Excluded (Questions) Excluded (Expired) Exc…" at bounding box center [960, 46] width 119 height 23
click at [517, 39] on div "stitchfix" at bounding box center [547, 47] width 90 height 25
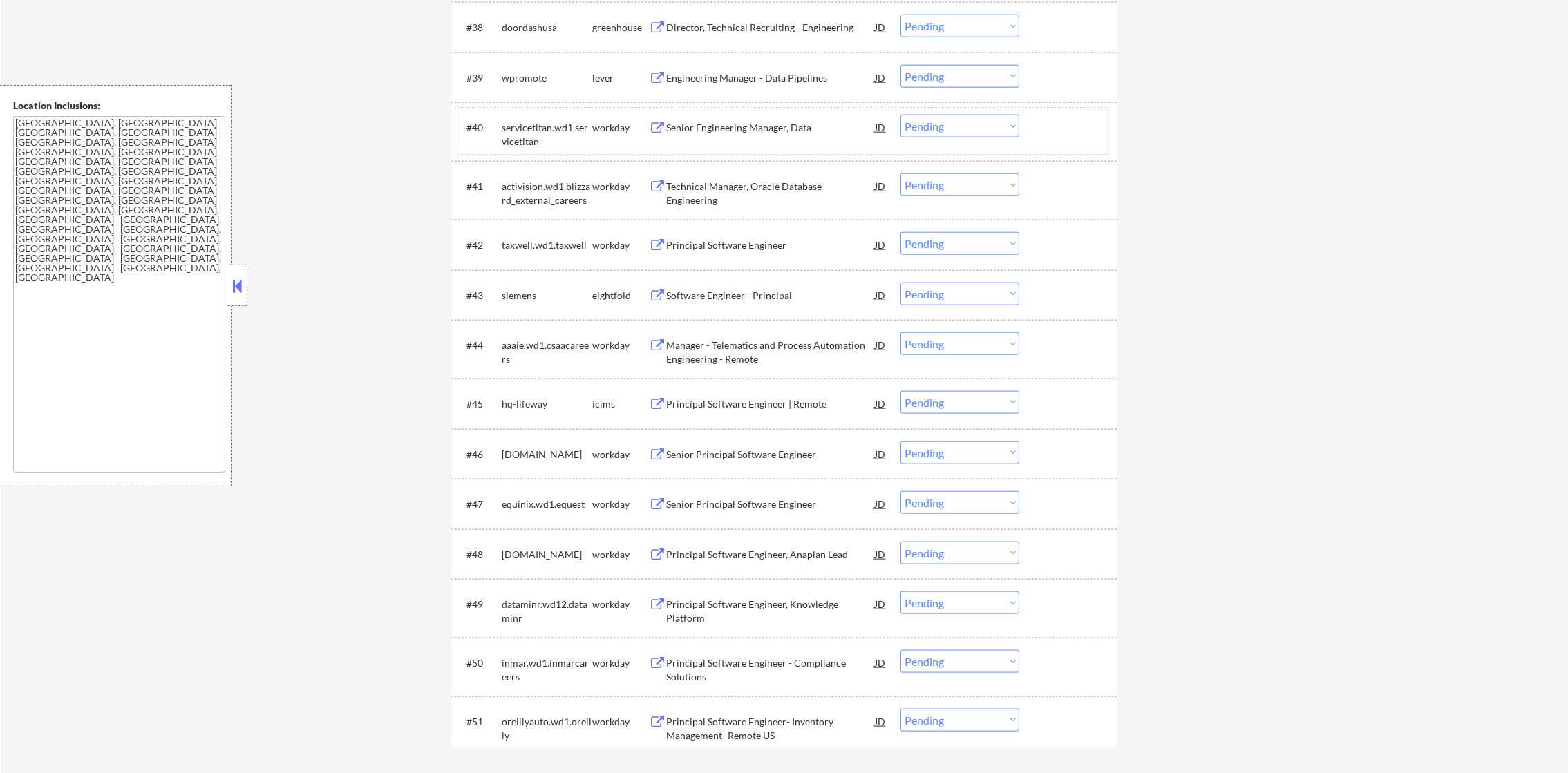
scroll to position [2395, 0]
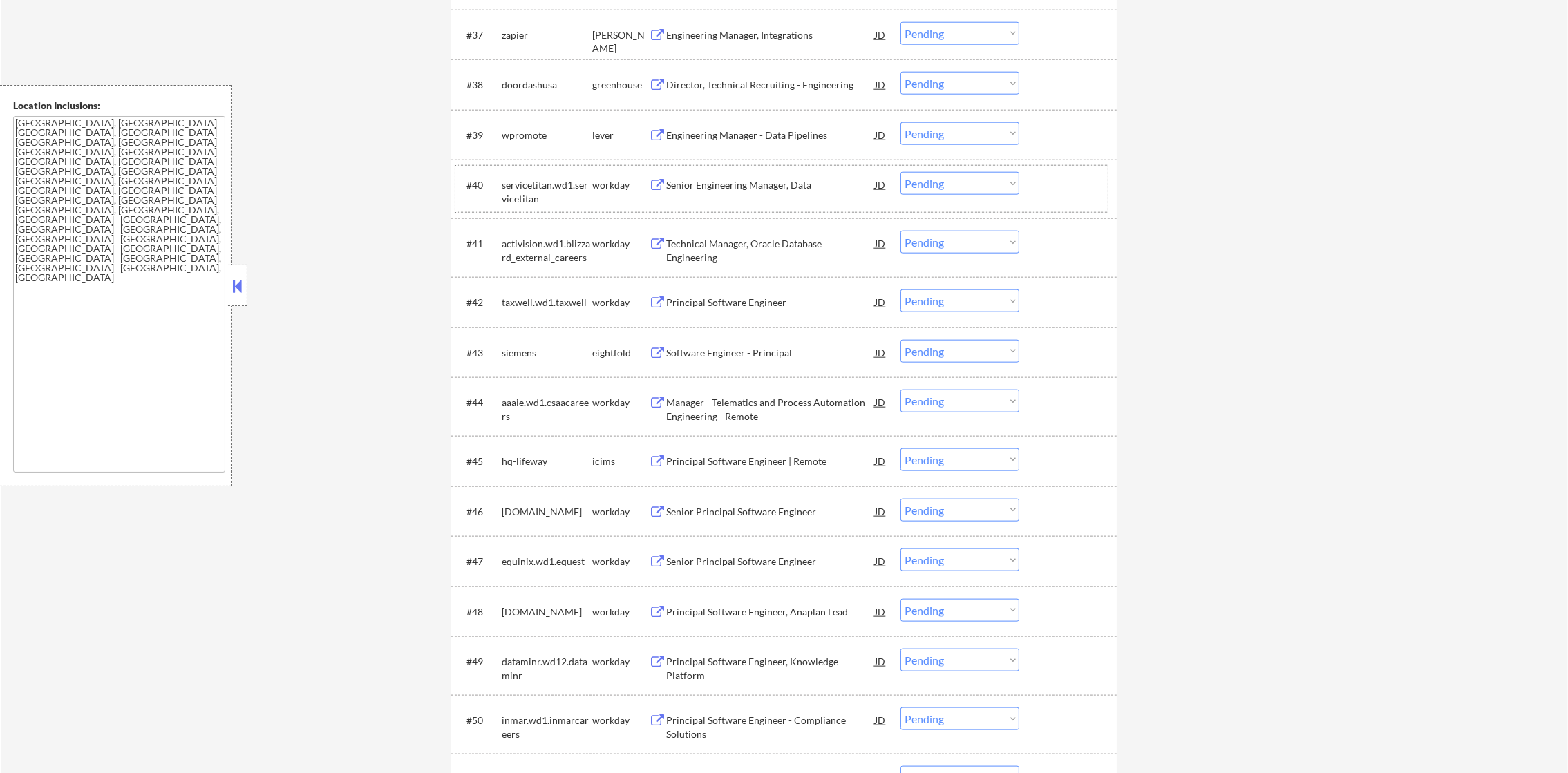
click at [918, 187] on select "Choose an option... Pending Applied Excluded (Questions) Excluded (Expired) Exc…" at bounding box center [960, 184] width 119 height 23
click at [900, 172] on select "Choose an option... Pending Applied Excluded (Questions) Excluded (Expired) Exc…" at bounding box center [960, 184] width 119 height 23
select select ""pending""
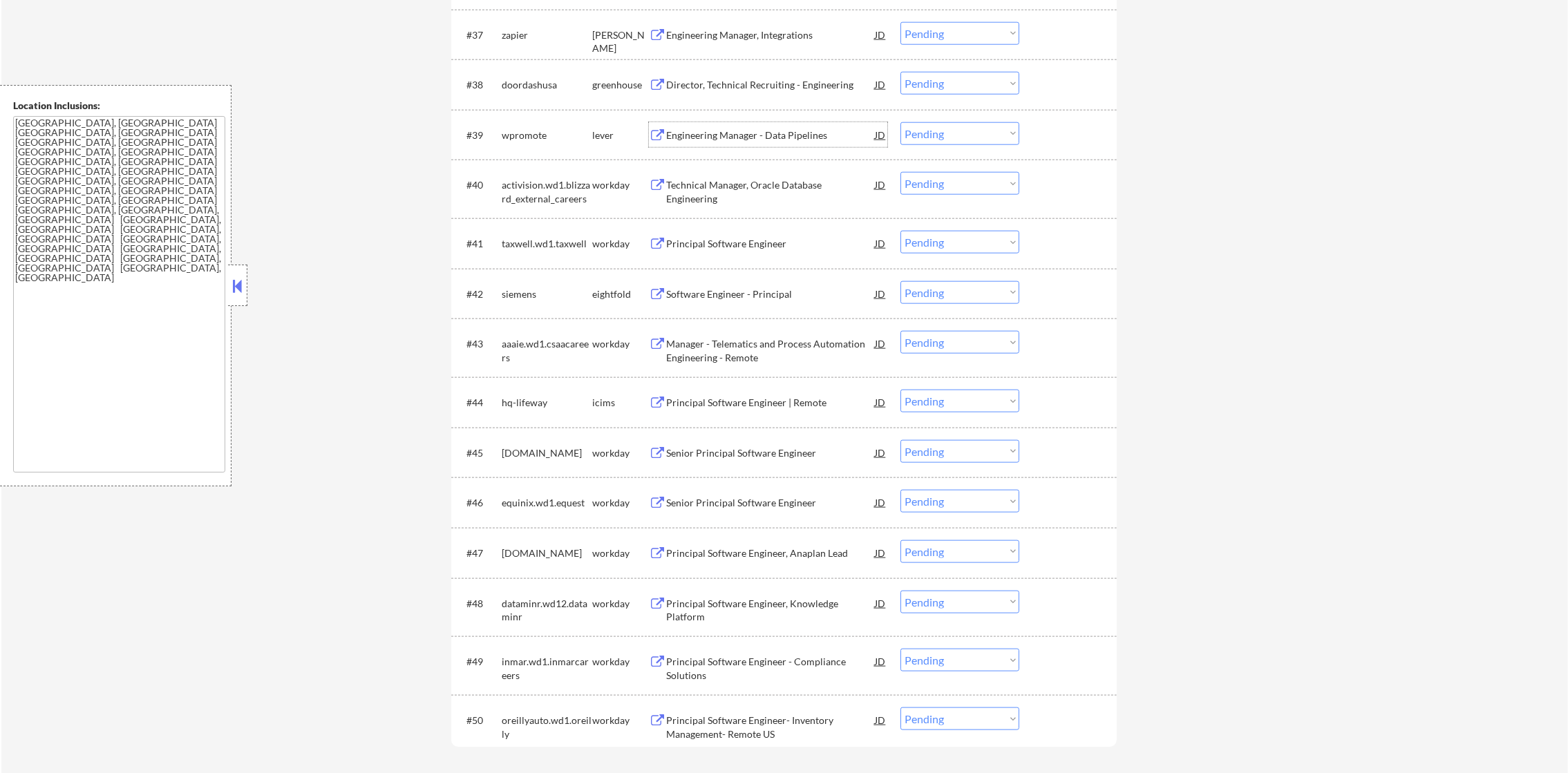
click at [785, 142] on div "Engineering Manager - Data Pipelines" at bounding box center [770, 134] width 209 height 25
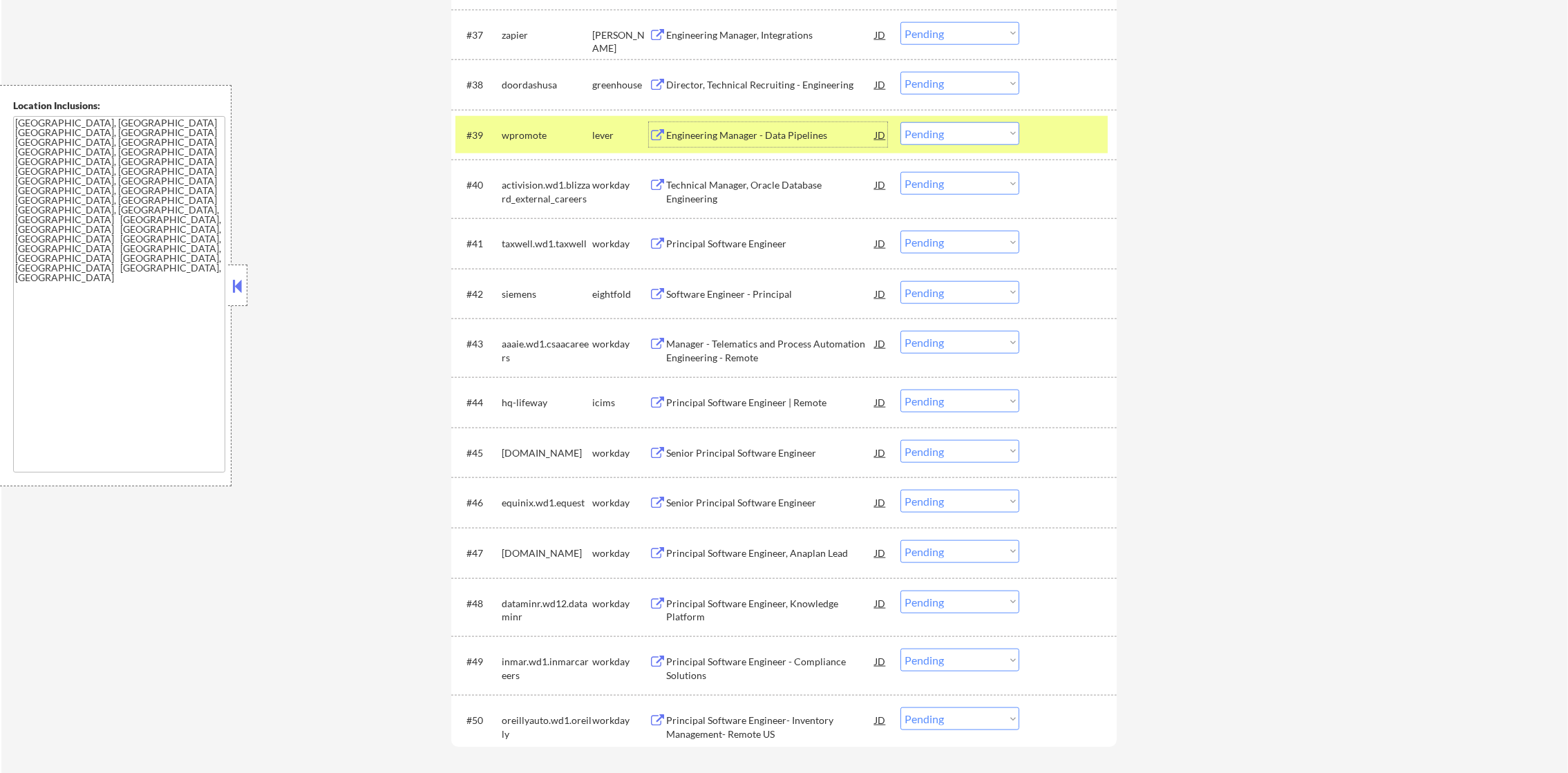
click at [924, 132] on select "Choose an option... Pending Applied Excluded (Questions) Excluded (Expired) Exc…" at bounding box center [960, 134] width 119 height 23
click at [900, 122] on select "Choose an option... Pending Applied Excluded (Questions) Excluded (Expired) Exc…" at bounding box center [960, 134] width 119 height 23
click at [506, 136] on div "wpromote" at bounding box center [547, 135] width 90 height 14
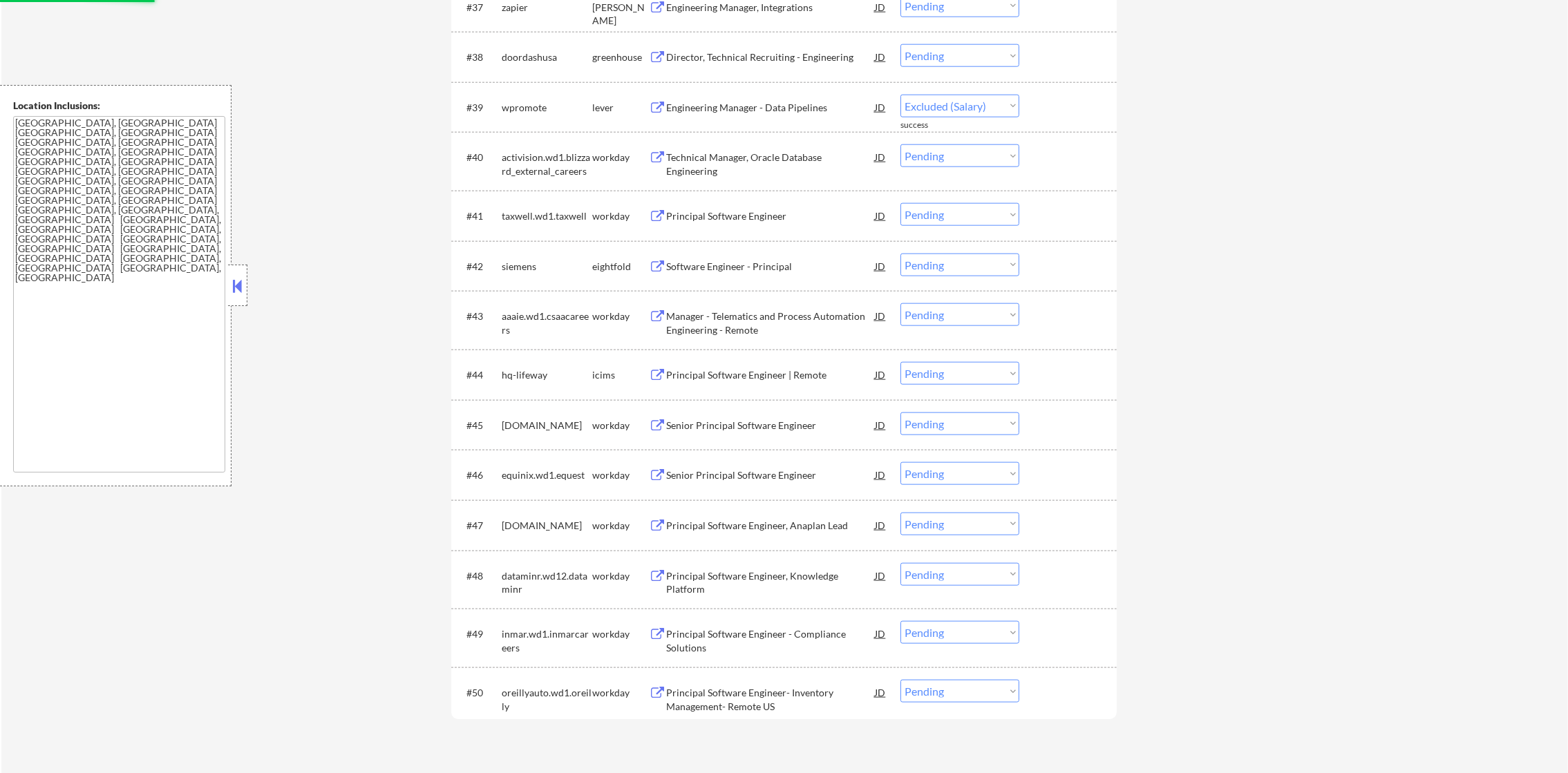
scroll to position [2429, 0]
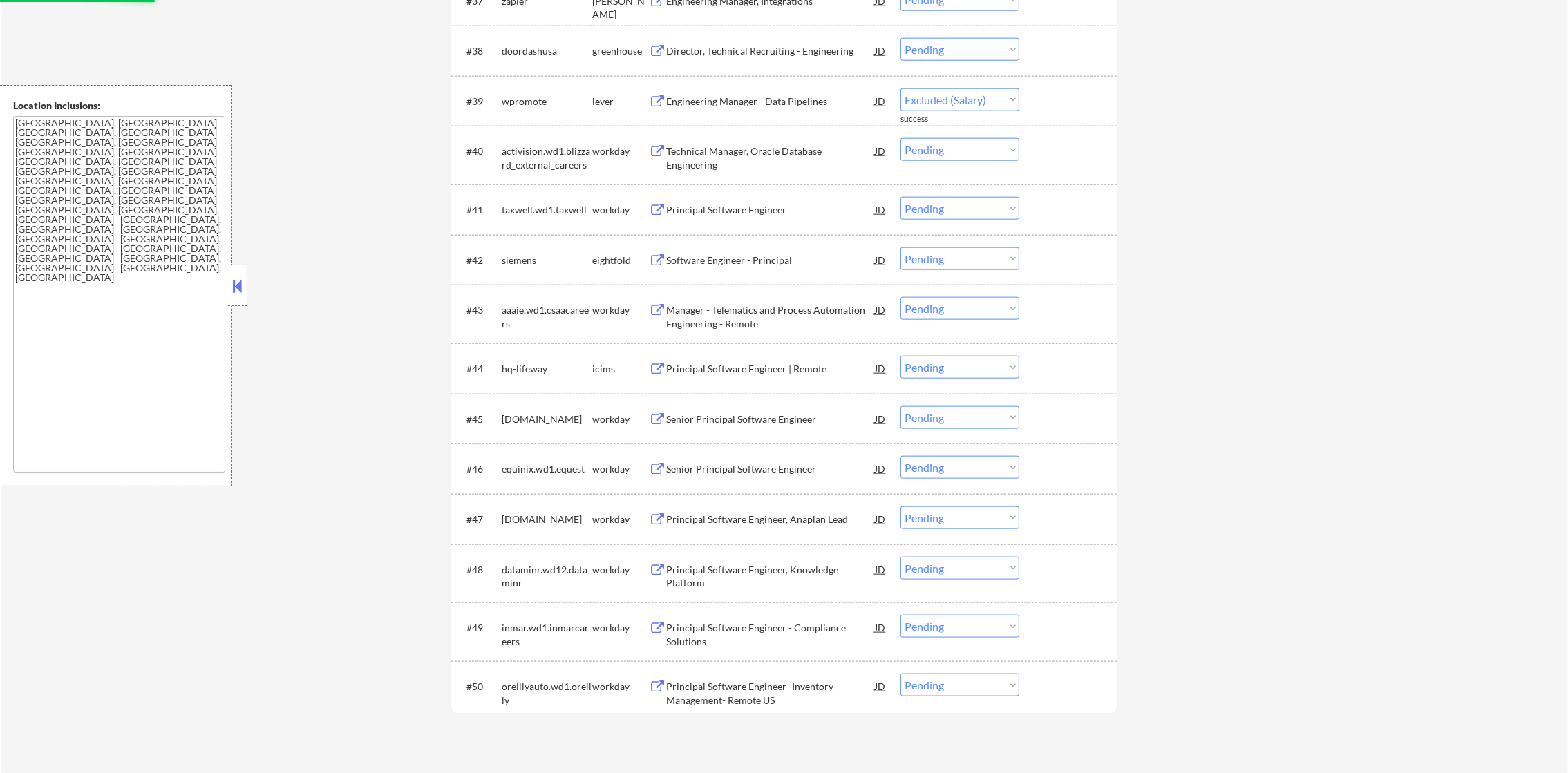
select select ""pending""
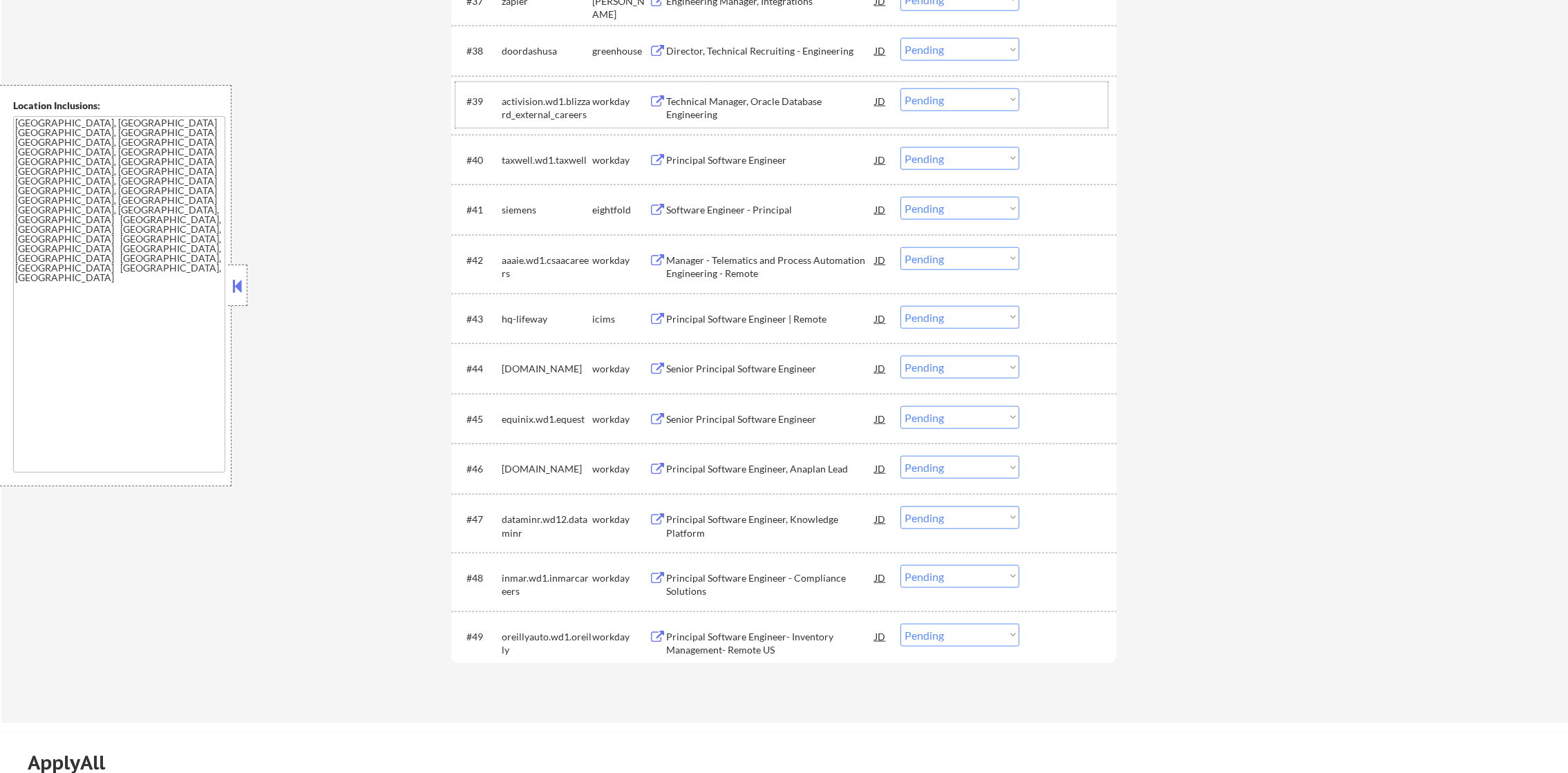
click at [759, 48] on div "Director, Technical Recruiting - Engineering" at bounding box center [770, 51] width 209 height 14
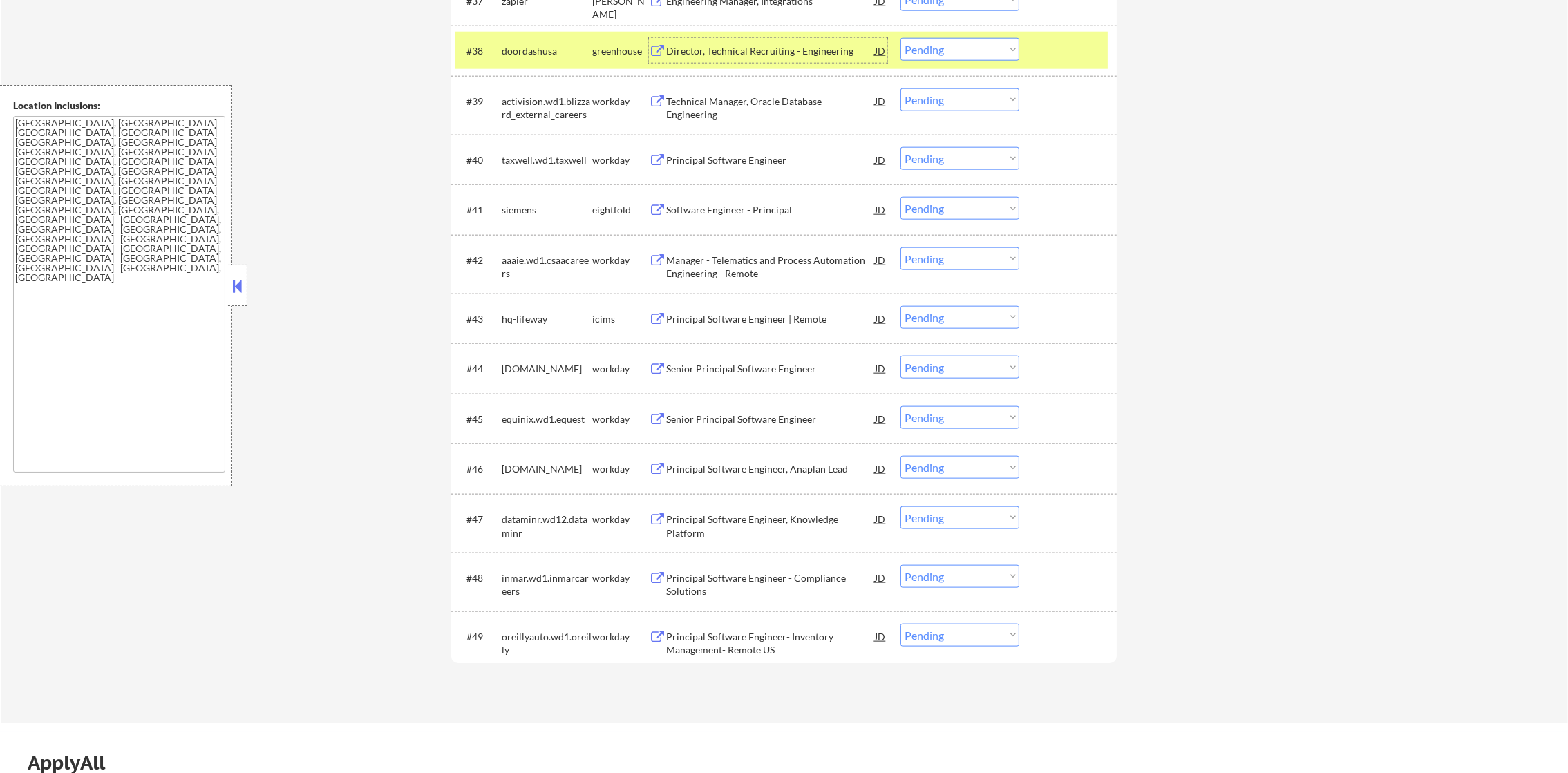
click at [984, 50] on select "Choose an option... Pending Applied Excluded (Questions) Excluded (Expired) Exc…" at bounding box center [960, 50] width 119 height 23
click at [900, 38] on select "Choose an option... Pending Applied Excluded (Questions) Excluded (Expired) Exc…" at bounding box center [960, 50] width 119 height 23
click at [556, 54] on div "doordashusa" at bounding box center [547, 51] width 90 height 14
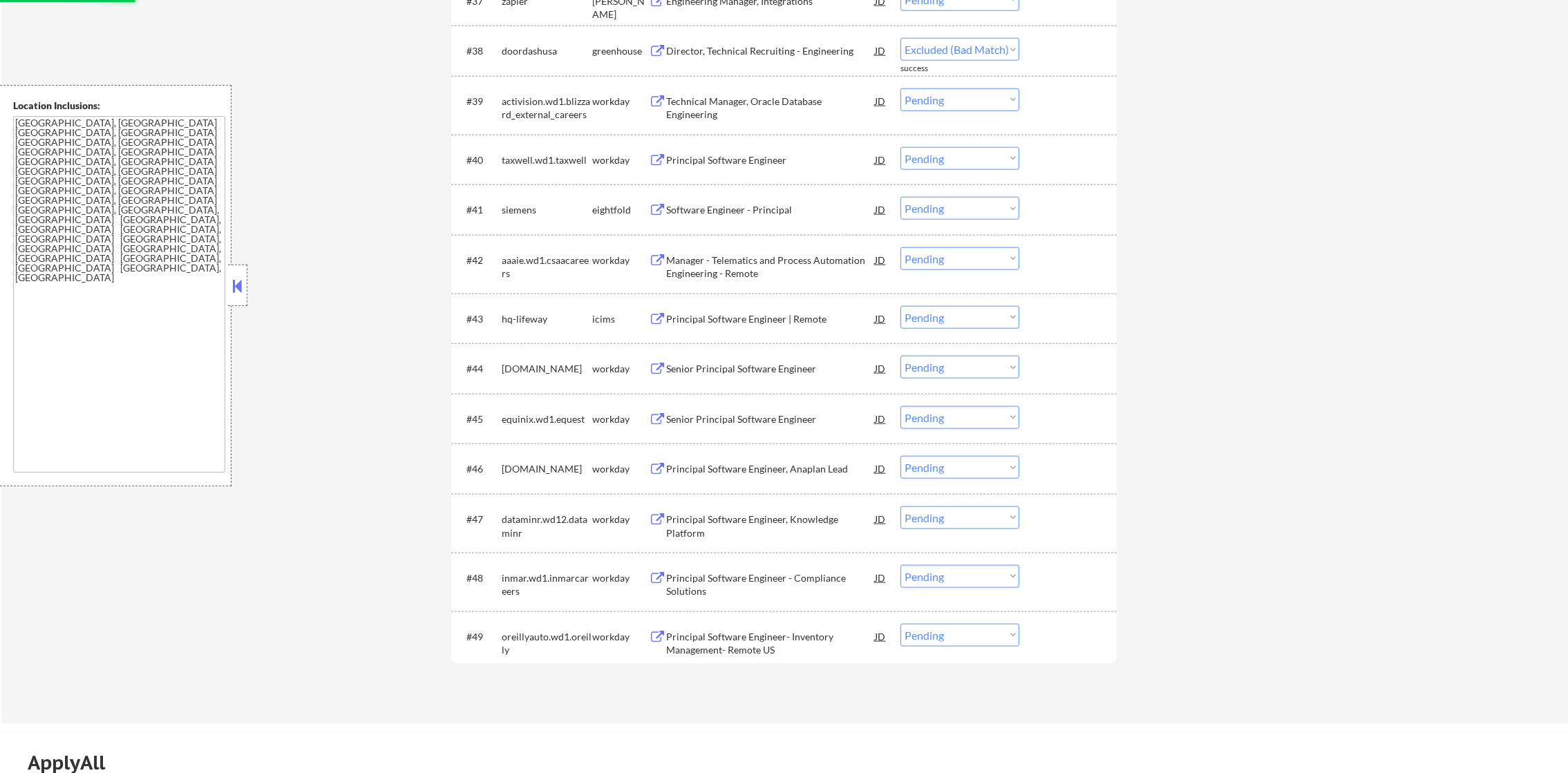
select select ""pending""
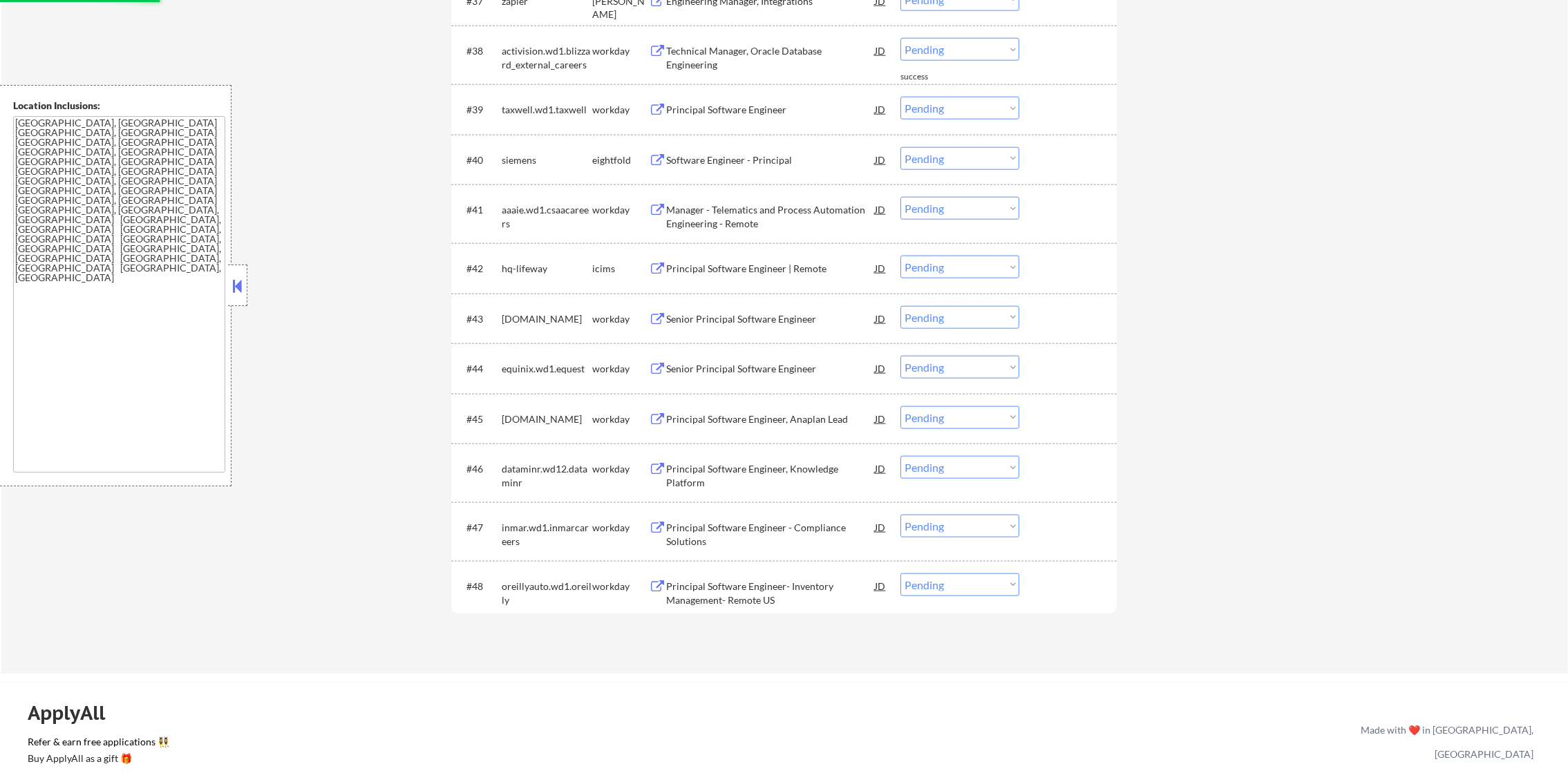
scroll to position [2395, 0]
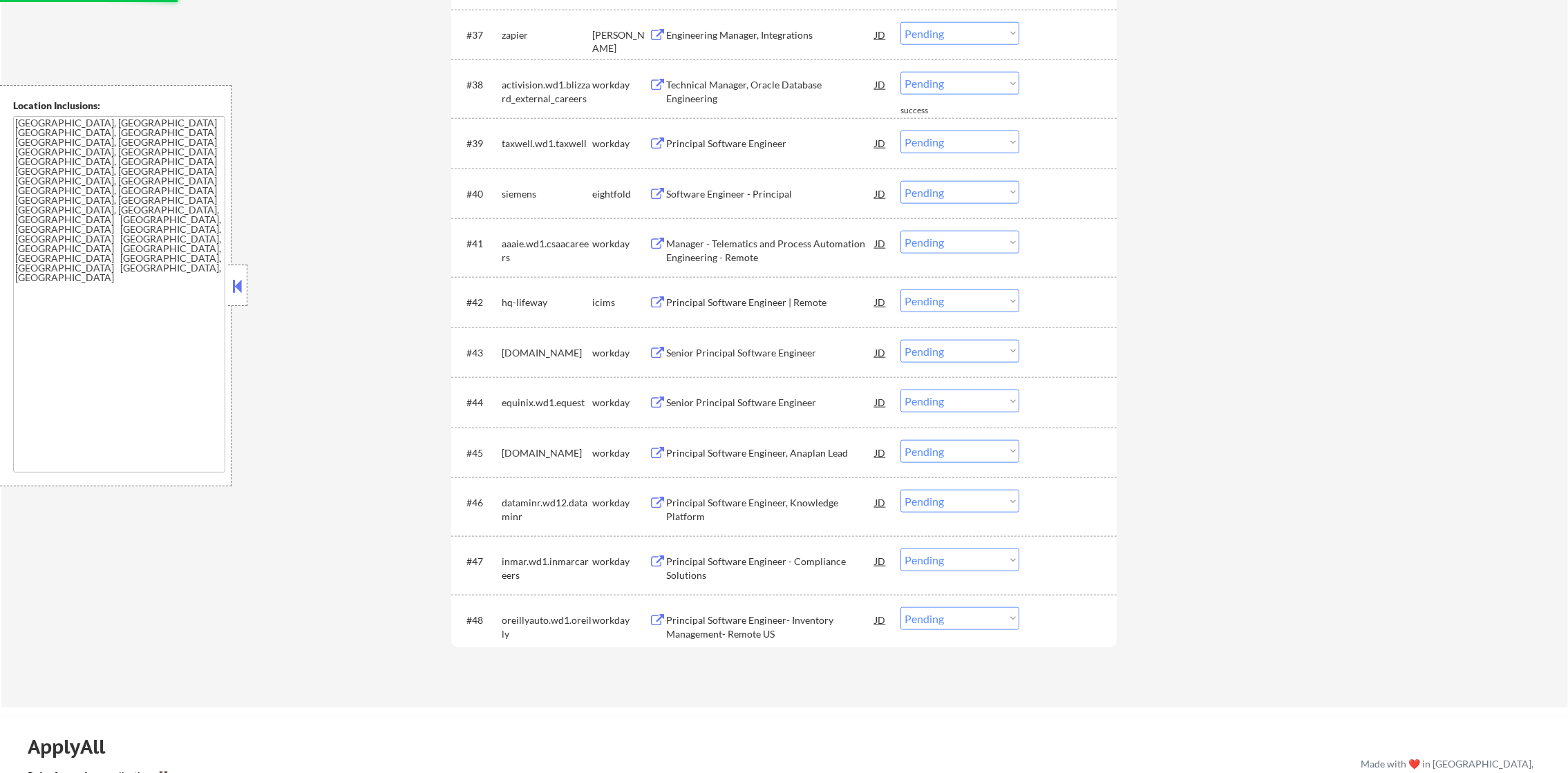
click at [780, 25] on div "Engineering Manager, Integrations" at bounding box center [770, 35] width 209 height 25
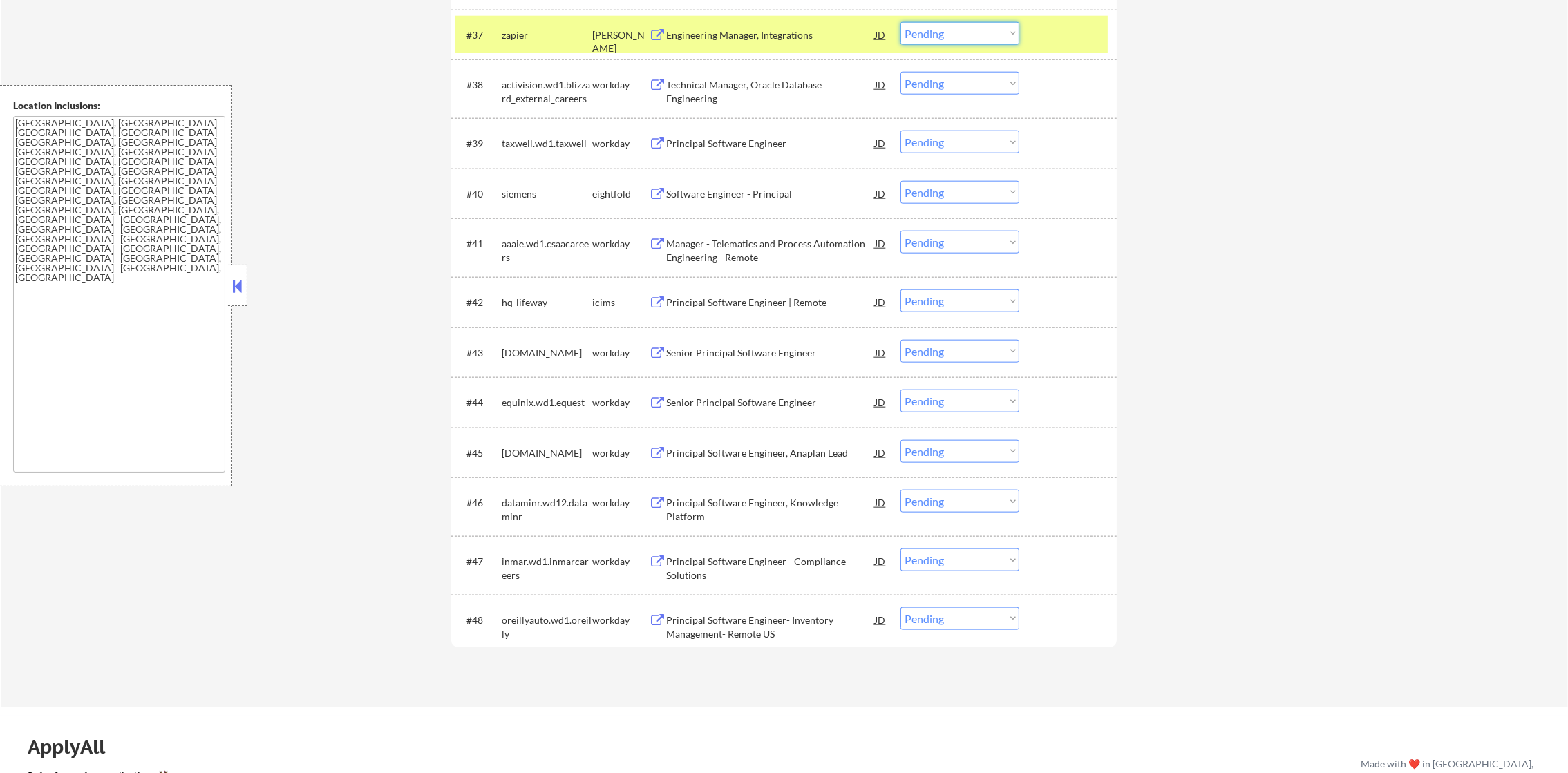
click at [923, 33] on select "Choose an option... Pending Applied Excluded (Questions) Excluded (Expired) Exc…" at bounding box center [960, 34] width 119 height 23
click at [900, 22] on select "Choose an option... Pending Applied Excluded (Questions) Excluded (Expired) Exc…" at bounding box center [960, 34] width 119 height 23
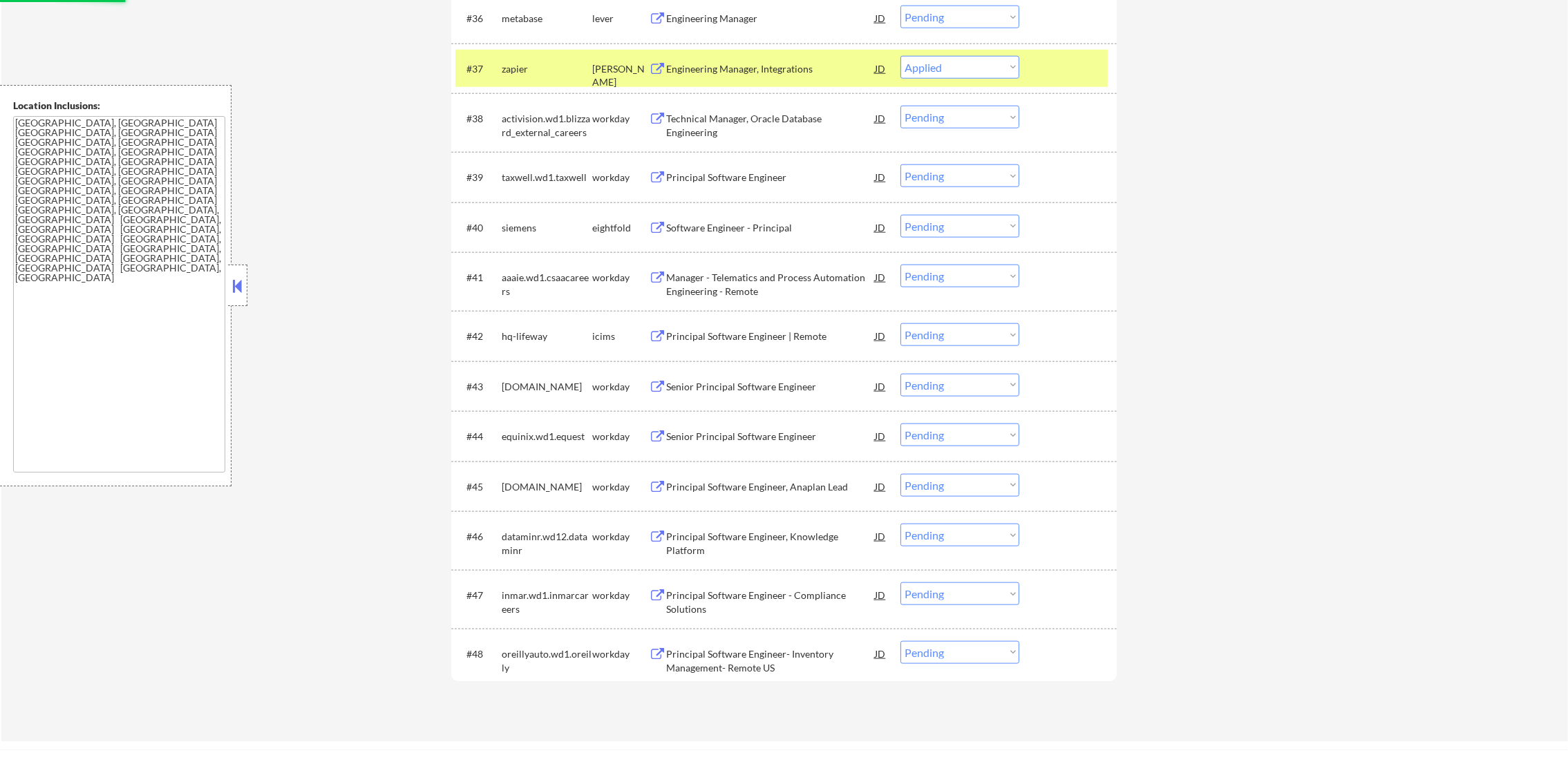
scroll to position [2325, 0]
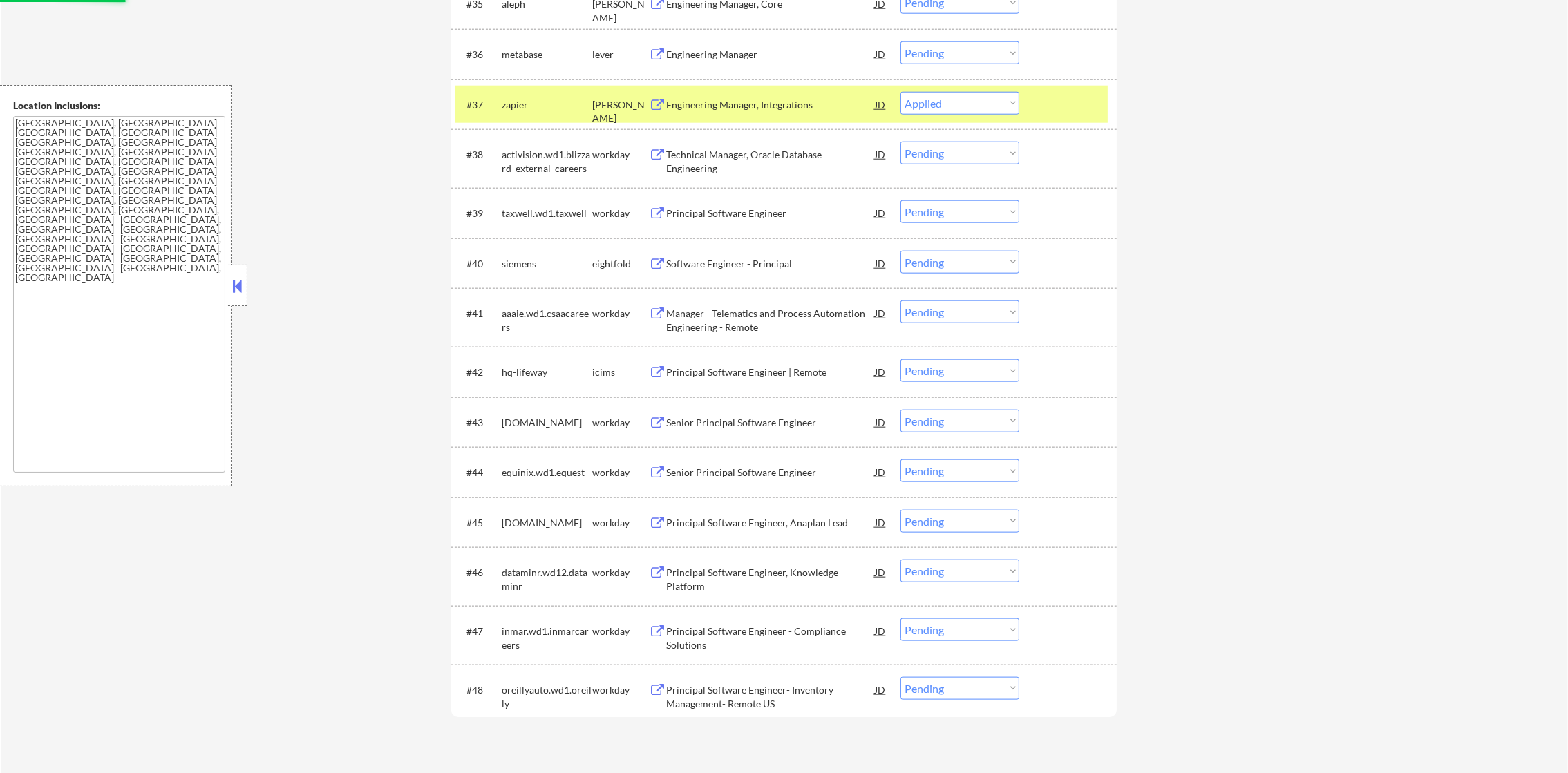
click at [550, 111] on div "zapier" at bounding box center [547, 104] width 90 height 25
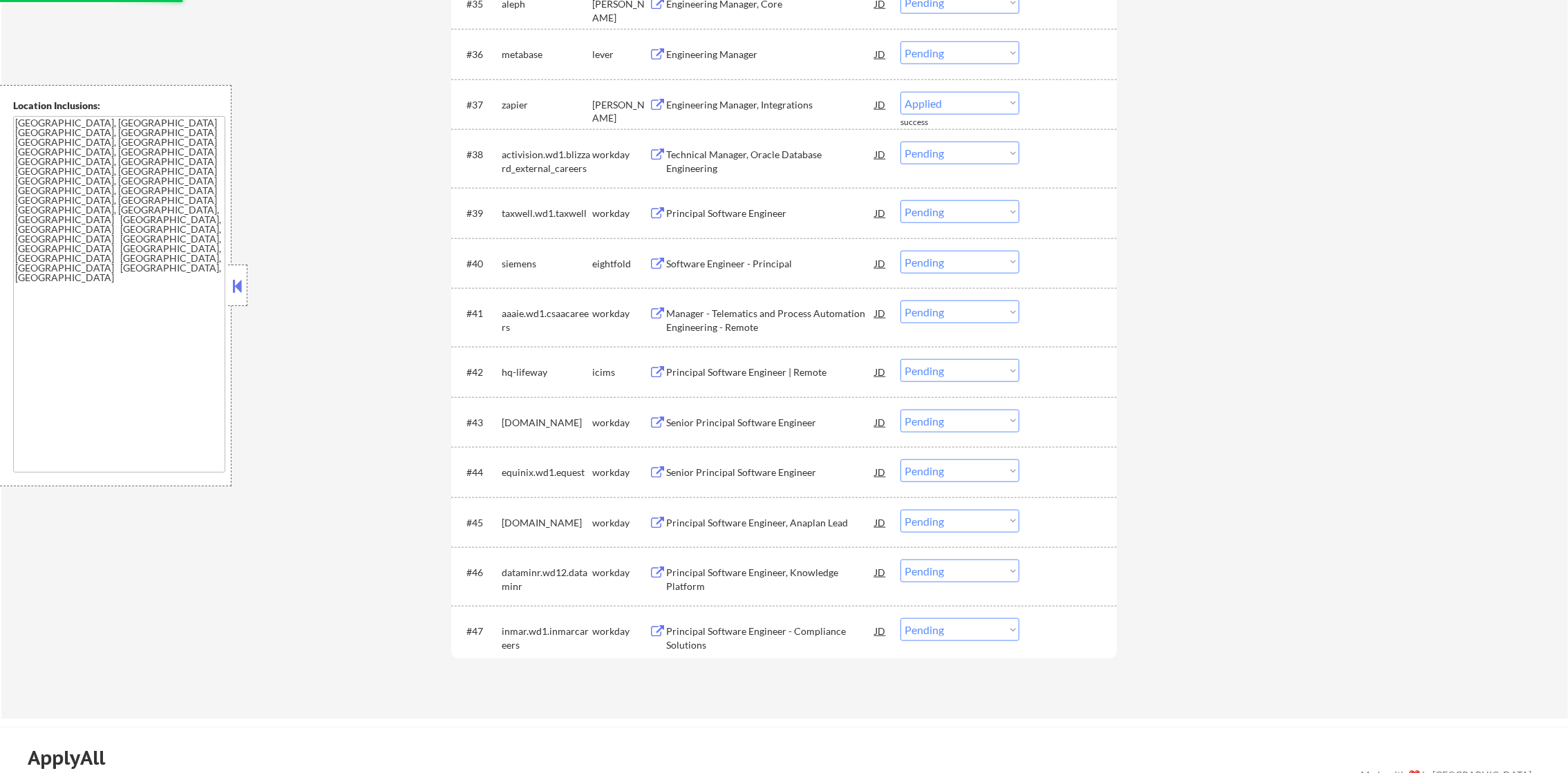
select select ""pending""
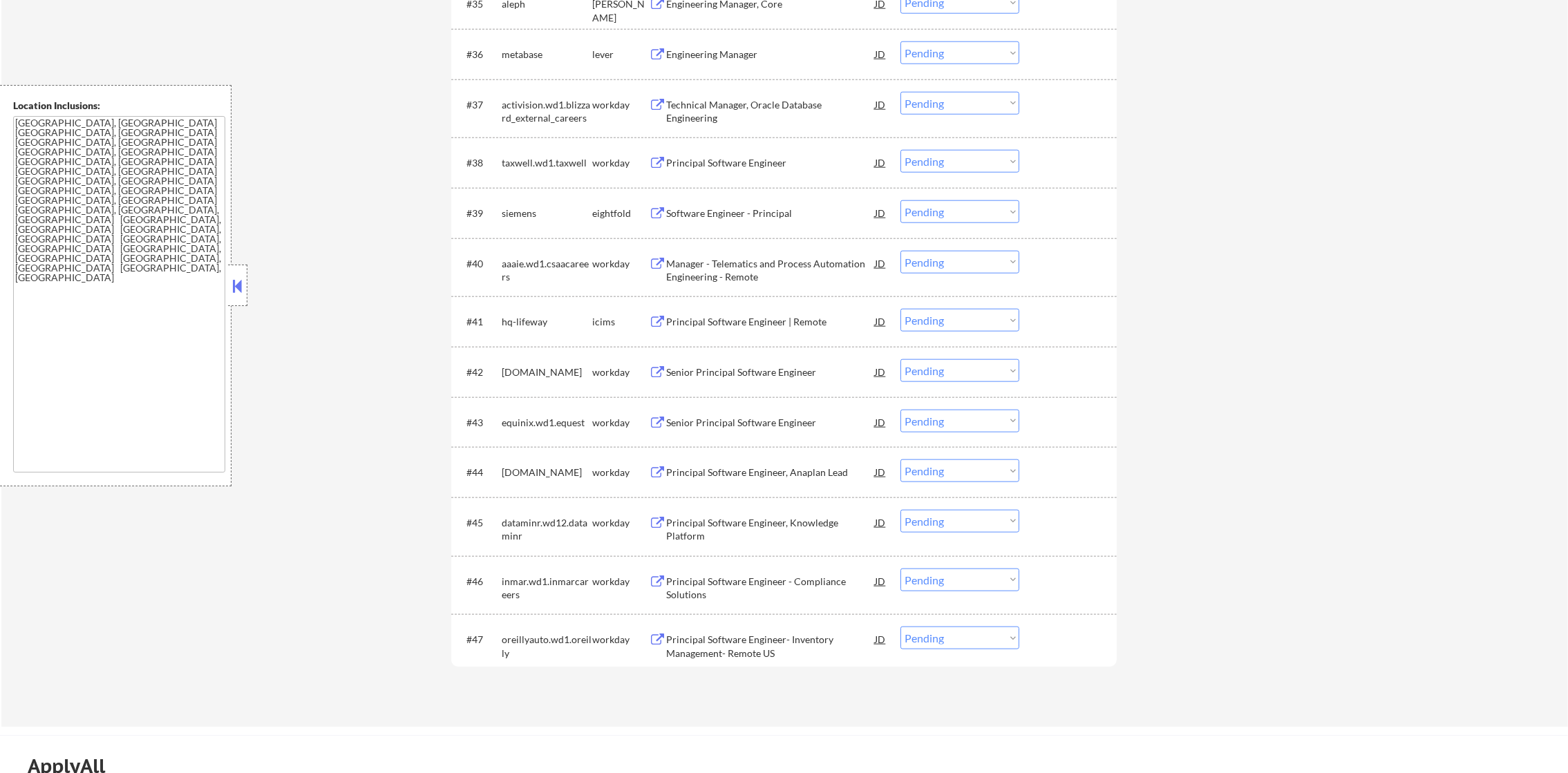
click at [761, 61] on div "Engineering Manager" at bounding box center [770, 54] width 209 height 25
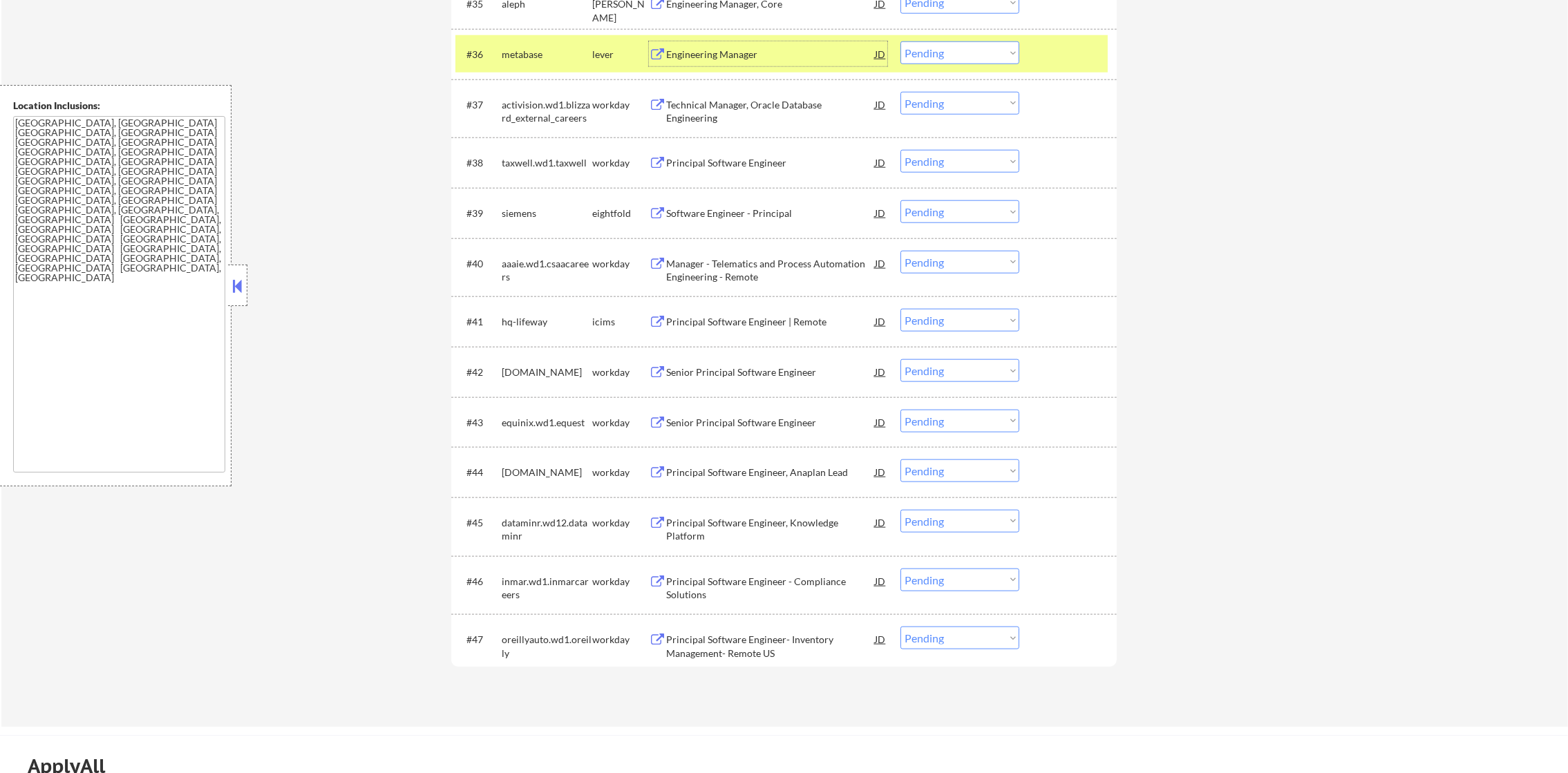
click at [992, 54] on select "Choose an option... Pending Applied Excluded (Questions) Excluded (Expired) Exc…" at bounding box center [960, 53] width 119 height 23
click at [900, 41] on select "Choose an option... Pending Applied Excluded (Questions) Excluded (Expired) Exc…" at bounding box center [960, 53] width 119 height 23
click at [537, 67] on div "#36 metabase lever Engineering Manager [PERSON_NAME] an option... Pending Appli…" at bounding box center [782, 54] width 652 height 38
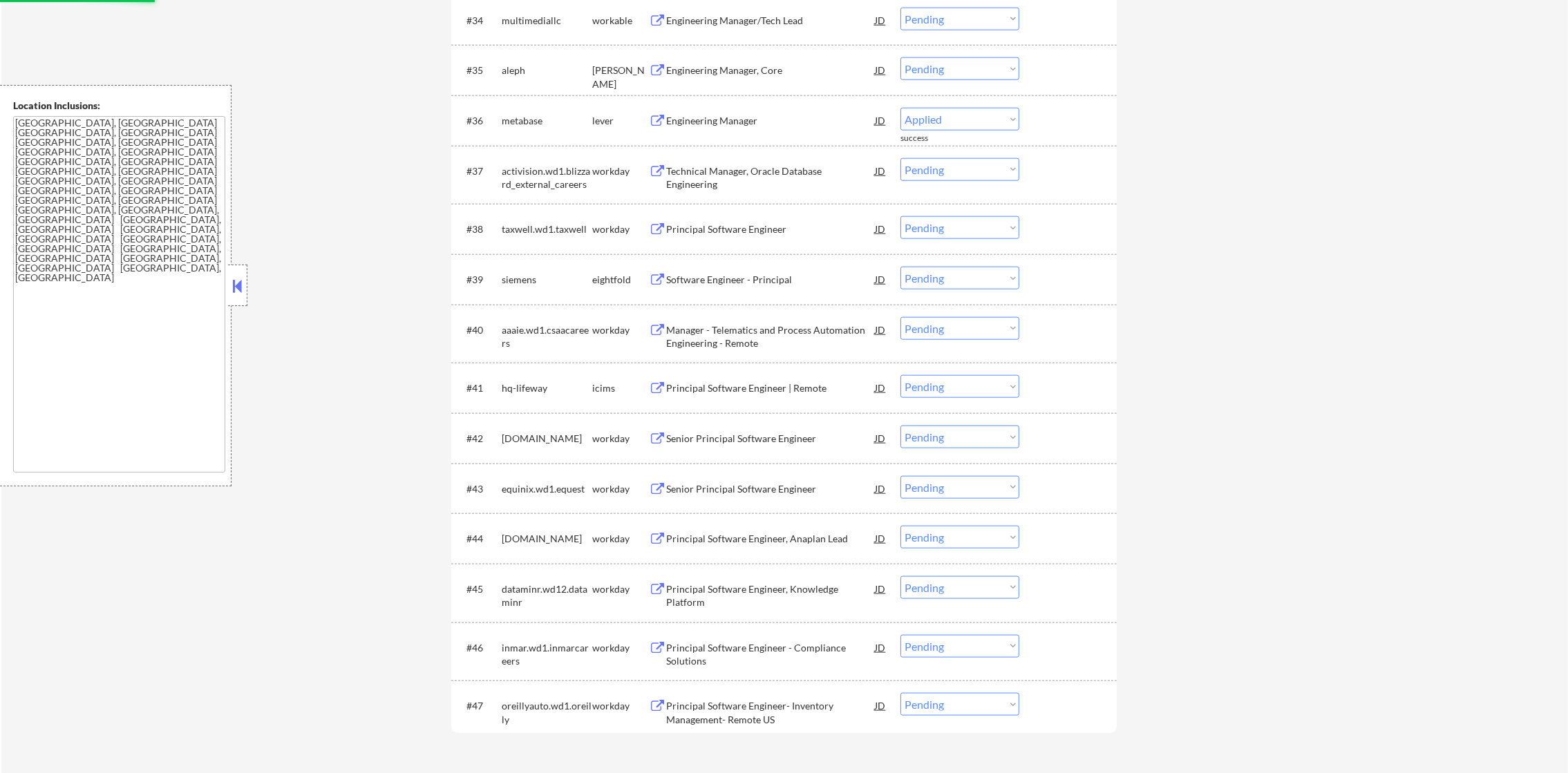
scroll to position [2257, 0]
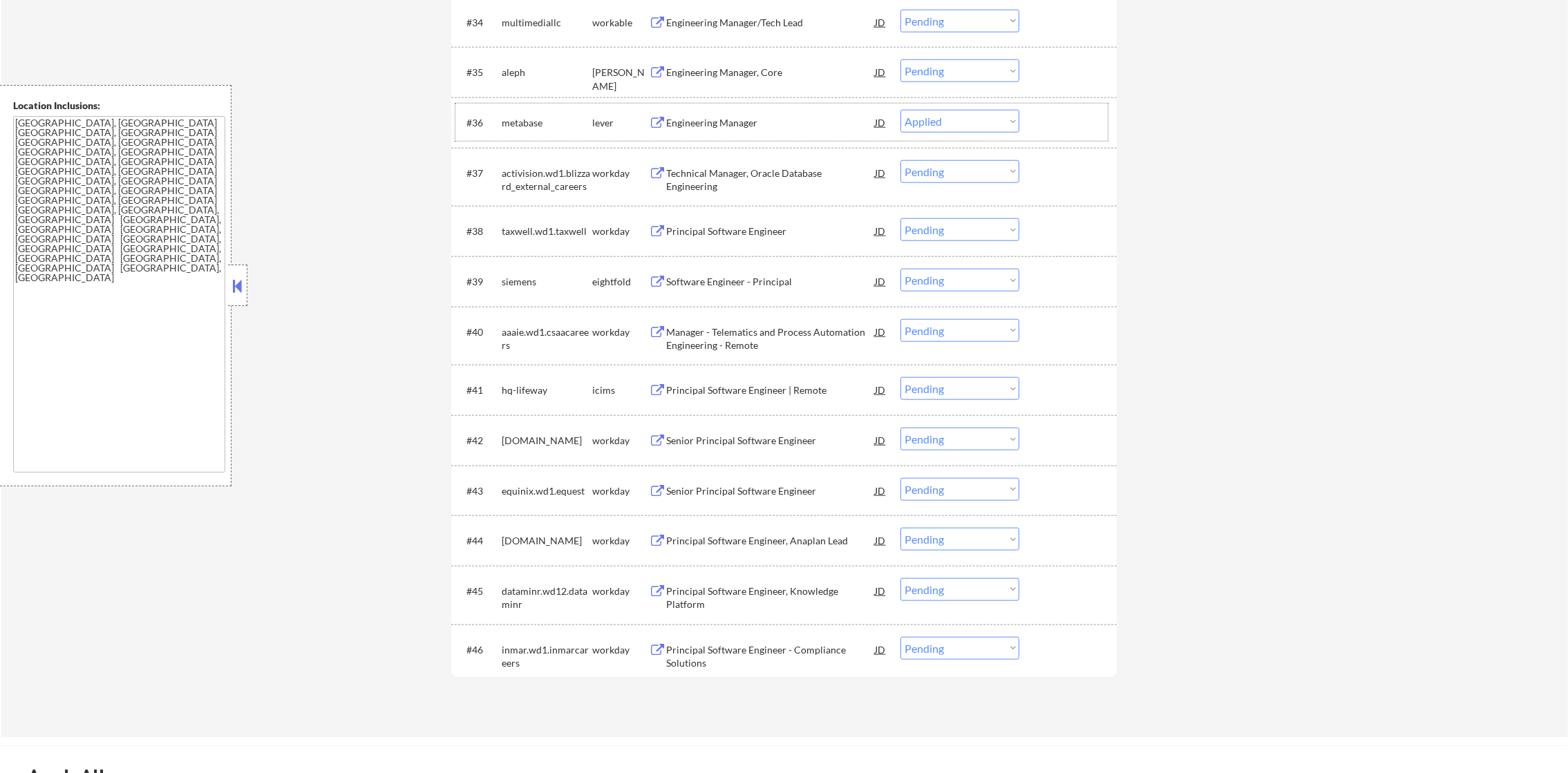
select select ""pending""
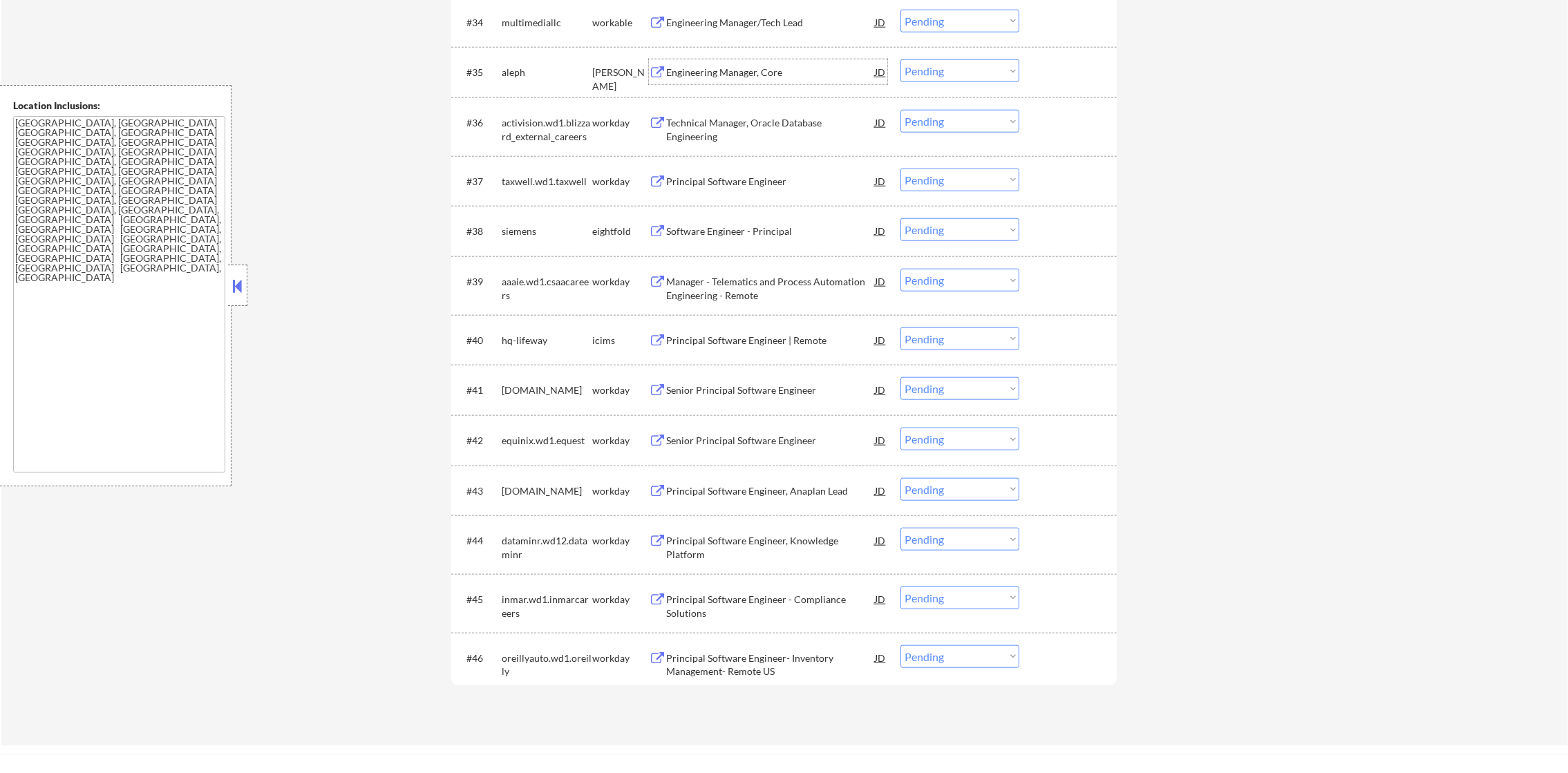
click at [769, 68] on div "Engineering Manager, Core" at bounding box center [770, 72] width 209 height 14
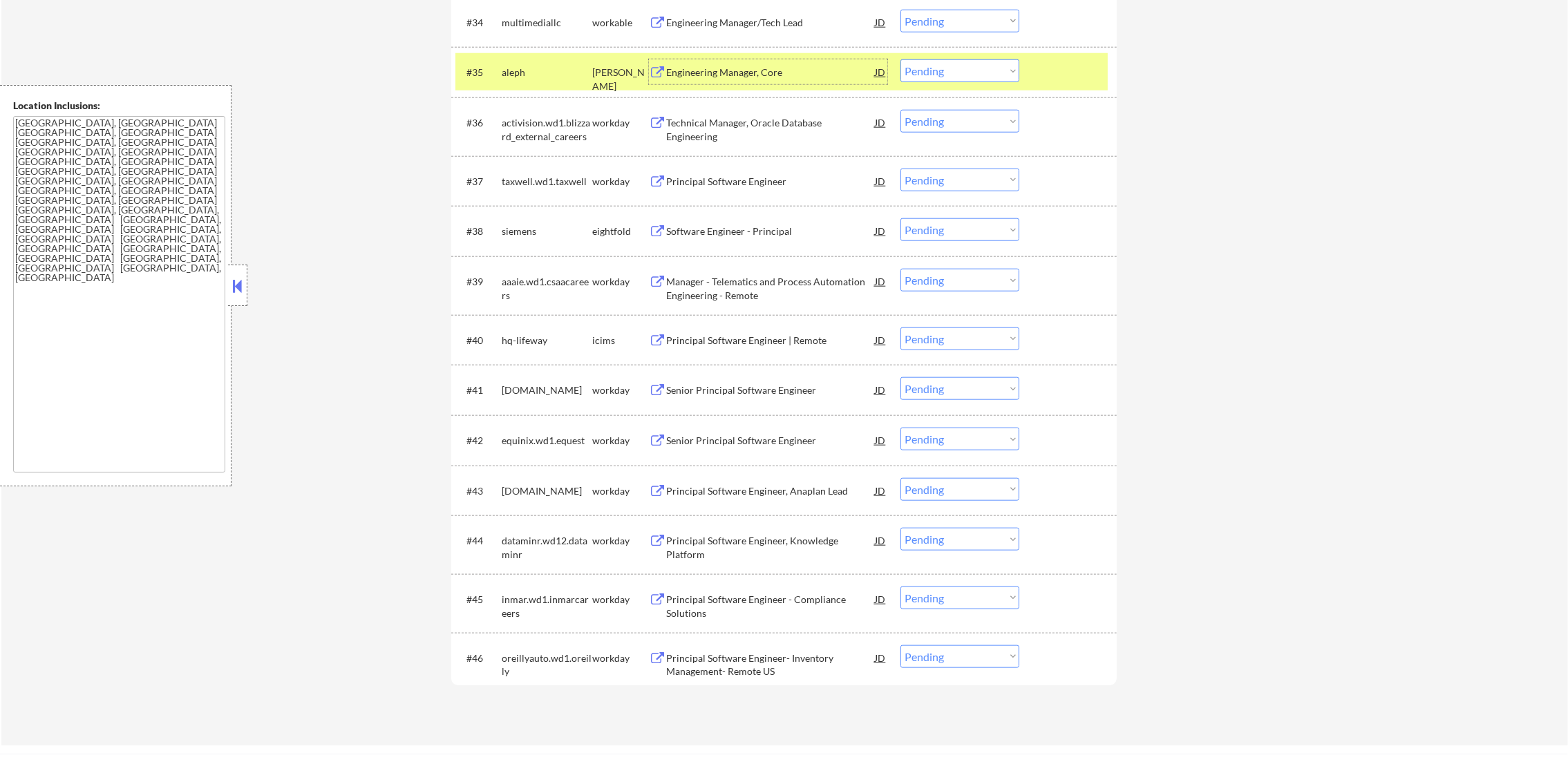
click at [523, 71] on div "aleph" at bounding box center [547, 72] width 90 height 14
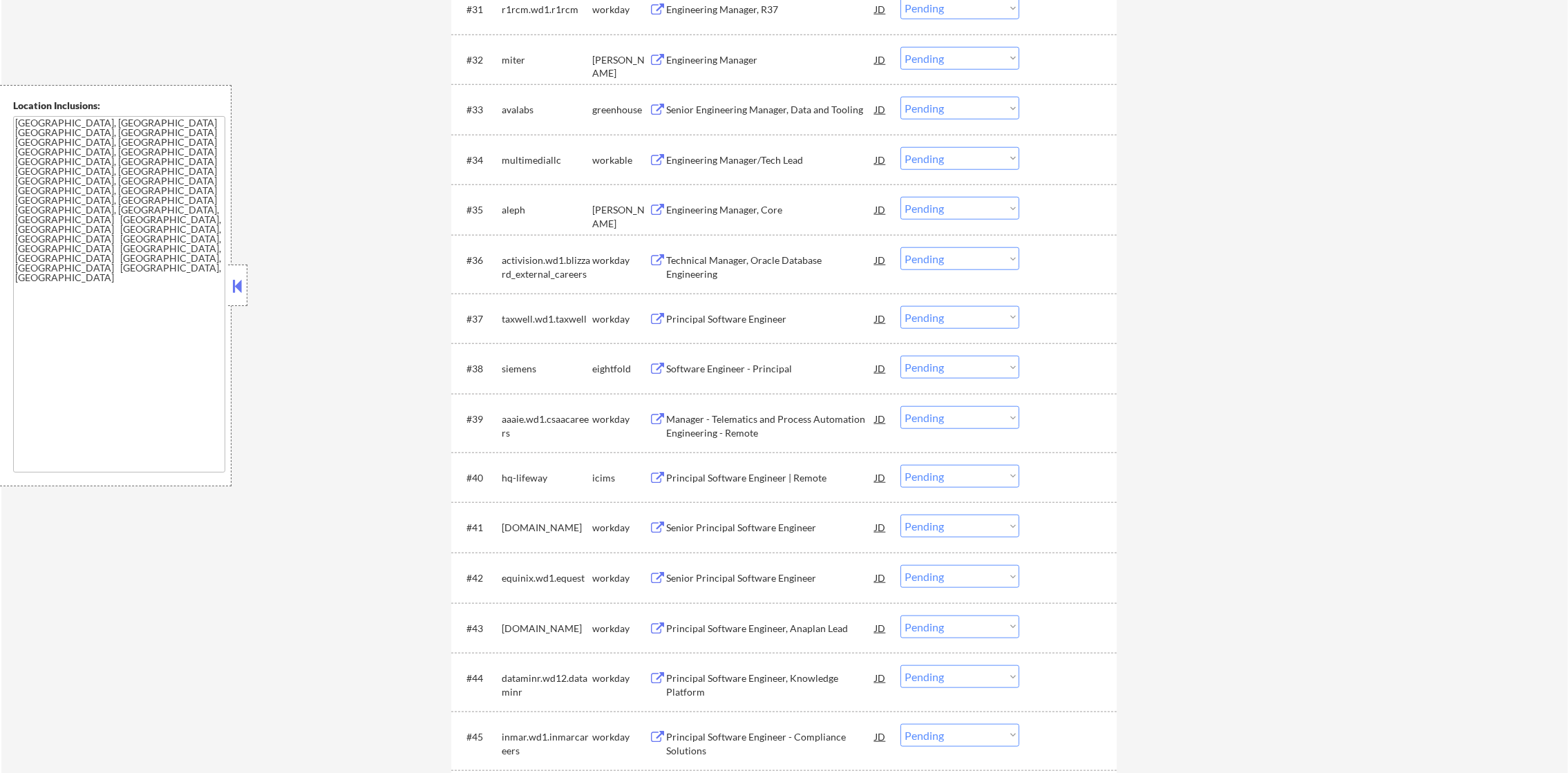
scroll to position [2118, 0]
click at [740, 158] on div "Engineering Manager/Tech Lead" at bounding box center [770, 161] width 209 height 14
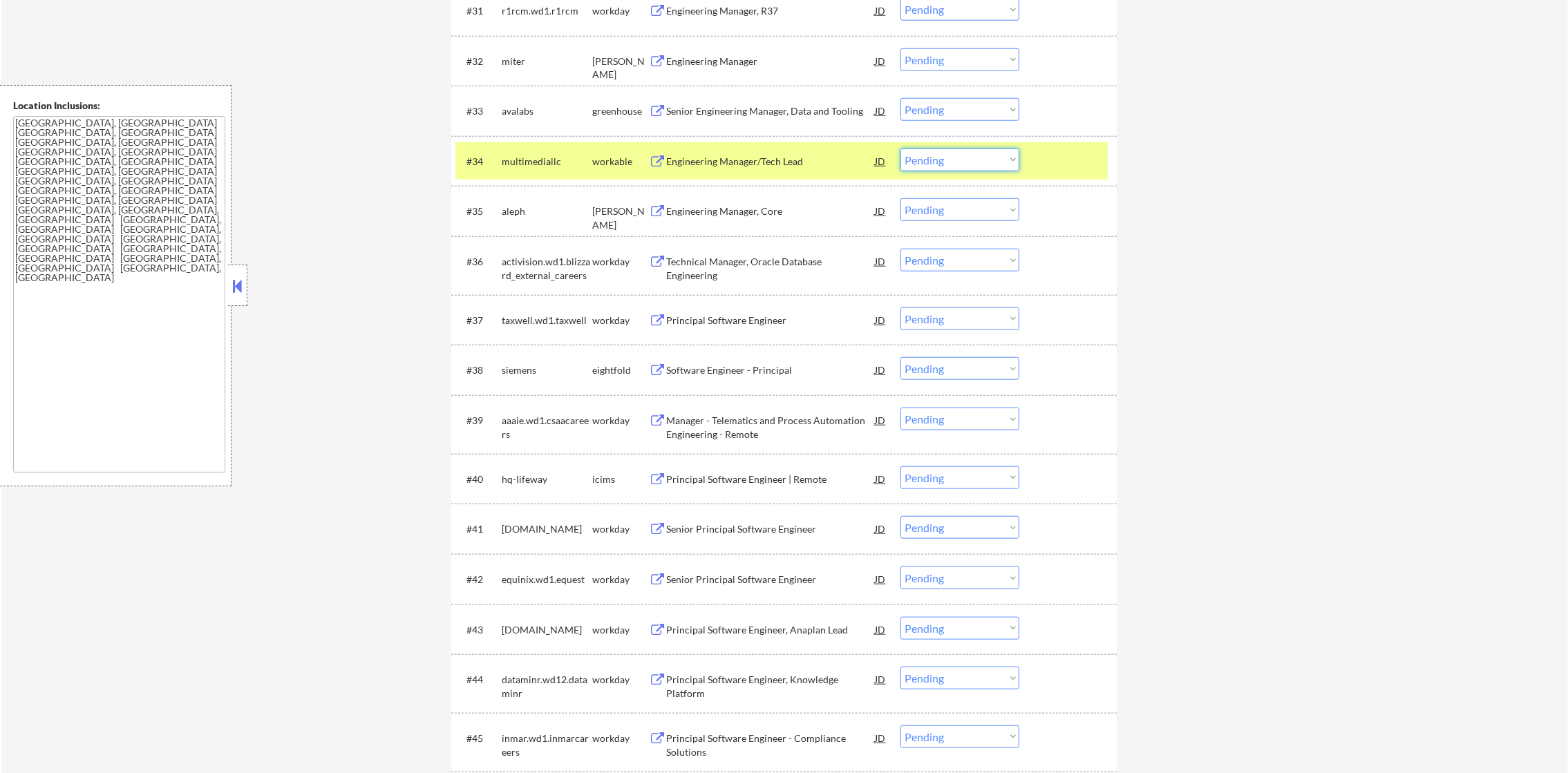
click at [984, 169] on select "Choose an option... Pending Applied Excluded (Questions) Excluded (Expired) Exc…" at bounding box center [960, 160] width 119 height 23
click at [900, 148] on select "Choose an option... Pending Applied Excluded (Questions) Excluded (Expired) Exc…" at bounding box center [960, 160] width 119 height 23
click at [521, 162] on div "multimediallc" at bounding box center [547, 161] width 90 height 14
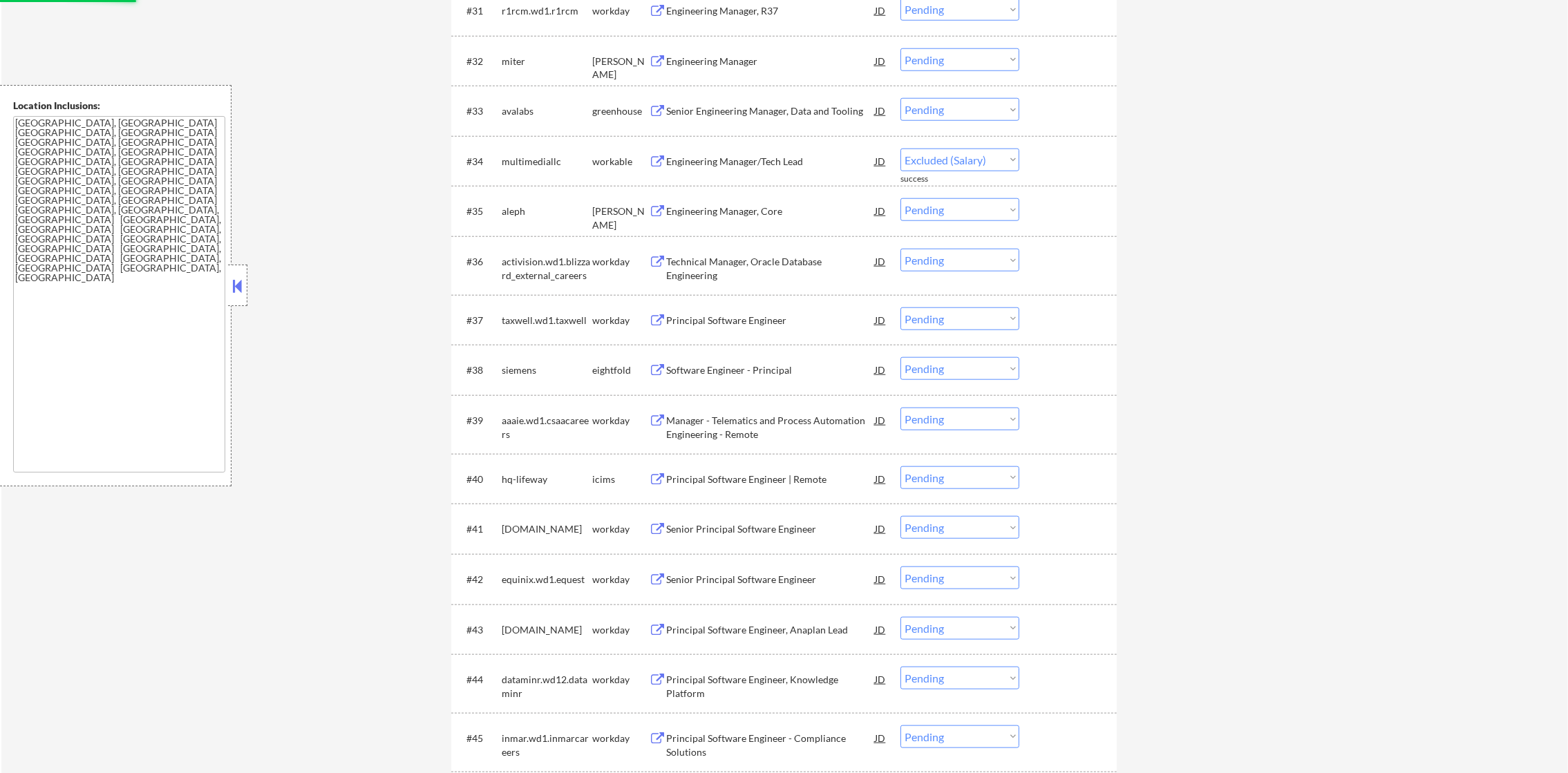
select select ""pending""
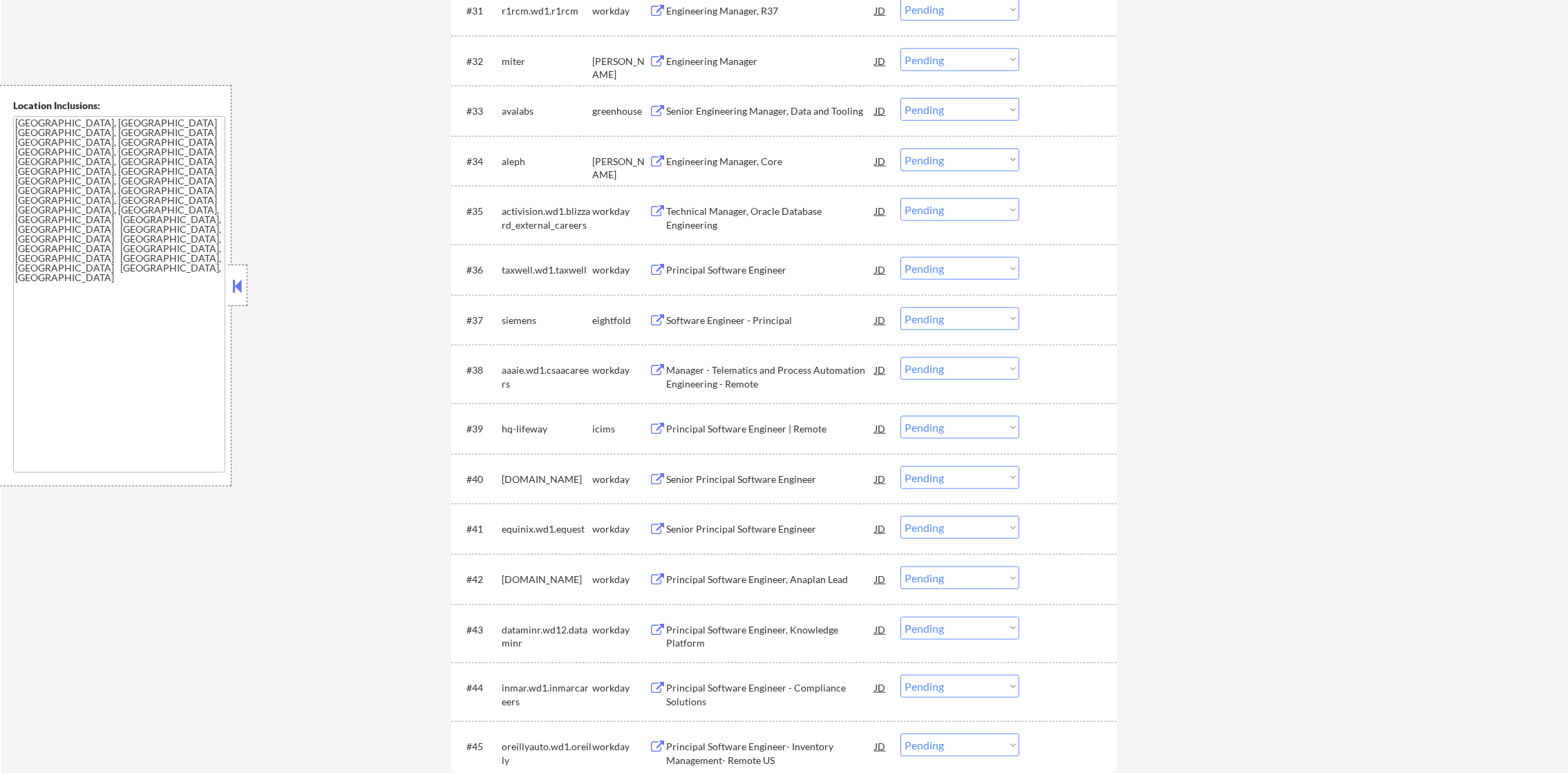
click at [745, 150] on div "Engineering Manager, Core" at bounding box center [770, 161] width 209 height 25
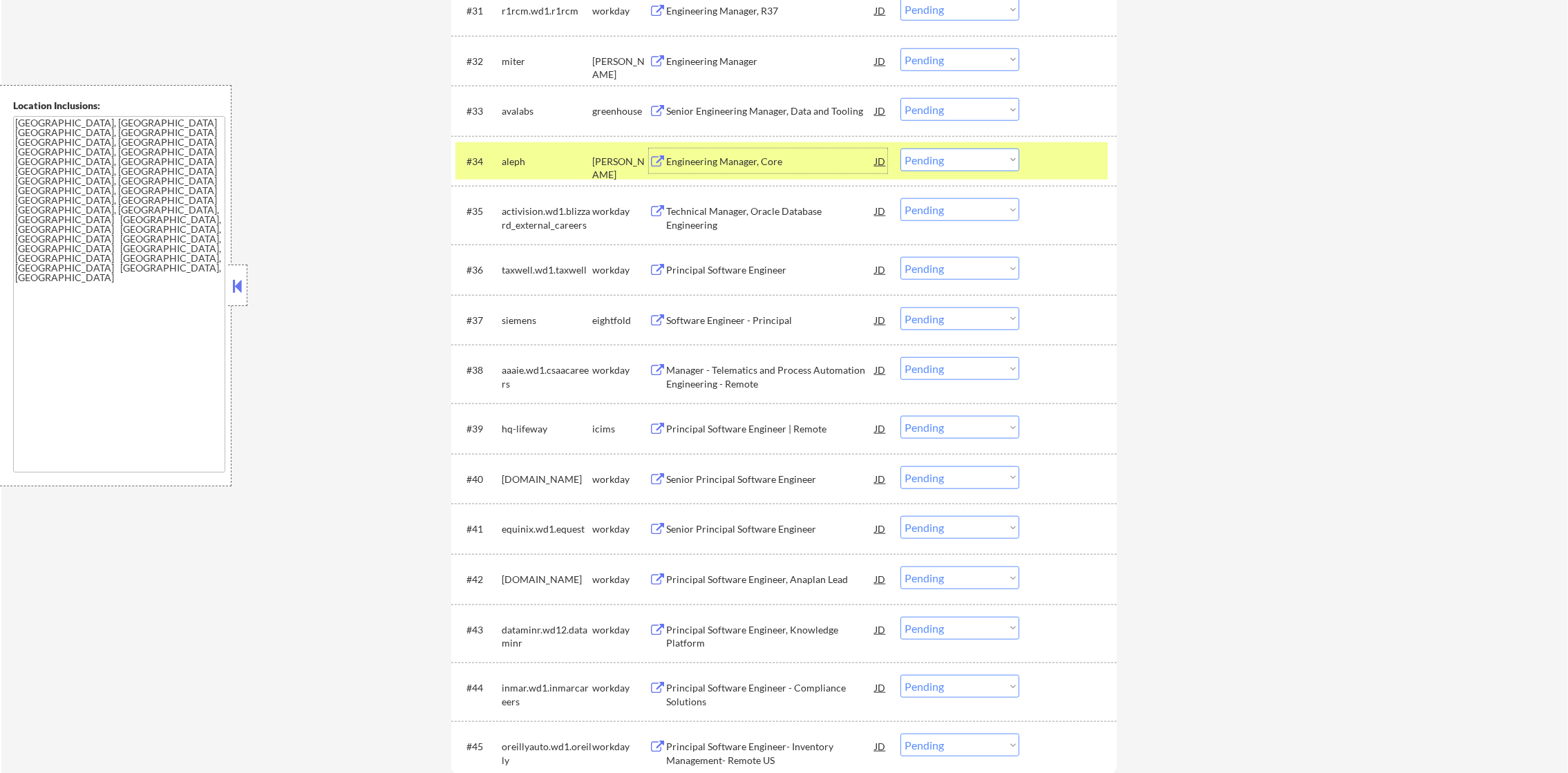
click at [534, 142] on div "#34 [PERSON_NAME] Engineering Manager, Core JD Choose an option... Pending Appl…" at bounding box center [782, 161] width 652 height 38
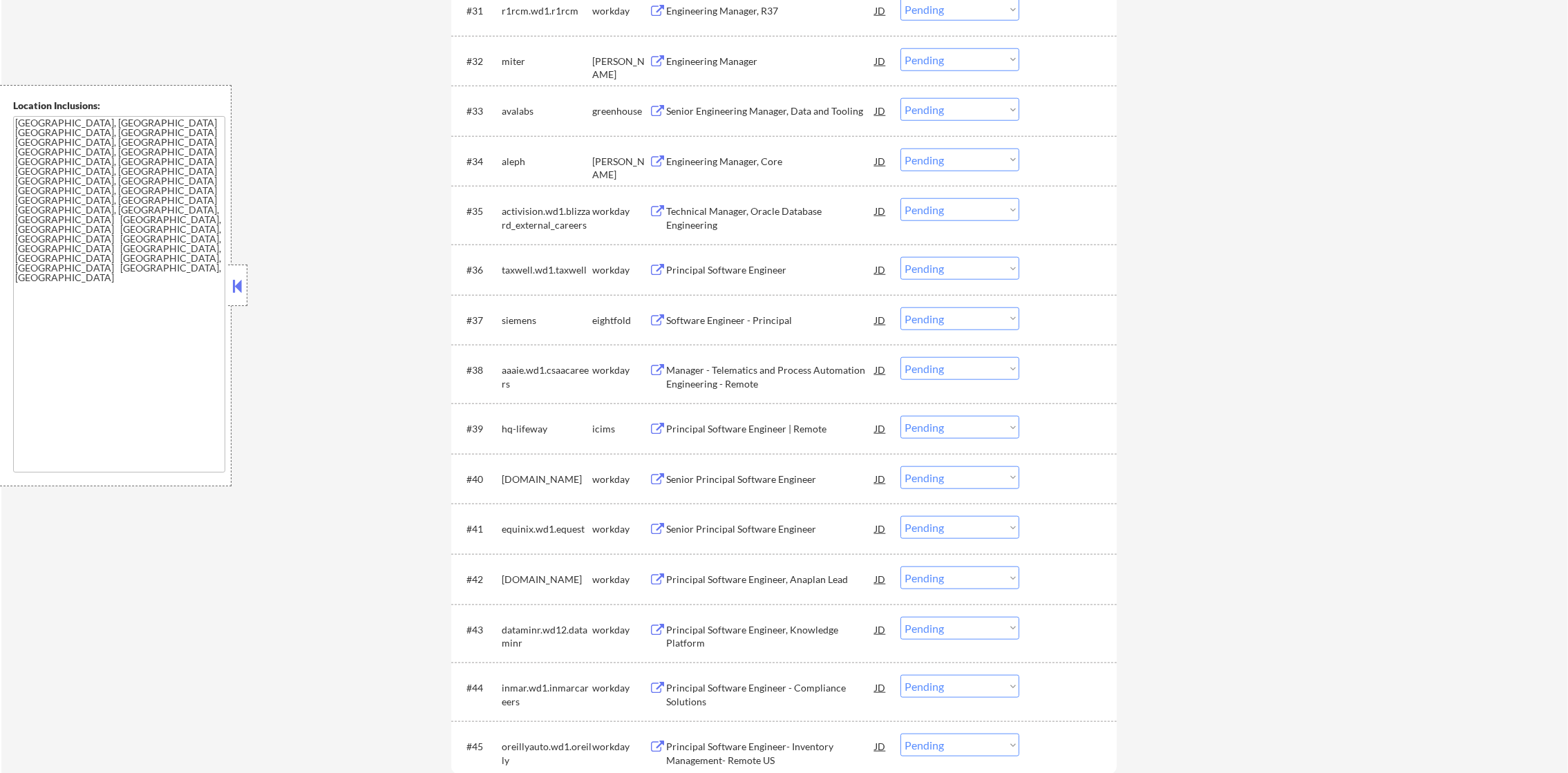
click at [748, 95] on div "#33 avalabs greenhouse Senior Engineering Manager, Data and Tooling JD Choose a…" at bounding box center [782, 111] width 652 height 38
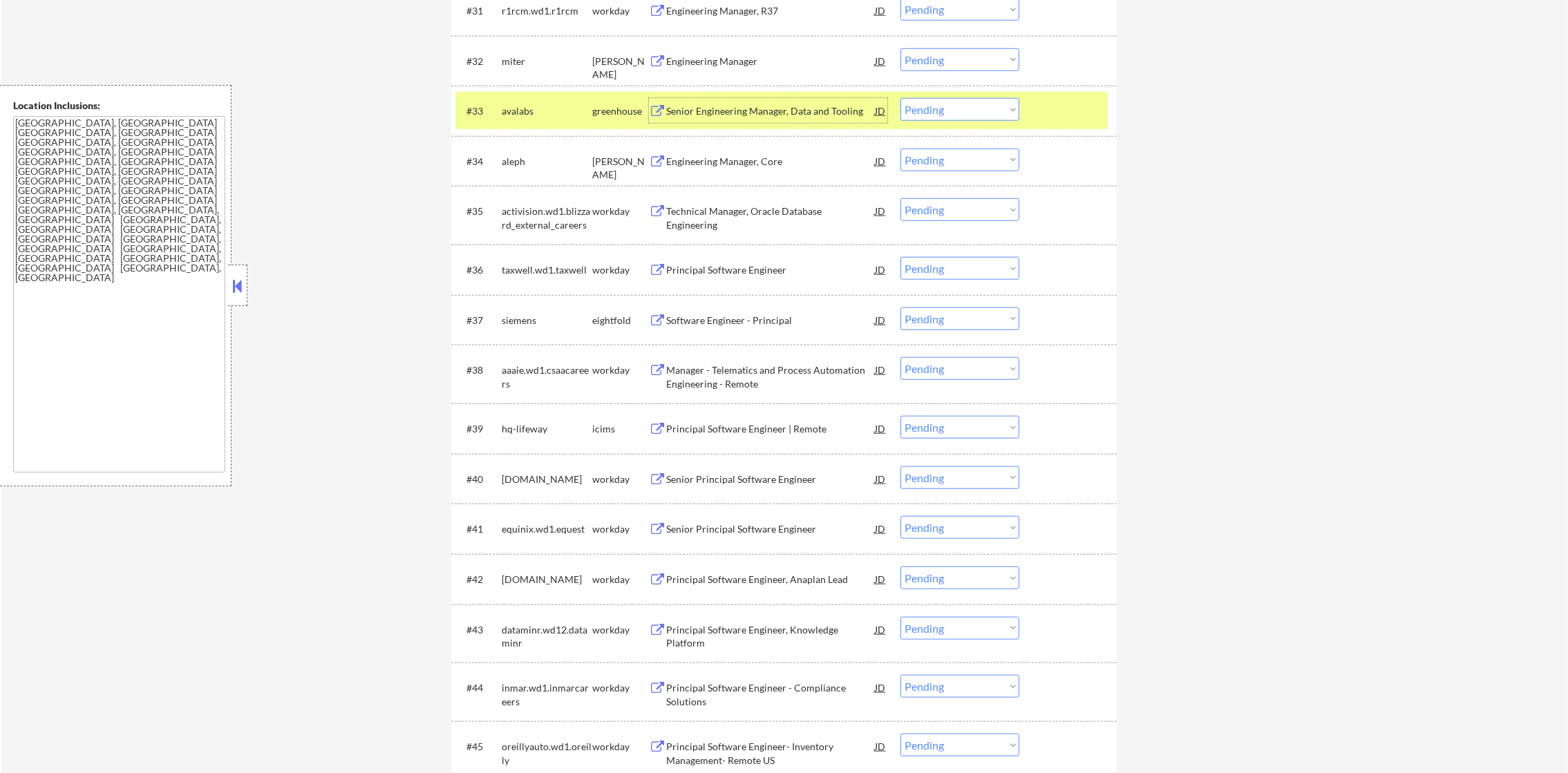
click at [744, 105] on div "Senior Engineering Manager, Data and Tooling" at bounding box center [770, 111] width 209 height 14
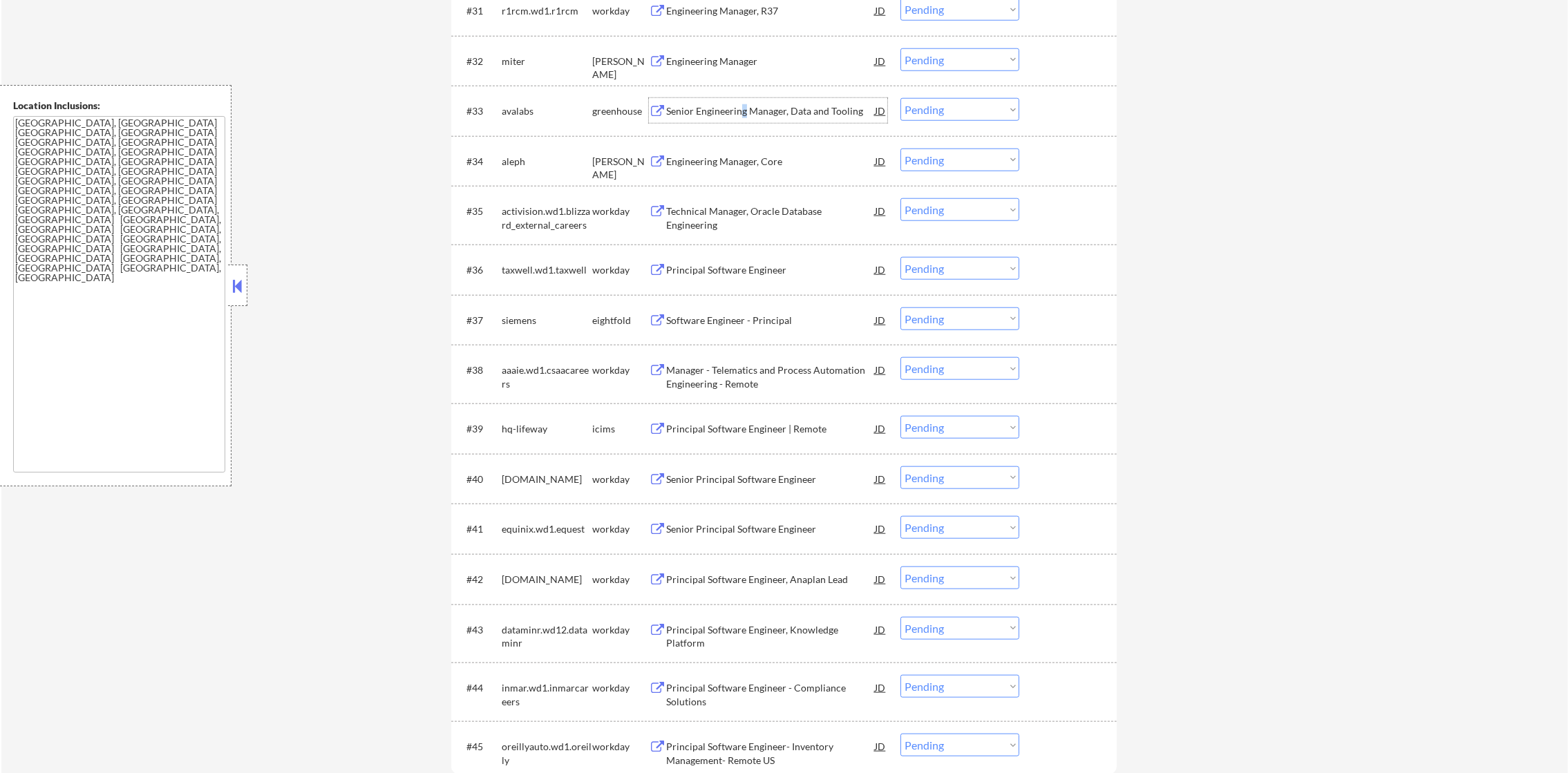
click at [963, 106] on select "Choose an option... Pending Applied Excluded (Questions) Excluded (Expired) Exc…" at bounding box center [960, 110] width 119 height 23
click at [946, 111] on select "Choose an option... Pending Applied Excluded (Questions) Excluded (Expired) Exc…" at bounding box center [960, 110] width 119 height 23
click at [900, 98] on select "Choose an option... Pending Applied Excluded (Questions) Excluded (Expired) Exc…" at bounding box center [960, 110] width 119 height 23
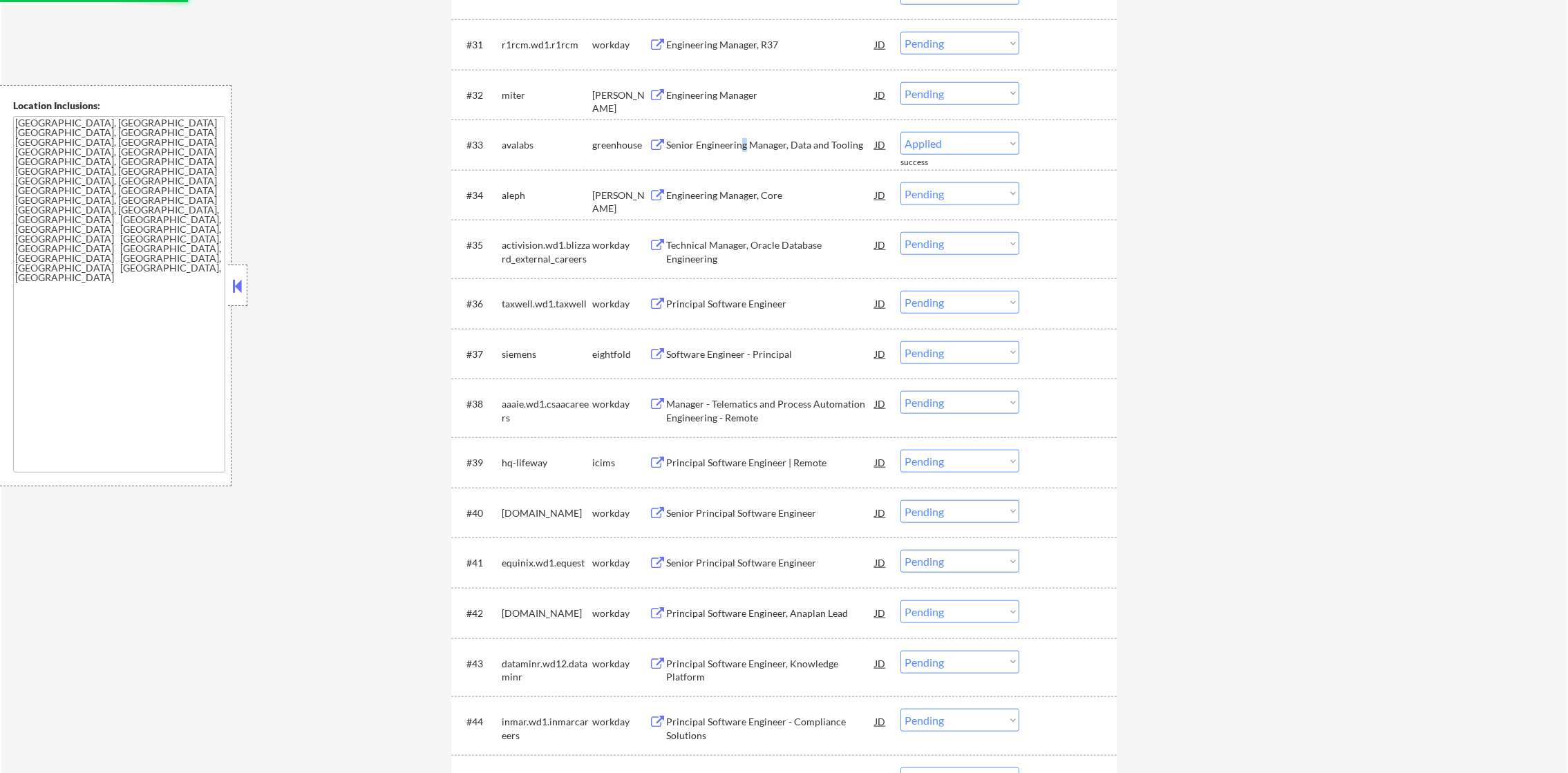
select select ""pending""
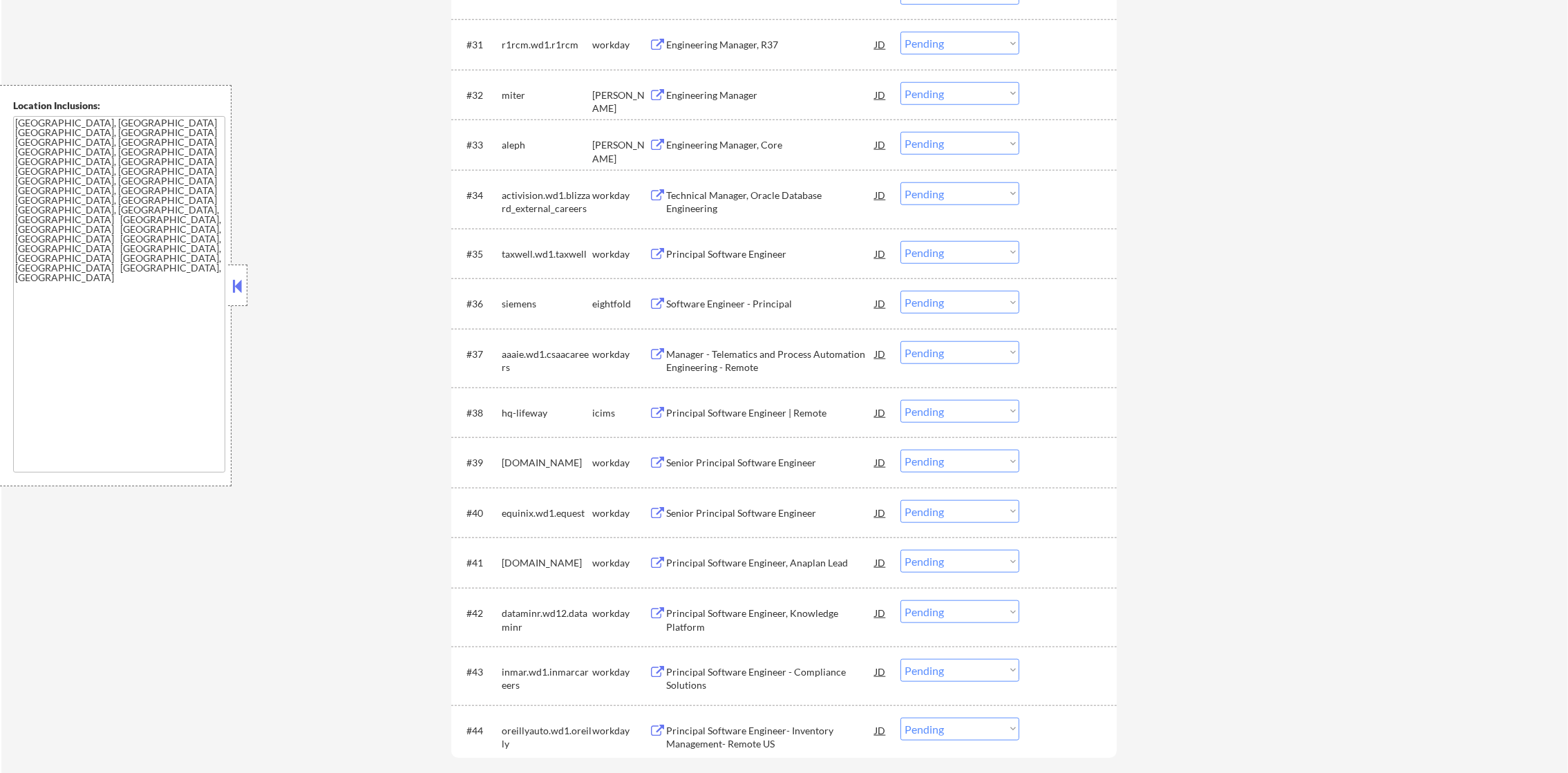
click at [749, 147] on div "Engineering Manager, Core" at bounding box center [770, 145] width 209 height 14
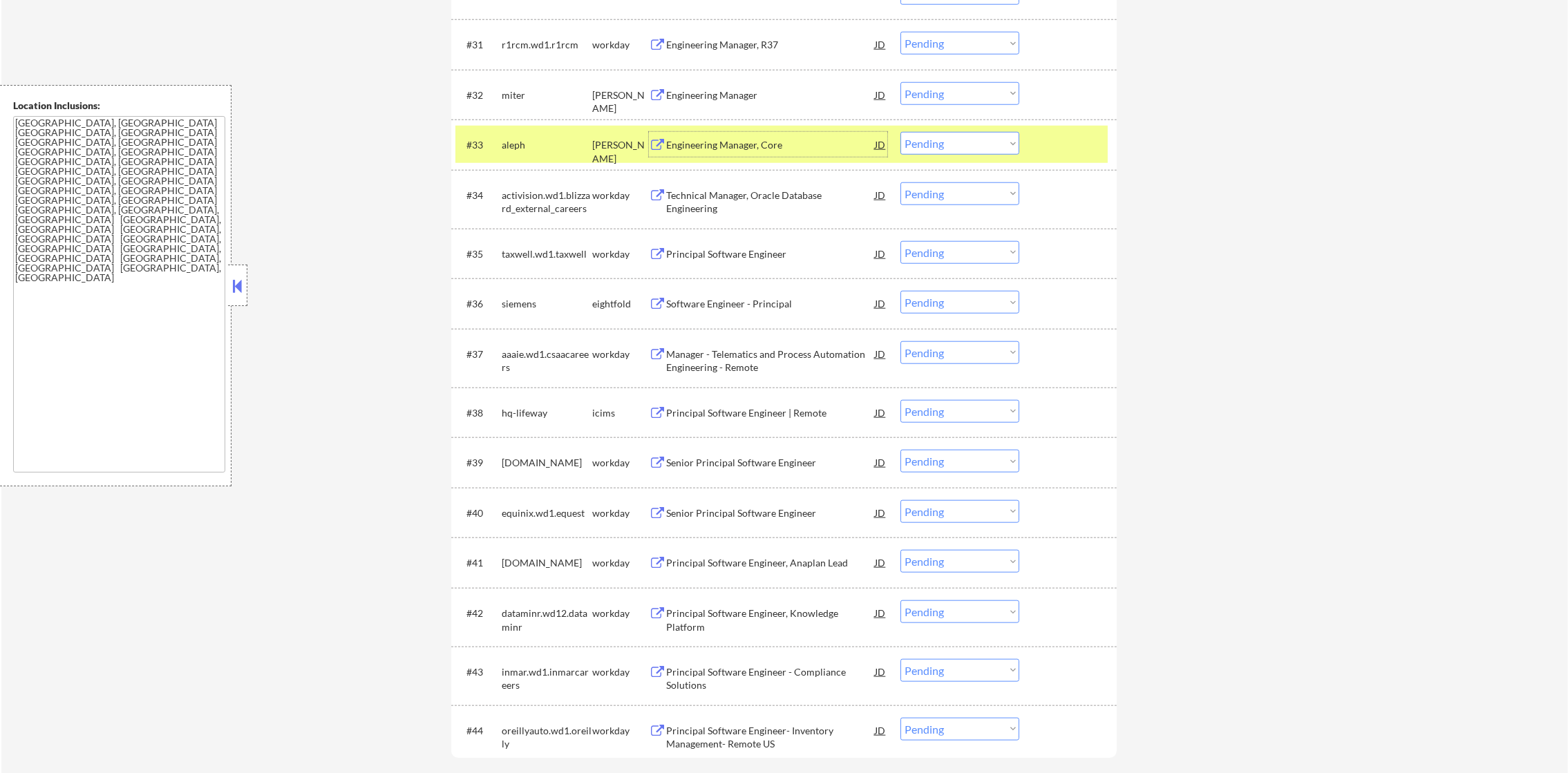
click at [517, 147] on div "aleph" at bounding box center [547, 145] width 90 height 14
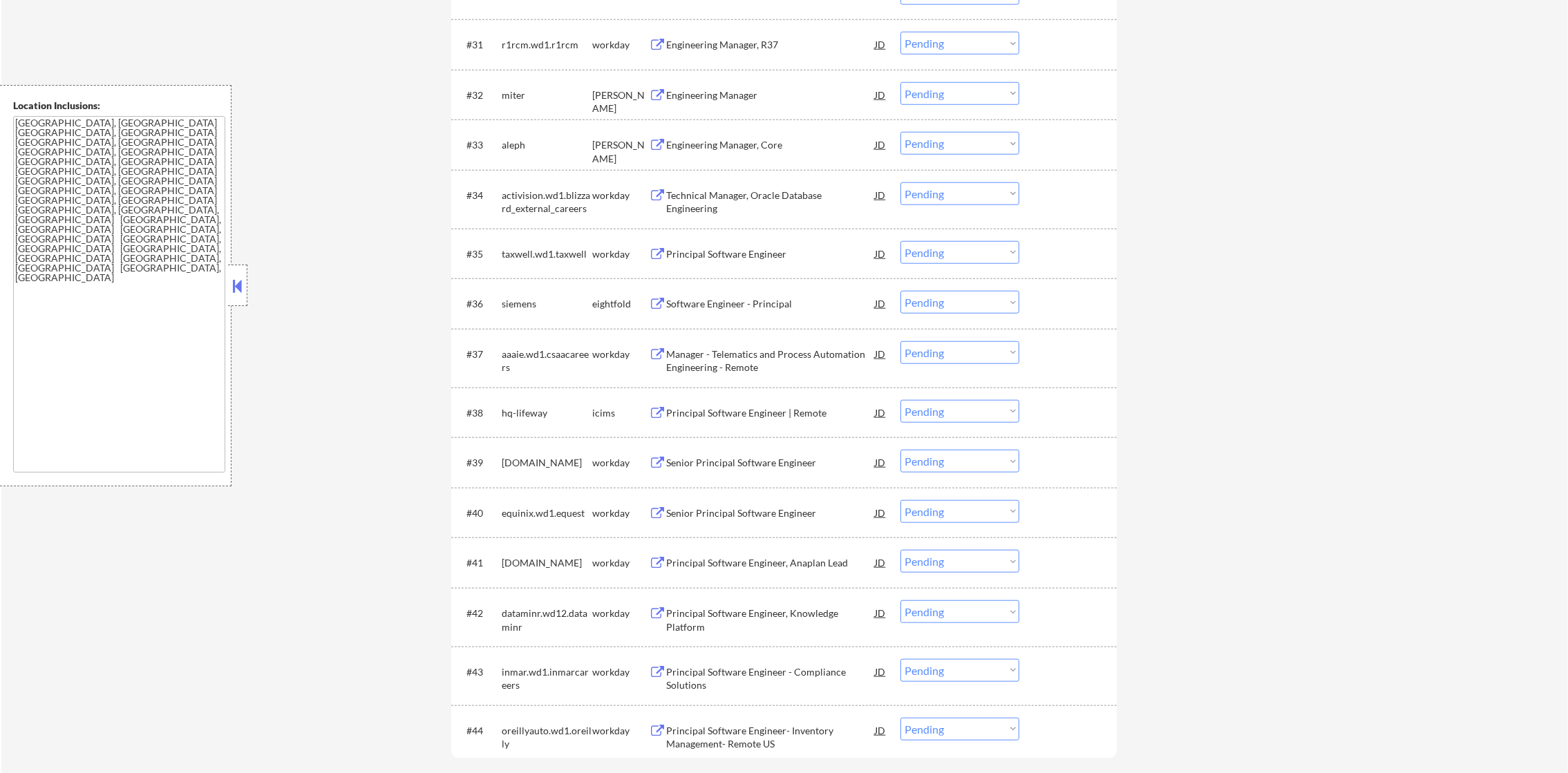
click at [715, 101] on div "Engineering Manager" at bounding box center [770, 95] width 209 height 25
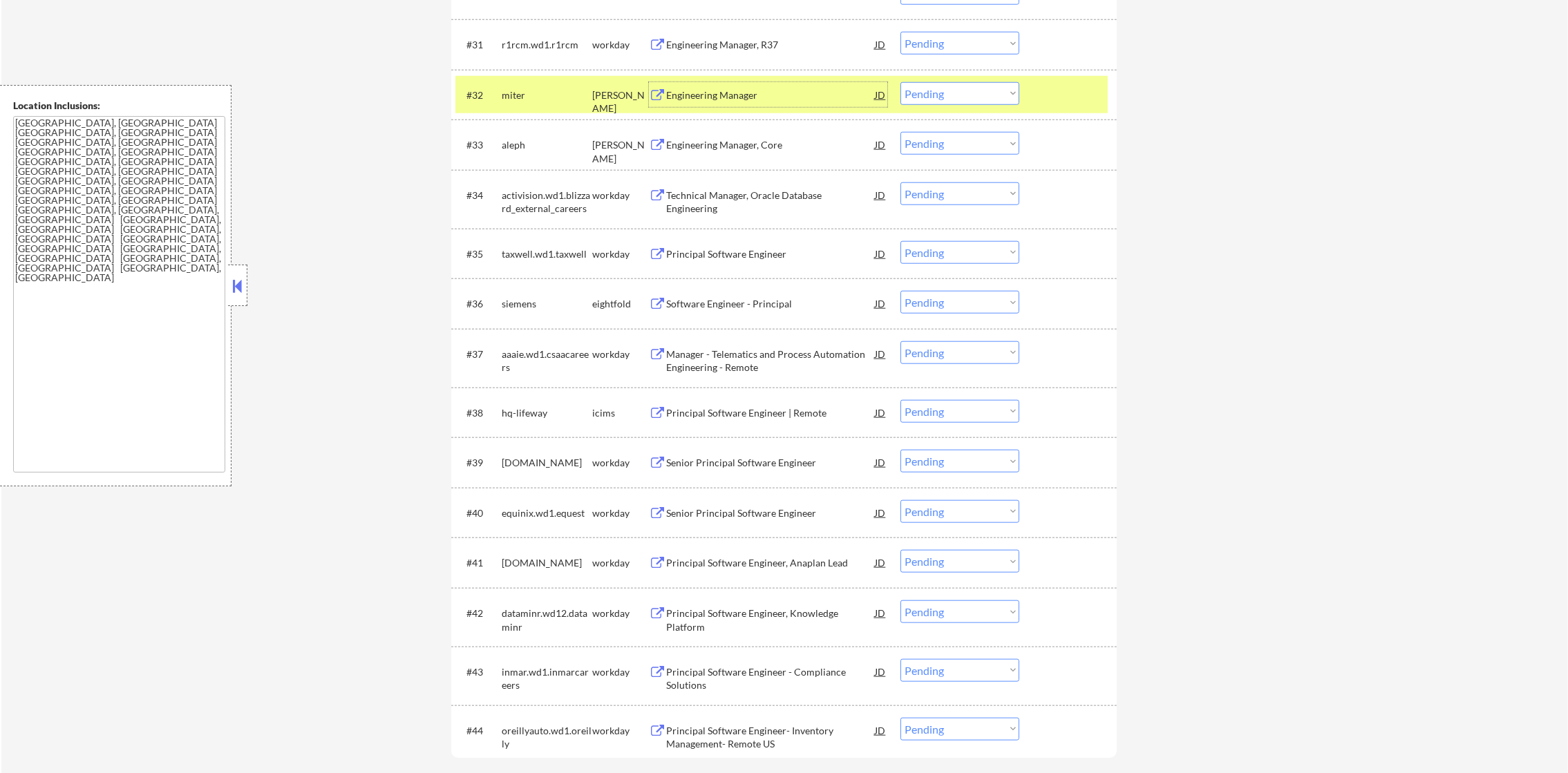
click at [927, 99] on select "Choose an option... Pending Applied Excluded (Questions) Excluded (Expired) Exc…" at bounding box center [960, 94] width 119 height 23
click at [900, 82] on select "Choose an option... Pending Applied Excluded (Questions) Excluded (Expired) Exc…" at bounding box center [960, 94] width 119 height 23
click at [552, 83] on div "miter" at bounding box center [547, 95] width 90 height 25
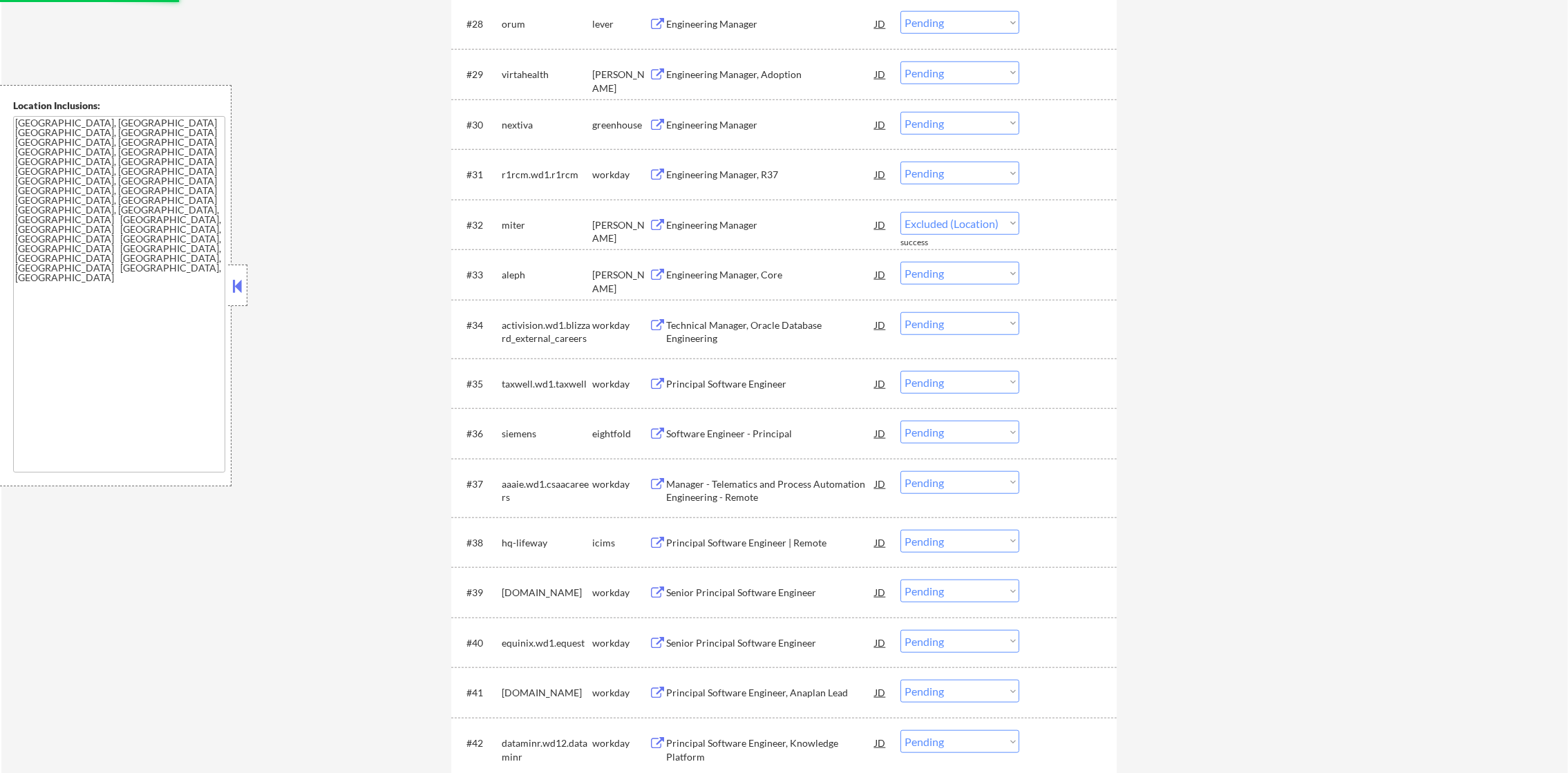
select select ""pending""
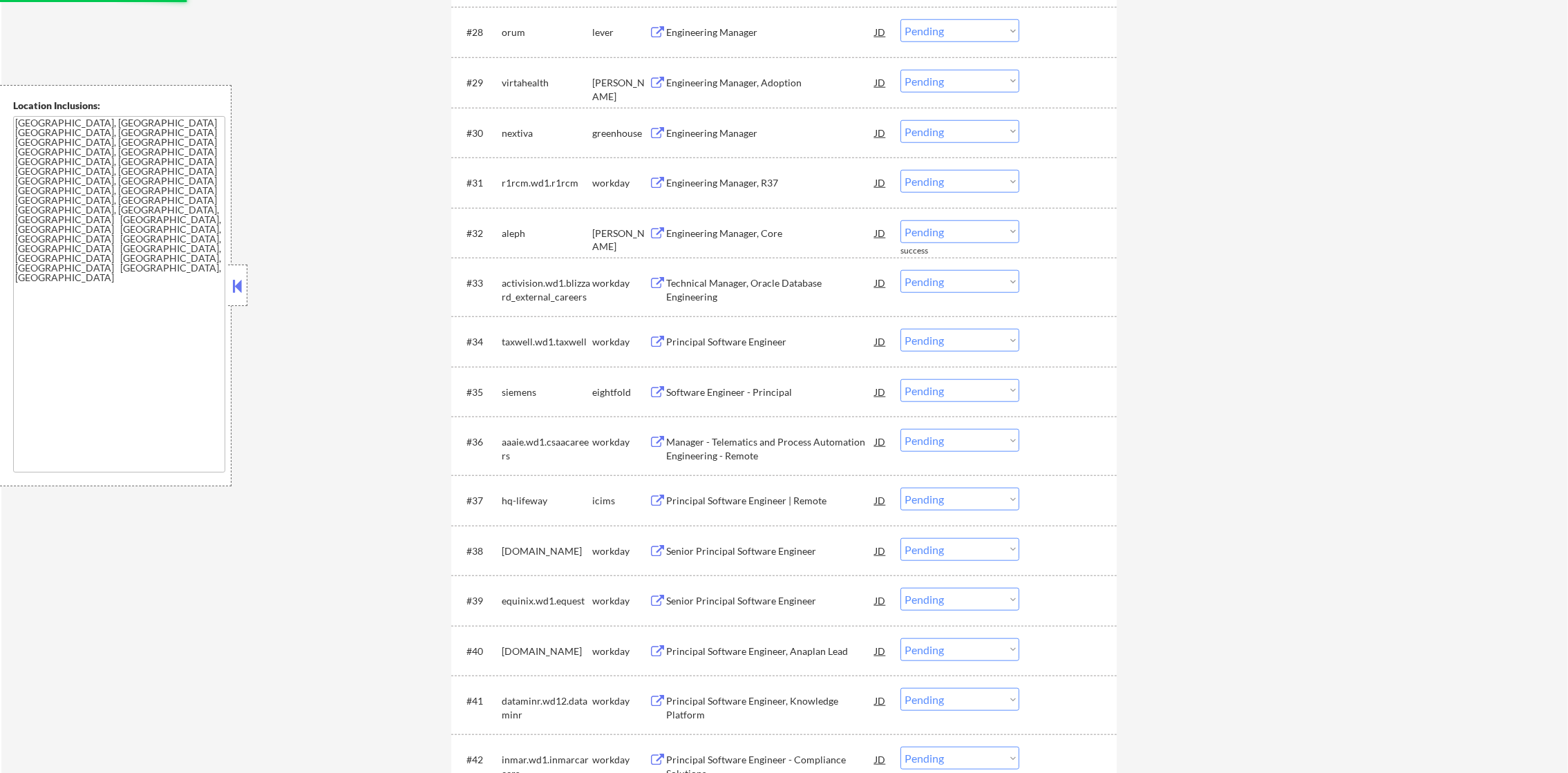
click at [761, 142] on div "Engineering Manager" at bounding box center [770, 132] width 209 height 25
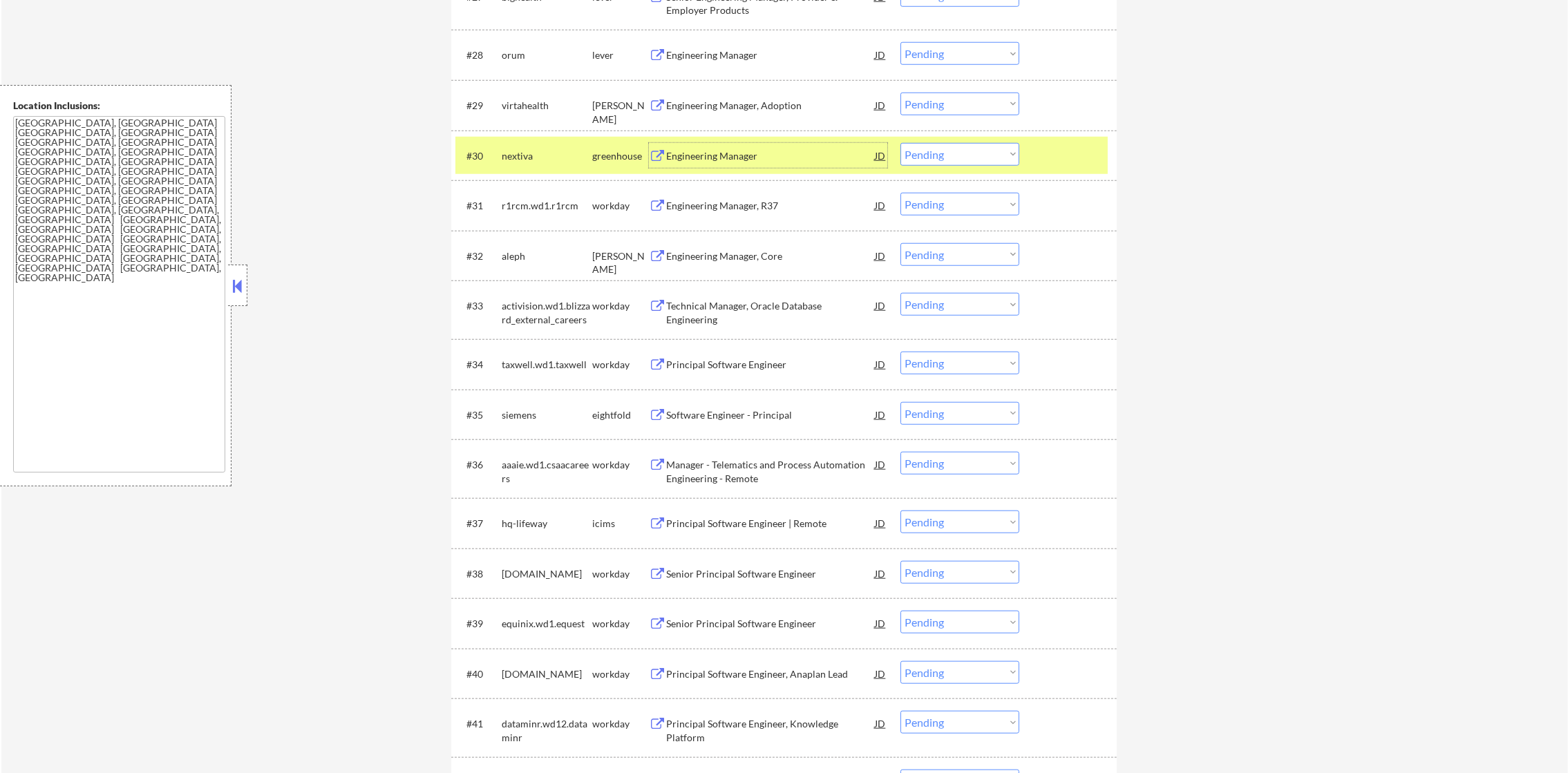
scroll to position [1910, 0]
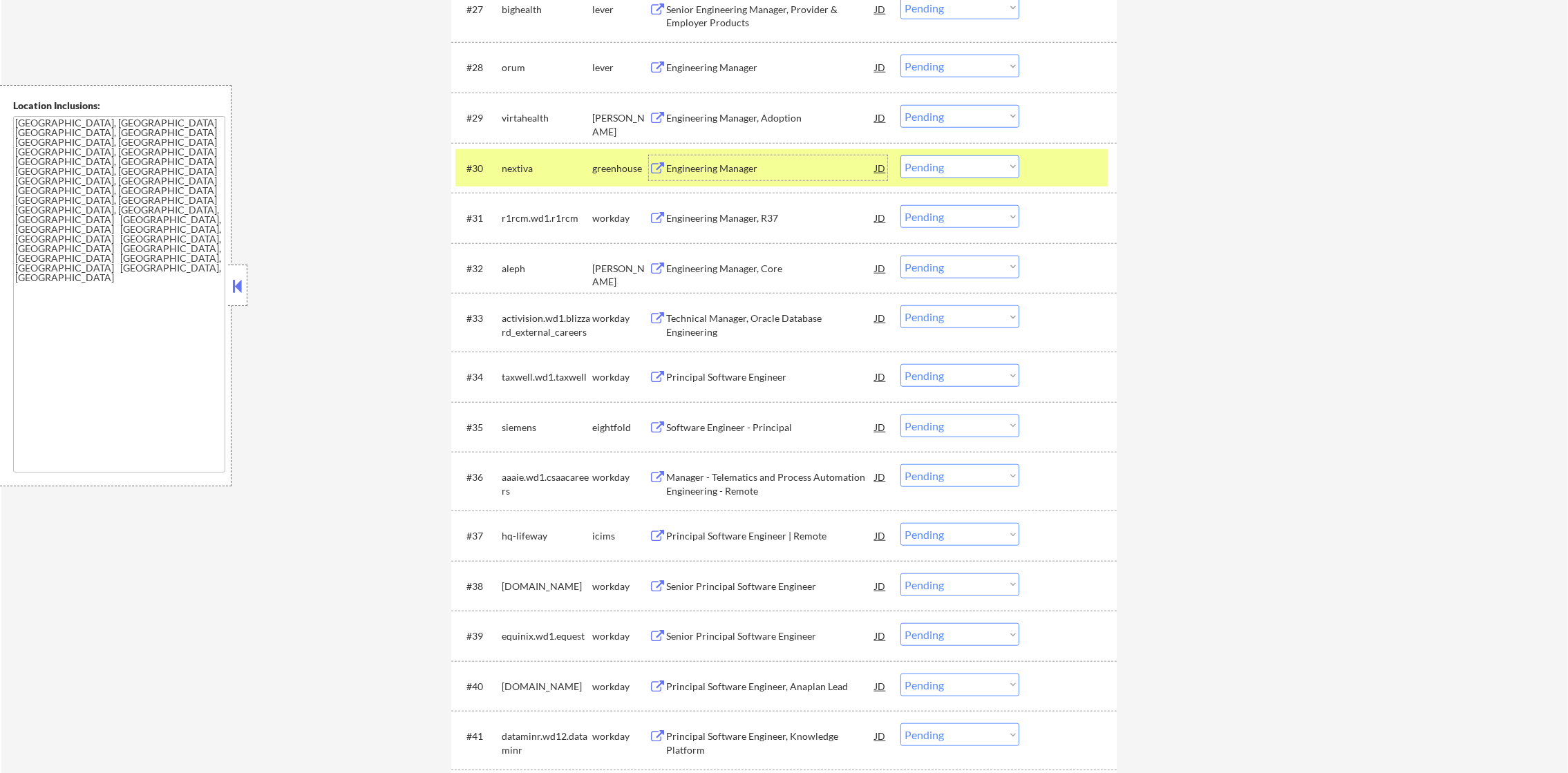
click at [956, 163] on select "Choose an option... Pending Applied Excluded (Questions) Excluded (Expired) Exc…" at bounding box center [960, 167] width 119 height 23
click at [900, 155] on select "Choose an option... Pending Applied Excluded (Questions) Excluded (Expired) Exc…" at bounding box center [960, 167] width 119 height 23
click at [529, 182] on div "#30 nextiva greenhouse Engineering Manager JD warning_amber Choose an option...…" at bounding box center [782, 168] width 652 height 38
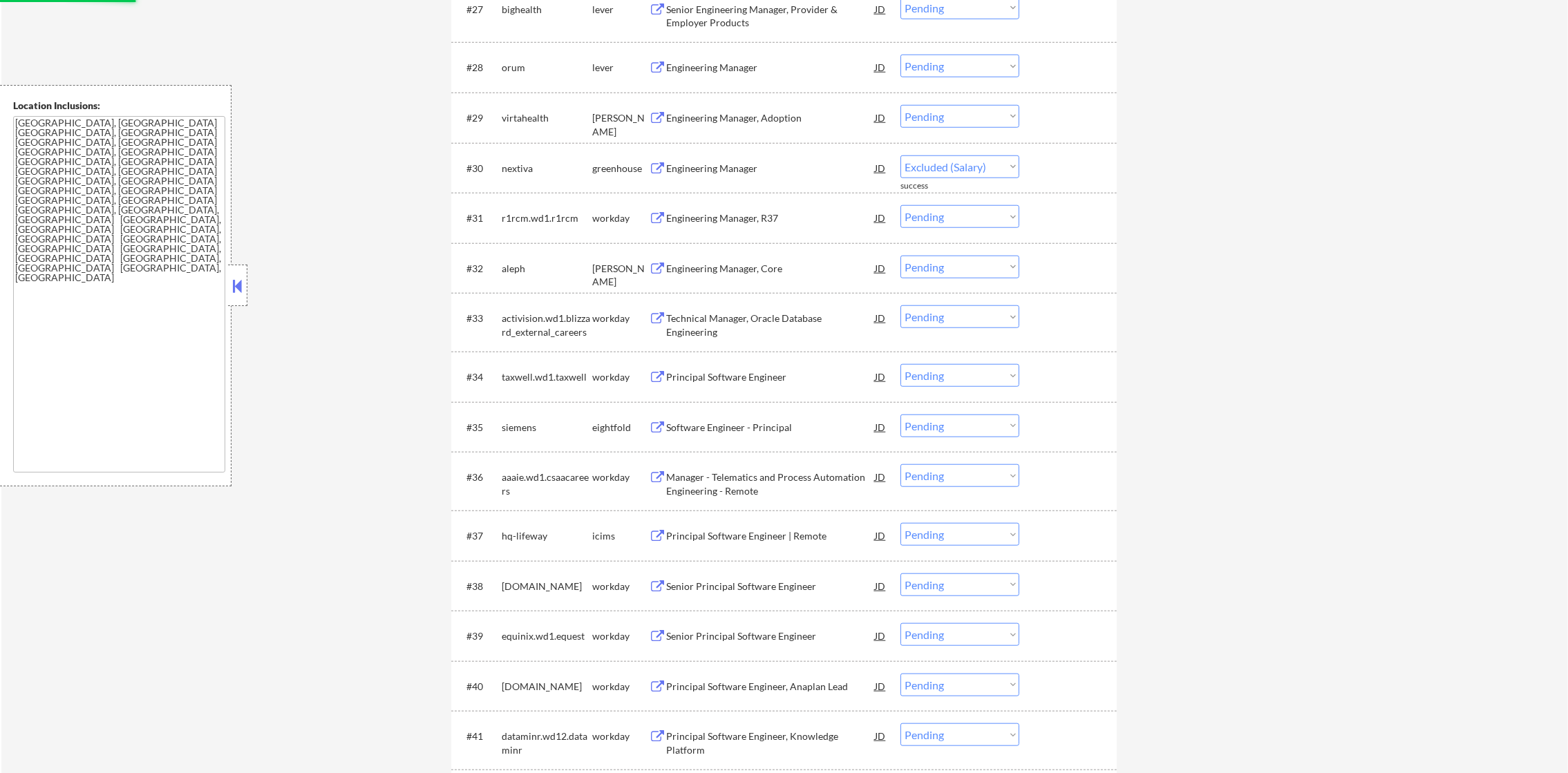
select select ""pending""
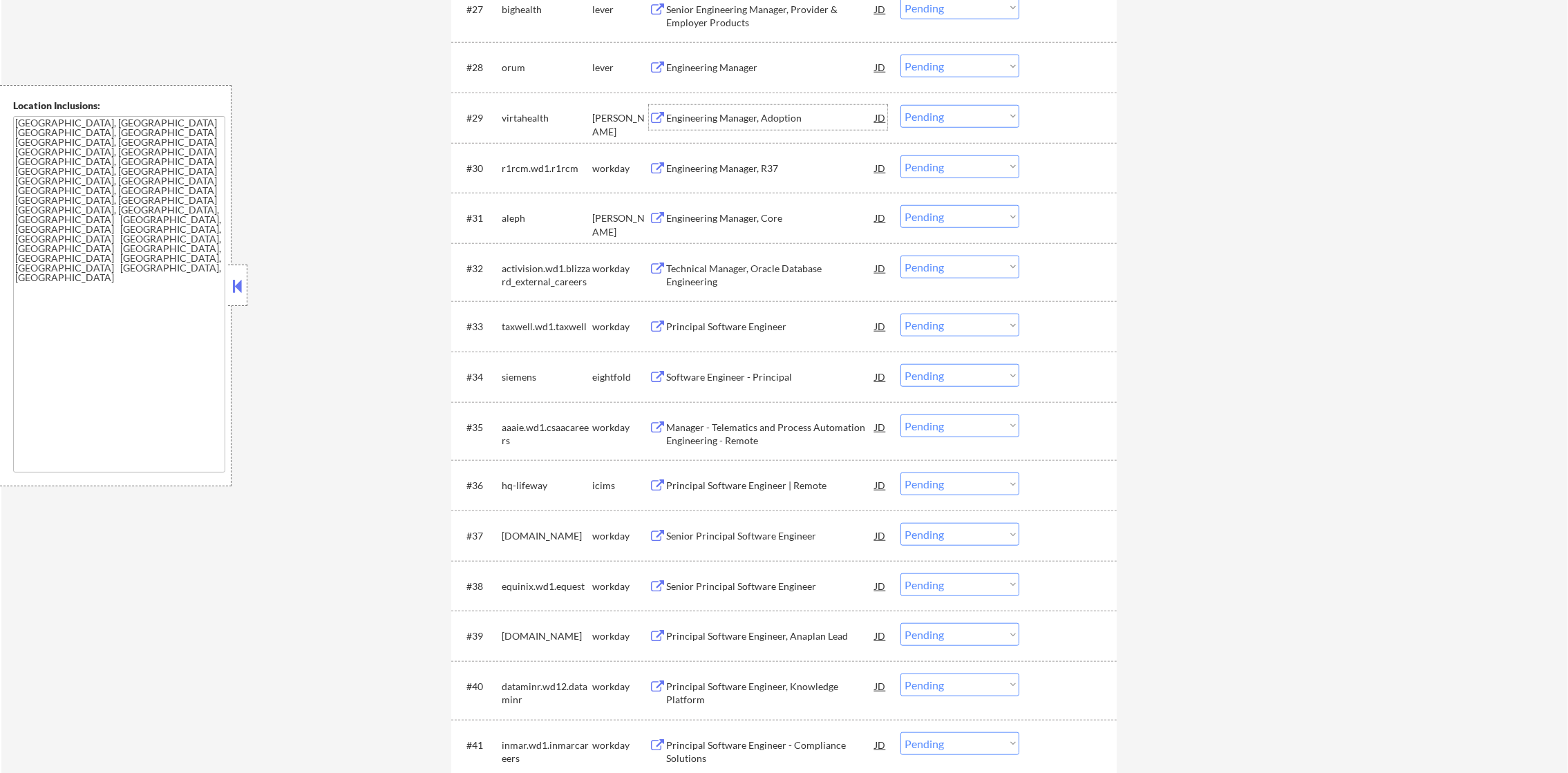
click at [749, 124] on div "Engineering Manager, Adoption" at bounding box center [770, 118] width 209 height 14
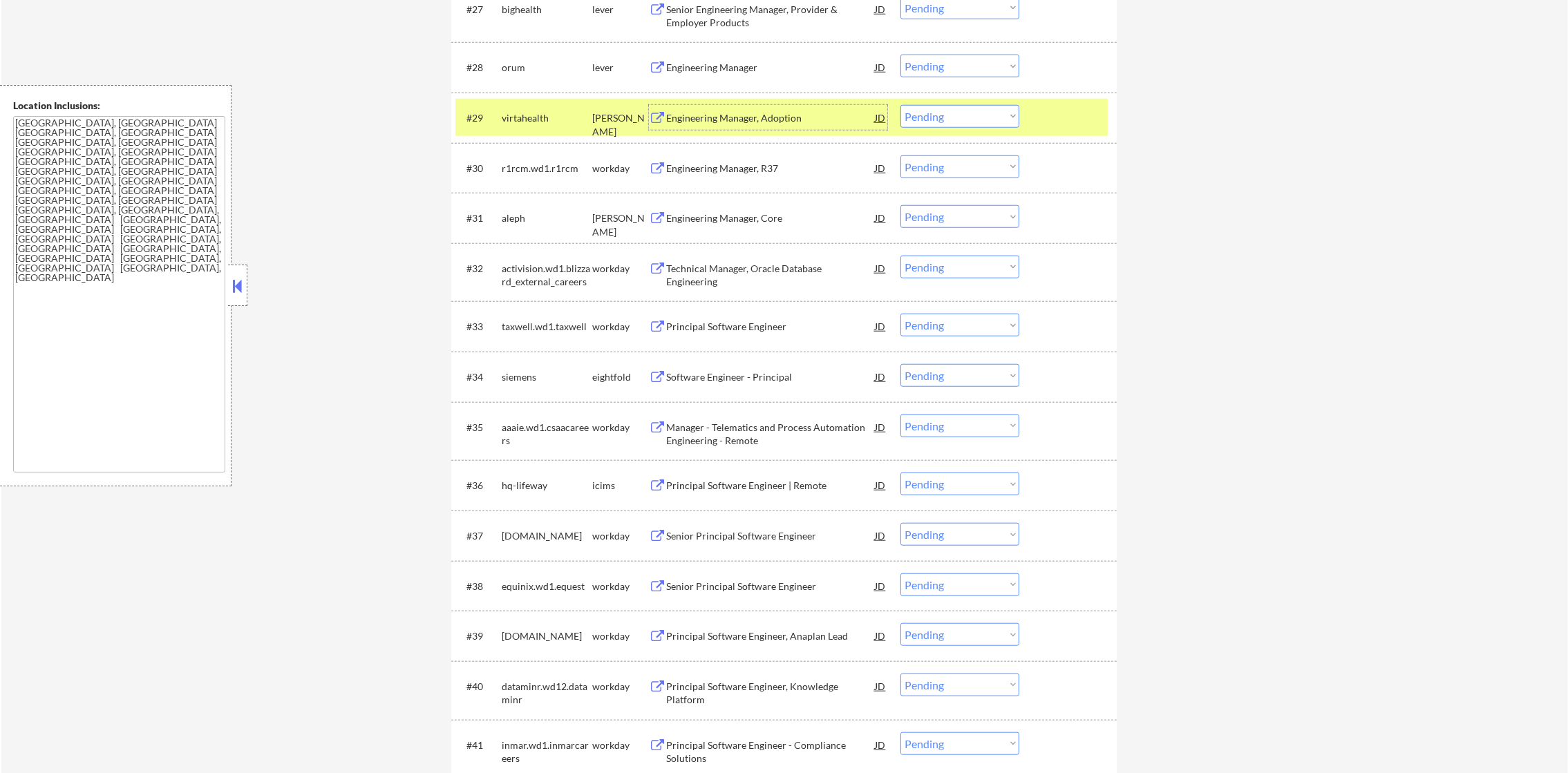
drag, startPoint x: 926, startPoint y: 108, endPoint x: 929, endPoint y: 130, distance: 22.2
click at [926, 108] on select "Choose an option... Pending Applied Excluded (Questions) Excluded (Expired) Exc…" at bounding box center [960, 116] width 119 height 23
click at [900, 105] on select "Choose an option... Pending Applied Excluded (Questions) Excluded (Expired) Exc…" at bounding box center [960, 116] width 119 height 23
click at [524, 111] on div "virtahealth" at bounding box center [547, 118] width 90 height 14
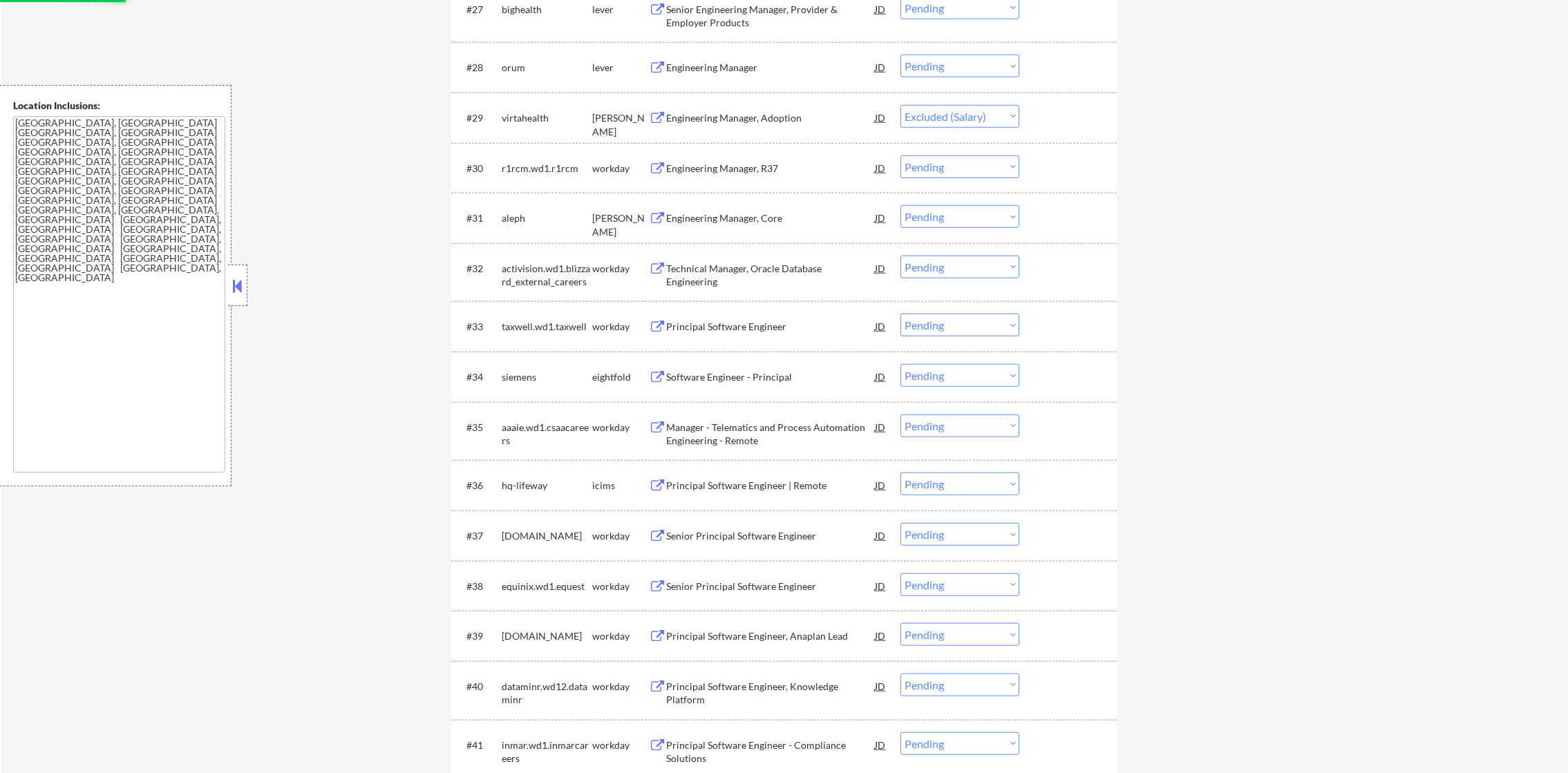
click at [769, 50] on div "#28 orum lever Engineering Manager JD warning_amber Choose an option... Pending…" at bounding box center [782, 67] width 652 height 38
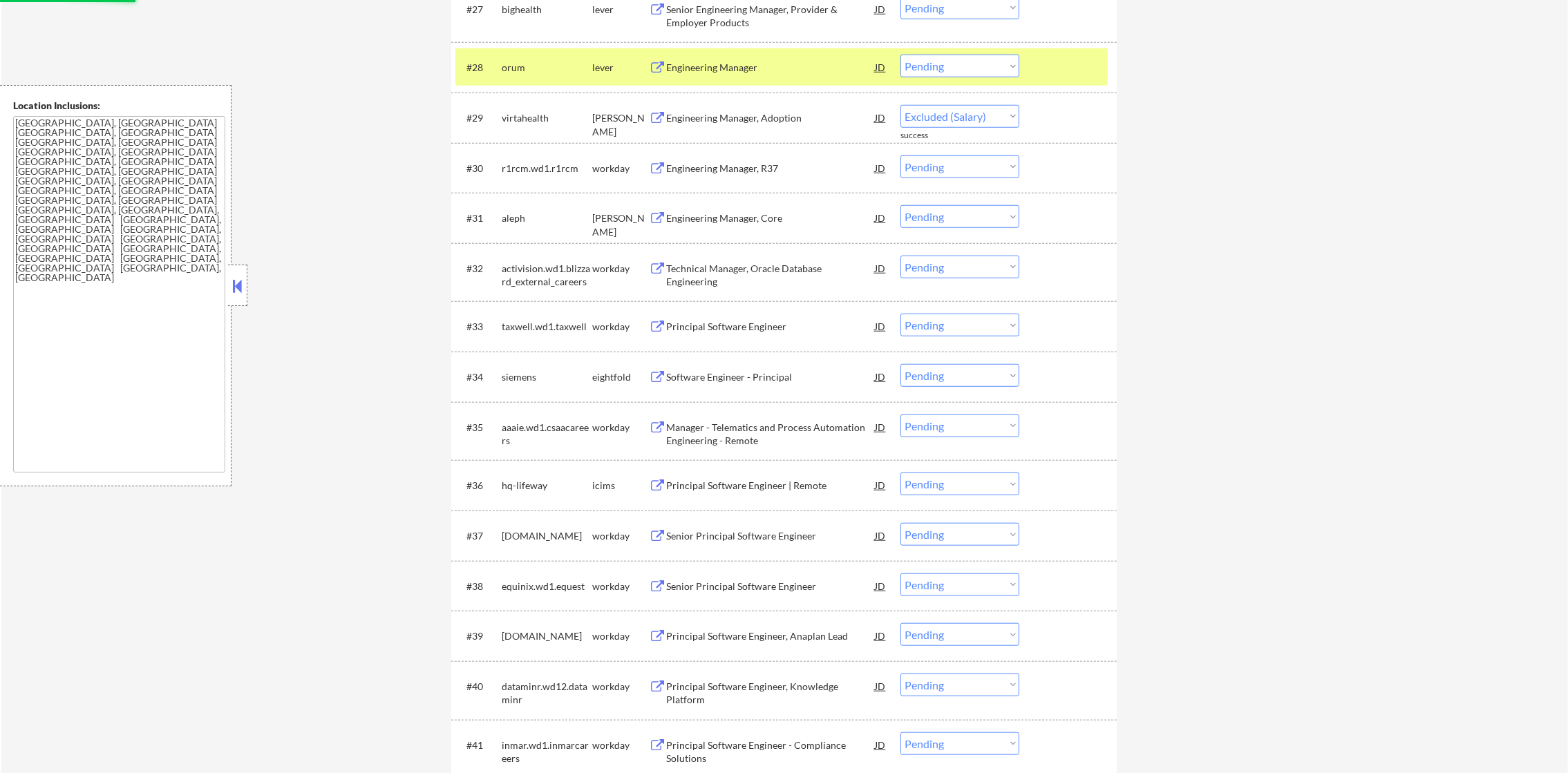
click at [764, 59] on div "Engineering Manager" at bounding box center [770, 67] width 209 height 25
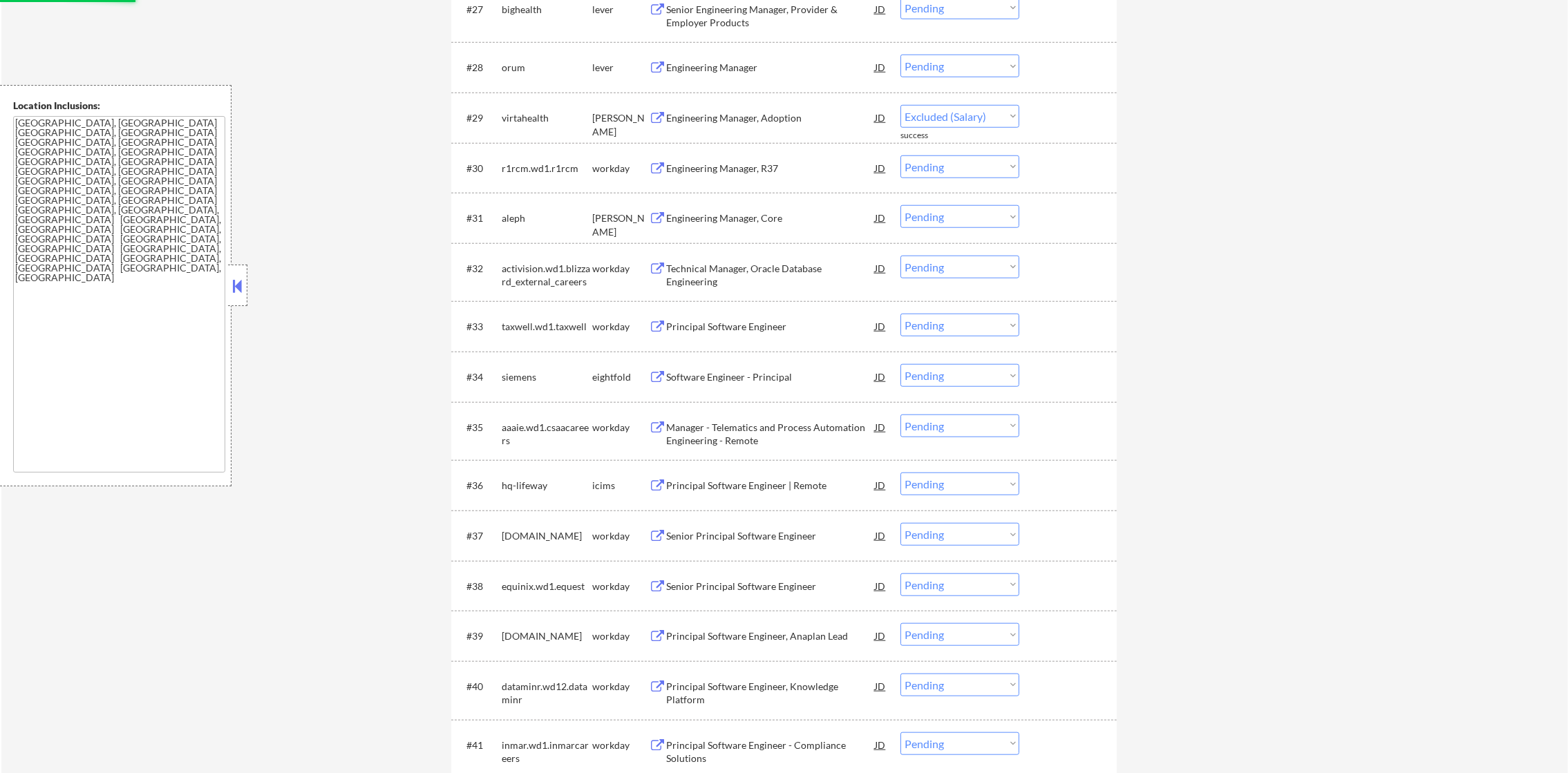
select select ""pending""
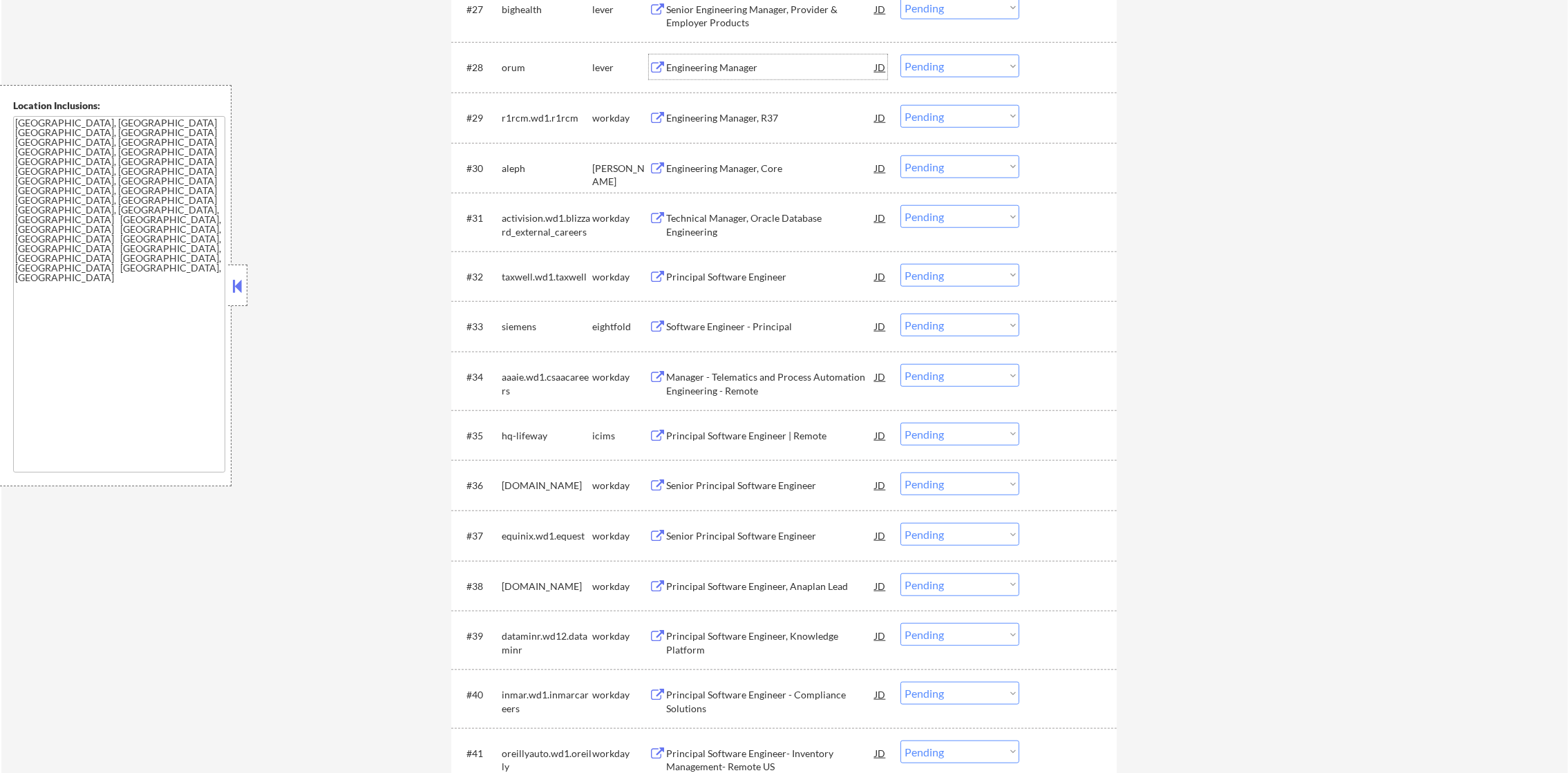
drag, startPoint x: 956, startPoint y: 70, endPoint x: 958, endPoint y: 77, distance: 7.3
click at [956, 70] on select "Choose an option... Pending Applied Excluded (Questions) Excluded (Expired) Exc…" at bounding box center [960, 66] width 119 height 23
click at [900, 54] on select "Choose an option... Pending Applied Excluded (Questions) Excluded (Expired) Exc…" at bounding box center [960, 66] width 119 height 23
select select ""pending""
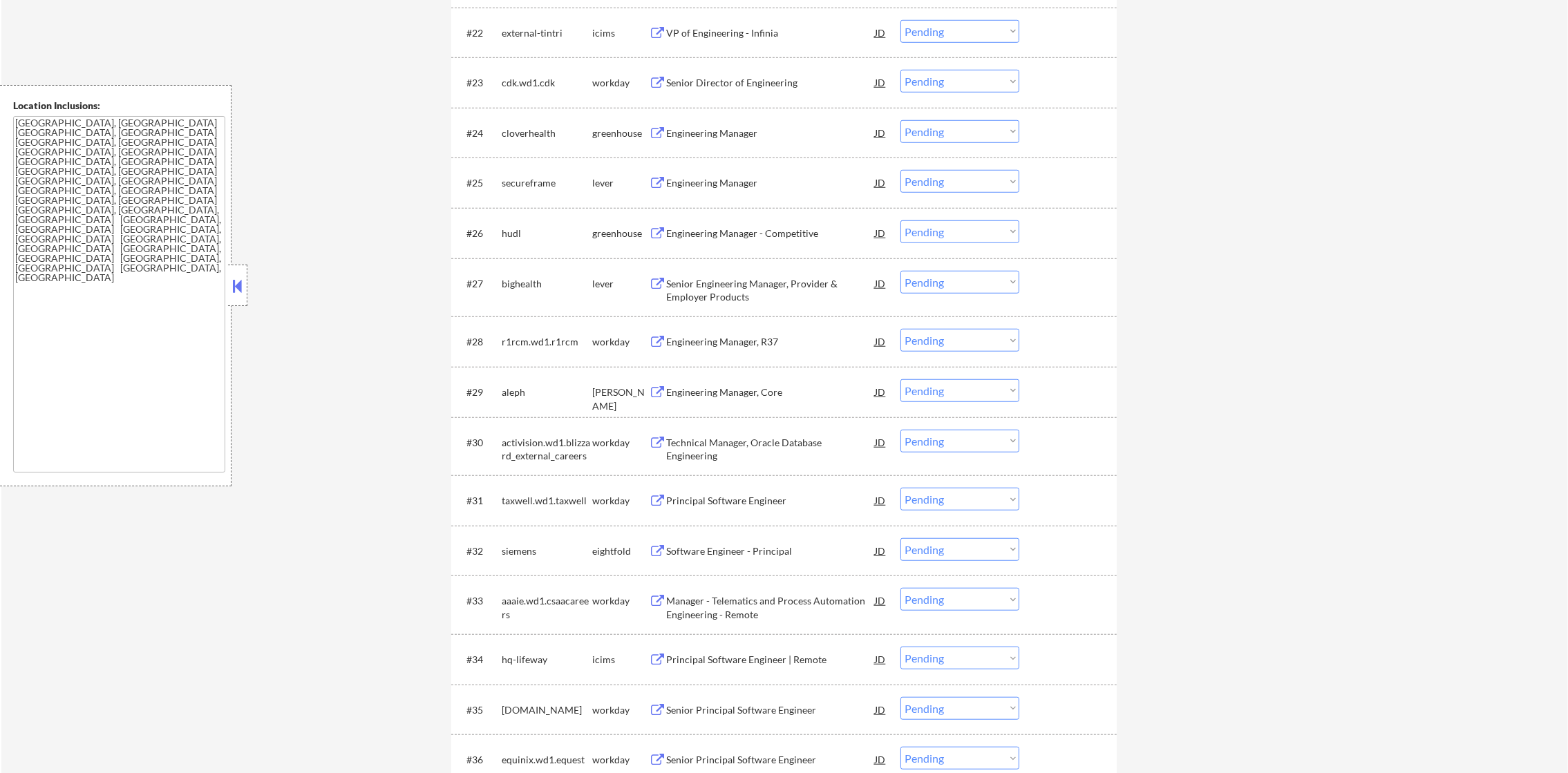
scroll to position [1600, 0]
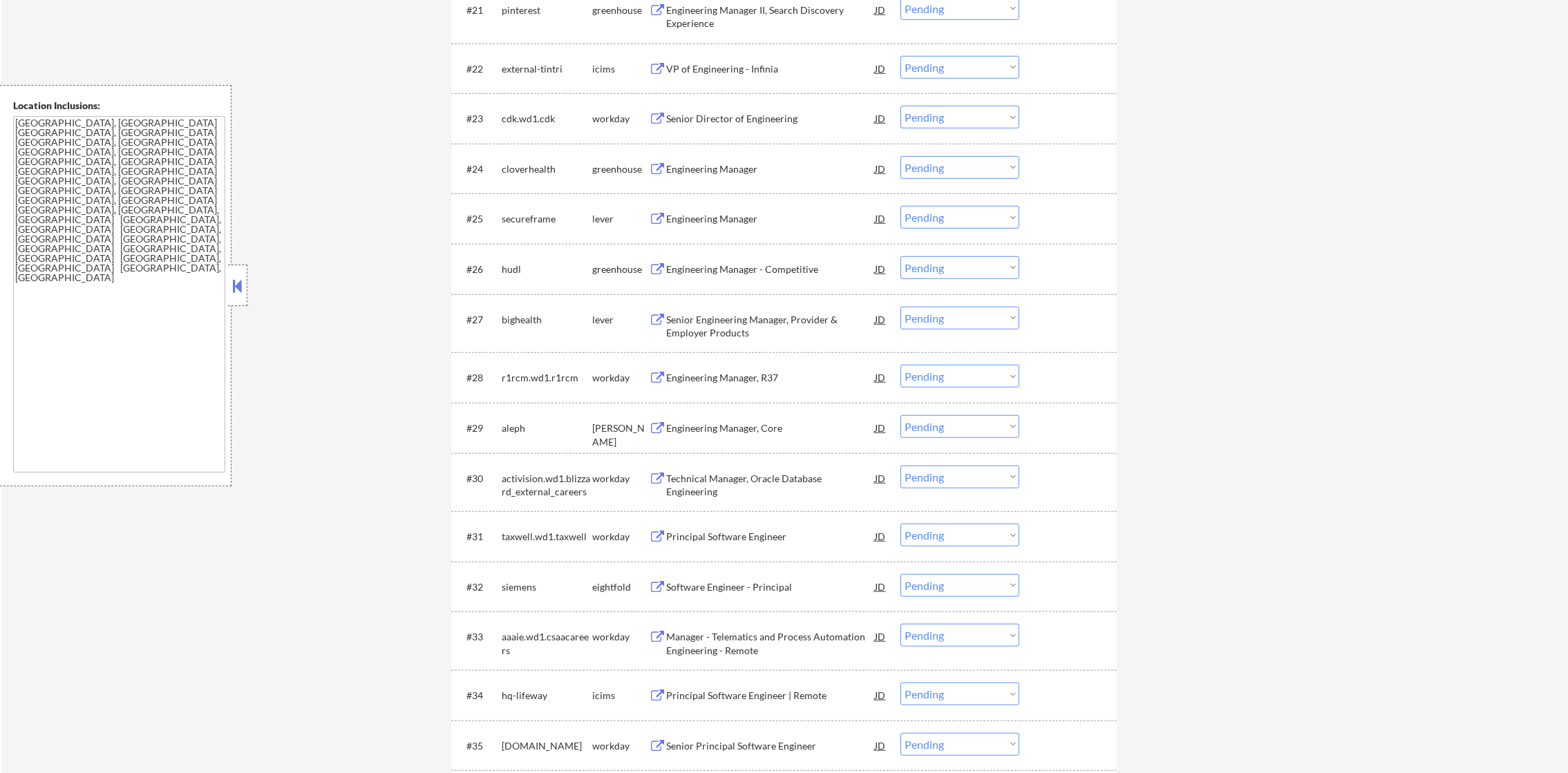
click at [761, 258] on div "Engineering Manager - Competitive" at bounding box center [770, 269] width 209 height 25
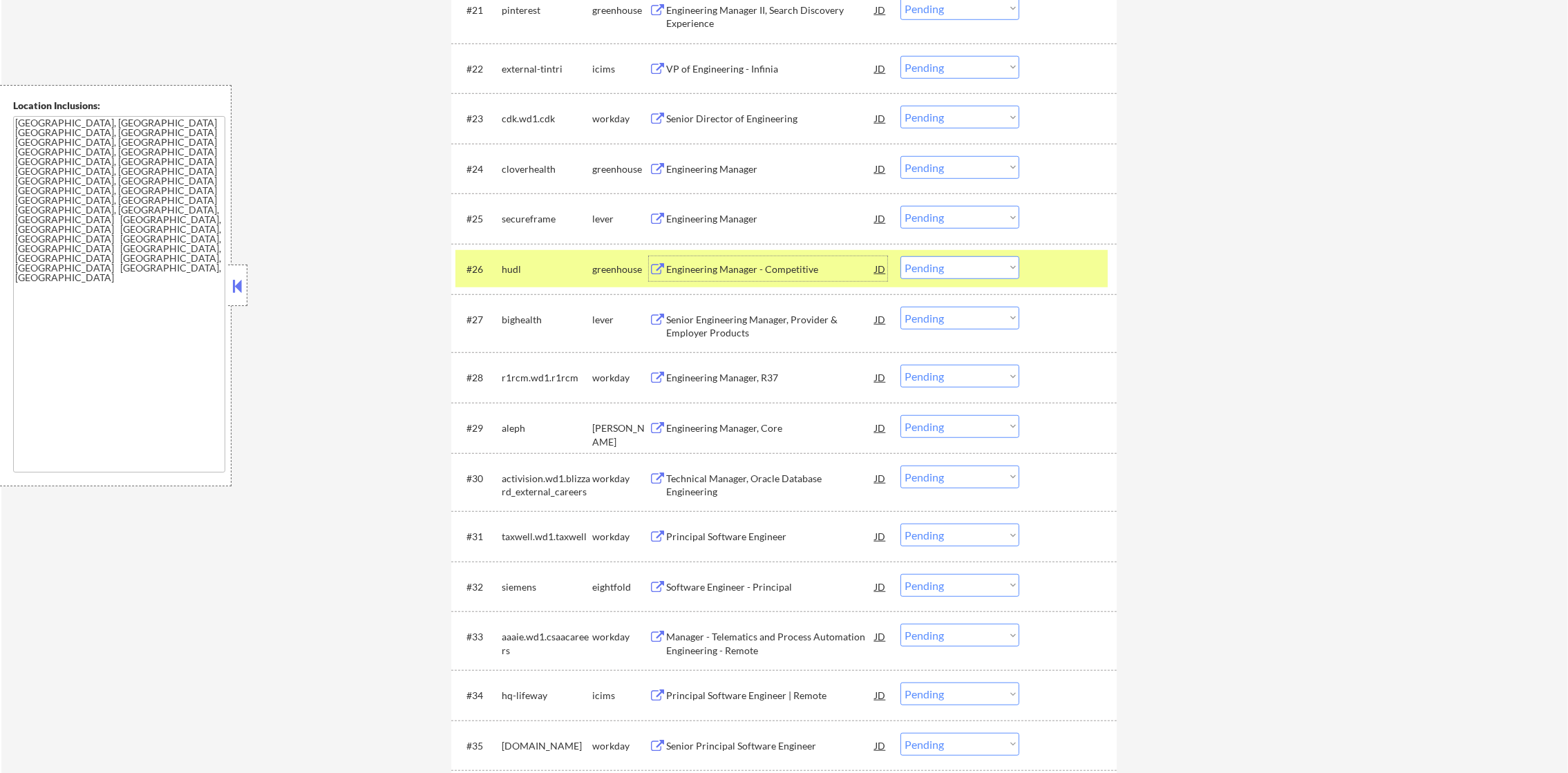
click at [957, 273] on select "Choose an option... Pending Applied Excluded (Questions) Excluded (Expired) Exc…" at bounding box center [960, 268] width 119 height 23
click at [900, 257] on select "Choose an option... Pending Applied Excluded (Questions) Excluded (Expired) Exc…" at bounding box center [960, 268] width 119 height 23
click at [546, 270] on div "hudl" at bounding box center [547, 269] width 90 height 14
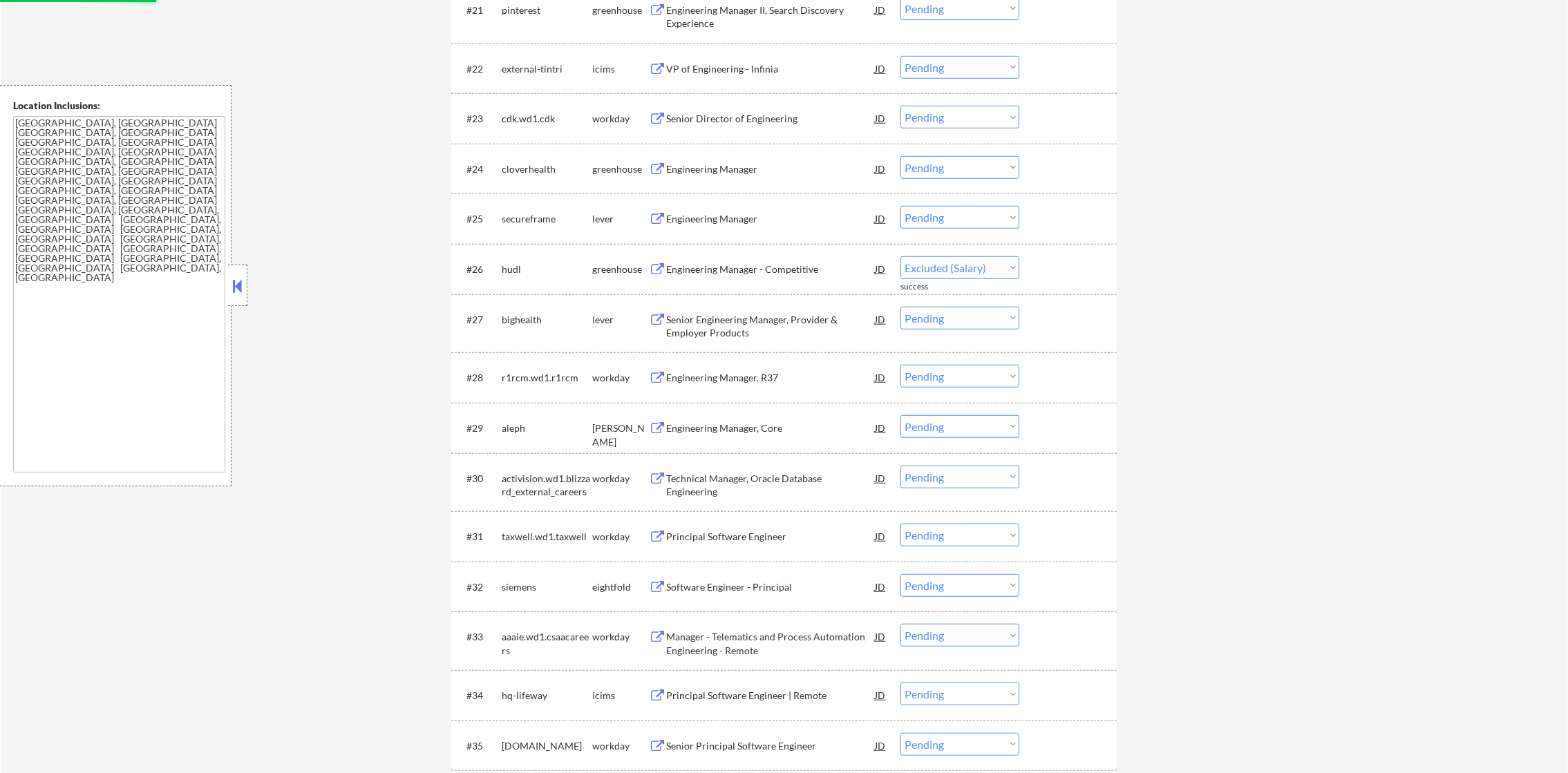
select select ""pending""
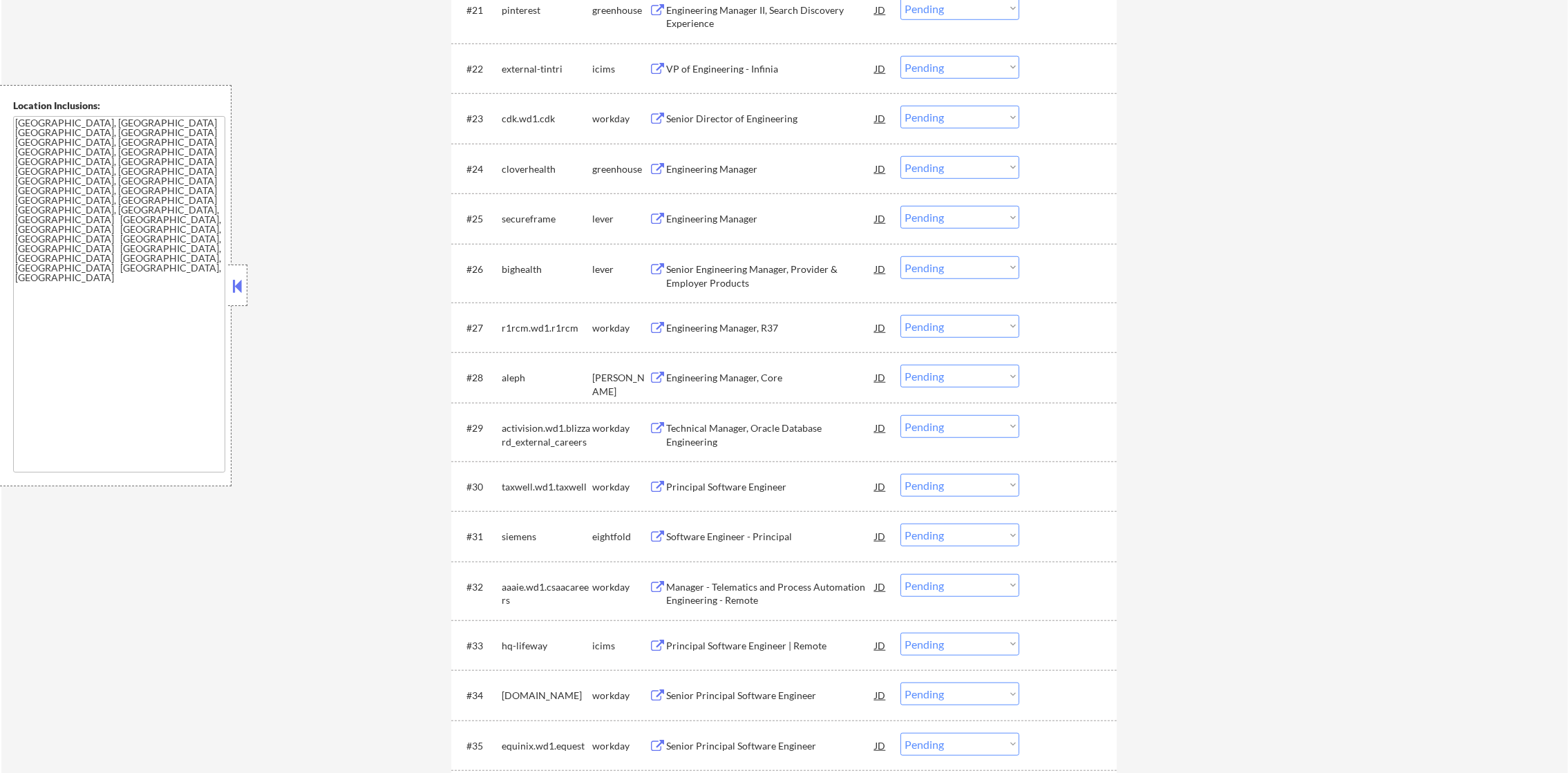
click at [777, 17] on div "Engineering Manager II, Search Discovery Experience" at bounding box center [770, 17] width 209 height 27
